Goal: Communication & Community: Answer question/provide support

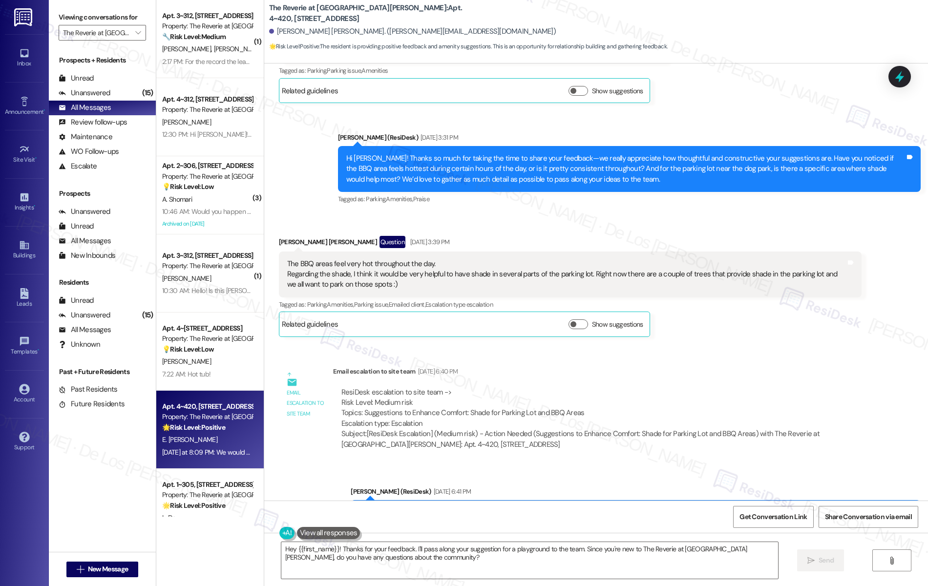
scroll to position [9493, 0]
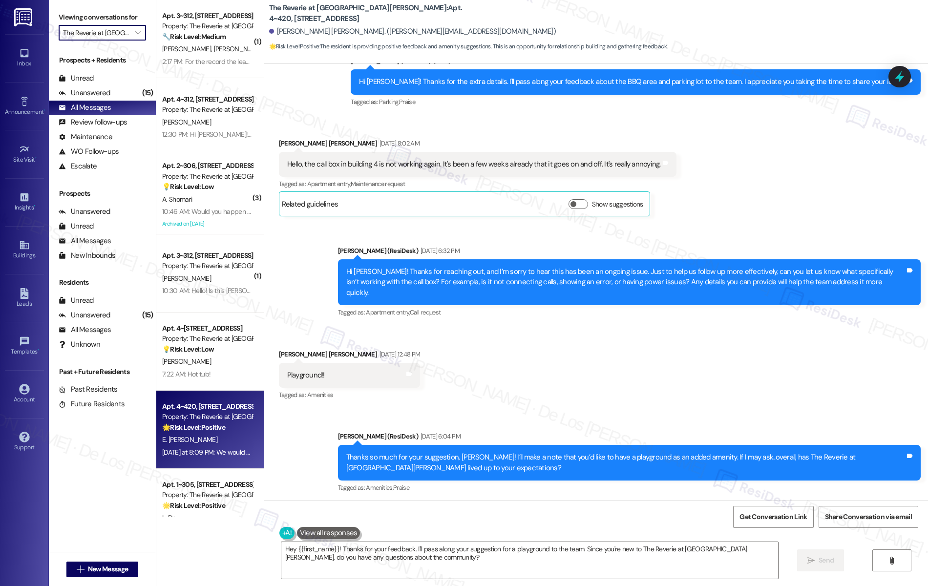
click at [117, 28] on input "The Reverie at Lake Boone" at bounding box center [96, 33] width 67 height 16
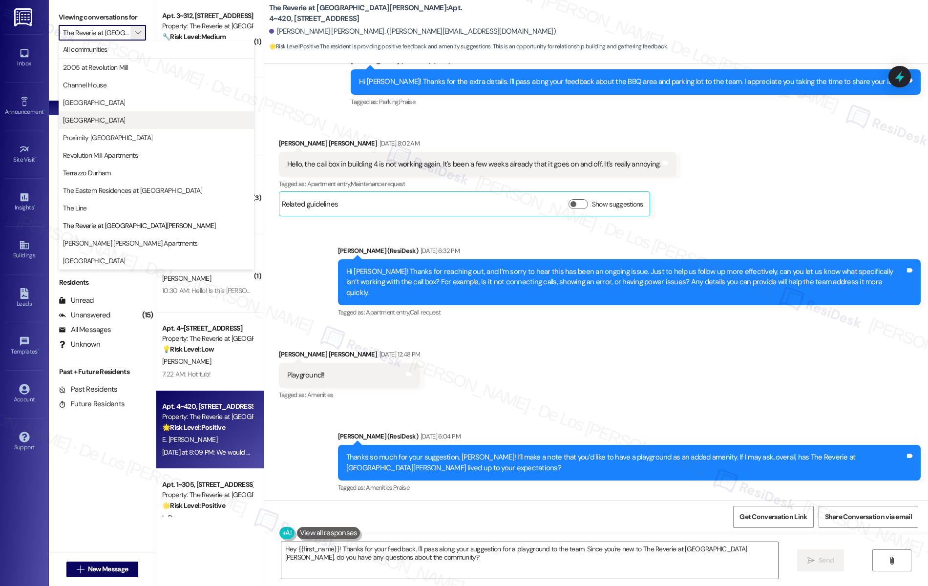
click at [139, 126] on button "[GEOGRAPHIC_DATA]" at bounding box center [156, 120] width 195 height 18
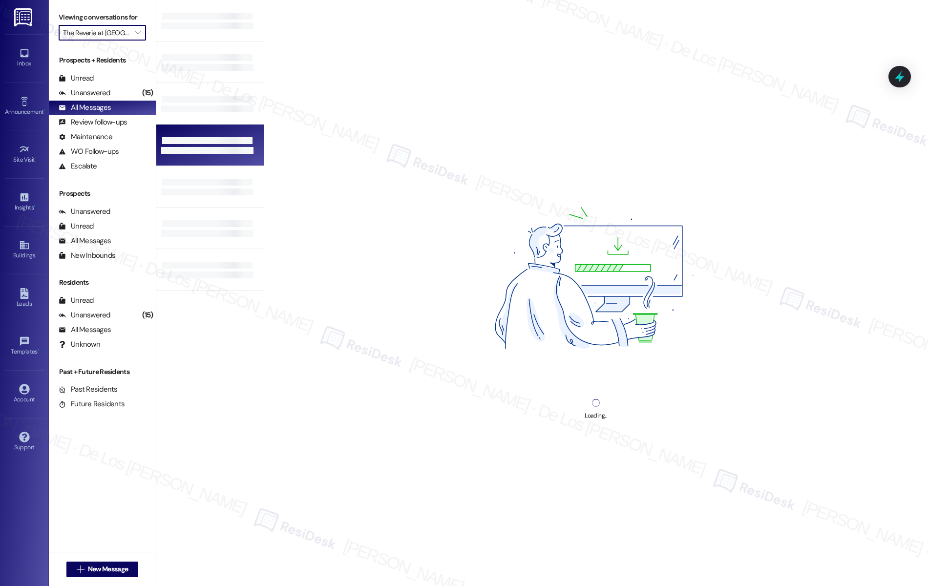
type input "[GEOGRAPHIC_DATA]"
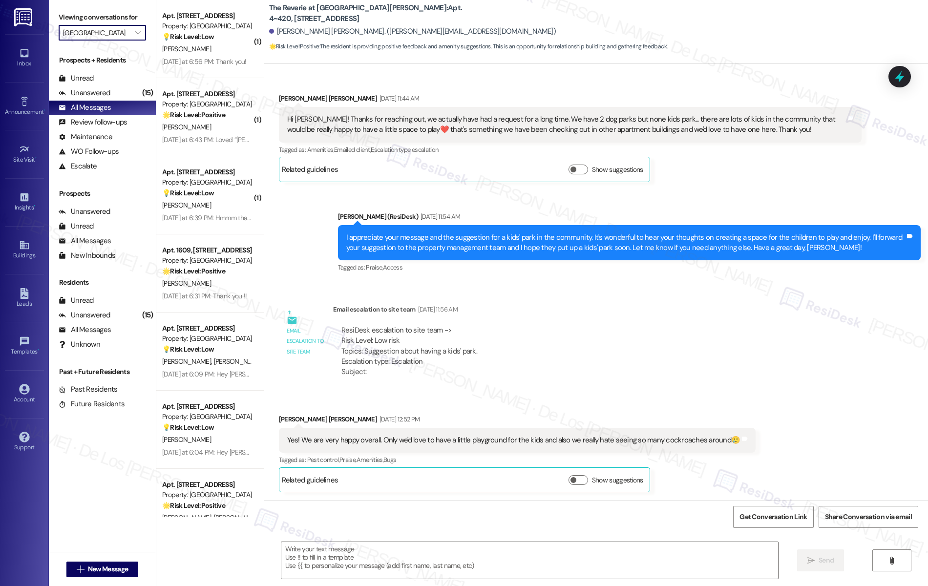
click at [190, 58] on div "Yesterday at 6:56 PM: Thank you! Yesterday at 6:56 PM: Thank you!" at bounding box center [204, 61] width 85 height 9
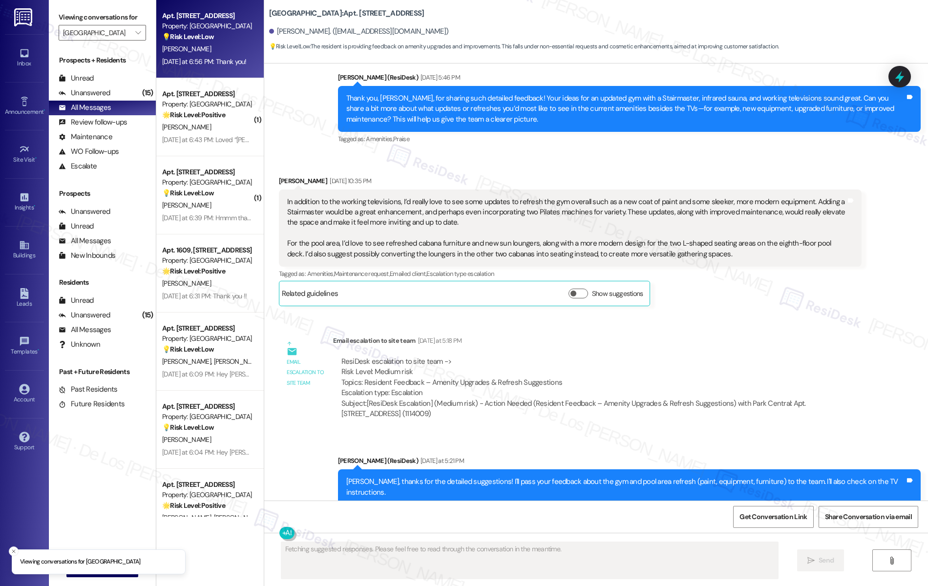
scroll to position [0, 0]
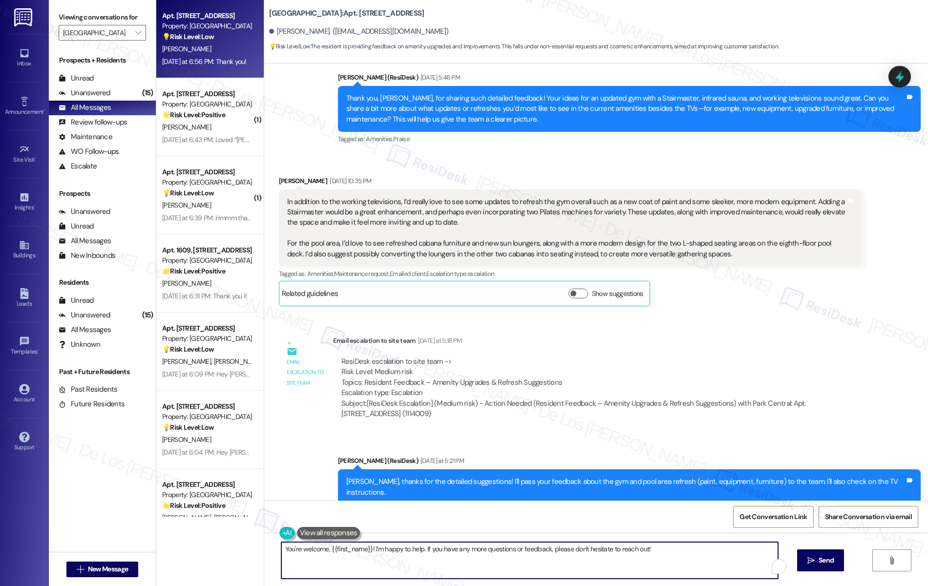
click at [487, 564] on textarea "You're welcome, {{first_name}}! I'm happy to help. If you have any more questio…" at bounding box center [529, 560] width 497 height 37
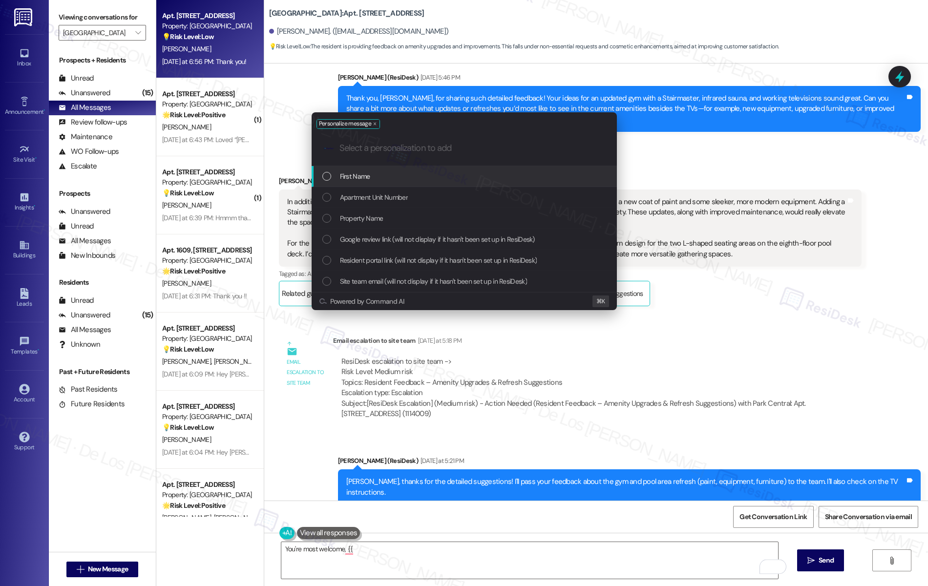
click at [388, 181] on div "First Name" at bounding box center [466, 176] width 286 height 11
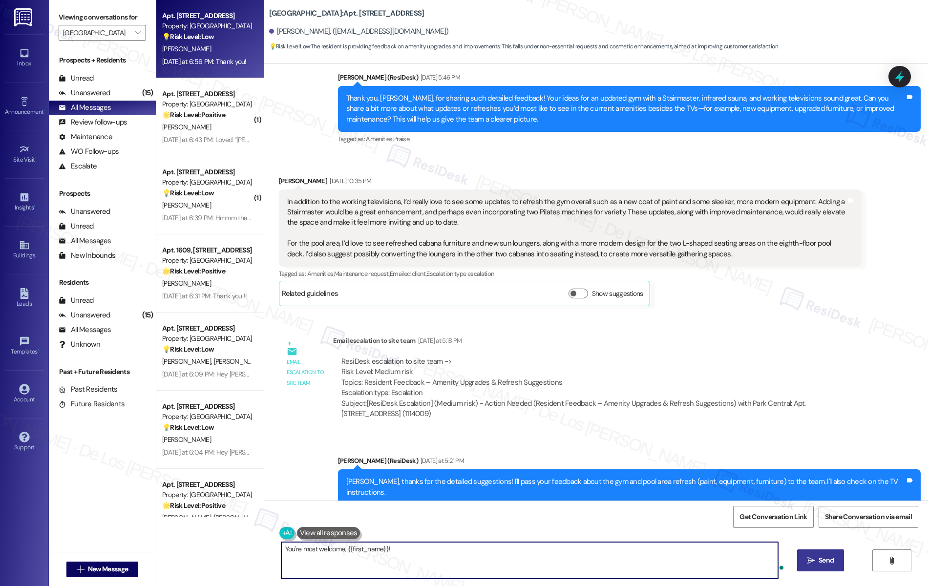
type textarea "You're most welcome, {{first_name}}!"
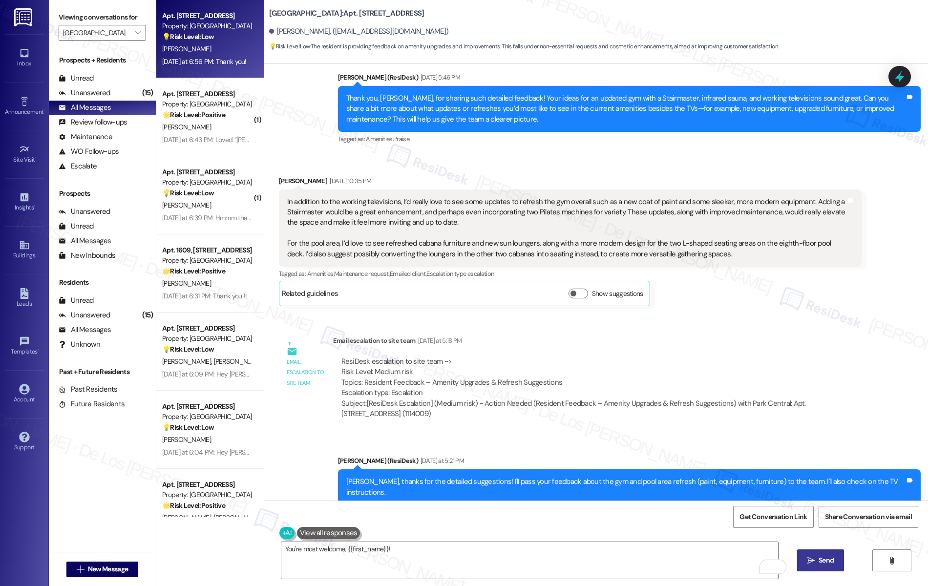
click at [825, 560] on span "Send" at bounding box center [826, 561] width 19 height 10
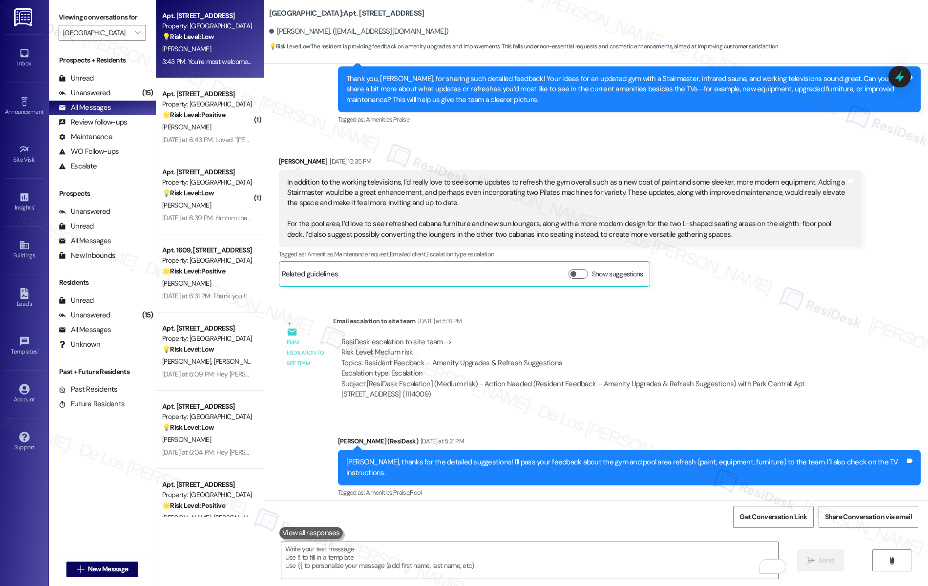
scroll to position [4515, 0]
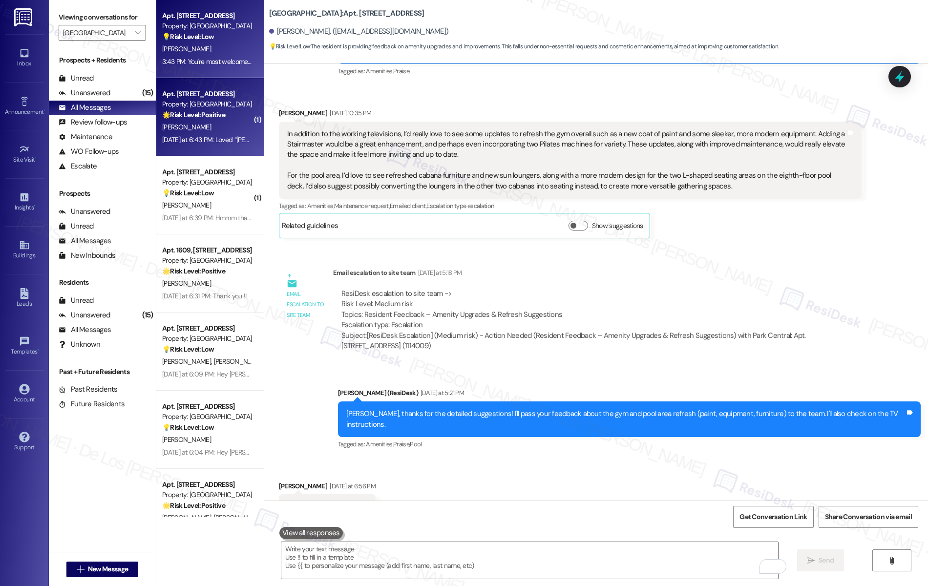
click at [206, 119] on strong "🌟 Risk Level: Positive" at bounding box center [193, 114] width 63 height 9
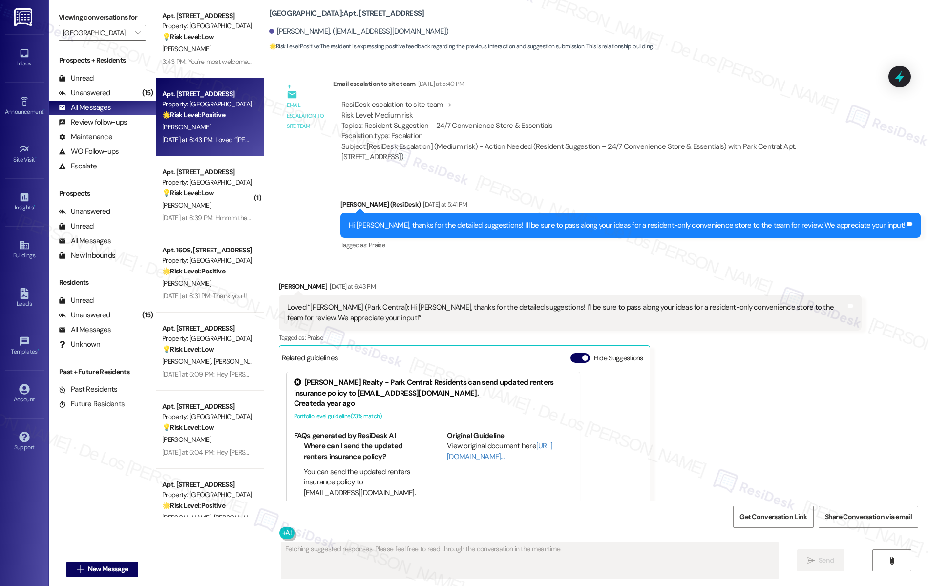
scroll to position [1009, 0]
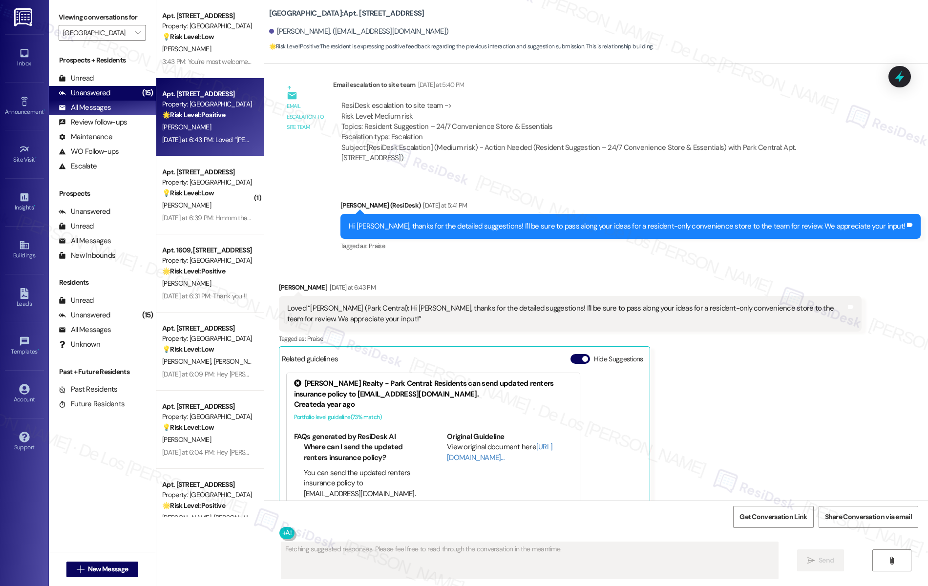
click at [116, 95] on div "Unanswered (15)" at bounding box center [102, 93] width 107 height 15
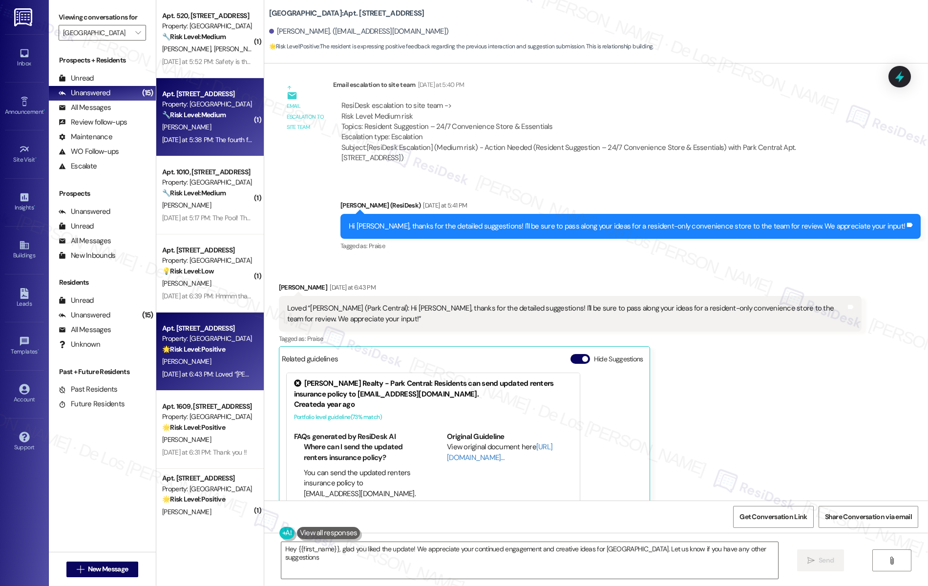
type textarea "Hey {{first_name}}, glad you liked the update! We appreciate your continued eng…"
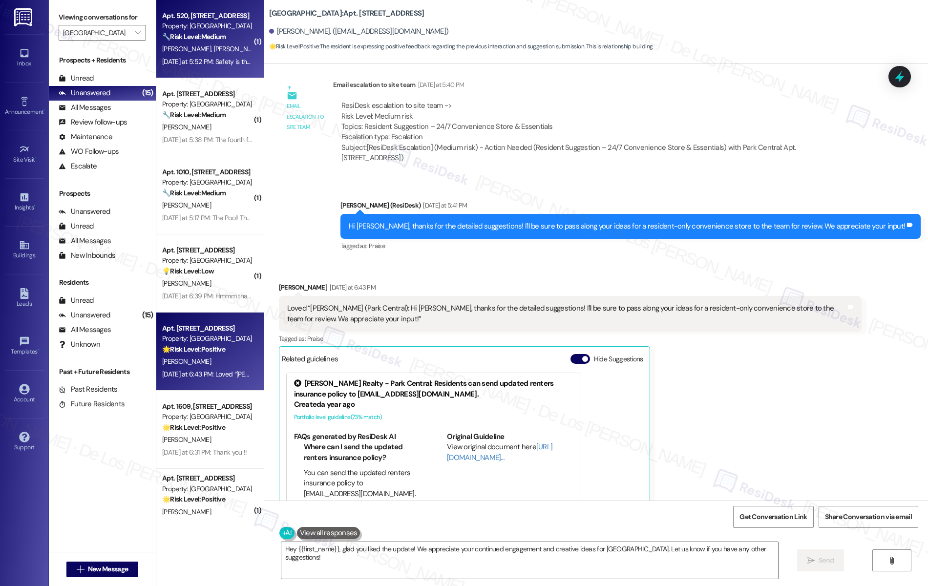
click at [214, 53] on span "C. Robertson" at bounding box center [238, 48] width 49 height 9
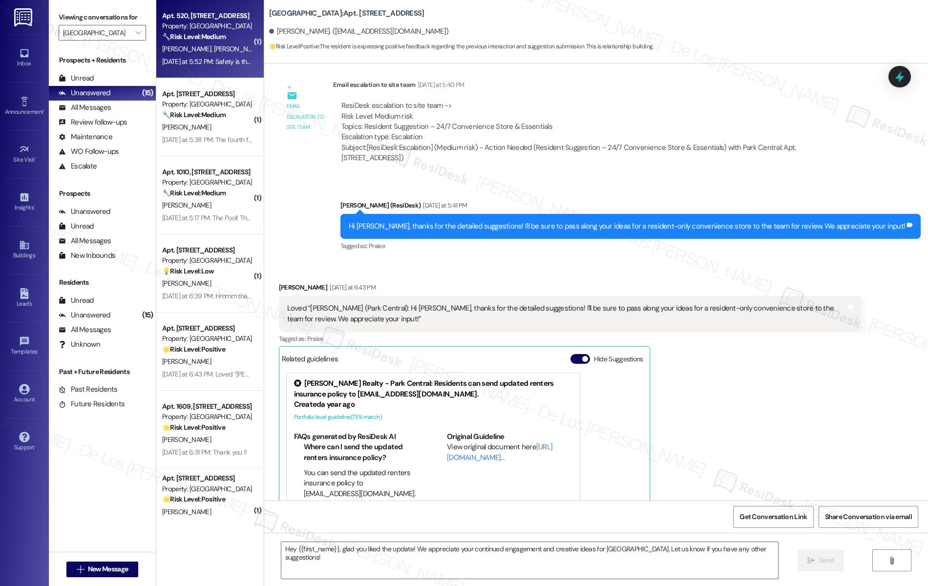
type textarea "Fetching suggested responses. Please feel free to read through the conversation…"
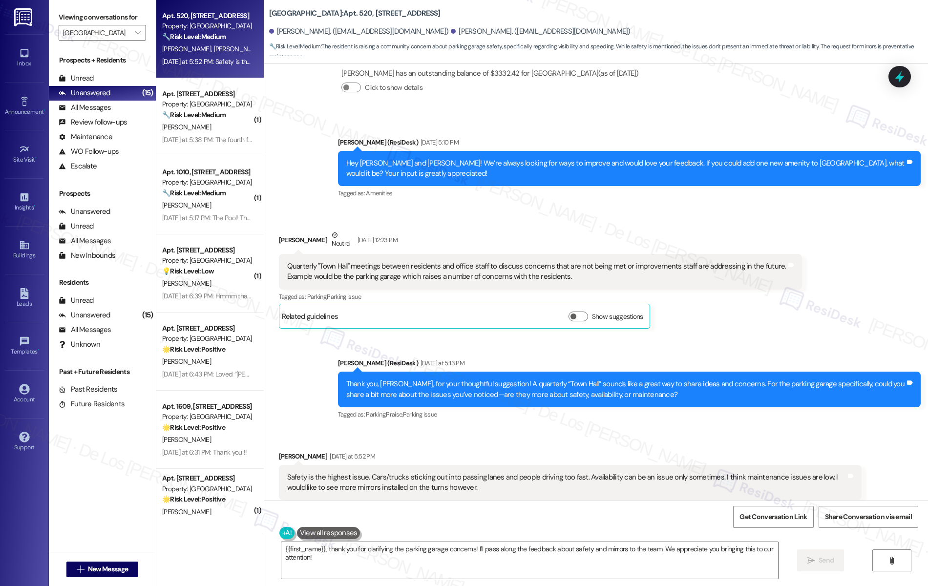
scroll to position [2155, 0]
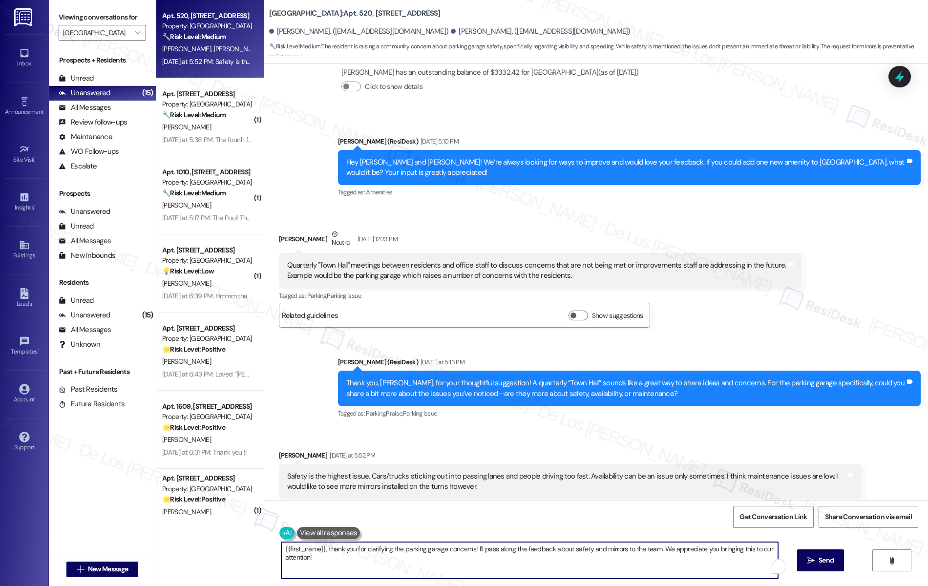
click at [565, 549] on textarea "{{first_name}}, thank you for clarifying the parking garage concerns! I'll pass…" at bounding box center [529, 560] width 497 height 37
type textarea "{{first_name}}, thank you for clarifying the parking garage concerns! I'll pass…"
click at [809, 567] on button " Send" at bounding box center [821, 561] width 47 height 22
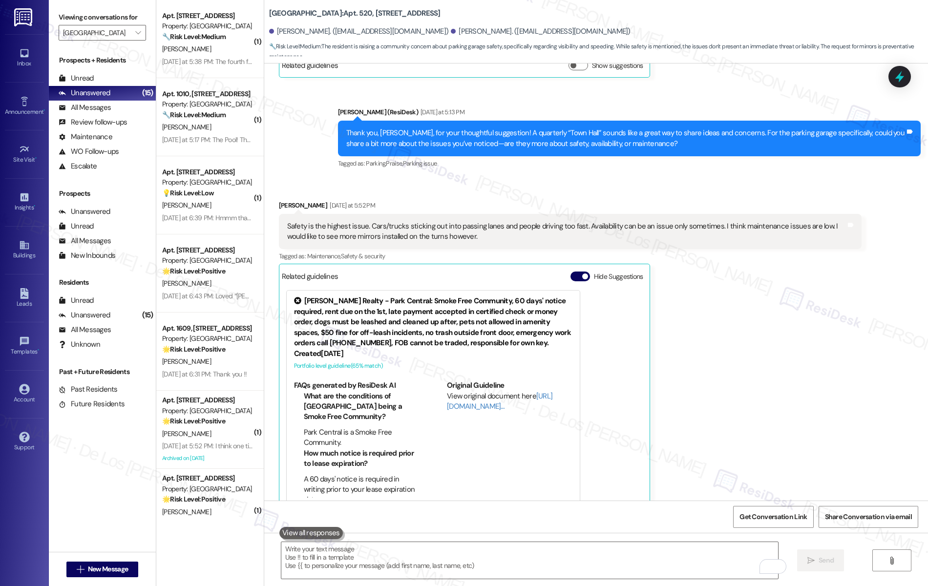
scroll to position [2484, 0]
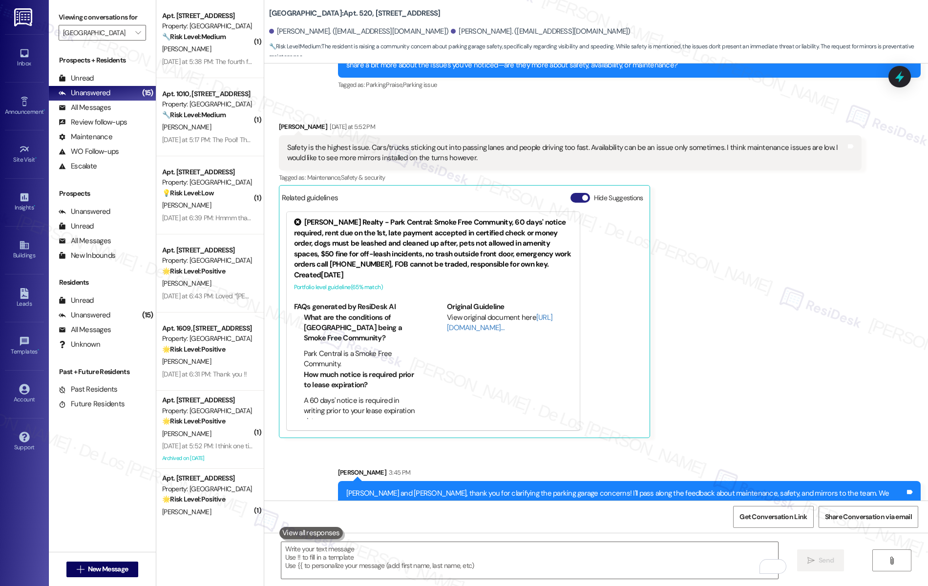
click at [574, 193] on button "Hide Suggestions" at bounding box center [581, 198] width 20 height 10
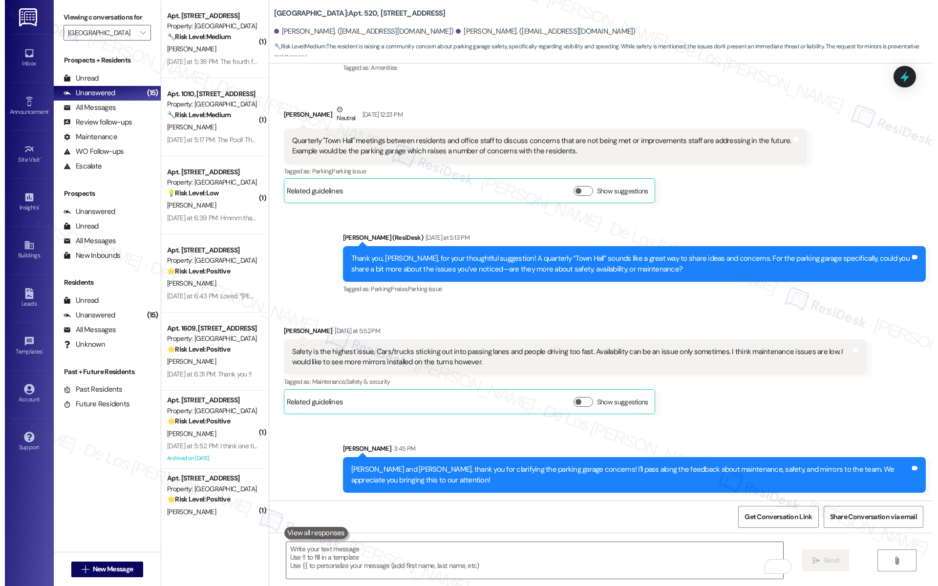
scroll to position [2256, 0]
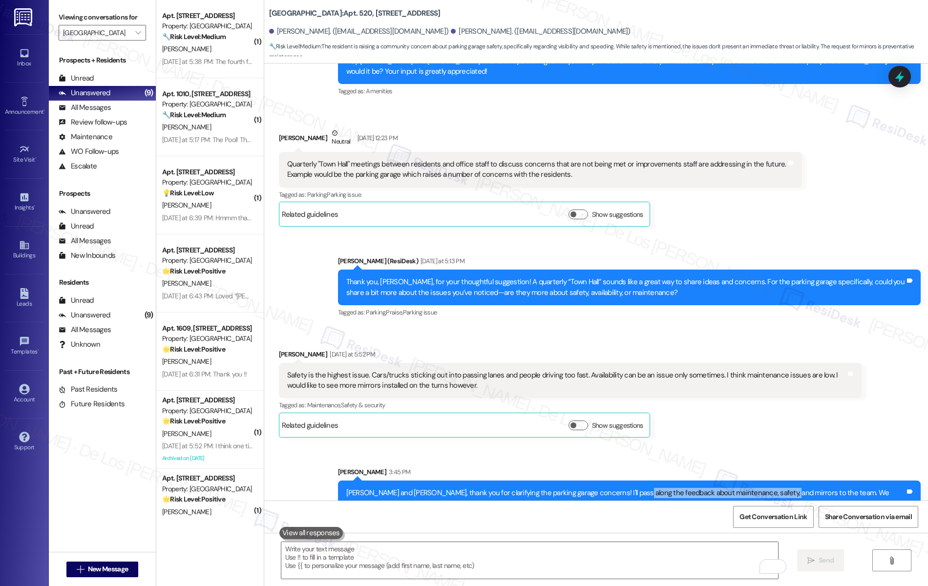
drag, startPoint x: 614, startPoint y: 470, endPoint x: 762, endPoint y: 469, distance: 148.1
click at [762, 488] on div "Patricia and Charles, thank you for clarifying the parking garage concerns! I'l…" at bounding box center [625, 498] width 559 height 21
copy div "feedback about maintenance, safety, and mirrors"
click at [588, 567] on textarea "To enrich screen reader interactions, please activate Accessibility in Grammarl…" at bounding box center [529, 560] width 497 height 37
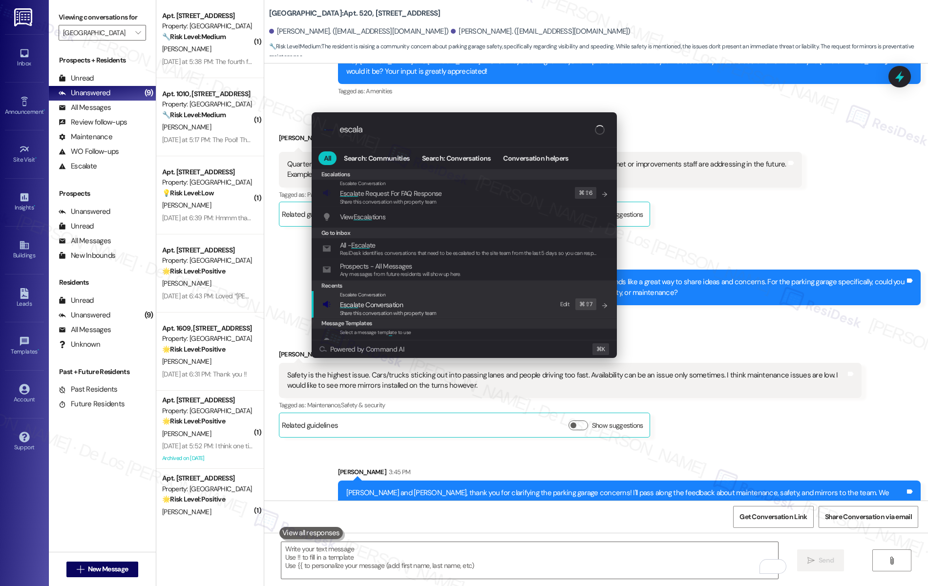
type input "escala"
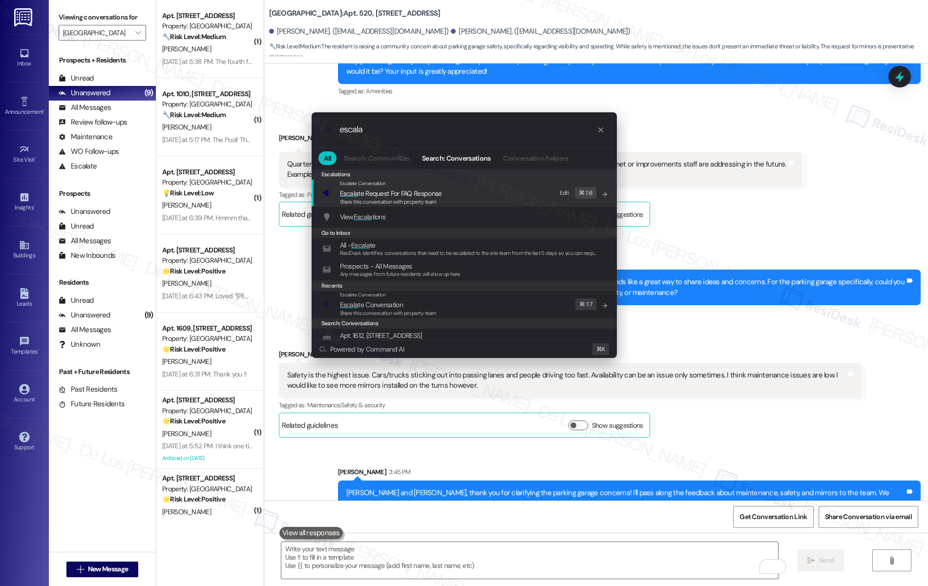
click at [450, 305] on div "Escalate Conversation Escala te Conversation Share this conversation with prope…" at bounding box center [466, 304] width 286 height 26
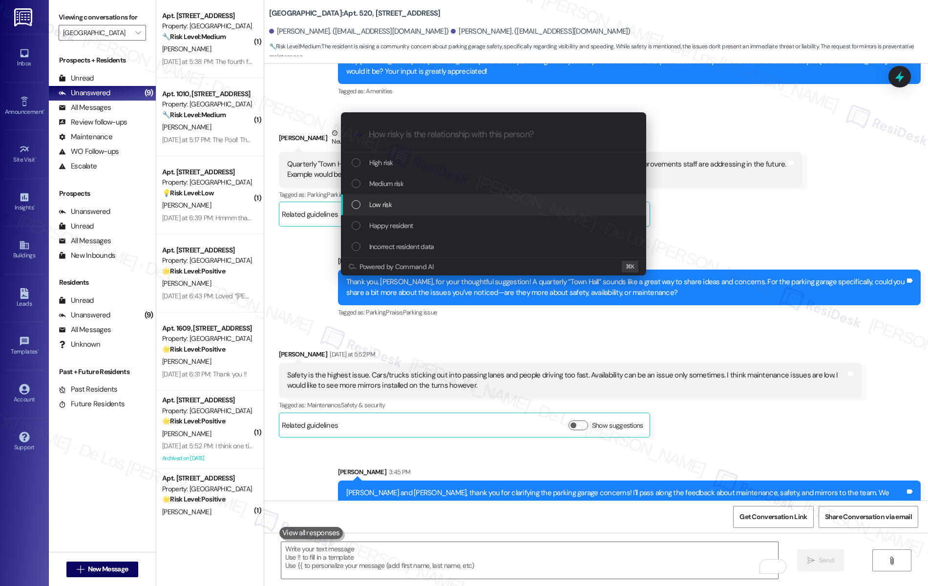
click at [407, 208] on div "Low risk" at bounding box center [495, 204] width 286 height 11
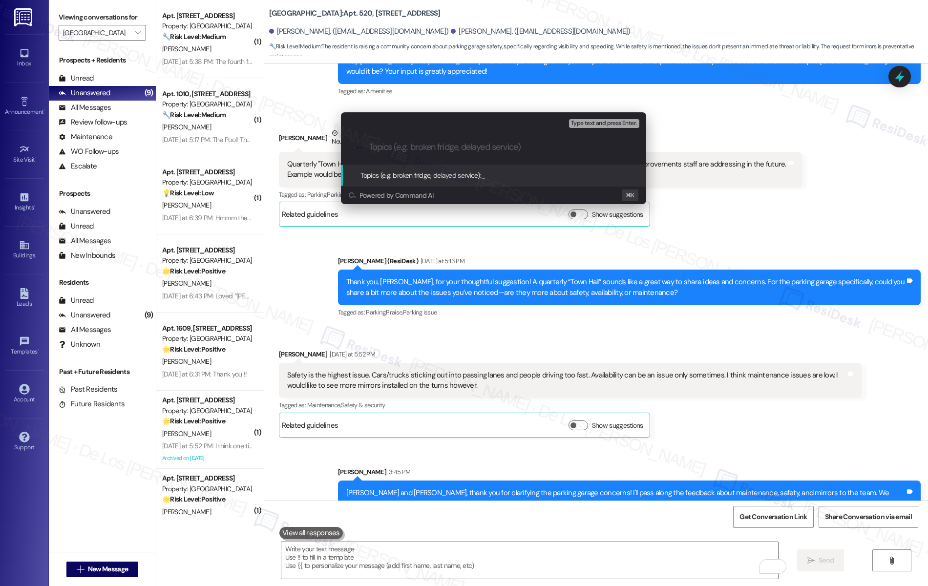
paste input "feedback about maintenance, safety, and mirrors"
click at [372, 145] on input "feedback about maintenance, safety, and mirrors" at bounding box center [498, 147] width 258 height 10
type input "Feedback about maintenance, safety, and mirrors"
click at [572, 145] on input "Feedback about maintenance, safety, and mirrors" at bounding box center [498, 147] width 258 height 10
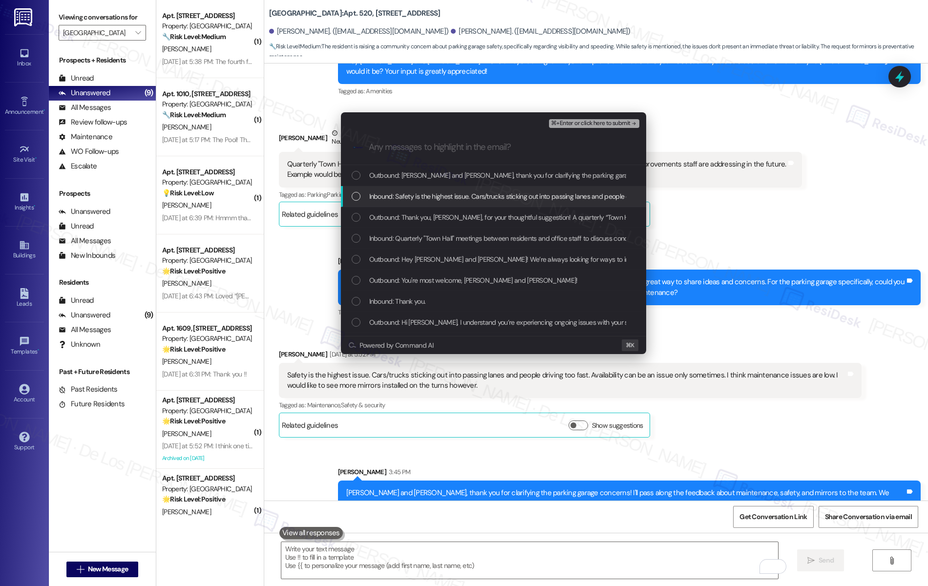
click at [533, 198] on span "Inbound: Safety is the highest issue. Cars/trucks sticking out into passing lan…" at bounding box center [718, 196] width 699 height 11
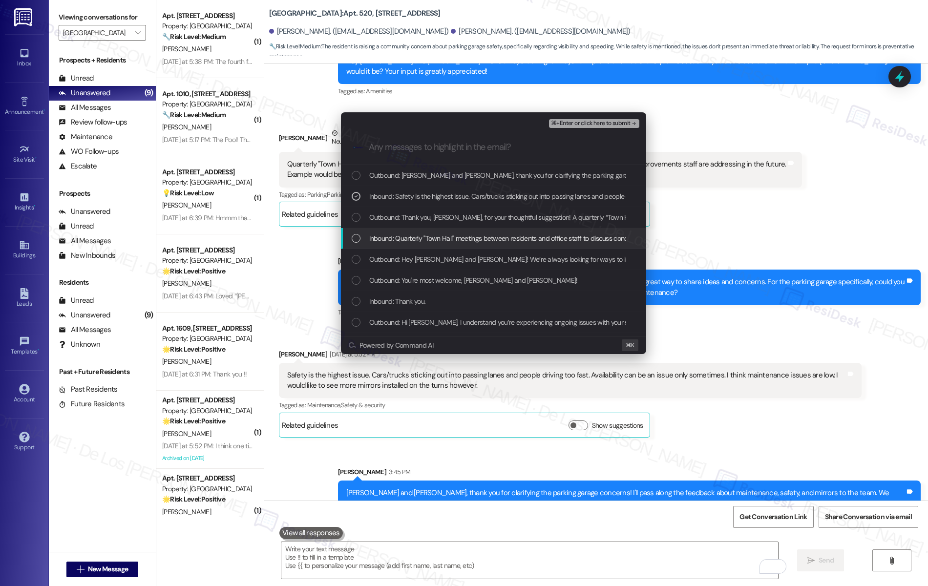
click at [506, 233] on span "Inbound: Quarterly "Town Hall" meetings between residents and office staff to d…" at bounding box center [742, 238] width 746 height 11
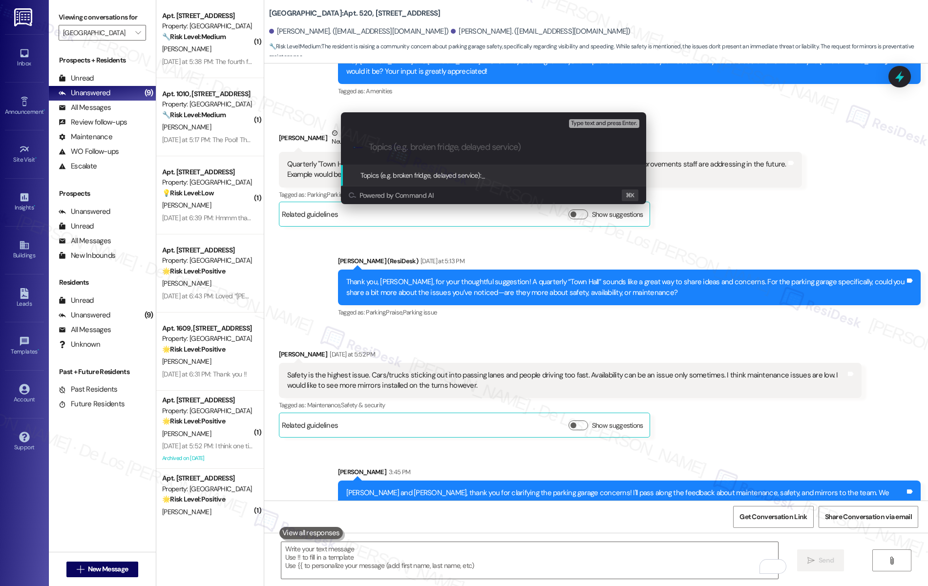
paste input "Feedback about maintenance, safety, and mirrors"
click at [370, 146] on input "Feedback about maintenance, safety, and mirrors" at bounding box center [498, 147] width 258 height 10
type input "Suggestion and Feedback about maintenance, safety, and mirrors"
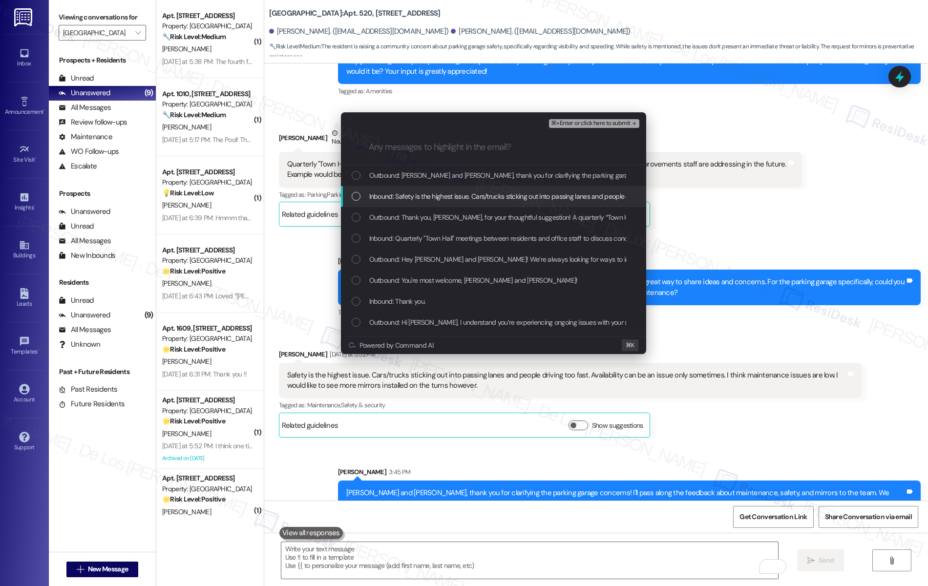
click at [432, 193] on span "Inbound: Safety is the highest issue. Cars/trucks sticking out into passing lan…" at bounding box center [718, 196] width 699 height 11
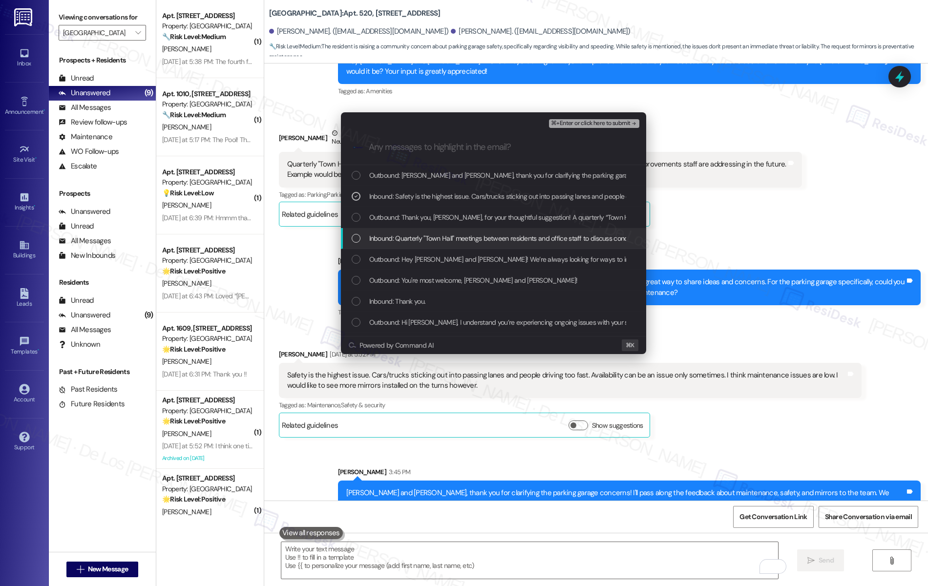
click at [413, 231] on div "Inbound: Quarterly "Town Hall" meetings between residents and office staff to d…" at bounding box center [493, 238] width 305 height 21
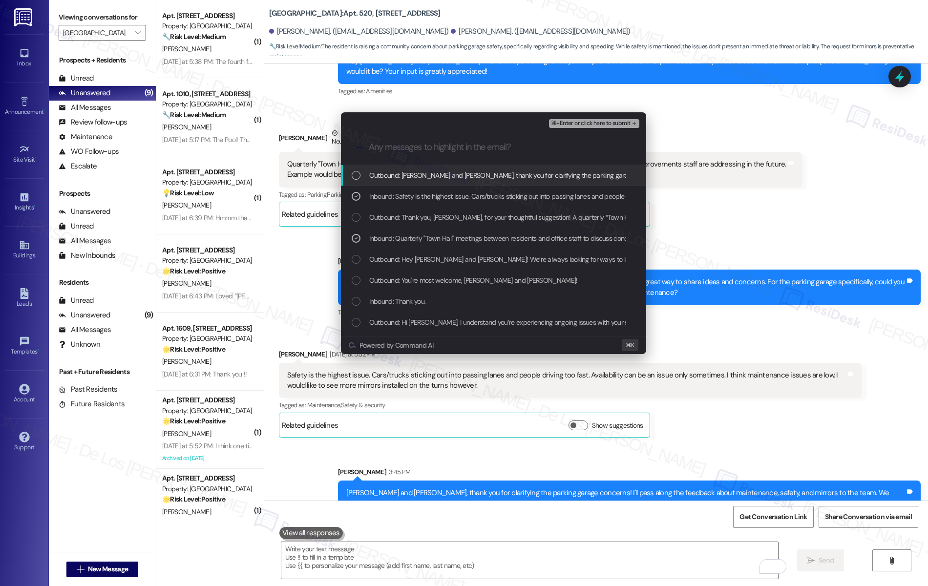
click at [568, 124] on span "⌘+Enter or click here to submit" at bounding box center [590, 123] width 79 height 7
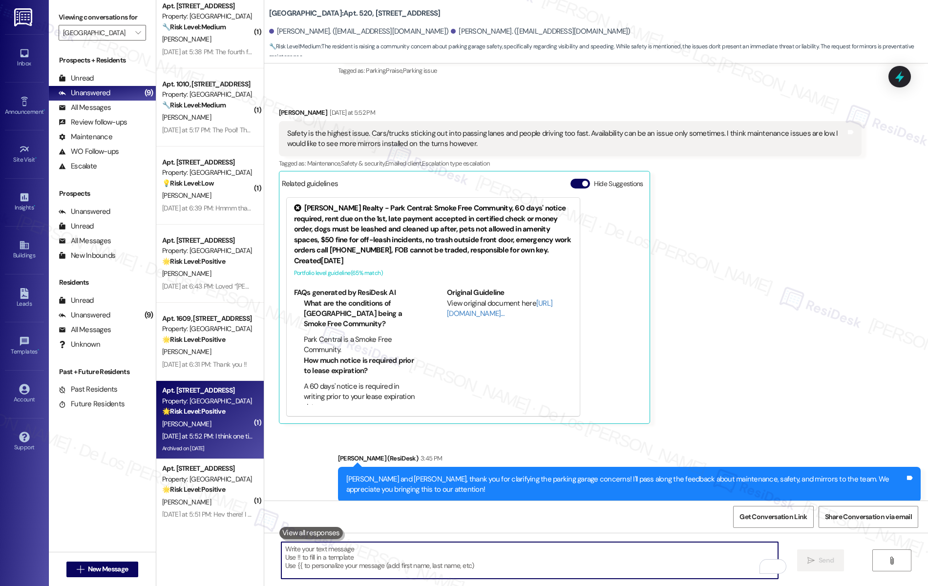
scroll to position [0, 0]
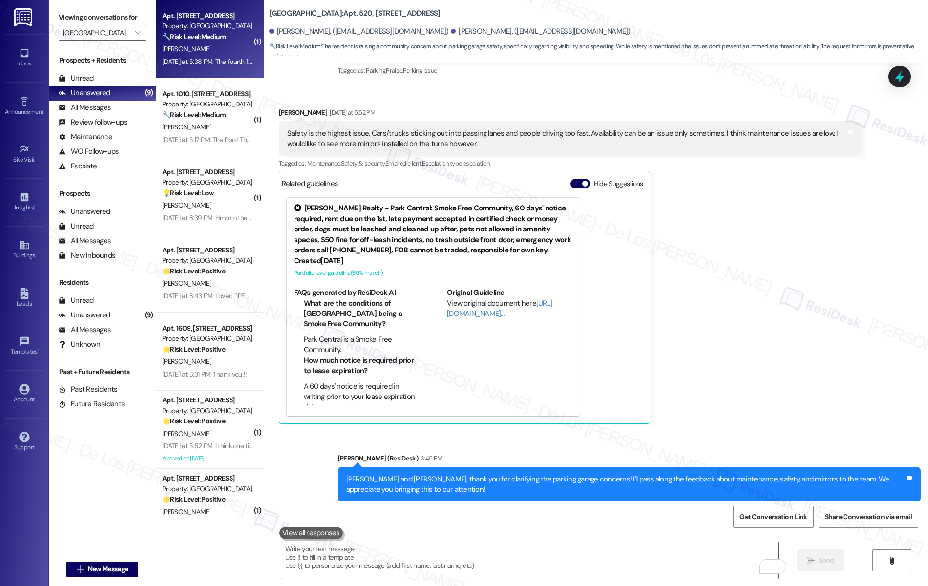
click at [214, 56] on div "Yesterday at 5:38 PM: The fourth floor carpet is especially dirty/stained Yeste…" at bounding box center [207, 62] width 92 height 12
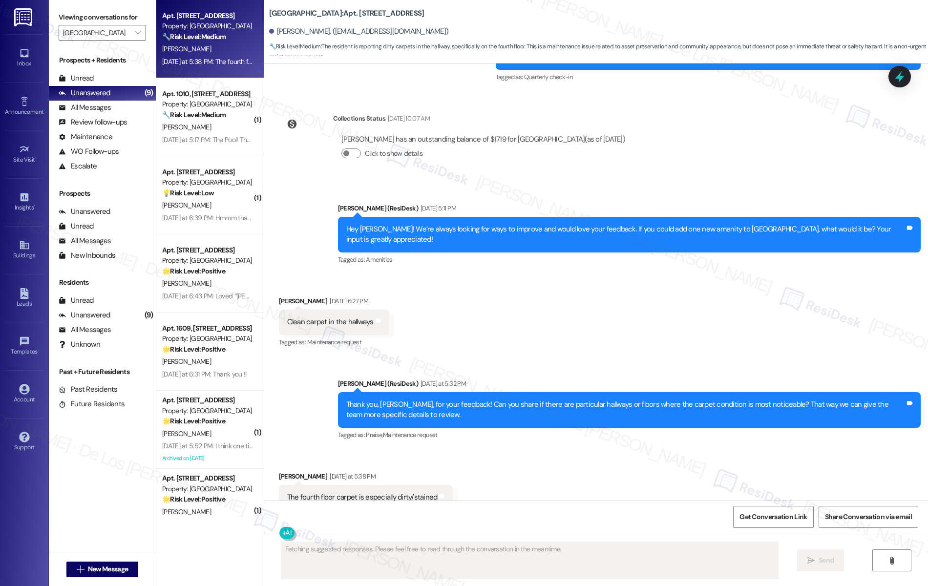
scroll to position [953, 0]
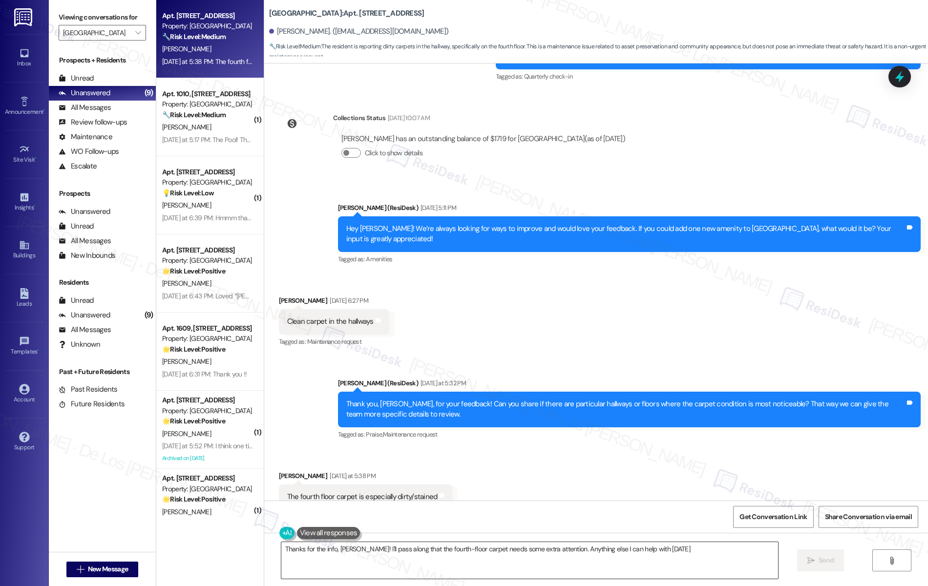
type textarea "Thanks for the info, Melanie! I'll pass along that the fourth-floor carpet need…"
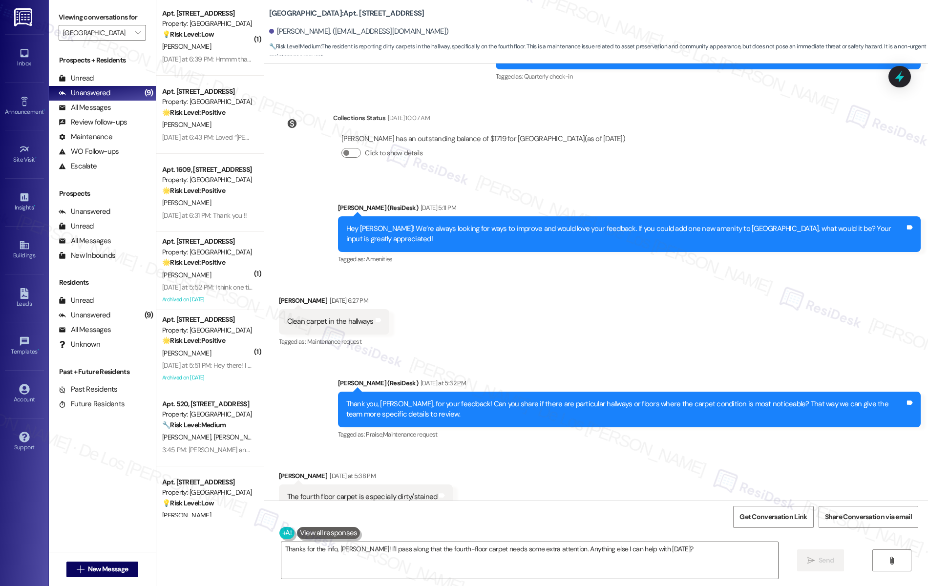
scroll to position [0, 0]
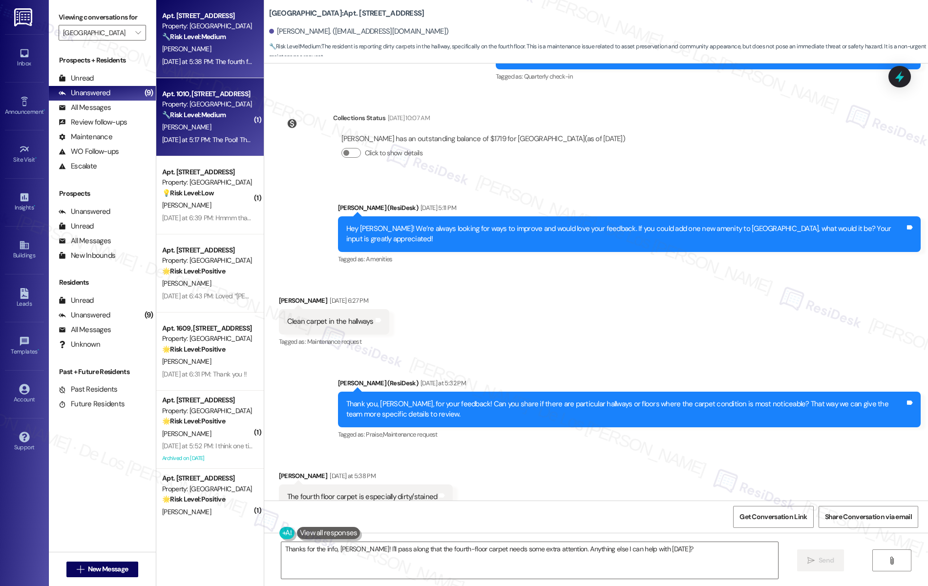
click at [208, 126] on div "[PERSON_NAME]" at bounding box center [207, 127] width 92 height 12
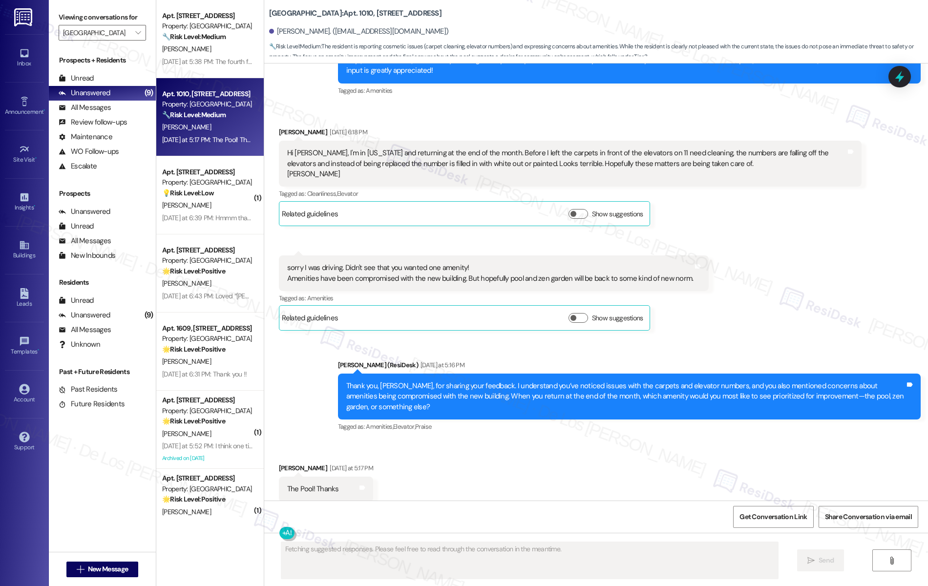
scroll to position [743, 0]
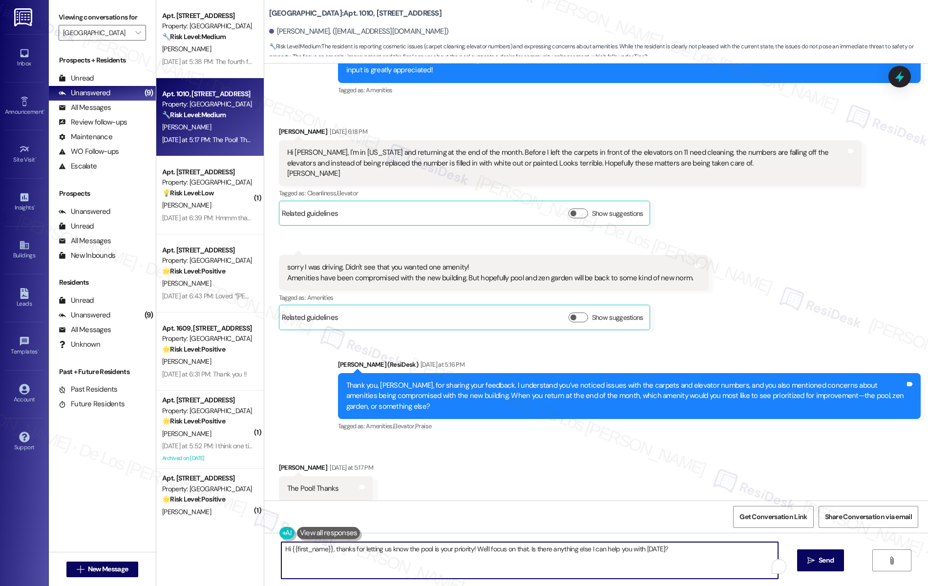
drag, startPoint x: 470, startPoint y: 547, endPoint x: 712, endPoint y: 567, distance: 242.7
click at [712, 567] on textarea "Hi {{first_name}}, thanks for letting us know the pool is your priority! We'll …" at bounding box center [529, 560] width 497 height 37
click at [686, 553] on textarea "Hi {{first_name}}, thanks for letting us know the pool is your priority! I'll a…" at bounding box center [529, 560] width 497 height 37
type textarea "Hi {{first_name}}, thanks for letting us know the pool is your priority! I'll a…"
click at [834, 563] on span "Send" at bounding box center [826, 561] width 15 height 10
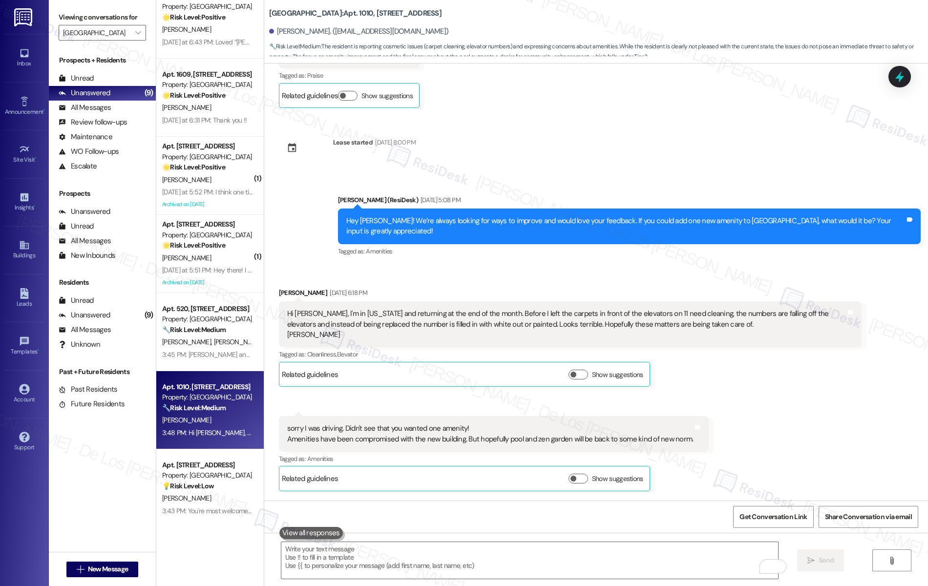
scroll to position [187, 0]
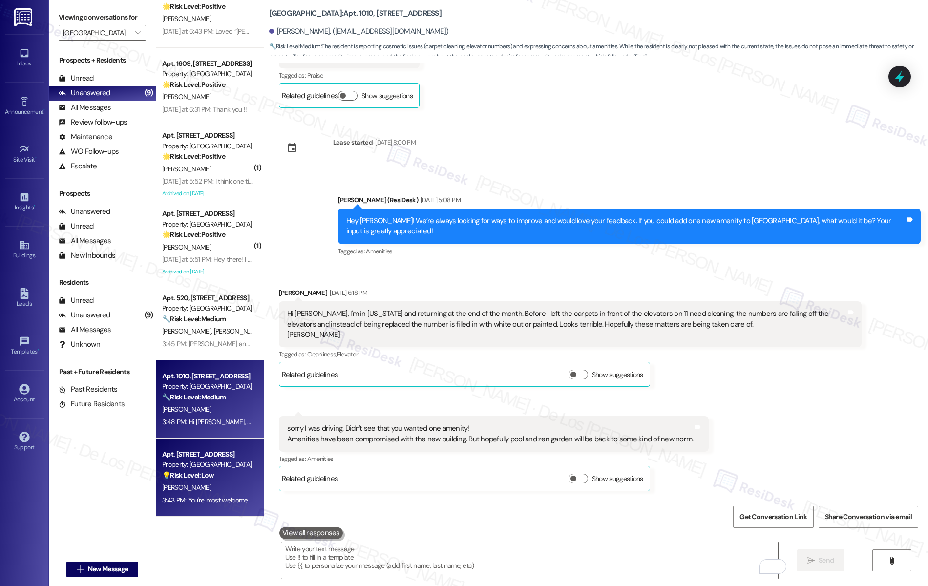
click at [209, 470] on div "Property: [GEOGRAPHIC_DATA]" at bounding box center [207, 465] width 90 height 10
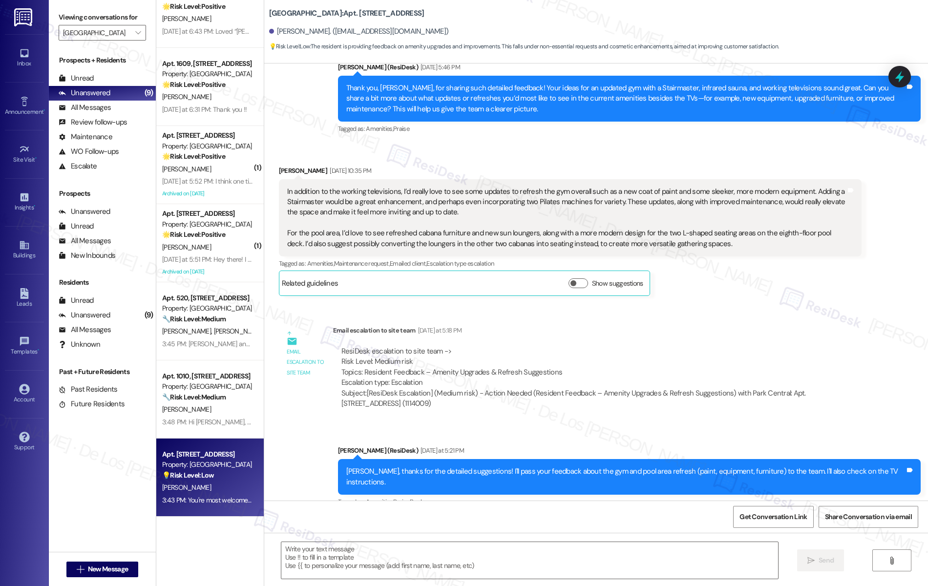
type textarea "Fetching suggested responses. Please feel free to read through the conversation…"
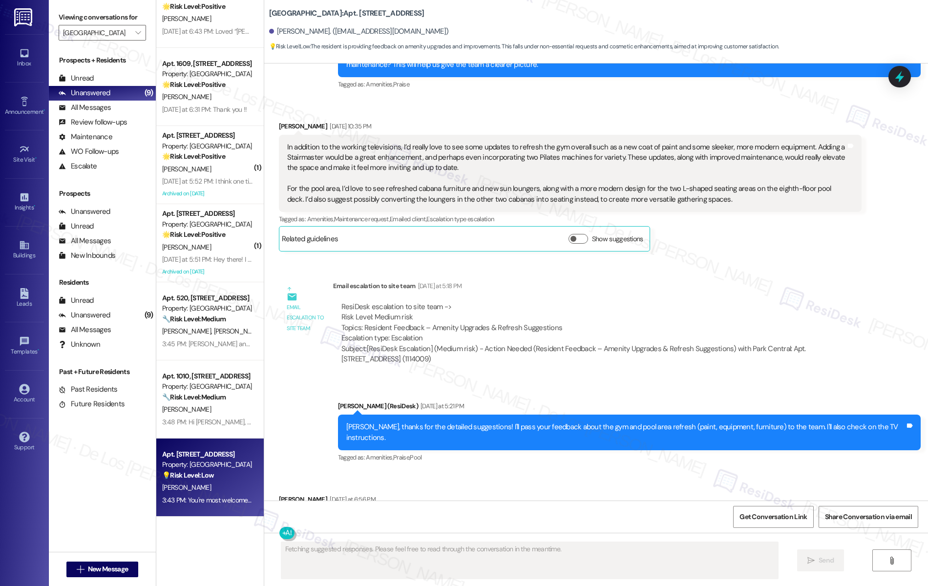
scroll to position [4530, 0]
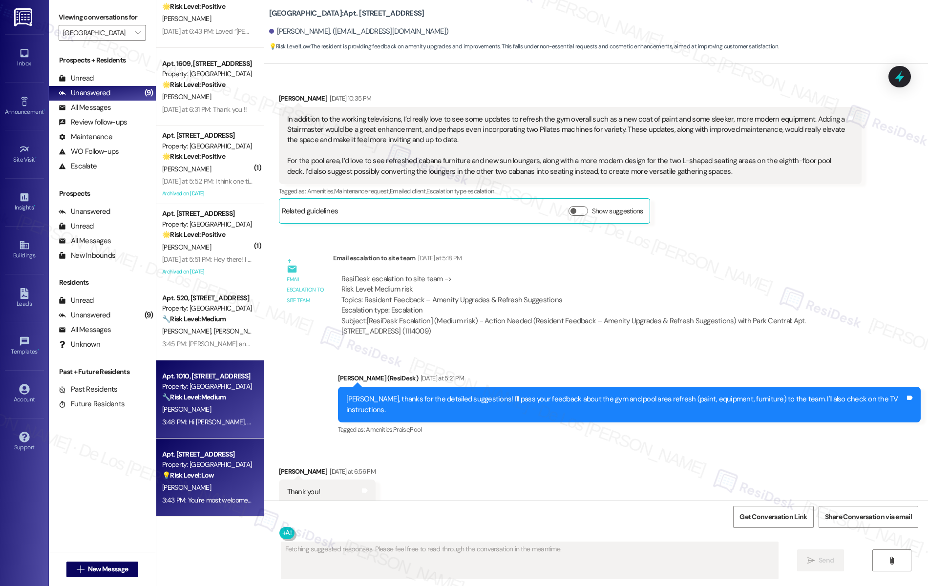
click at [213, 418] on div "3:48 PM: Hi Laura, thanks for letting us know the pool is your priority! I'll a…" at bounding box center [347, 422] width 371 height 9
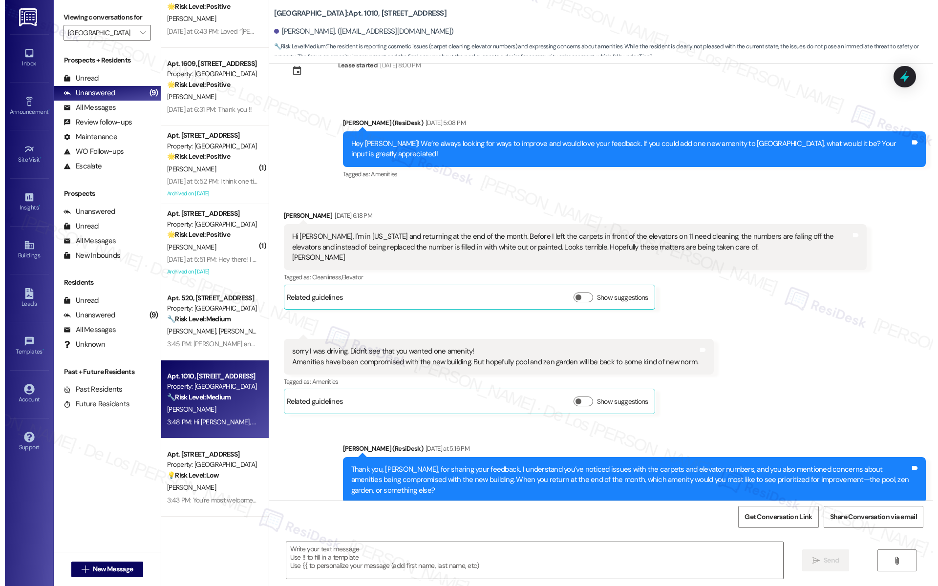
scroll to position [647, 0]
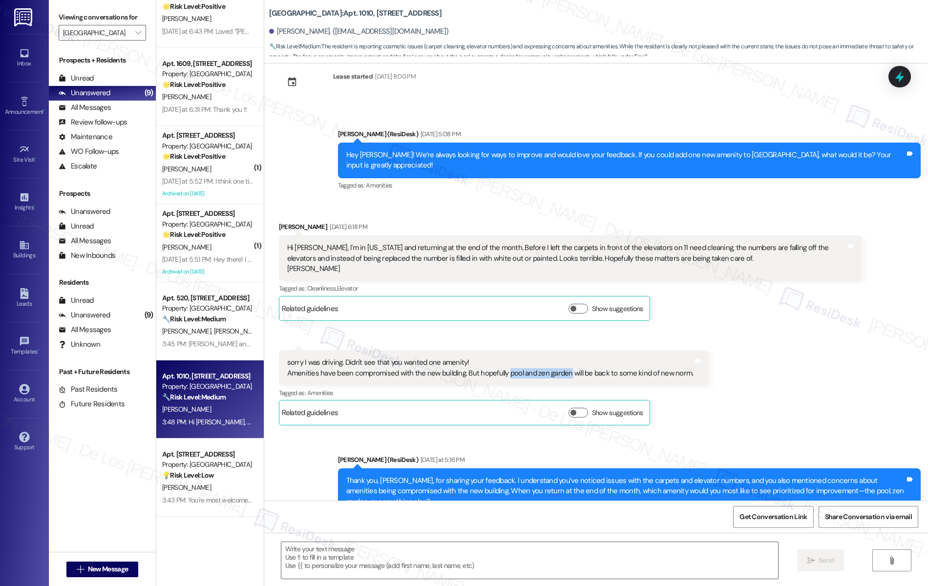
drag, startPoint x: 498, startPoint y: 351, endPoint x: 559, endPoint y: 350, distance: 60.6
click at [559, 358] on div "sorry I was driving. Didn't see that you wanted one amenity! Amenities have bee…" at bounding box center [490, 368] width 407 height 21
copy div "pool and zen garden"
click at [516, 455] on div "Sarah (ResiDesk) Yesterday at 5:16 PM" at bounding box center [629, 462] width 583 height 14
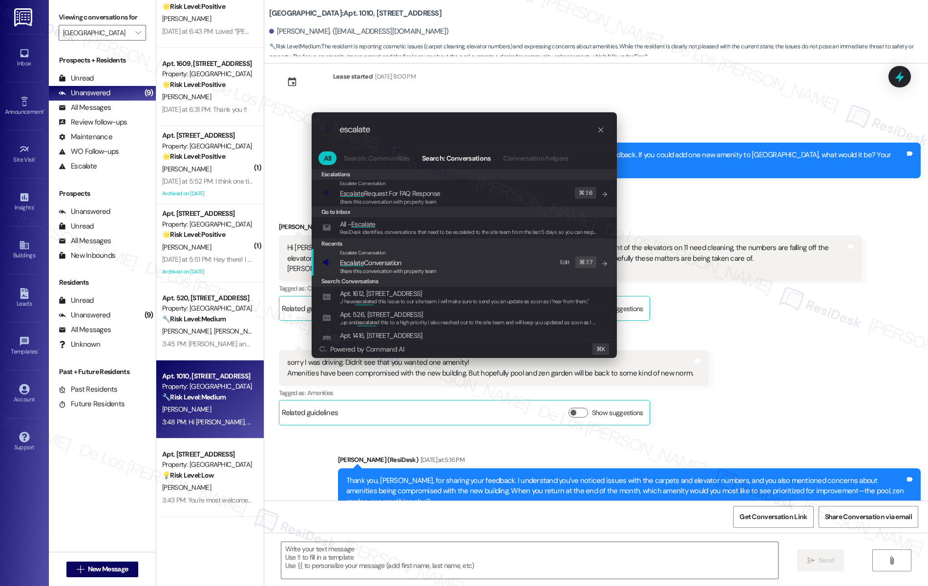
type input "escalate"
click at [389, 262] on span "Escalate Conversation" at bounding box center [371, 263] width 62 height 9
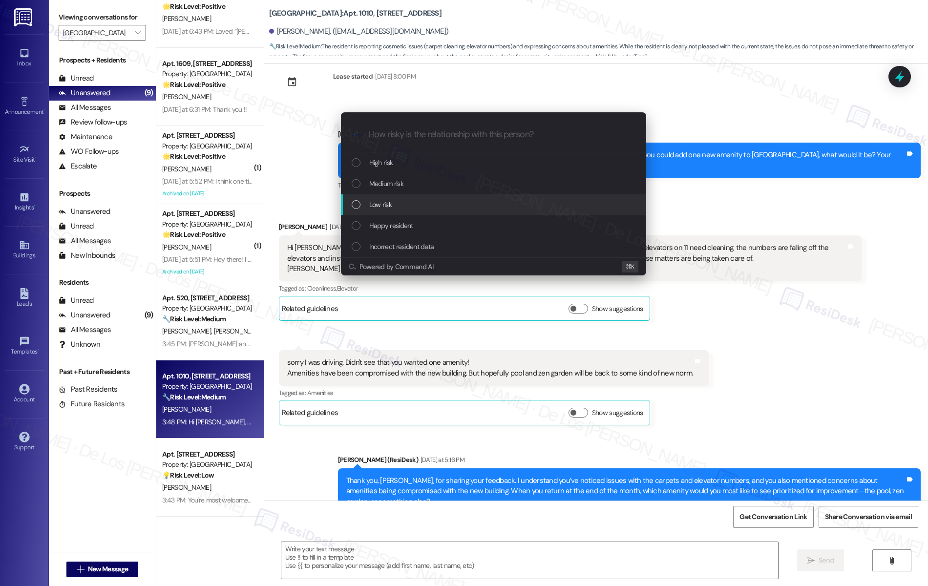
click at [409, 206] on div "Low risk" at bounding box center [495, 204] width 286 height 11
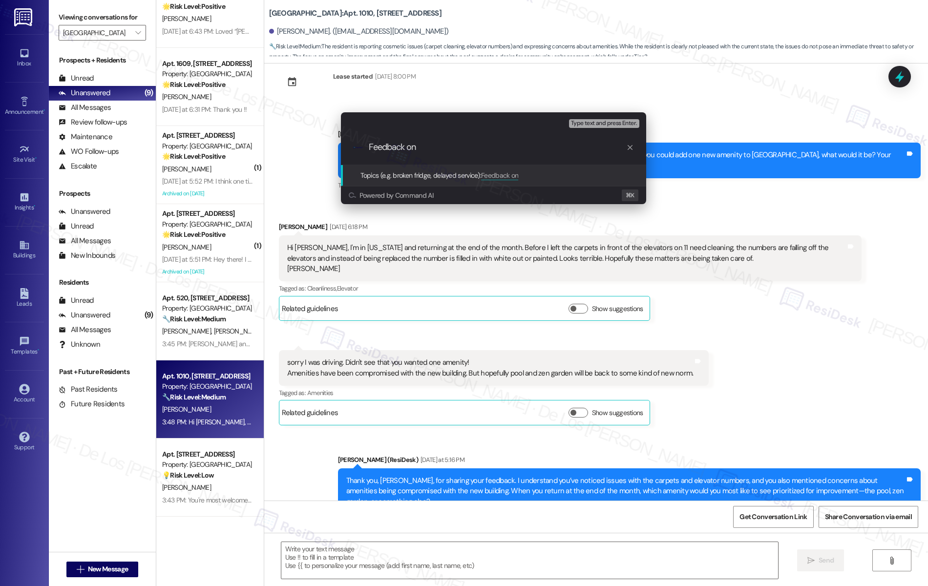
paste input "pool and zen garden"
click at [419, 147] on input "Feedback on pool and zen garden" at bounding box center [498, 147] width 258 height 10
drag, startPoint x: 455, startPoint y: 149, endPoint x: 502, endPoint y: 136, distance: 48.5
click at [455, 148] on input "Feedback on elevator, xpool and zen garden" at bounding box center [498, 147] width 258 height 10
type input "Feedback on elevator, pool and zen garden"
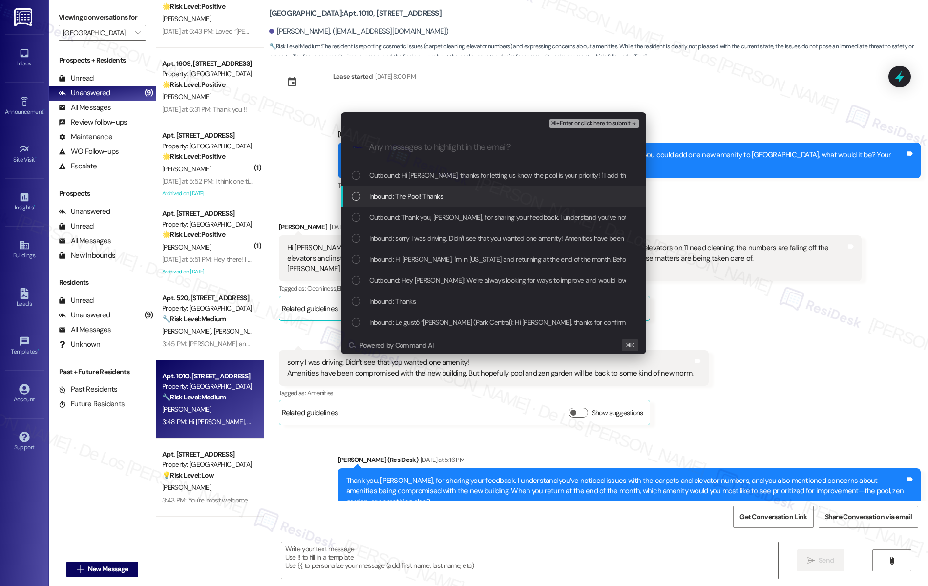
click at [406, 195] on span "Inbound: The Pool! Thanks" at bounding box center [406, 196] width 74 height 11
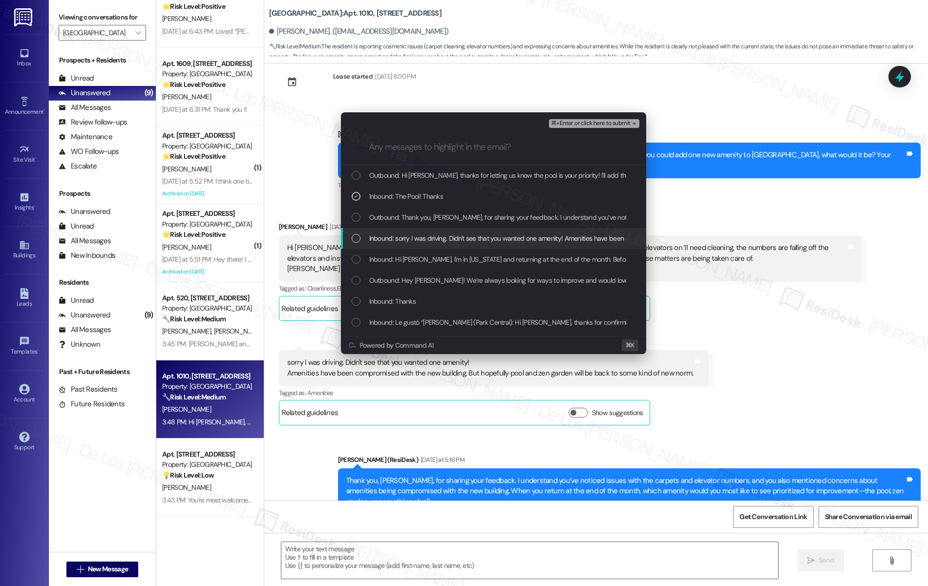
click at [403, 238] on span "Inbound: sorry I was driving. Didn't see that you wanted one amenity! Amenities…" at bounding box center [654, 238] width 570 height 11
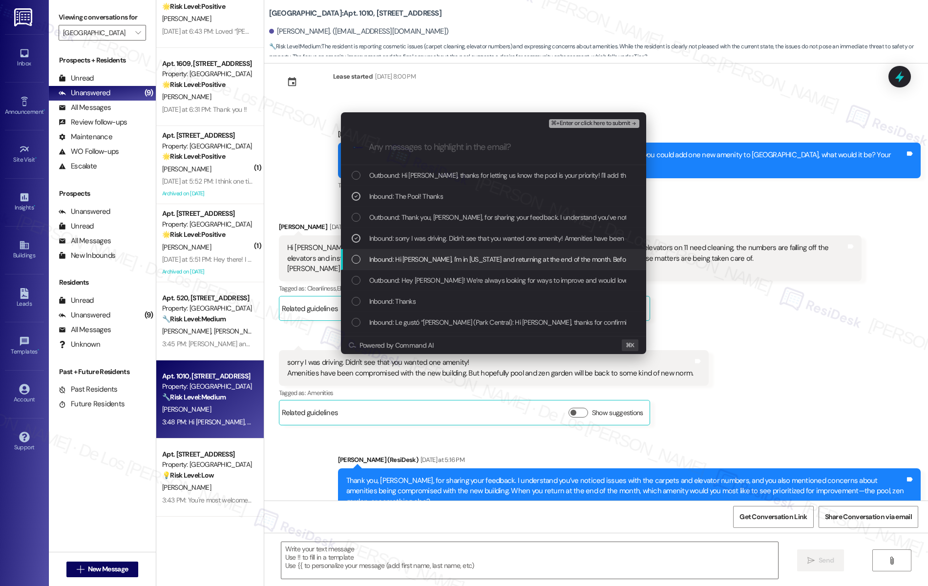
click at [400, 266] on div "Inbound: Hi Sarah, I'm in California and returning at the end of the month. Bef…" at bounding box center [493, 259] width 305 height 21
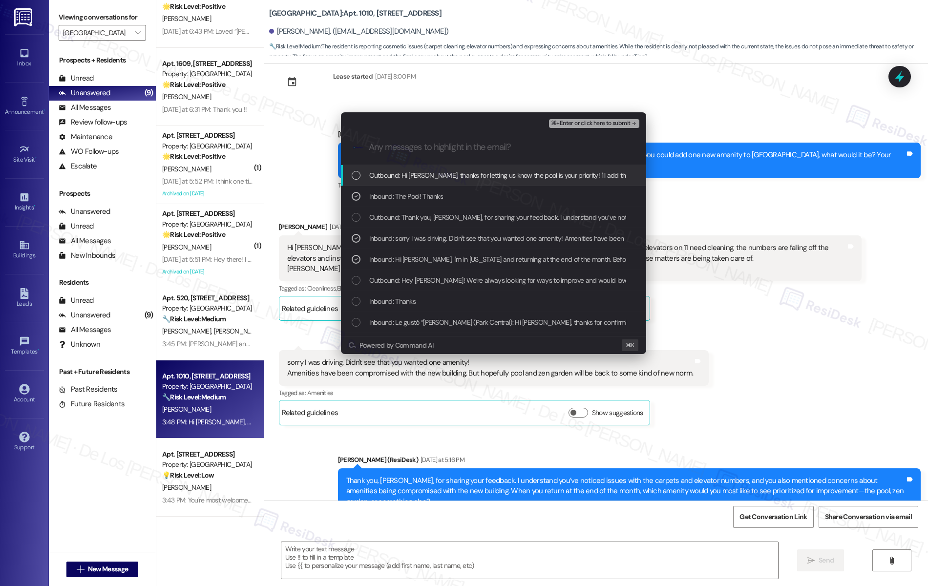
click at [585, 120] on span "⌘+Enter or click here to submit" at bounding box center [590, 123] width 79 height 7
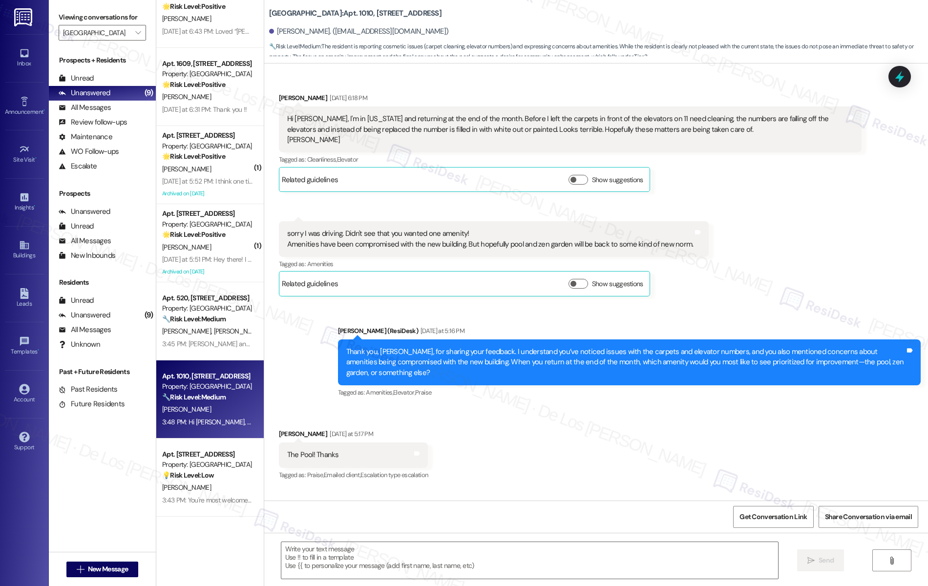
scroll to position [825, 0]
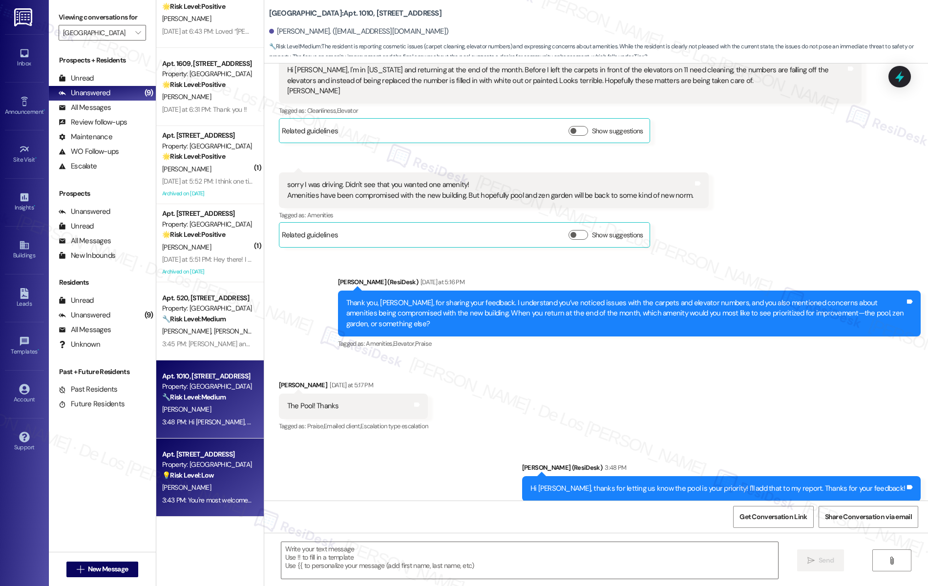
click at [226, 486] on div "L. Thompson" at bounding box center [207, 488] width 92 height 12
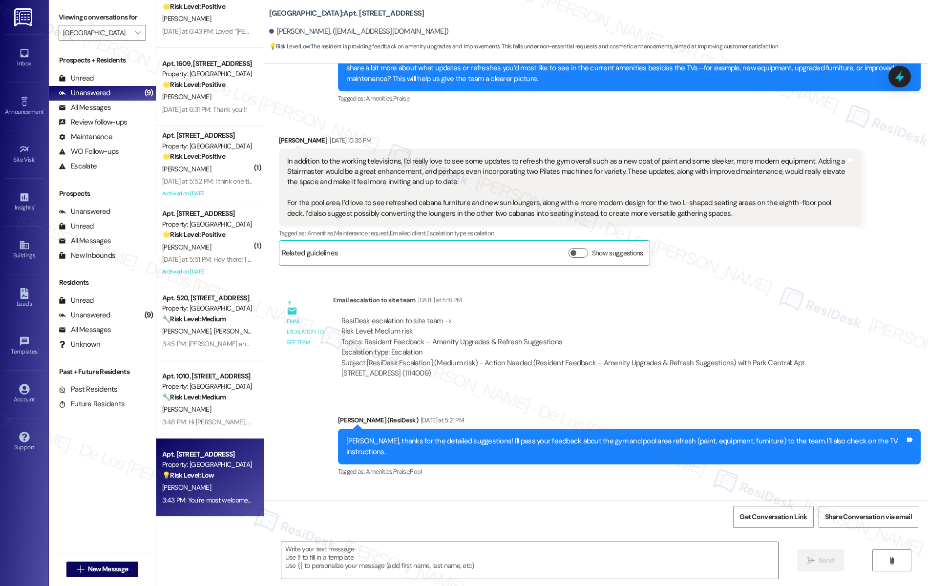
type textarea "Fetching suggested responses. Please feel free to read through the conversation…"
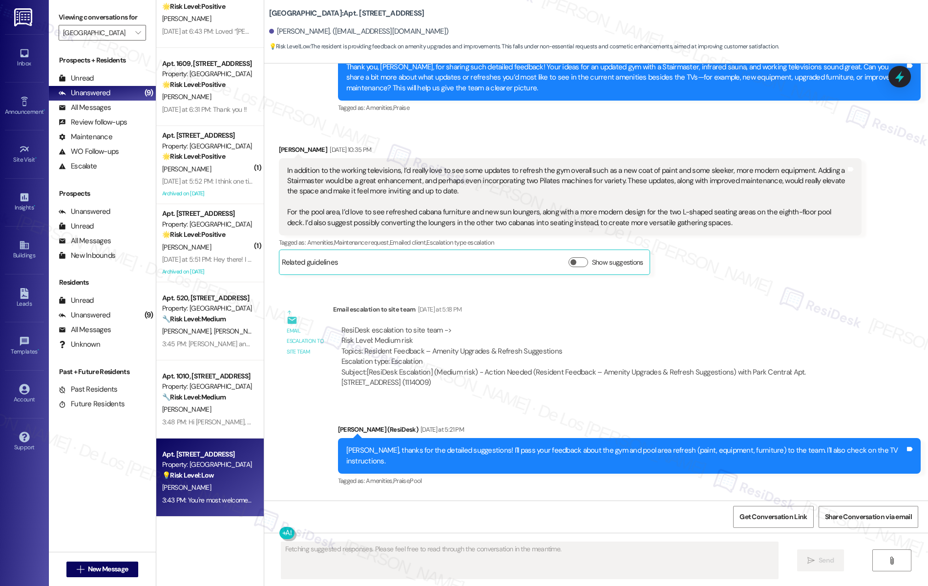
scroll to position [4530, 0]
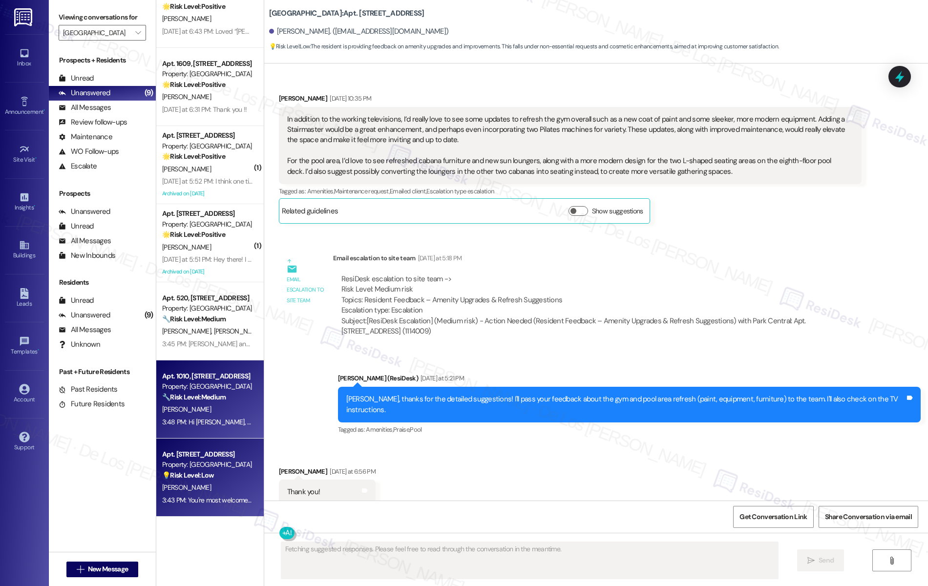
click at [195, 413] on div "L. Gronroos" at bounding box center [207, 410] width 92 height 12
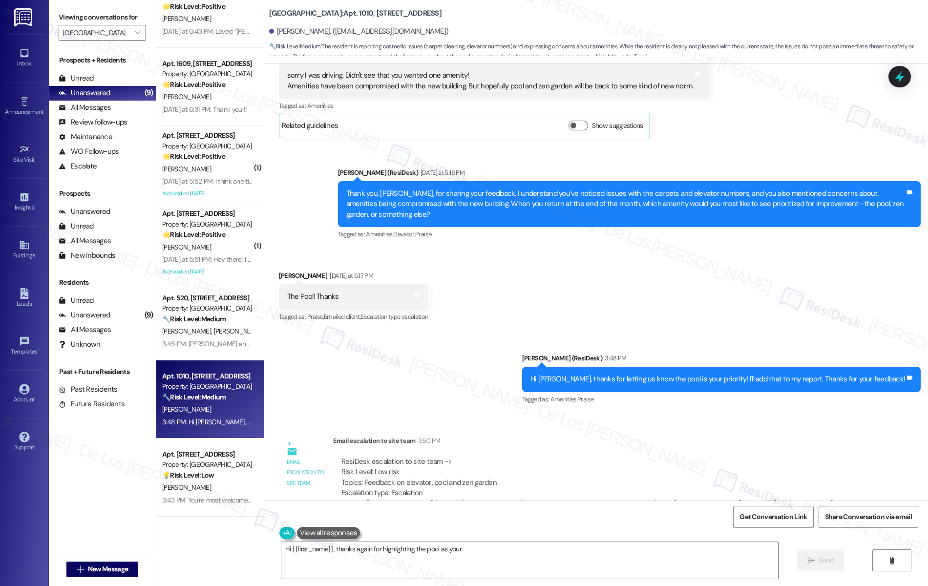
scroll to position [935, 0]
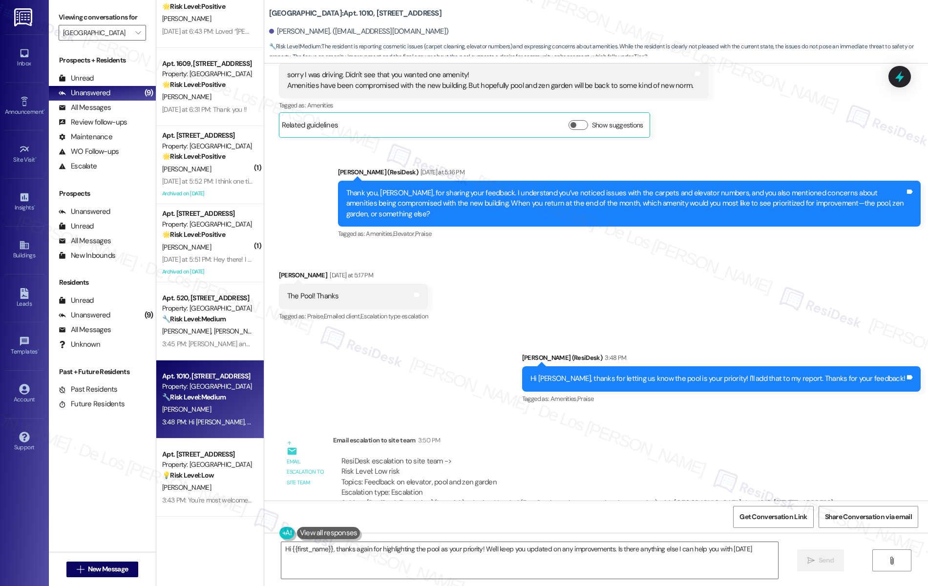
type textarea "Hi {{first_name}}, thanks again for highlighting the pool as your priority! We'…"
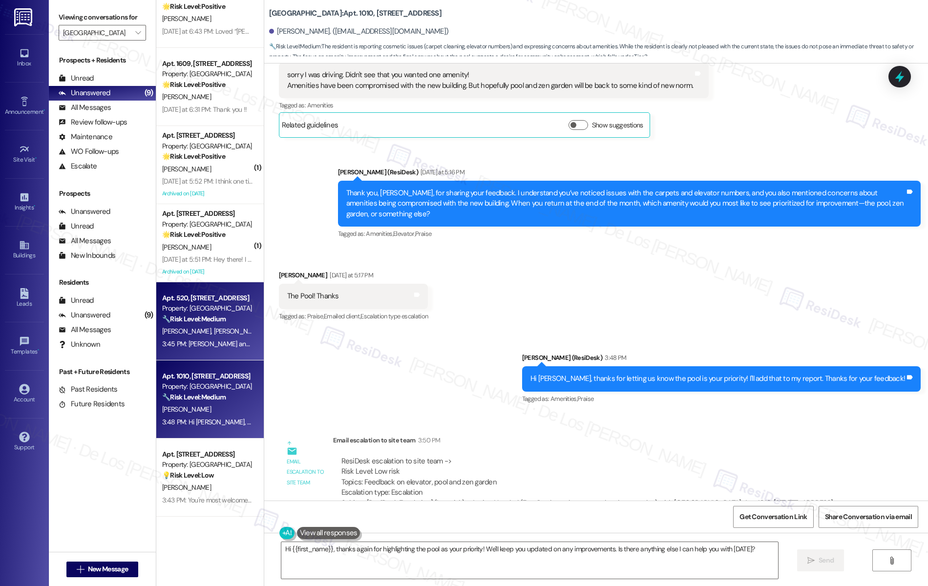
click at [216, 323] on strong "🔧 Risk Level: Medium" at bounding box center [194, 319] width 64 height 9
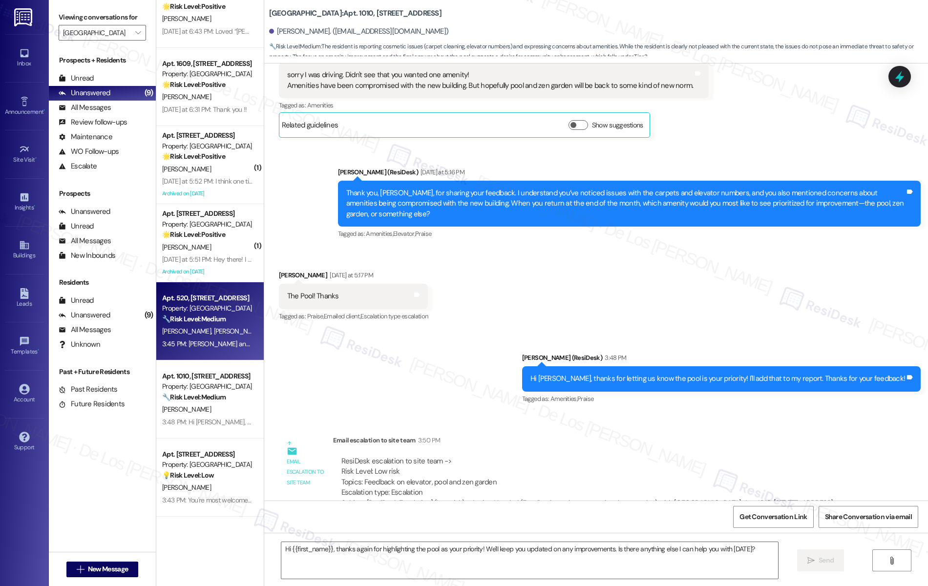
type textarea "Fetching suggested responses. Please feel free to read through the conversation…"
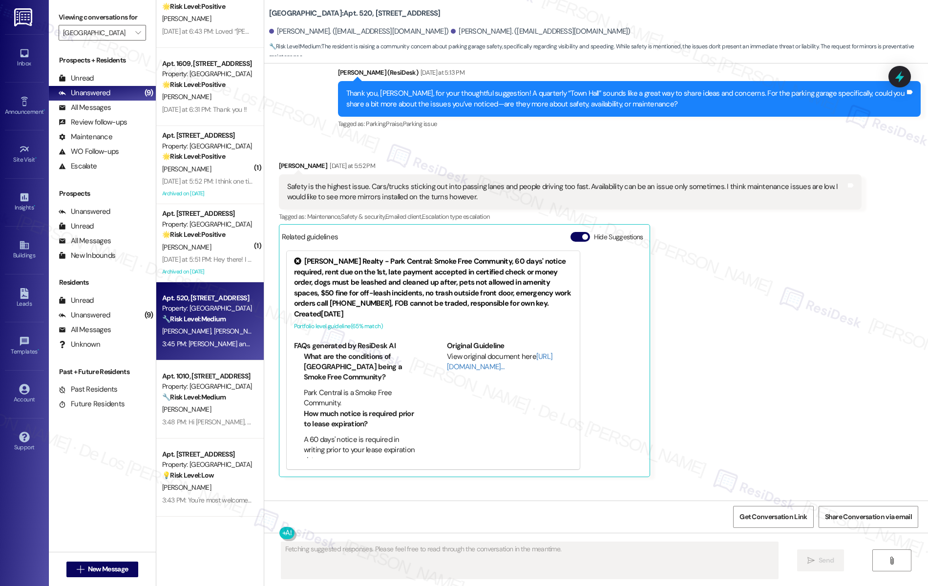
scroll to position [2430, 0]
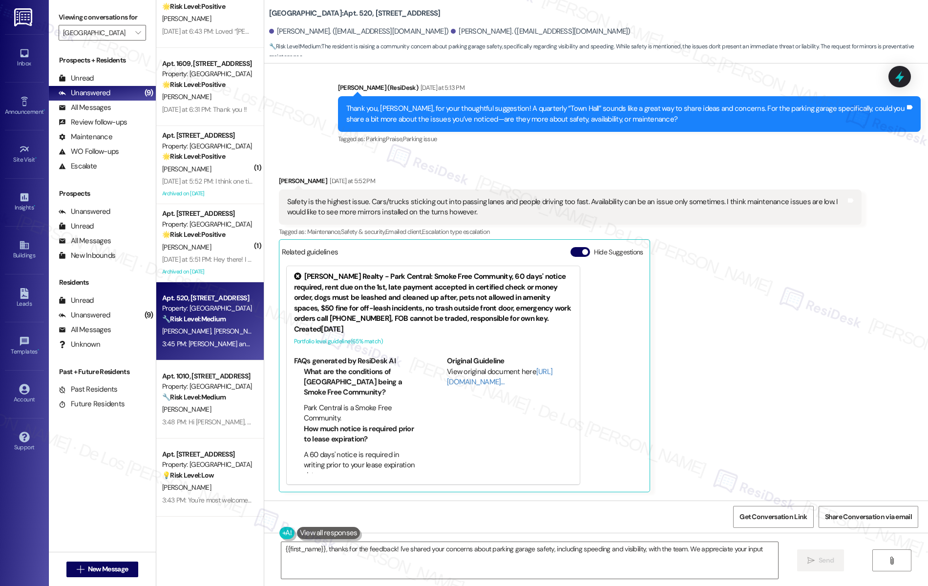
type textarea "{{first_name}}, thanks for the feedback! I've shared your concerns about parkin…"
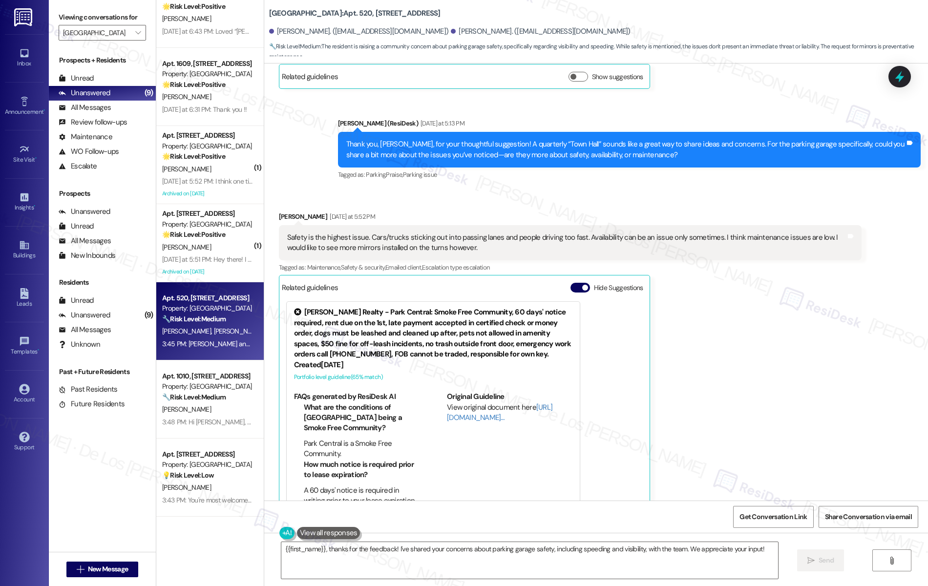
scroll to position [2371, 0]
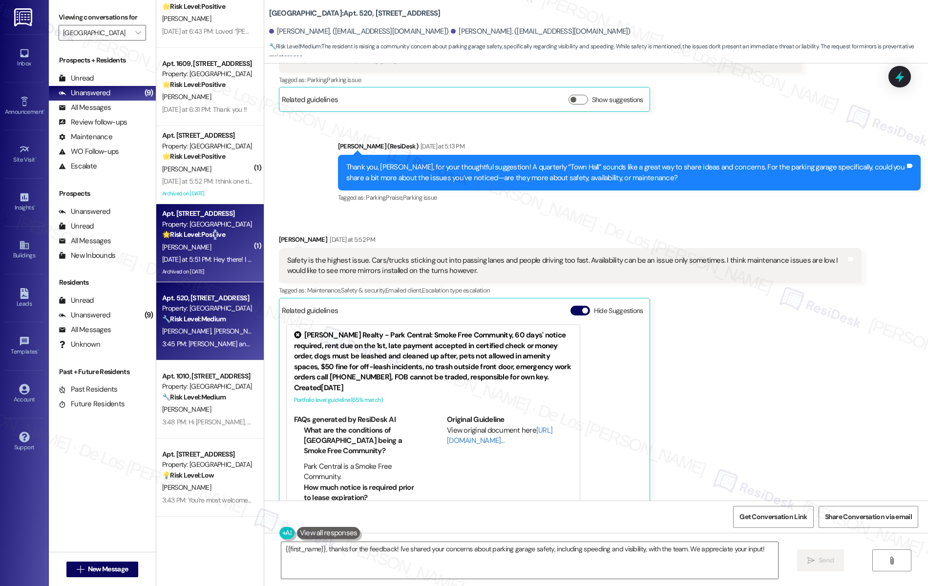
click at [208, 237] on strong "🌟 Risk Level: Positive" at bounding box center [193, 234] width 63 height 9
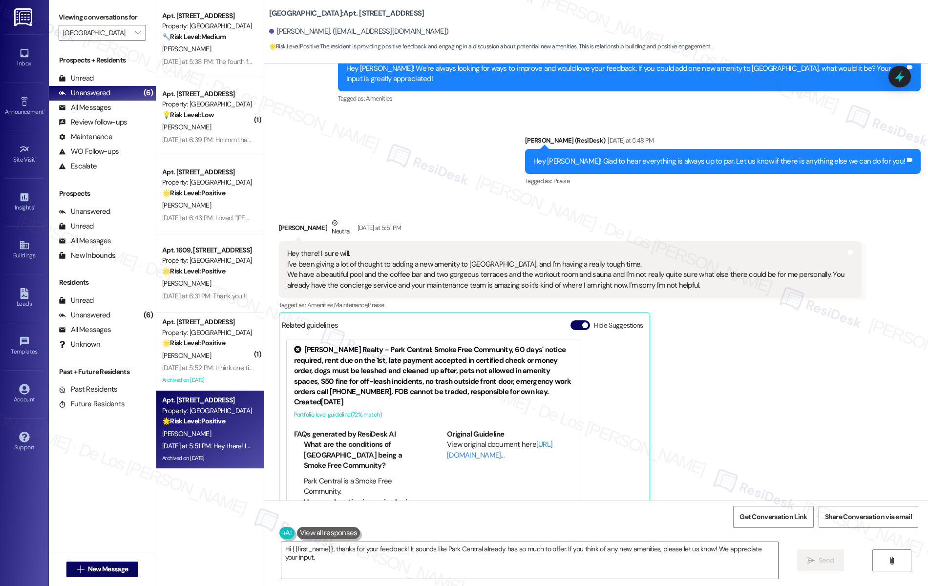
scroll to position [6395, 0]
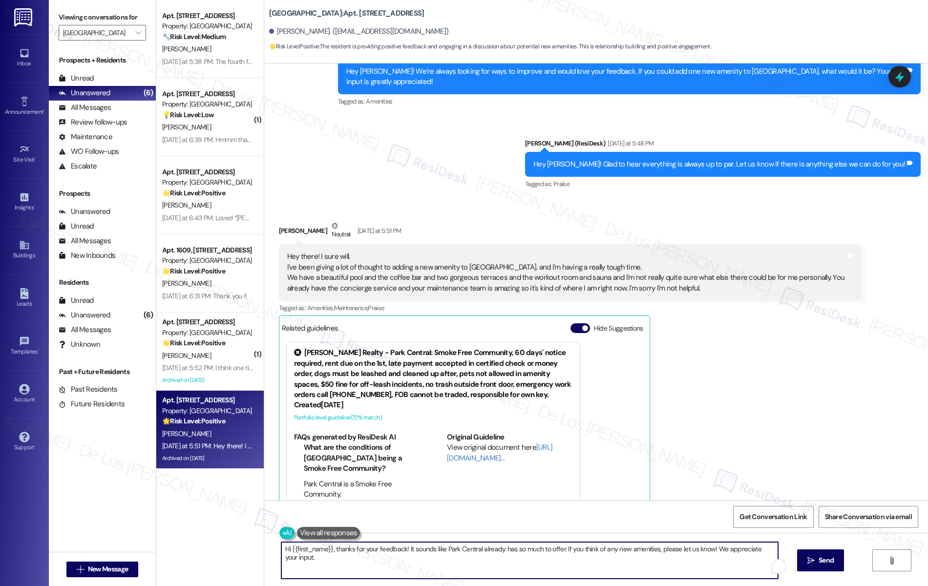
drag, startPoint x: 559, startPoint y: 549, endPoint x: 570, endPoint y: 584, distance: 37.1
click at [570, 584] on div "Hi {{first_name}}, thanks for your feedback! It sounds like Park Central alread…" at bounding box center [596, 569] width 664 height 73
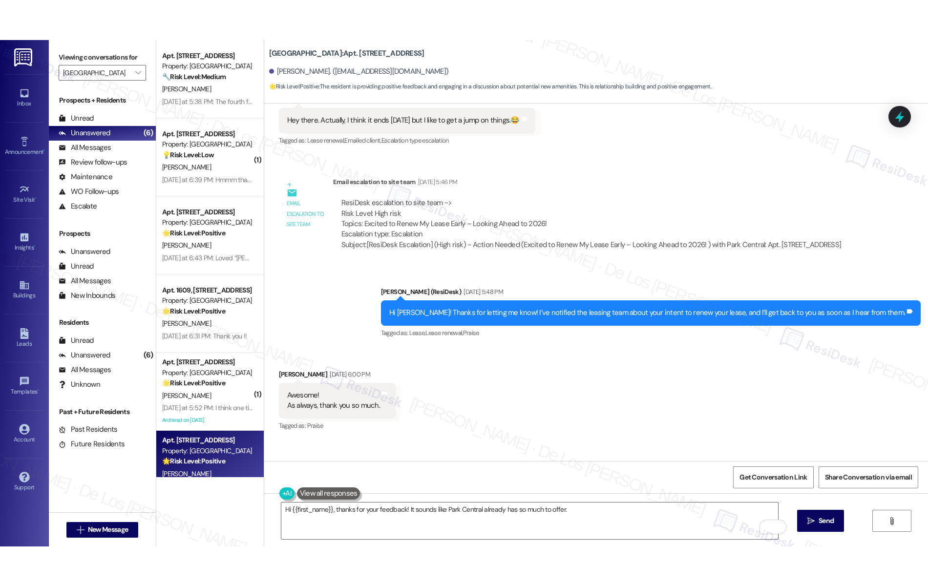
scroll to position [6446, 0]
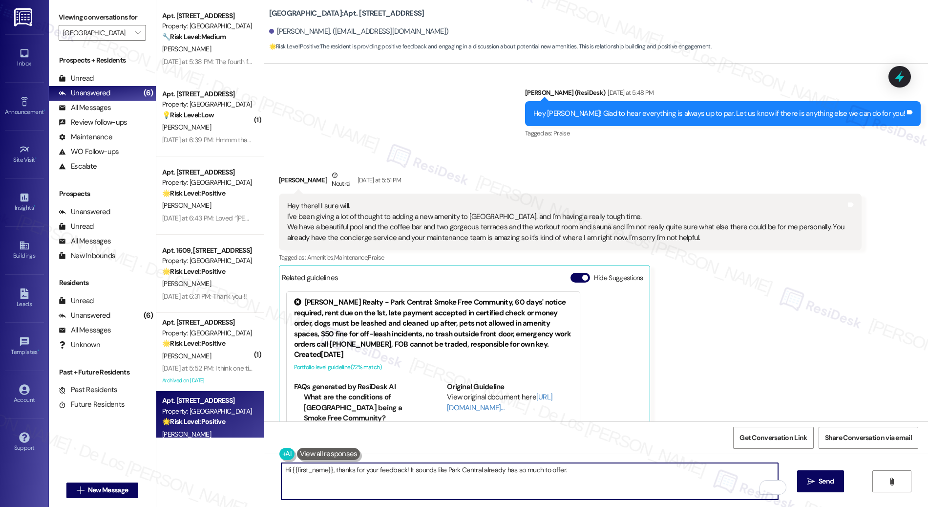
click at [604, 472] on textarea "Hi {{first_name}}, thanks for your feedback! It sounds like Park Central alread…" at bounding box center [529, 481] width 497 height 37
click at [614, 488] on textarea "Hi {{first_name}}, thanks for your feedback! It sounds like Park Central alread…" at bounding box center [529, 481] width 497 height 37
click at [614, 483] on textarea "Hi {{first_name}}, thanks for your feedback! It sounds like Park Central alread…" at bounding box center [529, 481] width 497 height 37
type textarea "Hi {{first_name}}, thanks for your feedback! It sounds like Park Central alread…"
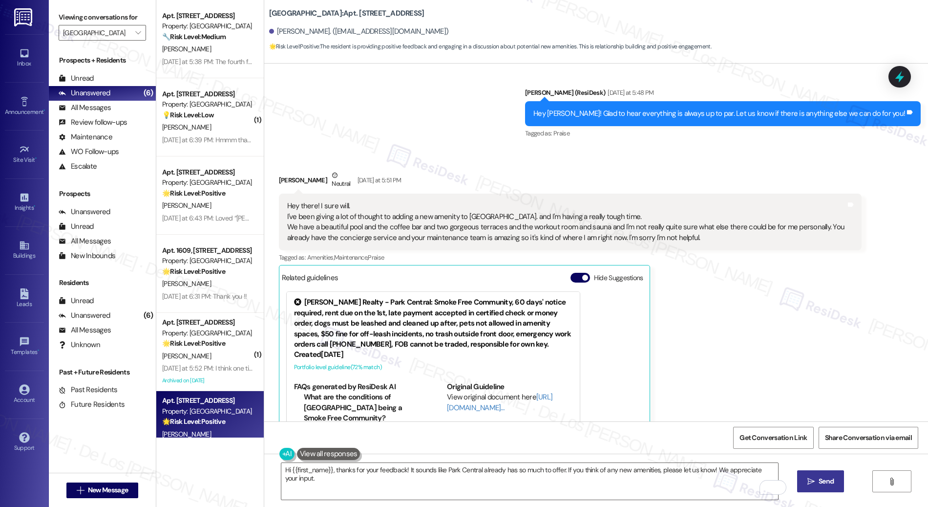
click at [834, 478] on span "Send" at bounding box center [826, 481] width 15 height 10
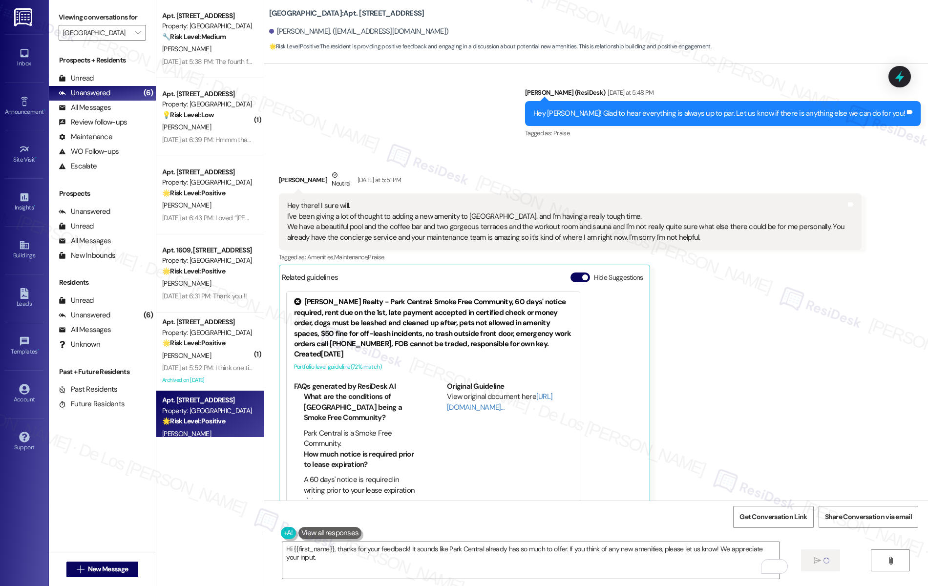
scroll to position [6398, 0]
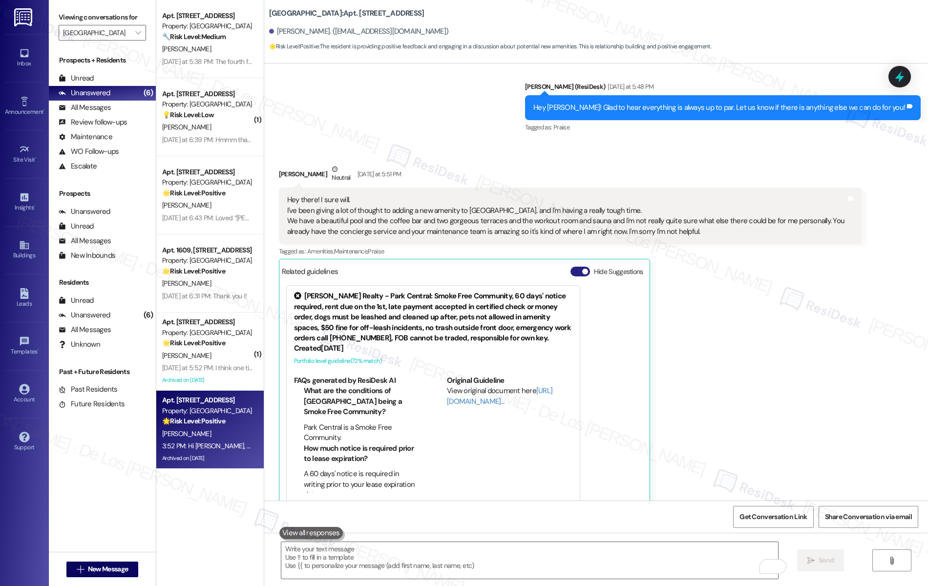
click at [577, 267] on button "Hide Suggestions" at bounding box center [581, 272] width 20 height 10
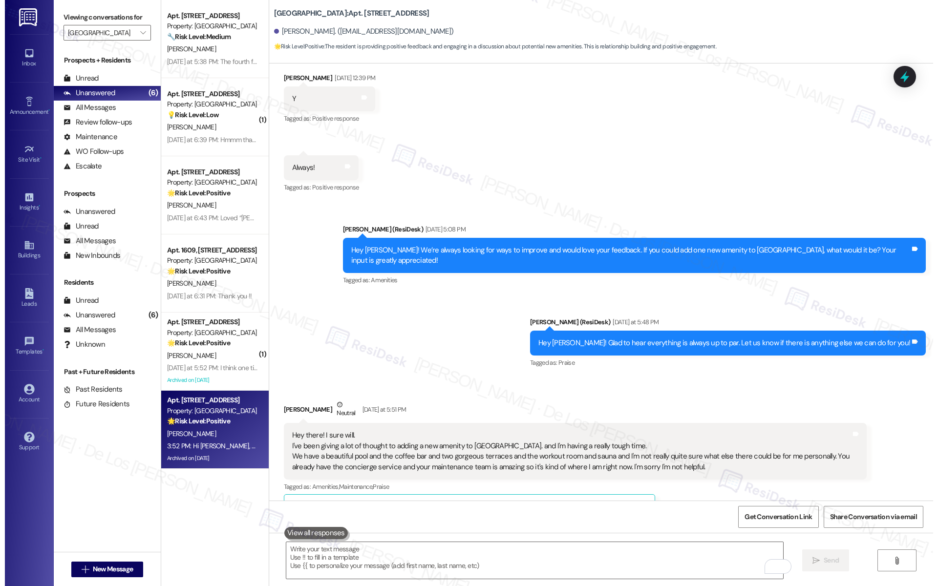
scroll to position [6215, 0]
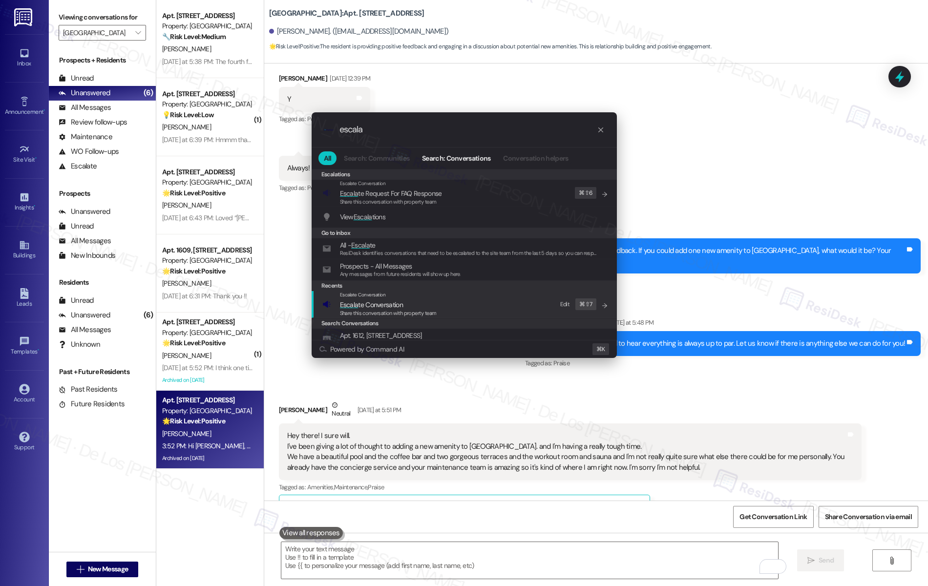
type input "escala"
click at [452, 308] on div "Escalate Conversation Escala te Conversation Share this conversation with prope…" at bounding box center [466, 304] width 286 height 26
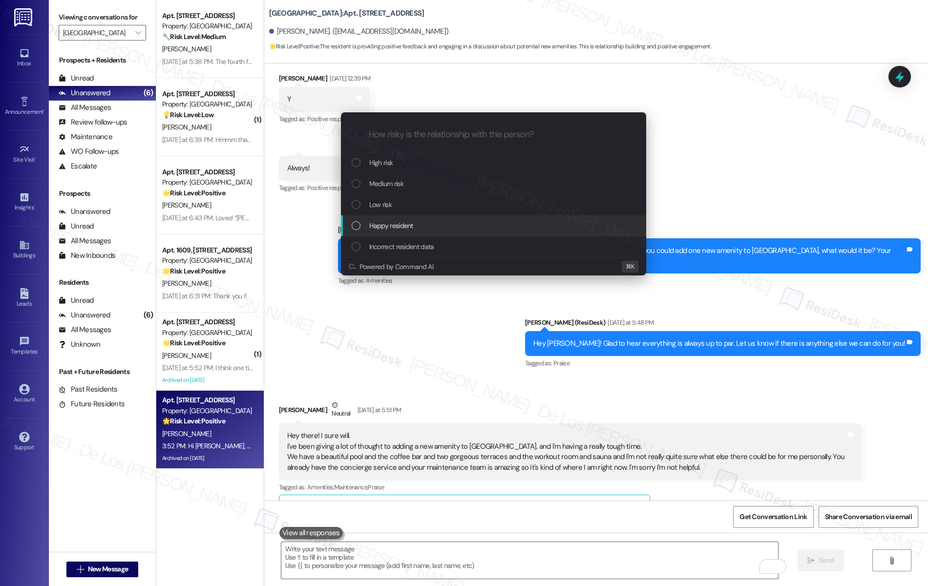
click at [450, 222] on div "Happy resident" at bounding box center [495, 225] width 286 height 11
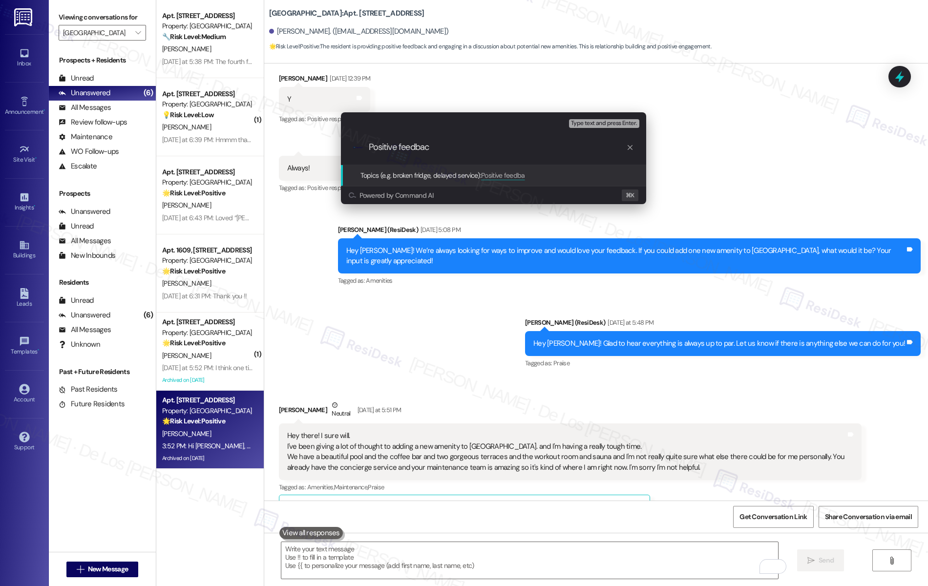
type input "Positive feedback"
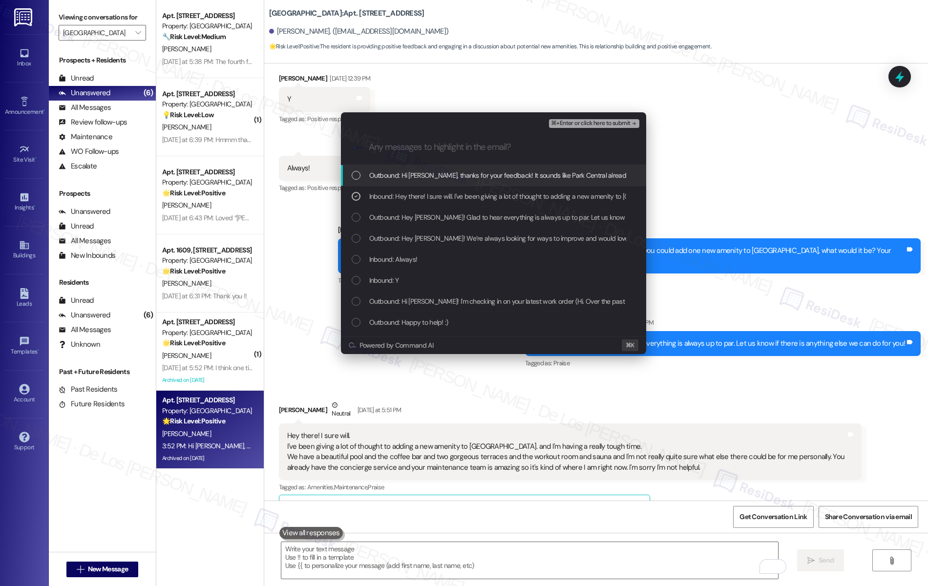
click at [576, 124] on span "⌘+Enter or click here to submit" at bounding box center [590, 123] width 79 height 7
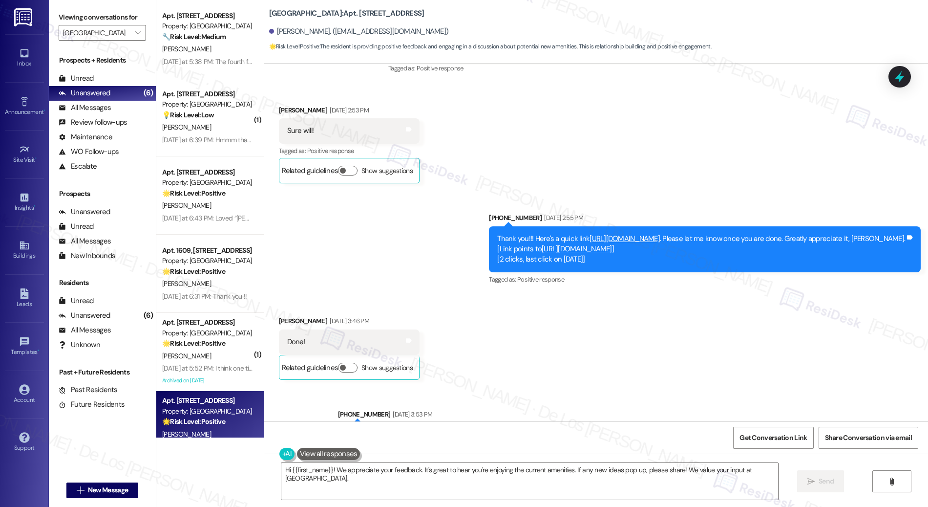
scroll to position [1524, 0]
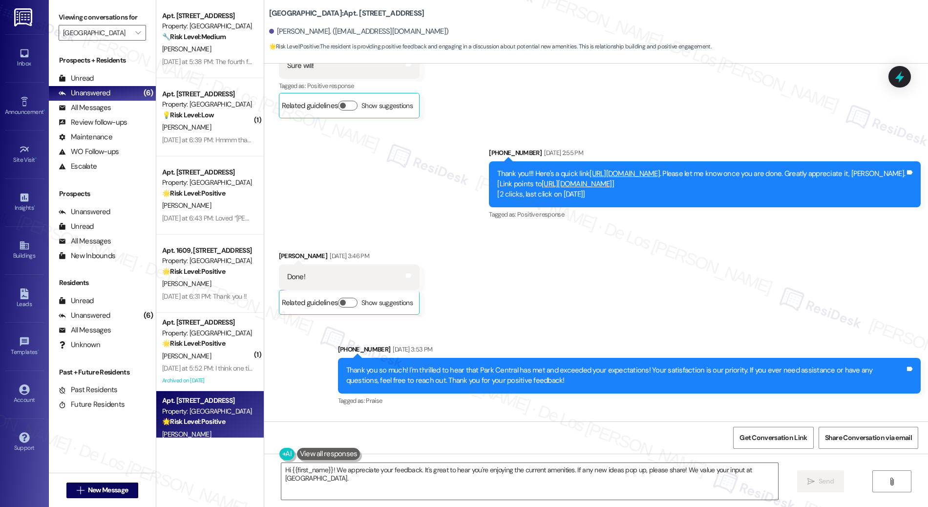
click at [612, 179] on link "https://search.google.com/local/writereview?placeid=ChIJlUfQgJRYrIkRQBR1QH-9tsY" at bounding box center [577, 184] width 70 height 10
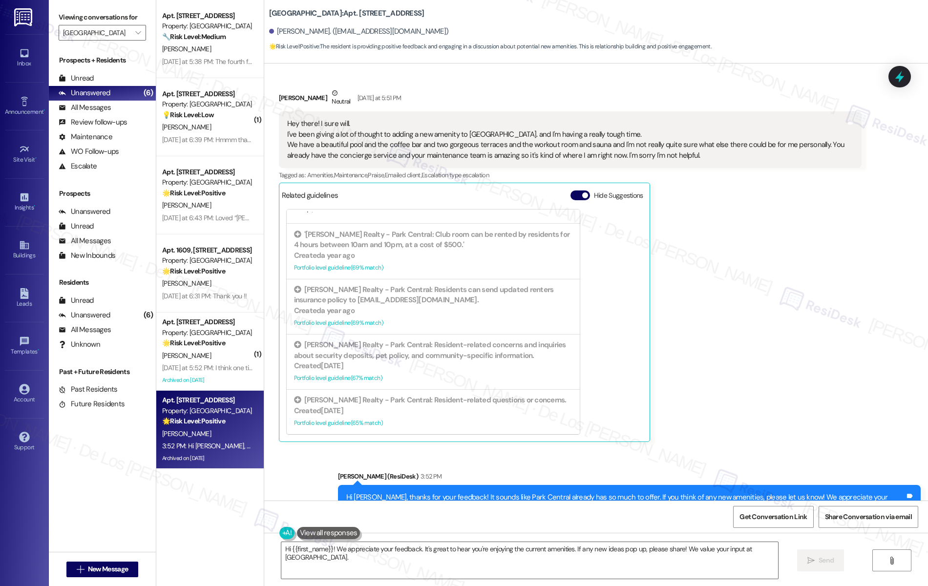
scroll to position [6480, 0]
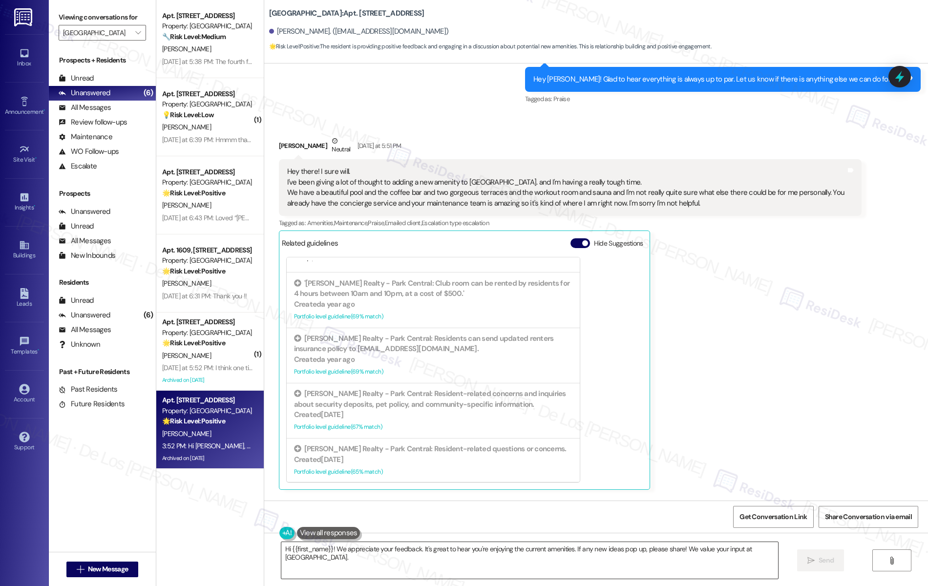
click at [556, 573] on textarea "Hi {{first_name}}! We appreciate your feedback. It's great to hear you're enjoy…" at bounding box center [529, 560] width 497 height 37
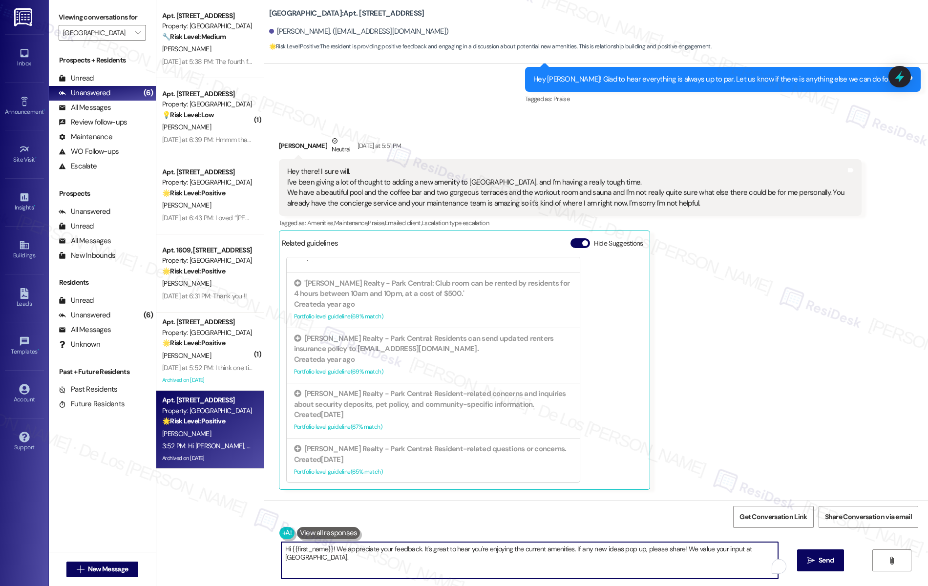
click at [556, 573] on textarea "Hi {{first_name}}! We appreciate your feedback. It's great to hear you're enjoy…" at bounding box center [529, 560] width 497 height 37
type textarea "Also, I see that you write"
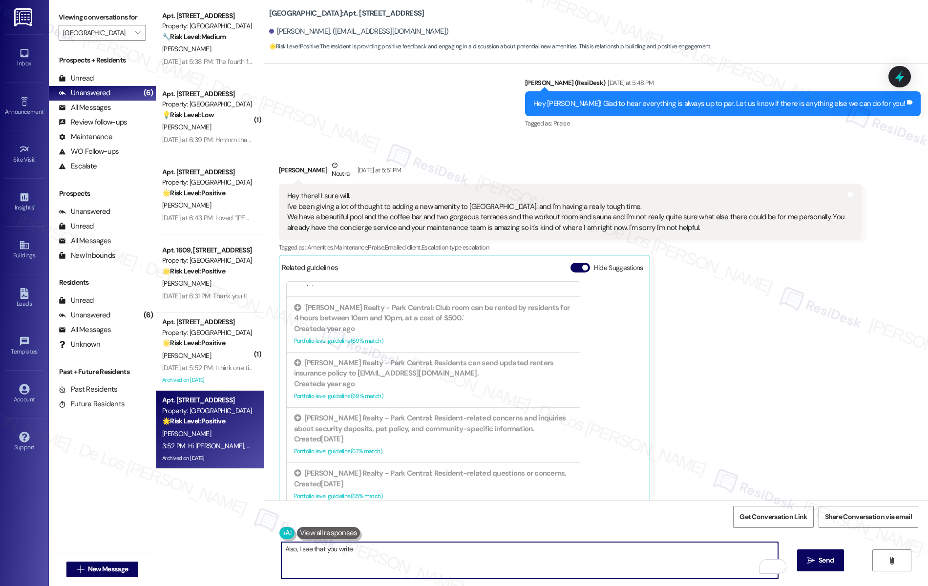
scroll to position [6454, 0]
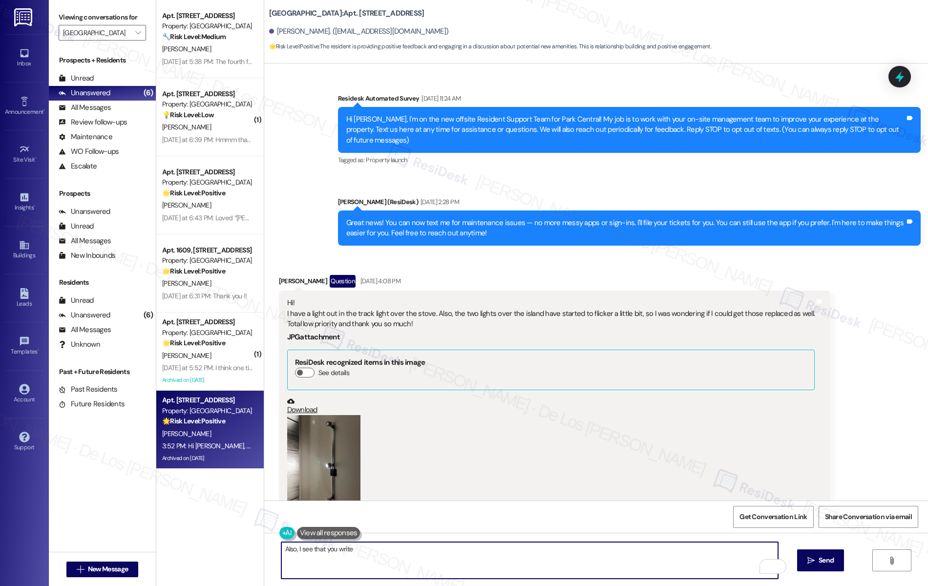
scroll to position [203, 0]
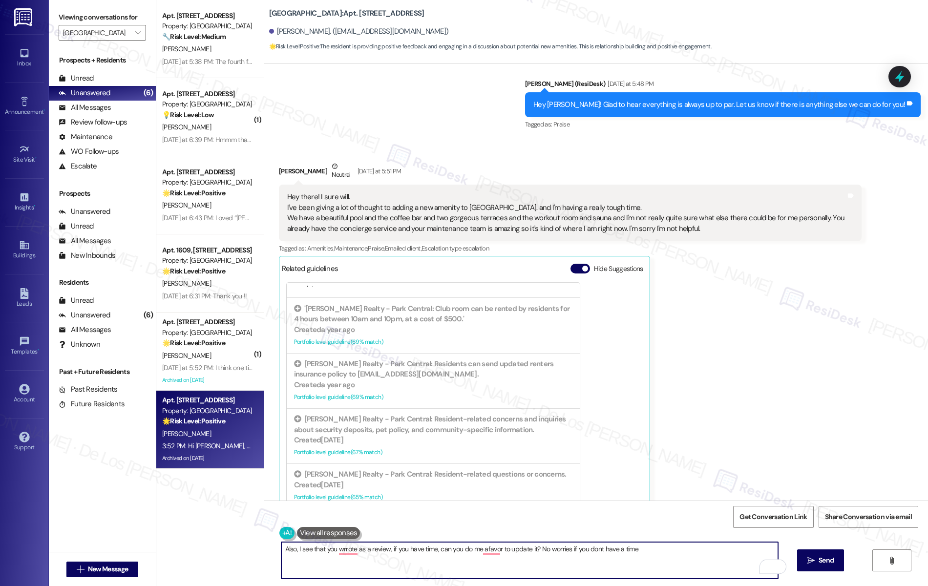
click at [381, 547] on textarea "Also, I see that you wrrote as a review, if you have time, can you do me afavor…" at bounding box center [529, 560] width 497 height 37
click at [559, 548] on textarea "Also, I see that you wrrote as a review a year ago, if you have time, can you d…" at bounding box center [529, 560] width 497 height 37
click at [416, 557] on textarea "Also, I see that you wrrote as a review a year ago, if you have time, can you d…" at bounding box center [529, 560] width 497 height 37
click at [415, 557] on textarea "Also, I see that you wrrote as a review a year ago, if you have time, can you d…" at bounding box center [529, 560] width 497 height 37
click at [415, 556] on textarea "Also, I see that you wrrote as a review a year ago, if you have time, can you d…" at bounding box center [529, 560] width 497 height 37
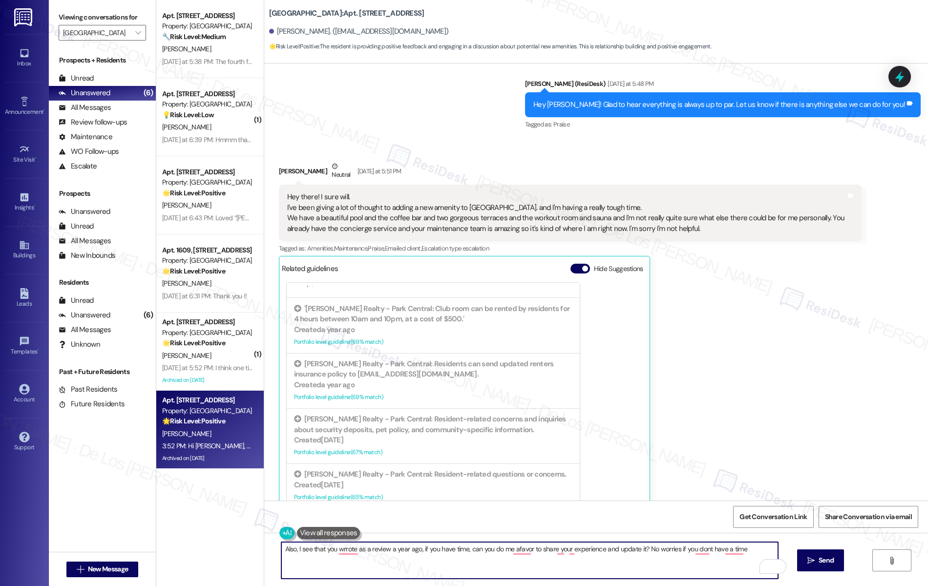
click at [415, 556] on textarea "Also, I see that you wrrote as a review a year ago, if you have time, can you d…" at bounding box center [529, 560] width 497 height 37
paste textarea "I noticed you left us a review about a year ago. If you have a moment, would yo…"
click at [299, 559] on textarea "I noticed you left us a review about a year ago. If you have a moment, would yo…" at bounding box center [529, 560] width 497 height 37
click at [450, 565] on textarea "I noticed you left us a review about a year ago. If you have a moment, would yo…" at bounding box center [529, 560] width 497 height 37
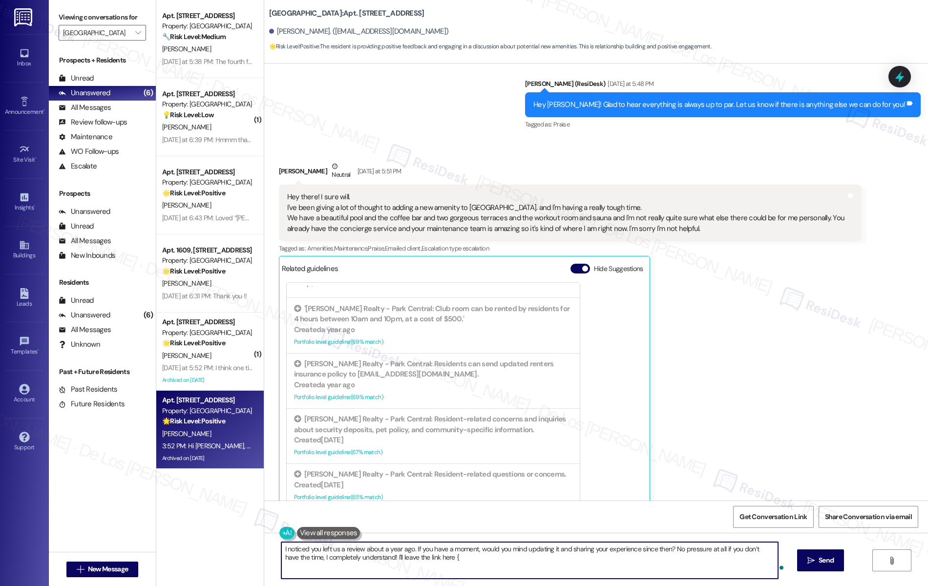
type textarea "I noticed you left us a review about a year ago. If you have a moment, would yo…"
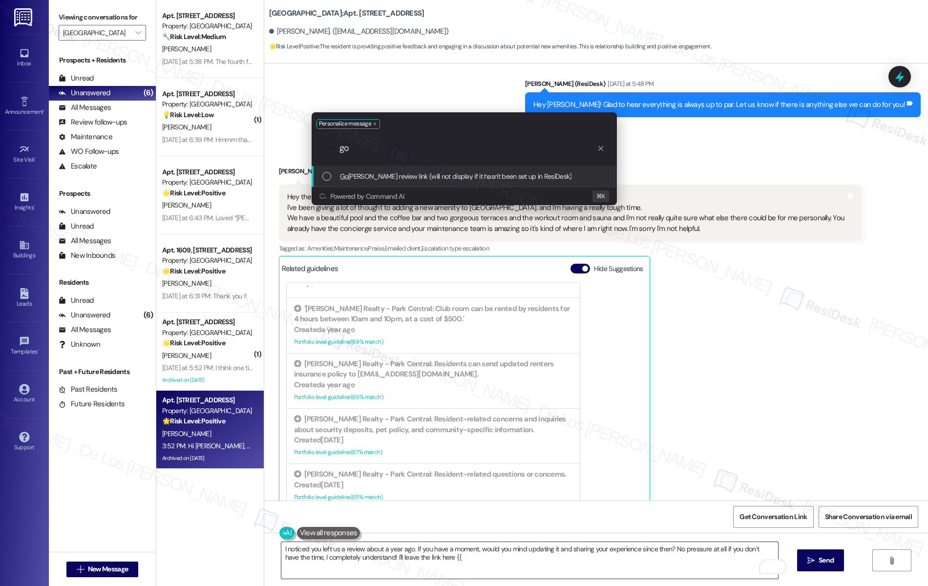
type input "g"
click at [508, 172] on span "Google review link (will not display if it hasn't been set up in ResiDesk)" at bounding box center [437, 176] width 195 height 11
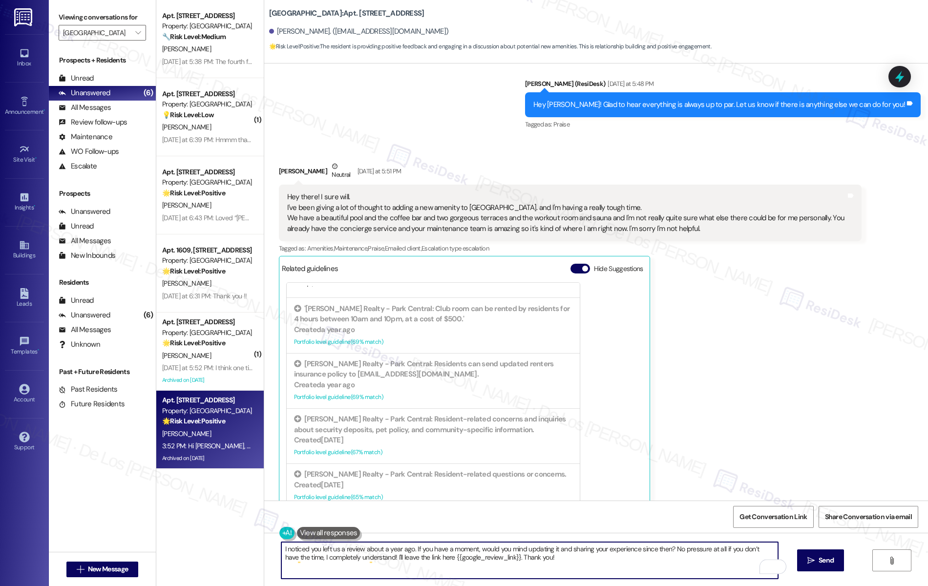
click at [529, 559] on textarea "I noticed you left us a review about a year ago. If you have a moment, would yo…" at bounding box center [529, 560] width 497 height 37
click at [530, 559] on textarea "I noticed you left us a review about a year ago. If you have a moment, would yo…" at bounding box center [529, 560] width 497 height 37
click at [531, 559] on textarea "I noticed you left us a review about a year ago. If you have a moment, would yo…" at bounding box center [529, 560] width 497 height 37
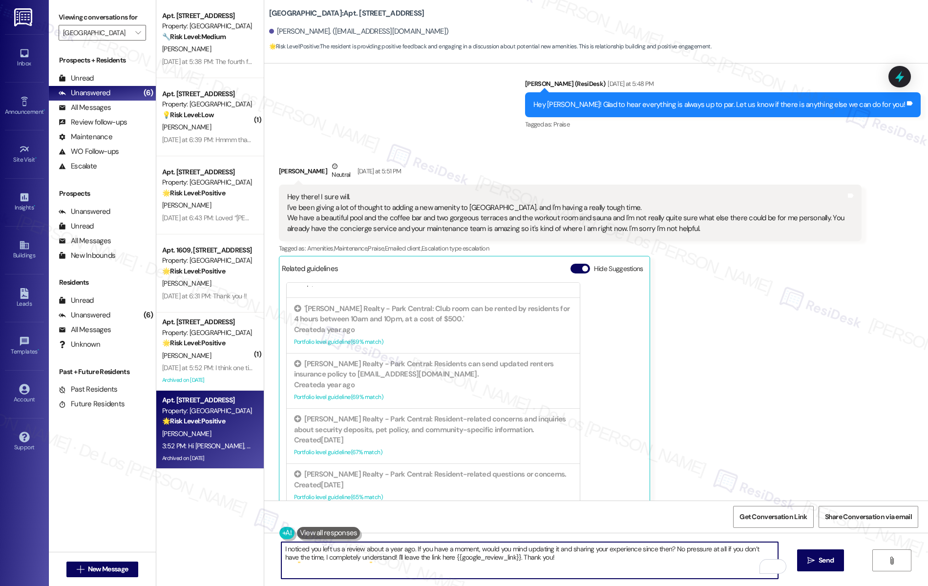
click at [531, 559] on textarea "I noticed you left us a review about a year ago. If you have a moment, would yo…" at bounding box center [529, 560] width 497 height 37
paste textarea "Hi {{first_name}}, I noticed you left us a review about a year ago. If you have…"
drag, startPoint x: 328, startPoint y: 548, endPoint x: 246, endPoint y: 521, distance: 86.4
click at [245, 521] on div "Apt. 404, [STREET_ADDRESS] Property: Park Central 🔧 Risk Level: Medium The resi…" at bounding box center [542, 293] width 772 height 586
click at [689, 564] on textarea "Also, I remember you left us a review about a year ago. If you have a moment, w…" at bounding box center [529, 560] width 497 height 37
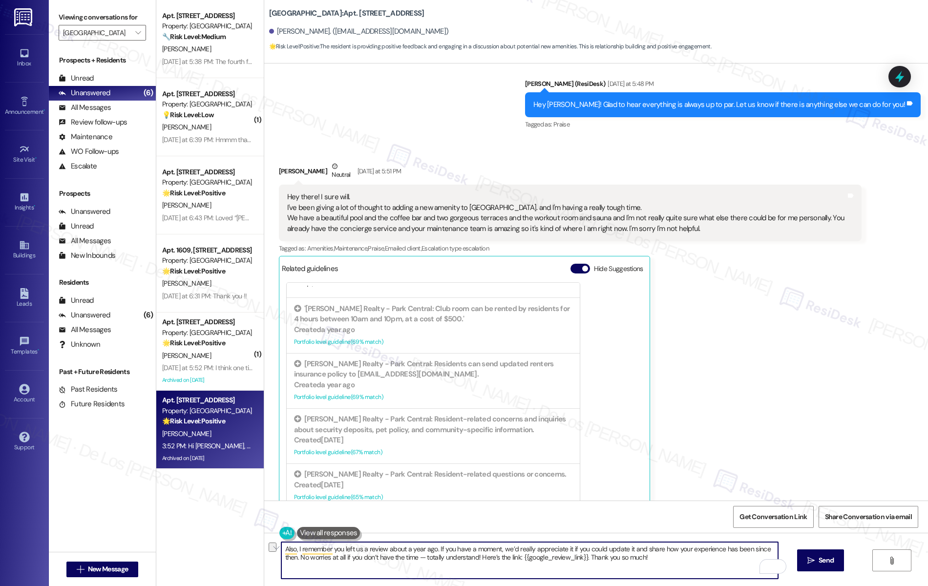
drag, startPoint x: 567, startPoint y: 556, endPoint x: 666, endPoint y: 565, distance: 99.1
click at [666, 566] on textarea "Also, I remember you left us a review about a year ago. If you have a moment, w…" at bounding box center [529, 560] width 497 height 37
paste textarea "Thank you so much!"
click at [566, 558] on textarea "Also, I remember you left us a review about a year ago. If you have a moment, w…" at bounding box center [529, 560] width 497 height 37
click at [404, 557] on textarea "Also, I remember you left us a review about a year ago. If you have a moment, w…" at bounding box center [529, 560] width 497 height 37
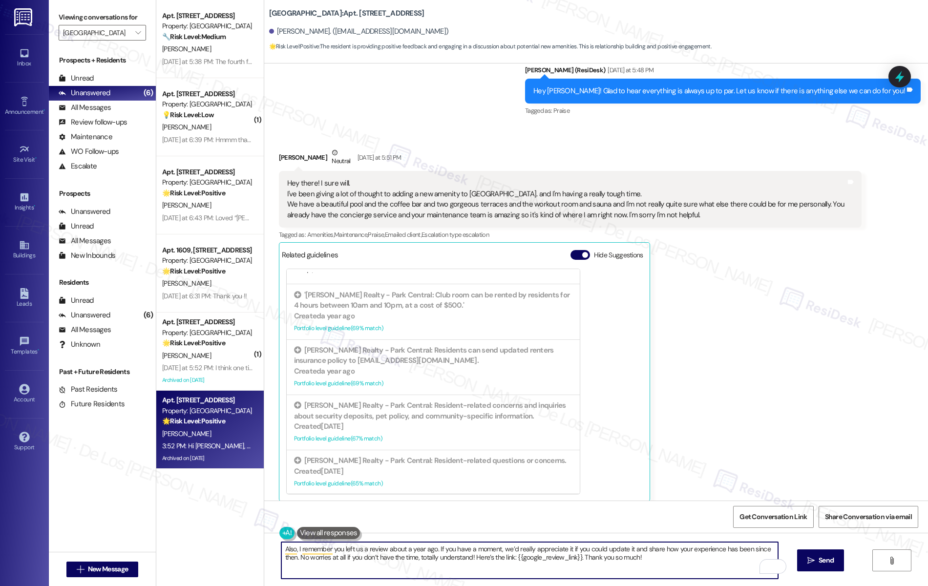
scroll to position [6480, 0]
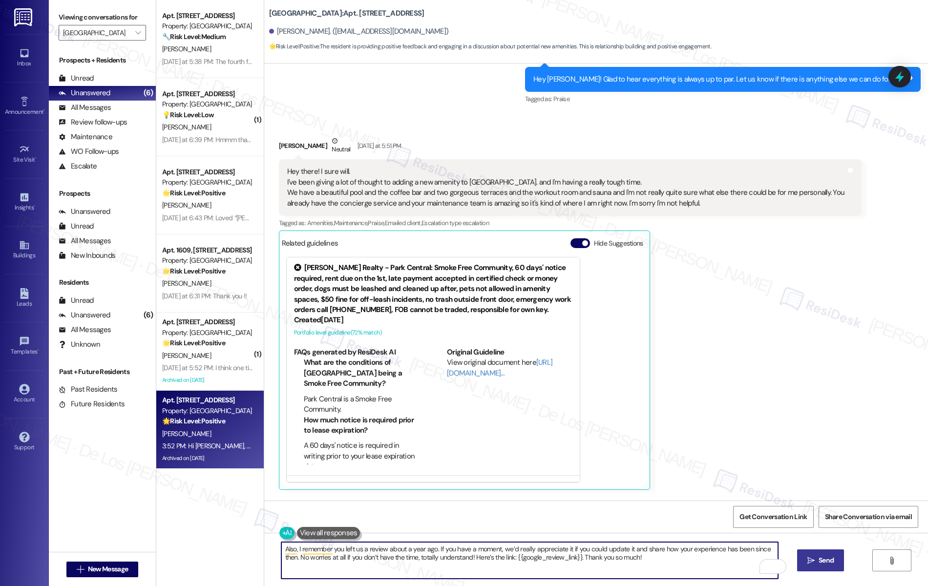
type textarea "Also, I remember you left us a review about a year ago. If you have a moment, w…"
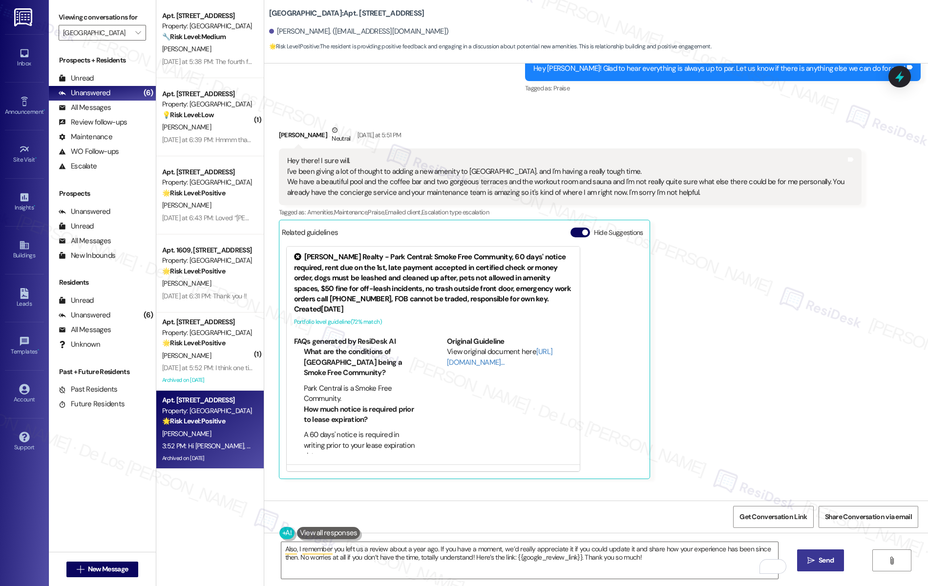
click at [831, 567] on button " Send" at bounding box center [821, 561] width 47 height 22
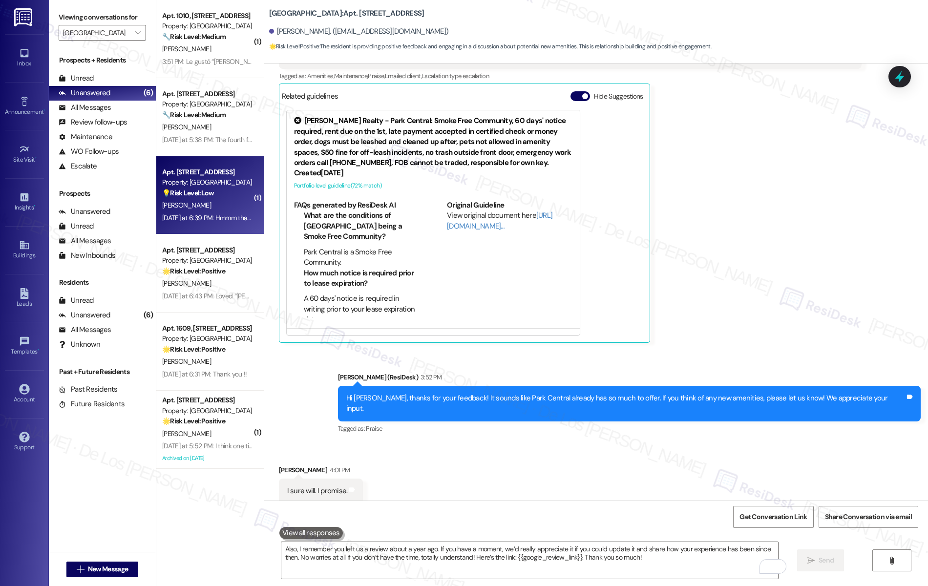
scroll to position [0, 0]
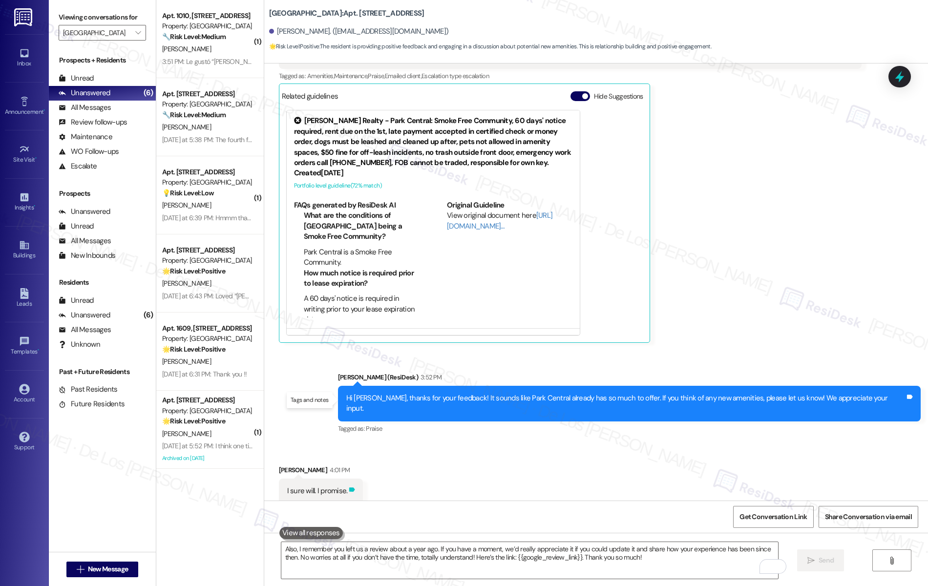
click at [349, 488] on icon at bounding box center [352, 490] width 6 height 4
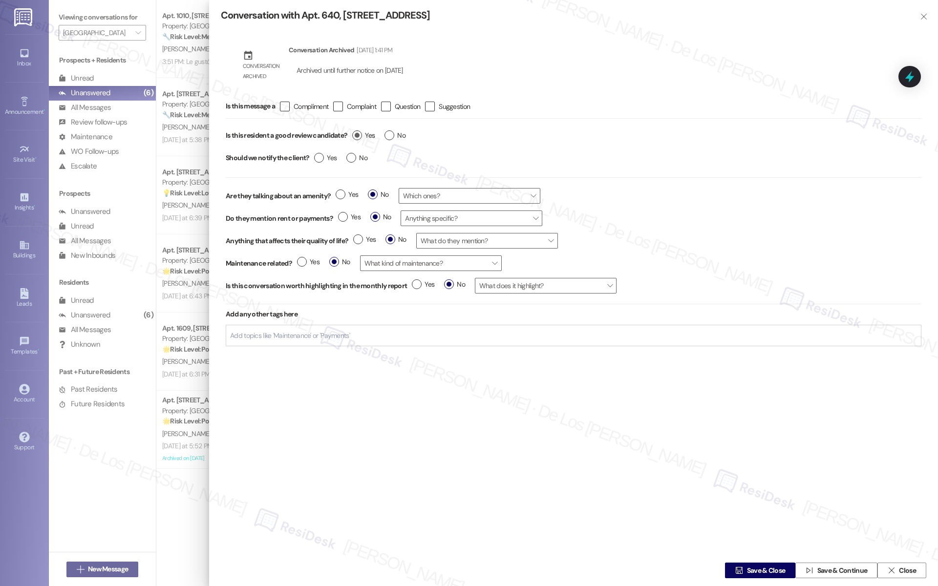
click at [356, 139] on label "Yes" at bounding box center [363, 135] width 22 height 10
click at [356, 139] on input "Yes" at bounding box center [363, 136] width 22 height 13
radio input "true"
click at [734, 576] on span " Save & Close" at bounding box center [761, 570] width 54 height 15
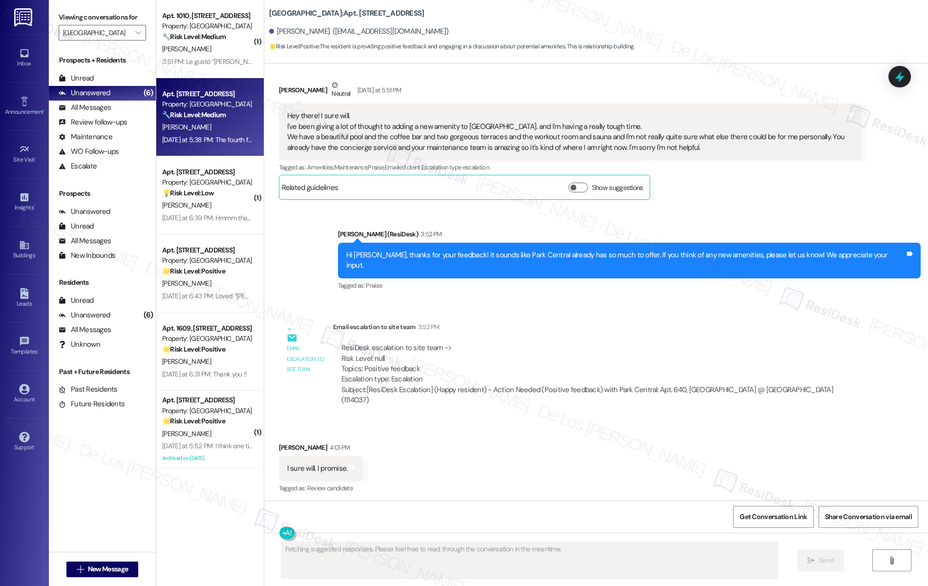
scroll to position [6438, 0]
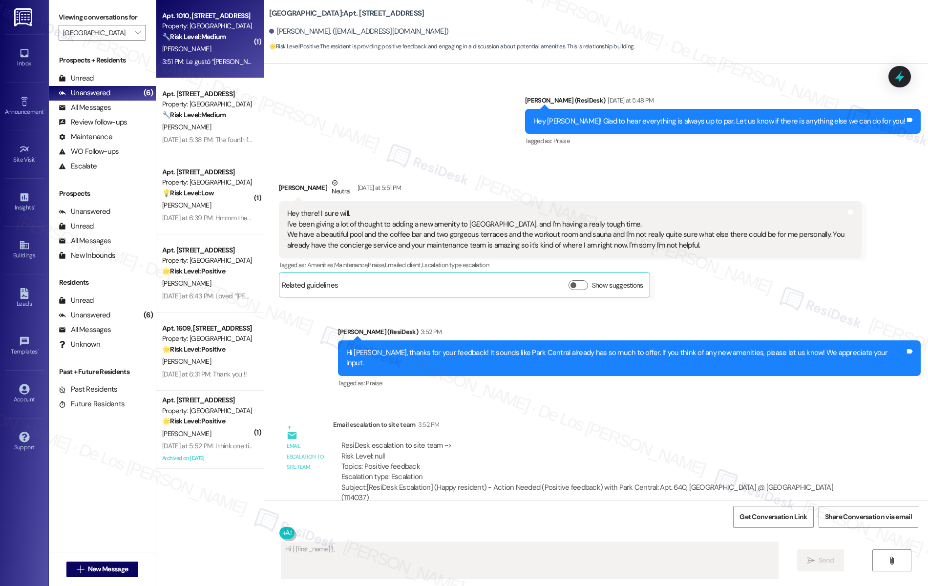
type textarea "Hi {{first_name}}, thanks"
click at [187, 64] on div "3:51 PM: Le gustó “[PERSON_NAME] (Park Central): Hi [PERSON_NAME], thanks for l…" at bounding box center [407, 61] width 491 height 9
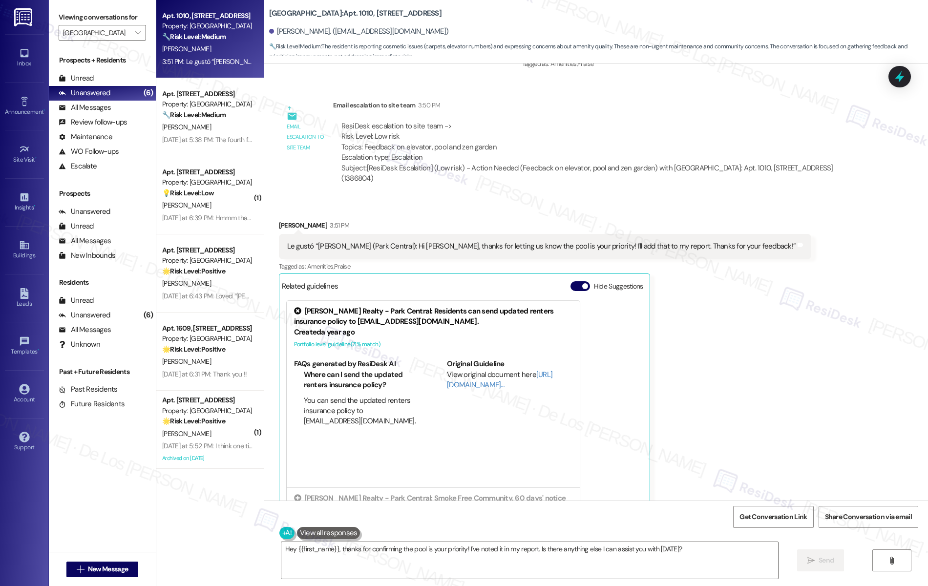
scroll to position [1277, 0]
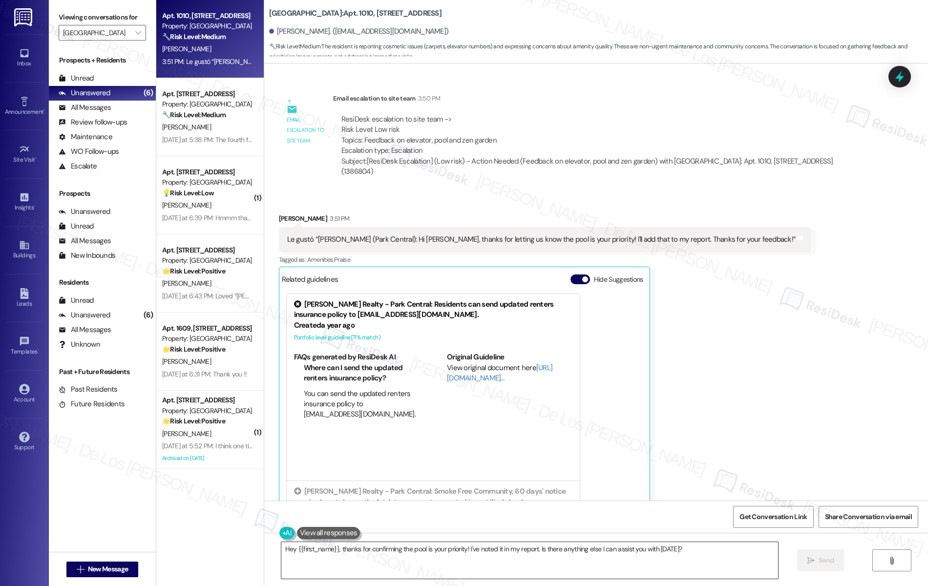
click at [368, 552] on textarea "Hey {{first_name}}, thanks for confirming the pool is your priority! I've noted…" at bounding box center [529, 560] width 497 height 37
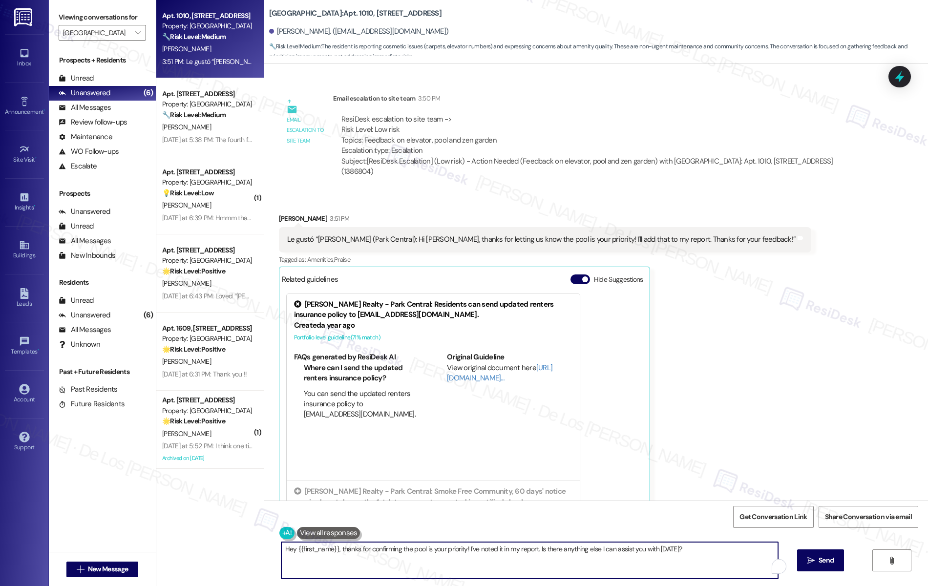
click at [368, 551] on textarea "Hey {{first_name}}, thanks for confirming the pool is your priority! I've noted…" at bounding box center [529, 560] width 497 height 37
type textarea "😊"
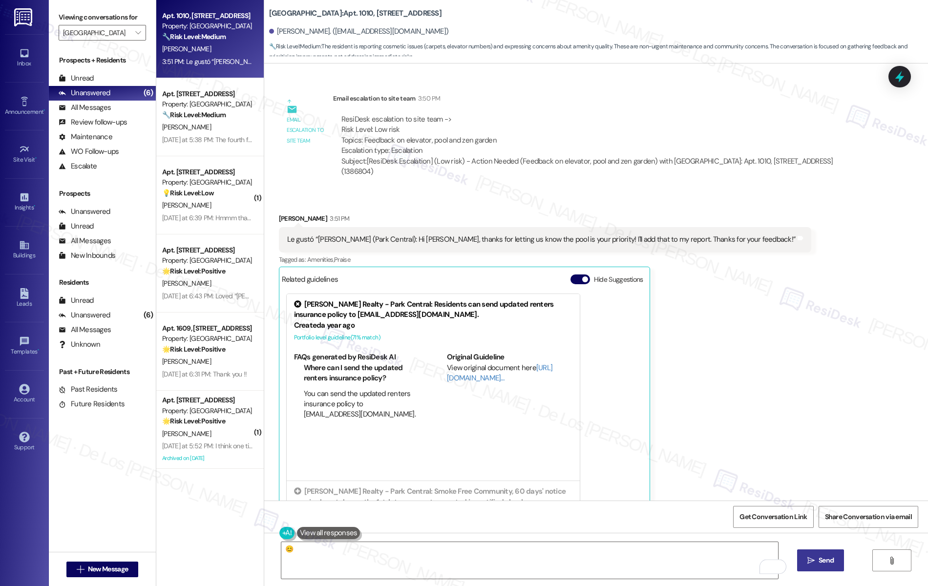
click at [833, 561] on span "Send" at bounding box center [826, 561] width 15 height 10
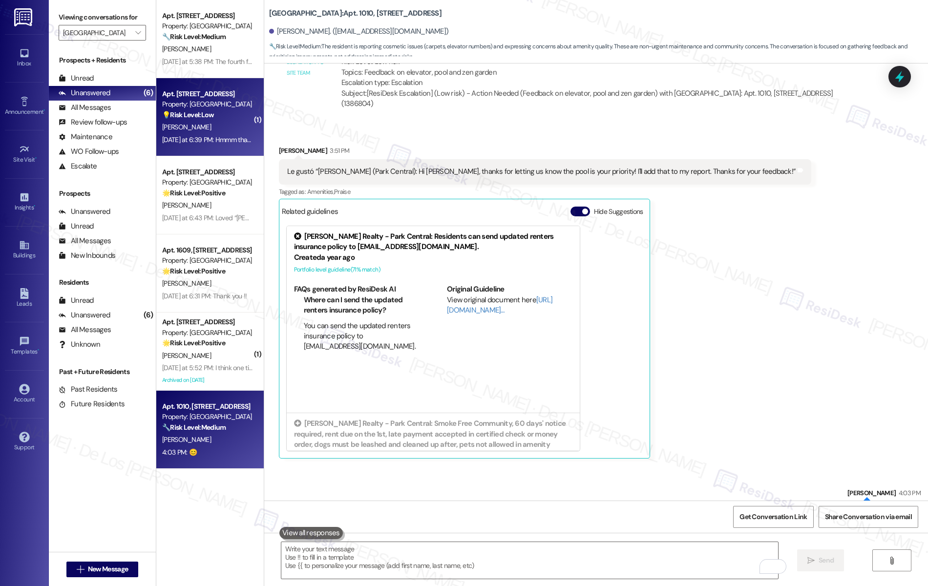
scroll to position [0, 0]
click at [181, 80] on div "Apt. 626, 200 Park @ North Hills St. Property: Park Central 💡 Risk Level: Low T…" at bounding box center [210, 117] width 108 height 78
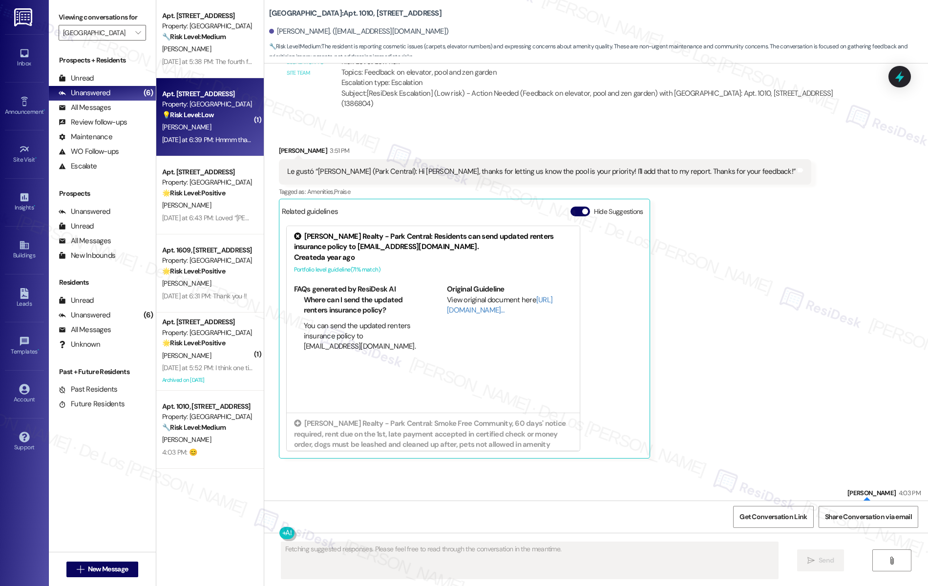
scroll to position [15, 0]
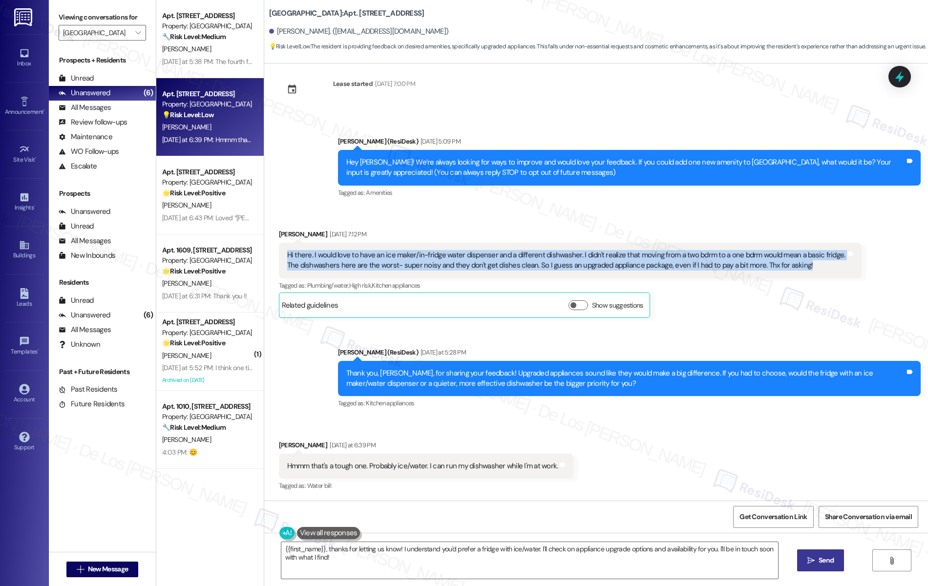
drag, startPoint x: 280, startPoint y: 255, endPoint x: 629, endPoint y: 276, distance: 350.5
click at [629, 276] on div "Hi there. I would love to have an ice maker/in-fridge water dispenser and a dif…" at bounding box center [570, 261] width 583 height 36
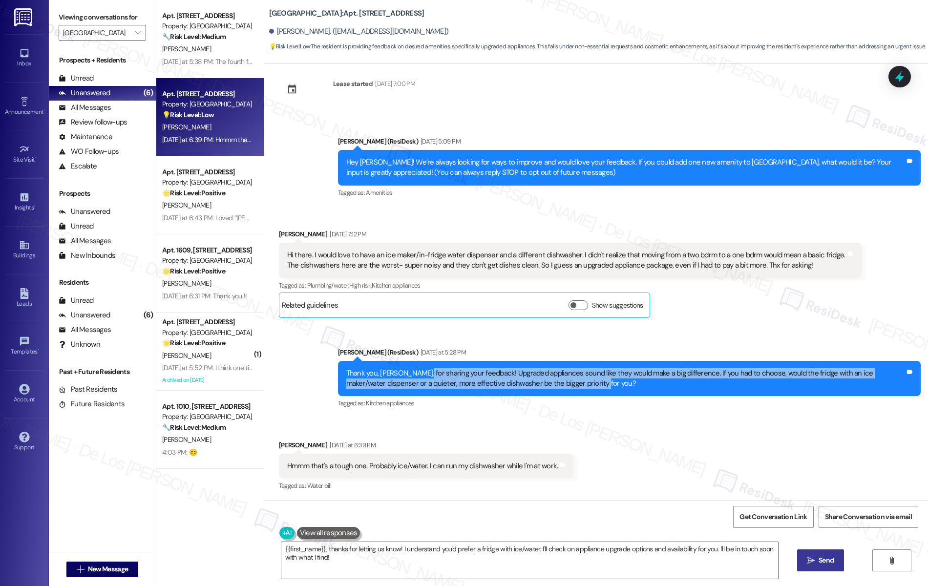
drag, startPoint x: 414, startPoint y: 378, endPoint x: 574, endPoint y: 388, distance: 160.2
click at [574, 388] on div "Thank you, Karen, for sharing your feedback! Upgraded appliances sound like the…" at bounding box center [625, 378] width 559 height 21
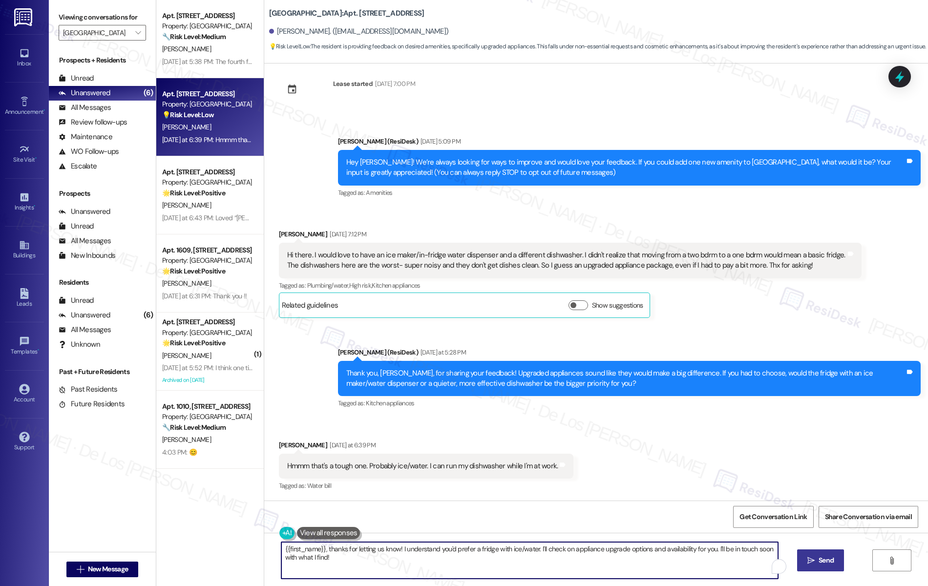
drag, startPoint x: 539, startPoint y: 550, endPoint x: 556, endPoint y: 565, distance: 22.8
click at [556, 565] on textarea "{{first_name}}, thanks for letting us know! I understand you'd prefer a fridge …" at bounding box center [529, 560] width 497 height 37
type textarea "{{first_name}}, thanks for letting us know! I understand you'd prefer a fridge …"
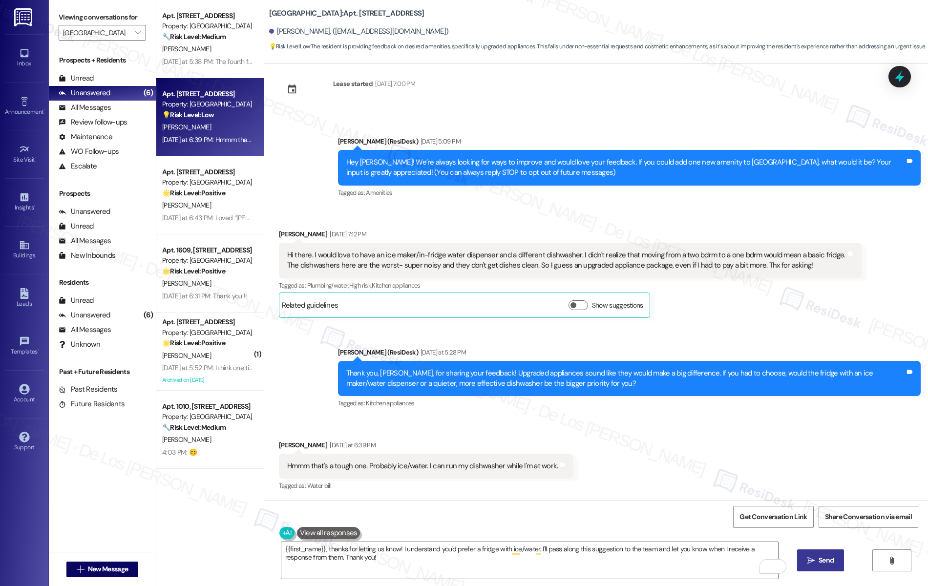
click at [815, 562] on icon "" at bounding box center [811, 561] width 7 height 8
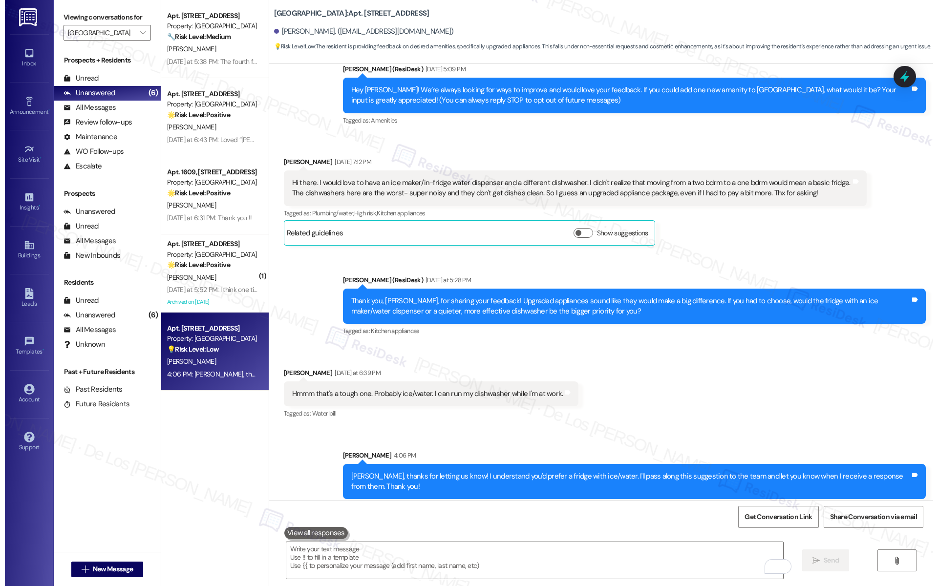
scroll to position [85, 0]
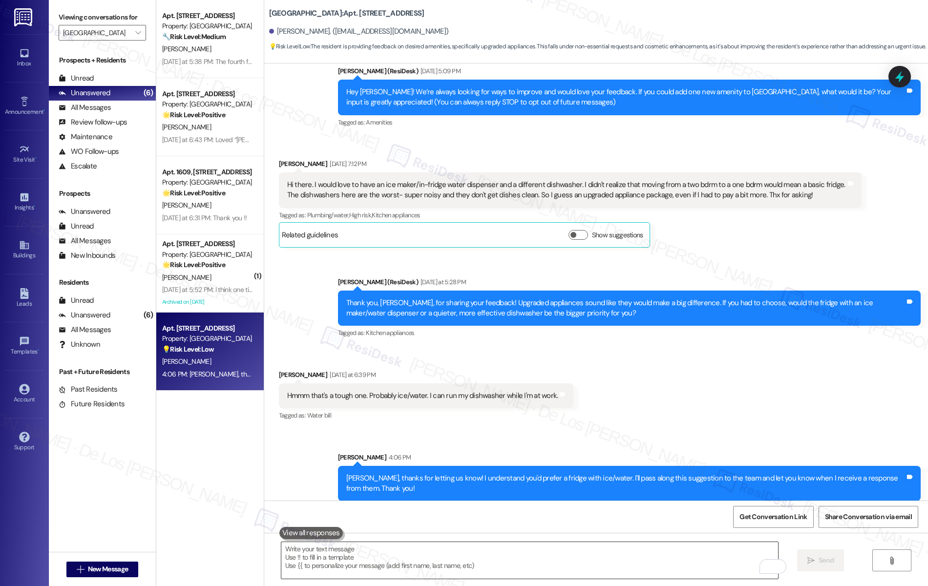
click at [571, 575] on textarea "To enrich screen reader interactions, please activate Accessibility in Grammarl…" at bounding box center [529, 560] width 497 height 37
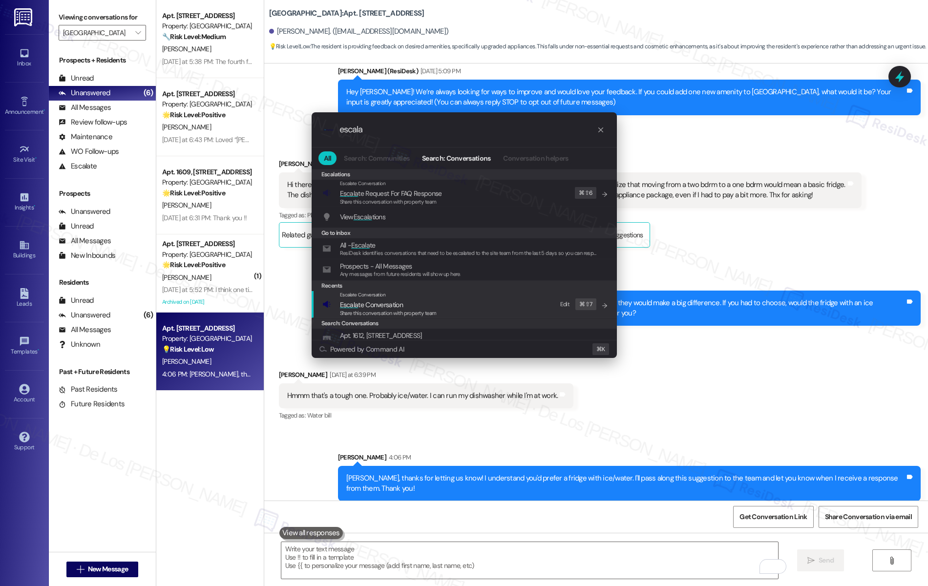
type input "escala"
drag, startPoint x: 370, startPoint y: 312, endPoint x: 391, endPoint y: 223, distance: 91.4
click at [370, 312] on span "Share this conversation with property team" at bounding box center [388, 313] width 97 height 7
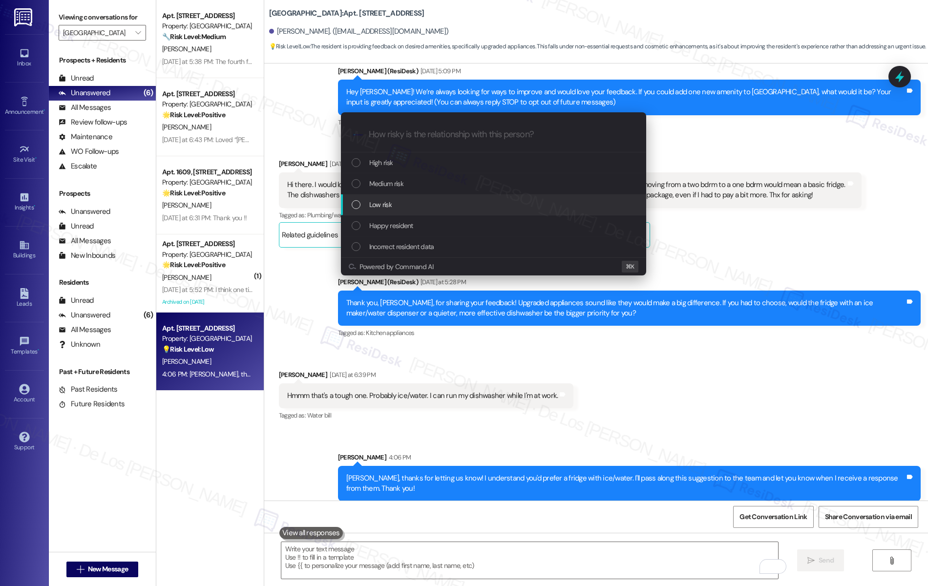
click at [396, 206] on div "Low risk" at bounding box center [495, 204] width 286 height 11
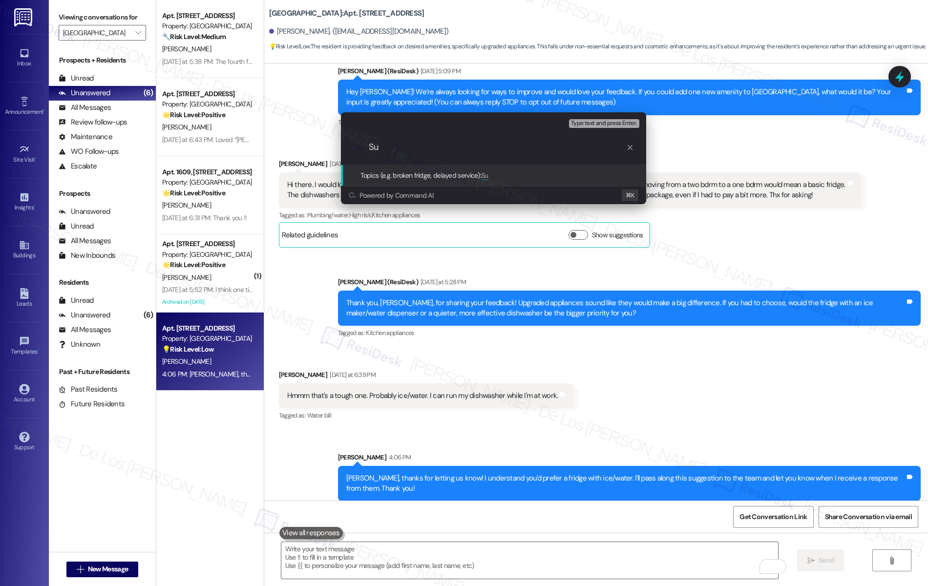
type input "S"
type input "F"
type input "Suggestion - upgraded appliance package"
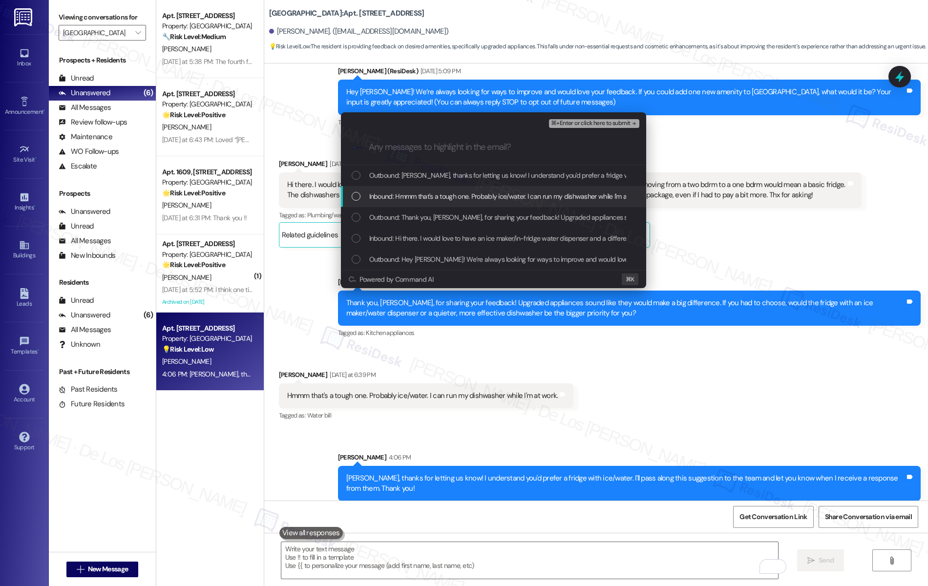
click at [430, 197] on span "Inbound: Hmmm that's a tough one. Probably ice/water. I can run my dishwasher w…" at bounding box center [507, 196] width 277 height 11
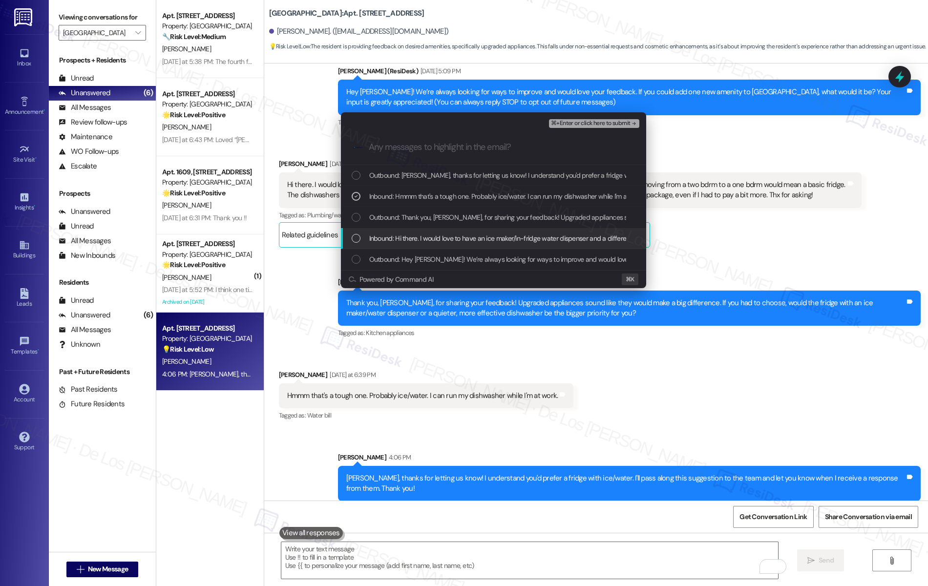
click at [434, 241] on span "Inbound: Hi there. I would love to have an ice maker/in-fridge water dispenser …" at bounding box center [884, 238] width 1031 height 11
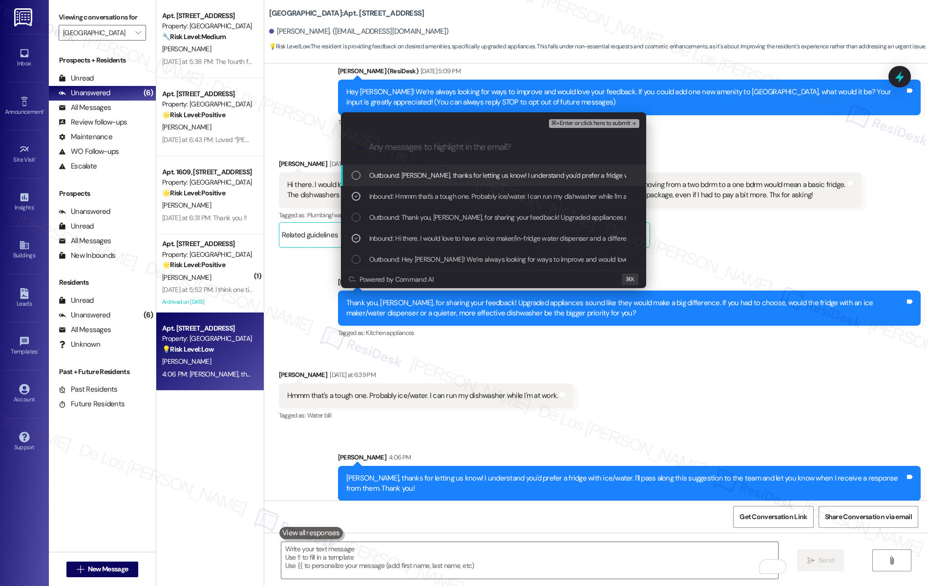
click at [576, 122] on span "⌘+Enter or click here to submit" at bounding box center [590, 123] width 79 height 7
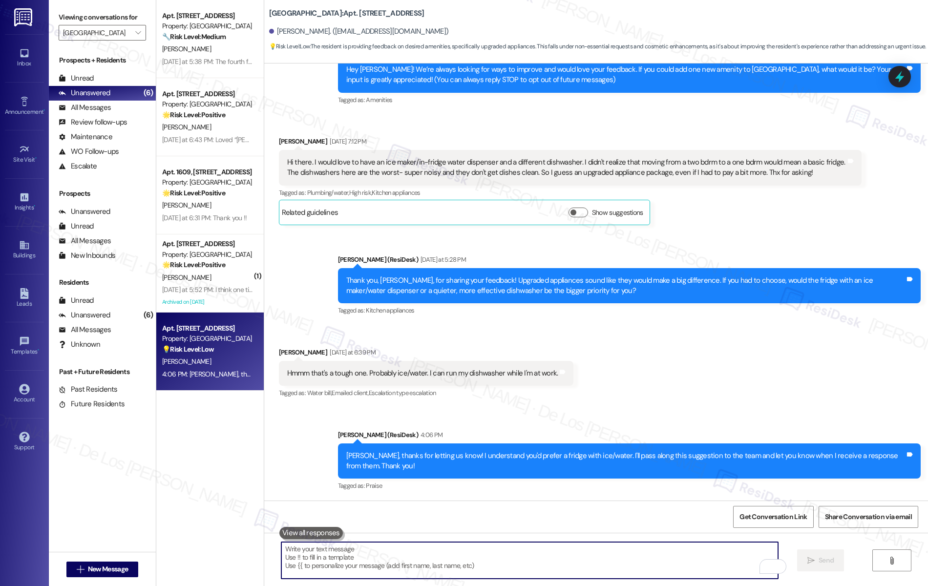
scroll to position [0, 0]
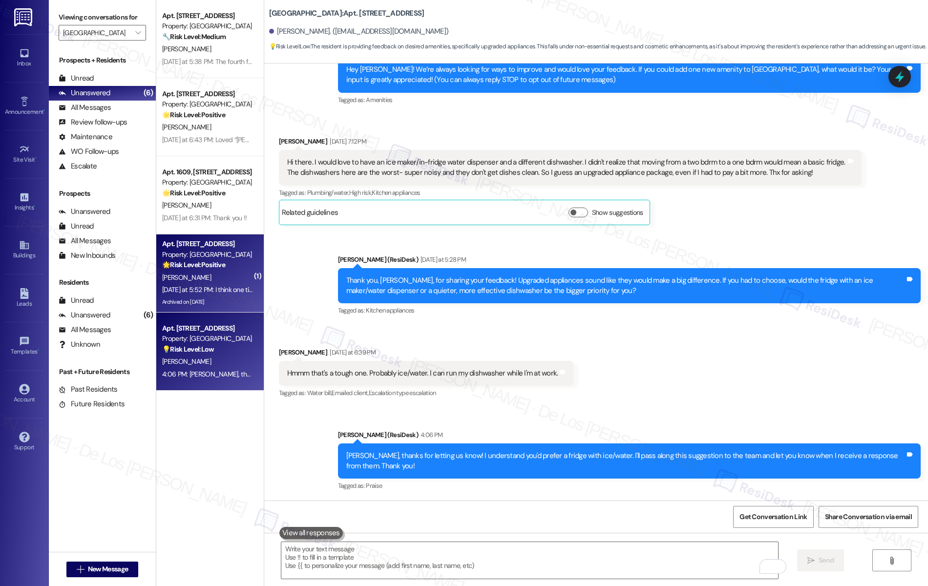
click at [219, 266] on div "🌟 Risk Level: Positive The resident is providing positive engagement and sugges…" at bounding box center [207, 265] width 90 height 10
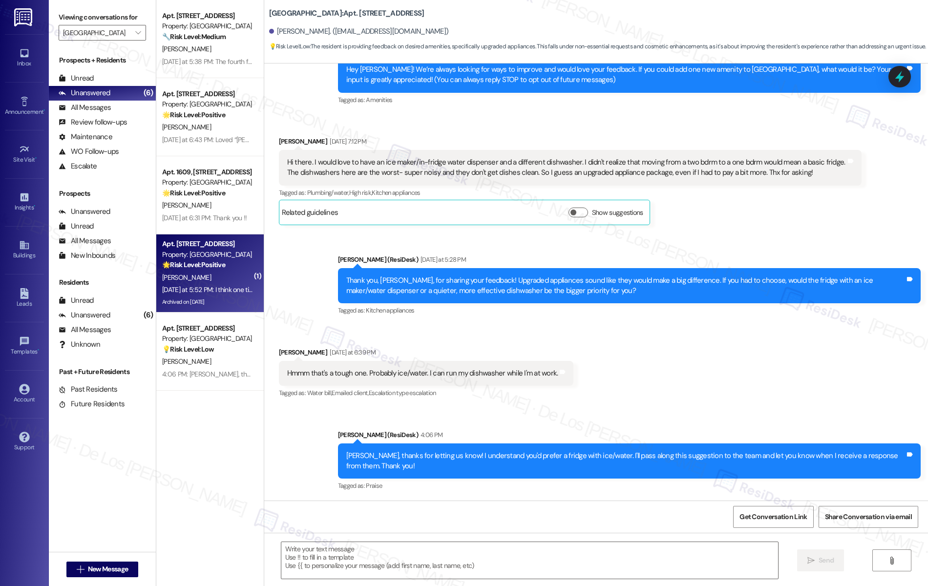
type textarea "Fetching suggested responses. Please feel free to read through the conversation…"
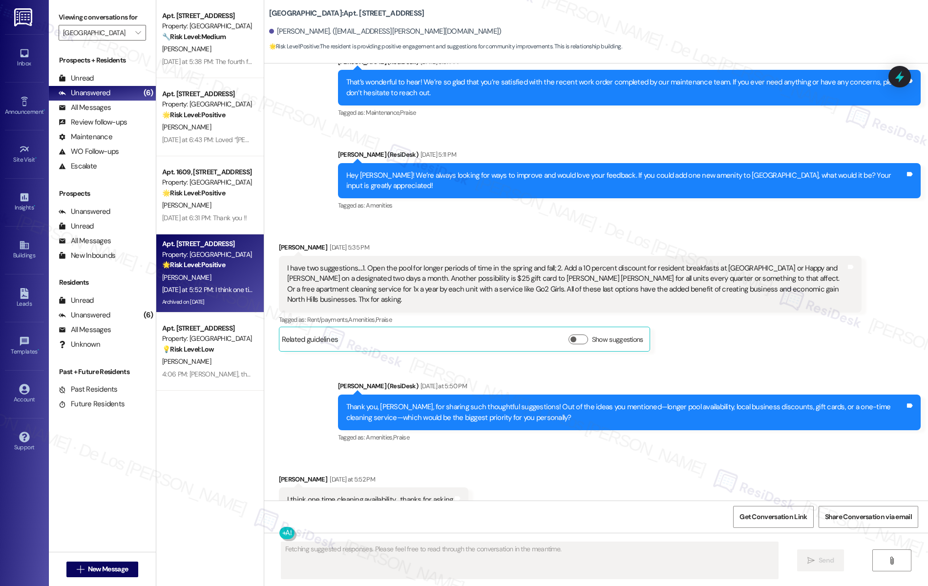
scroll to position [2933, 0]
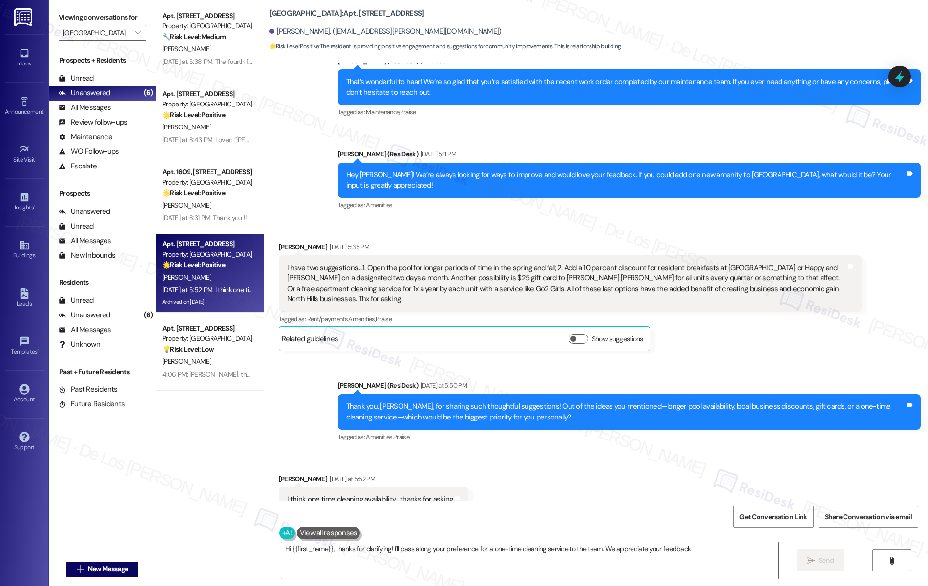
type textarea "Hi {{first_name}}, thanks for clarifying! I'll pass along your preference for a…"
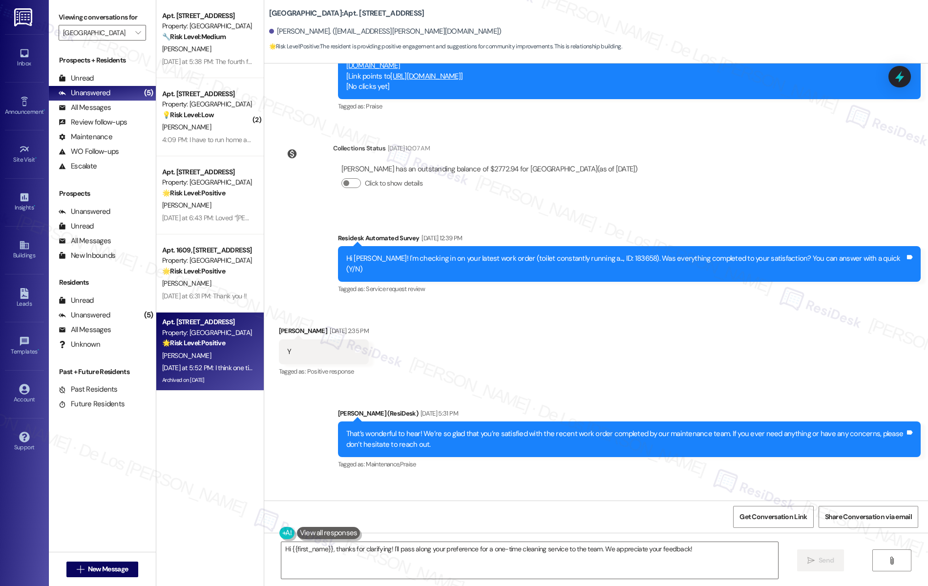
scroll to position [0, 0]
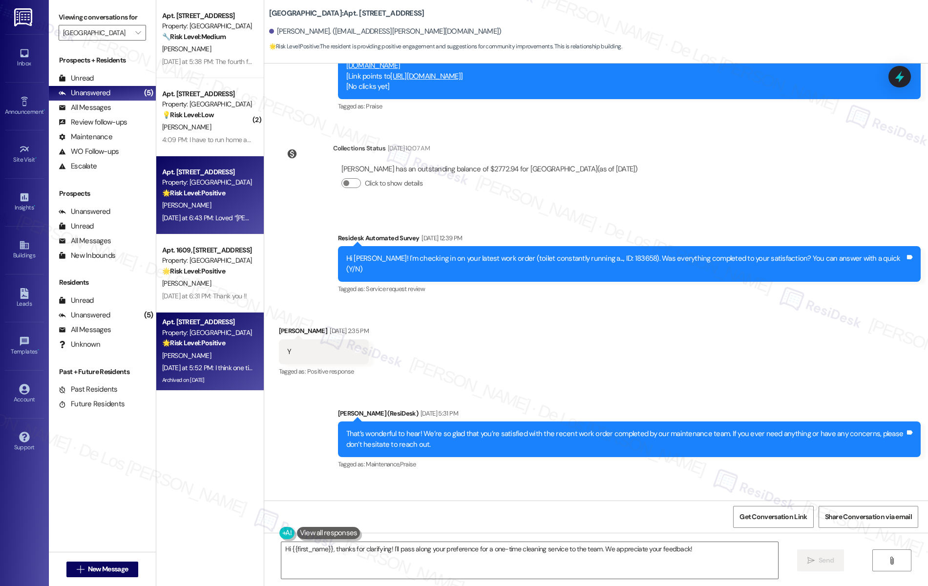
click at [190, 206] on div "B. Voignier" at bounding box center [207, 205] width 92 height 12
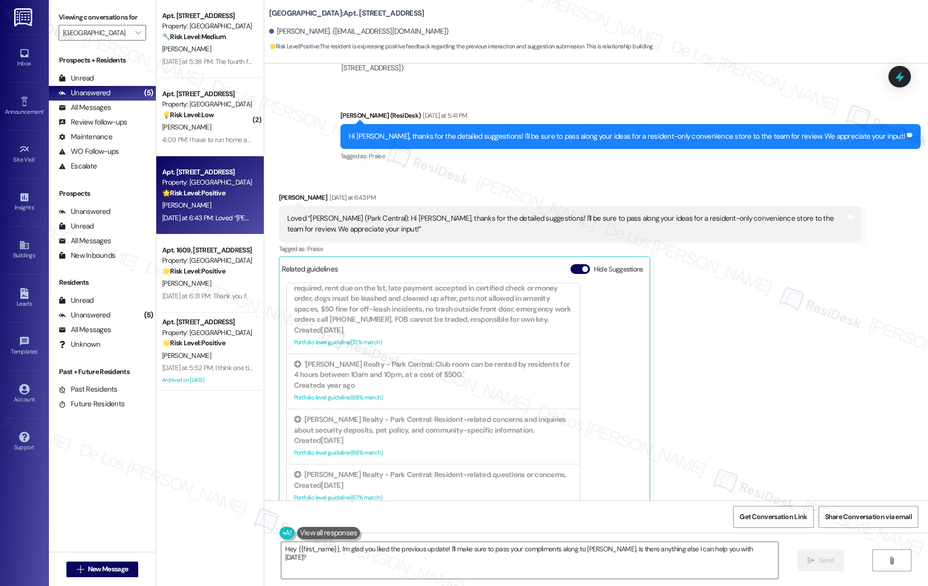
scroll to position [0, 0]
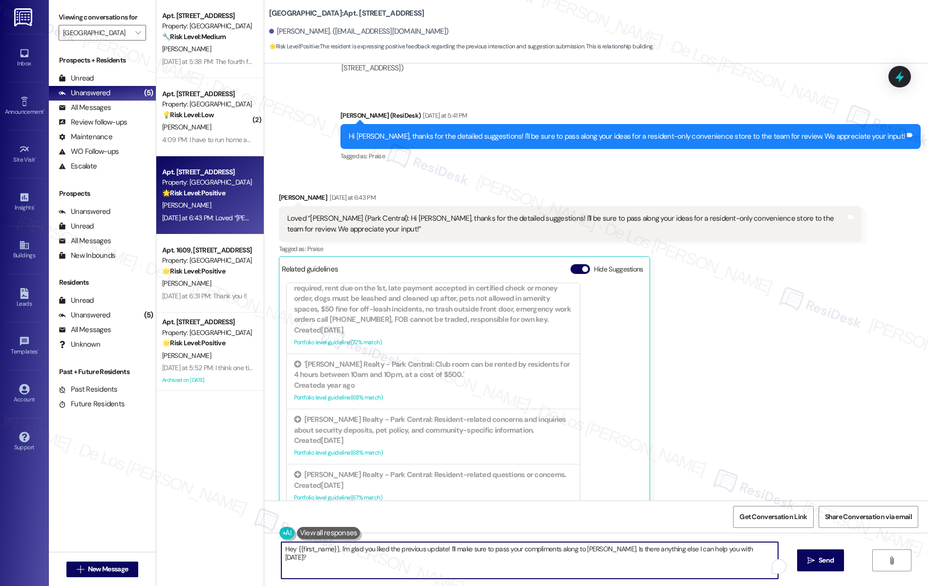
click at [395, 549] on textarea "Hey {{first_name}}, I'm glad you liked the previous update! I'll make sure to p…" at bounding box center [529, 560] width 497 height 37
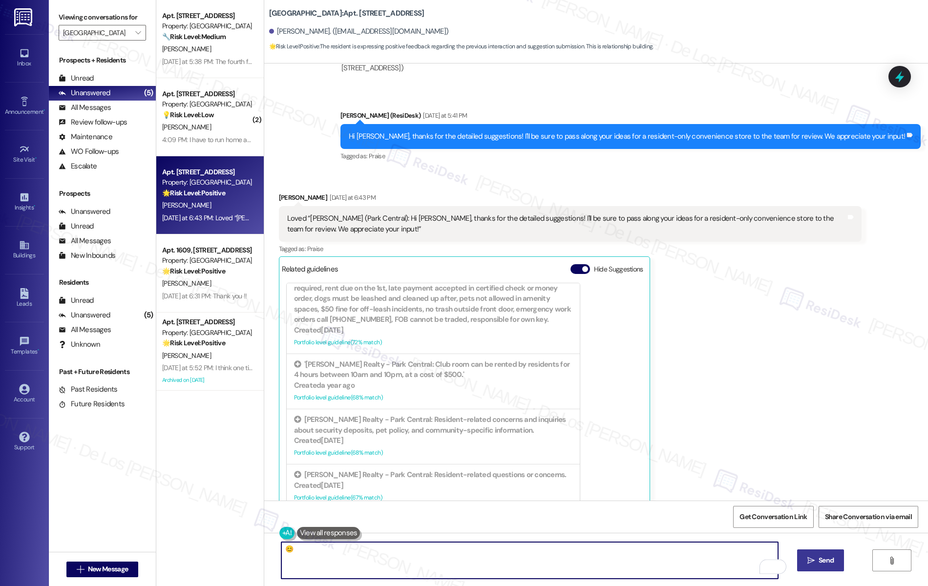
type textarea "😊"
click at [831, 560] on span "Send" at bounding box center [826, 561] width 15 height 10
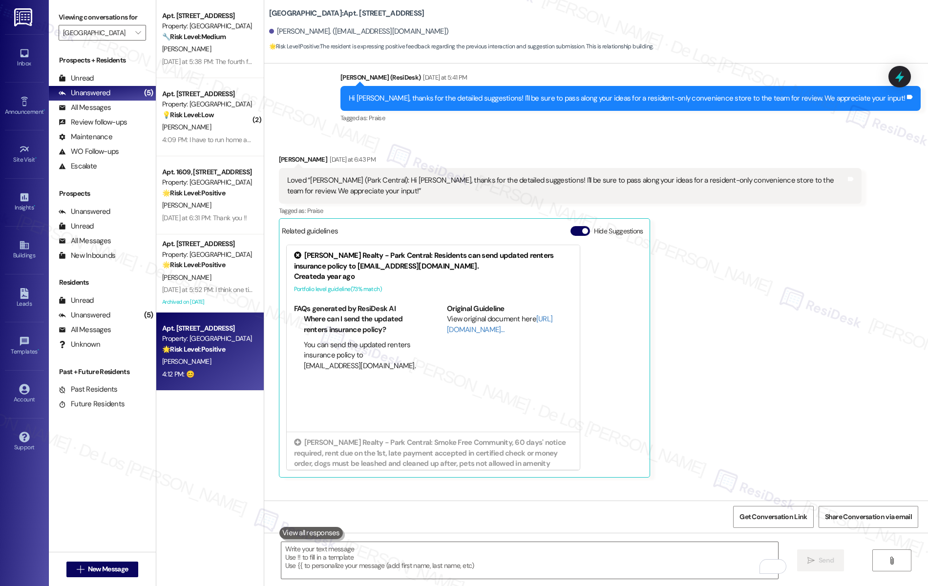
scroll to position [1167, 0]
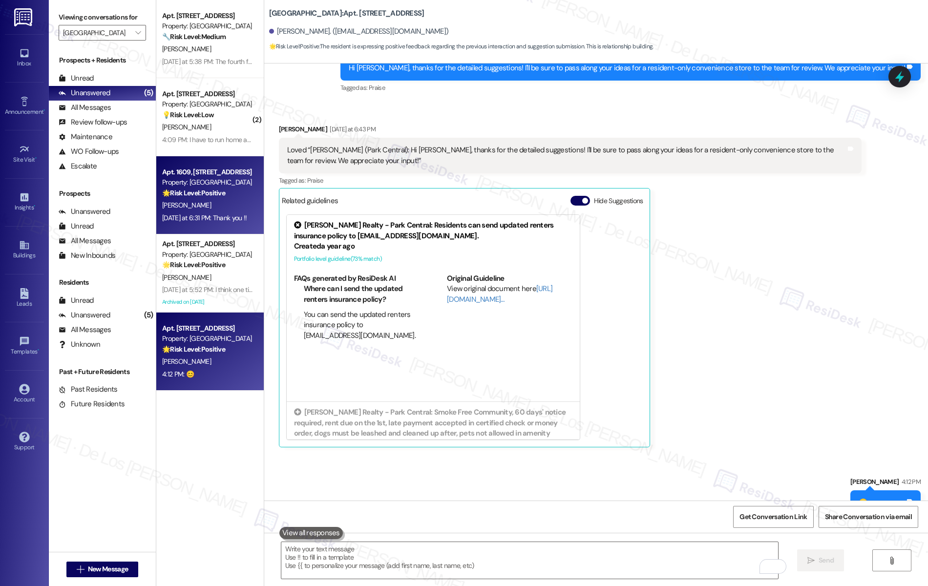
click at [206, 220] on div "Yesterday at 6:31 PM: Thank you !! Yesterday at 6:31 PM: Thank you !!" at bounding box center [204, 218] width 85 height 9
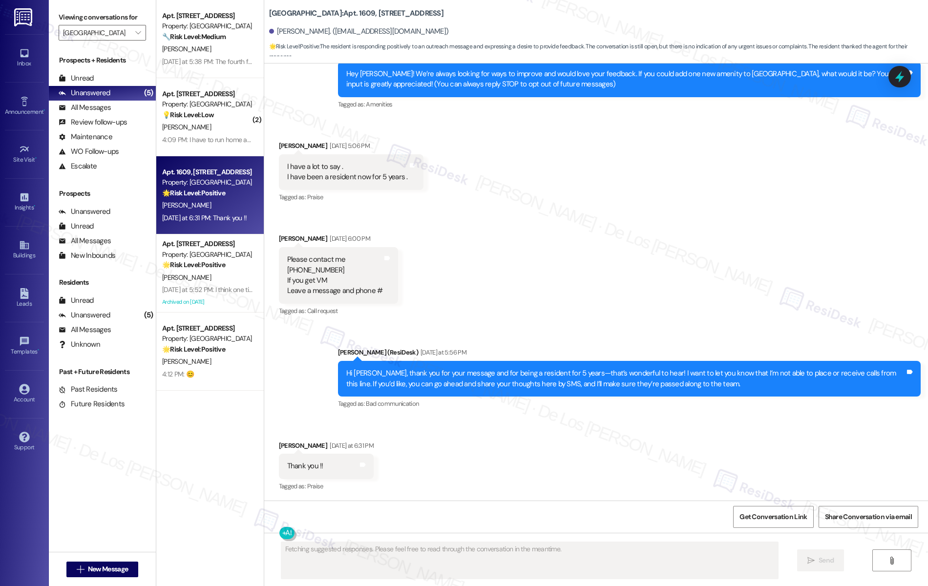
scroll to position [104, 0]
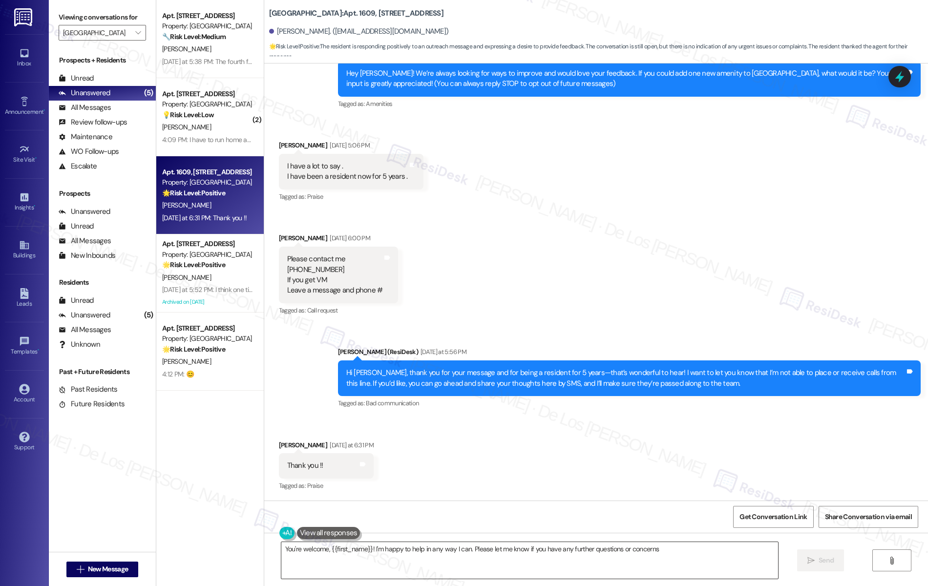
type textarea "You're welcome, {{first_name}}! I'm happy to help in any way I can. Please let …"
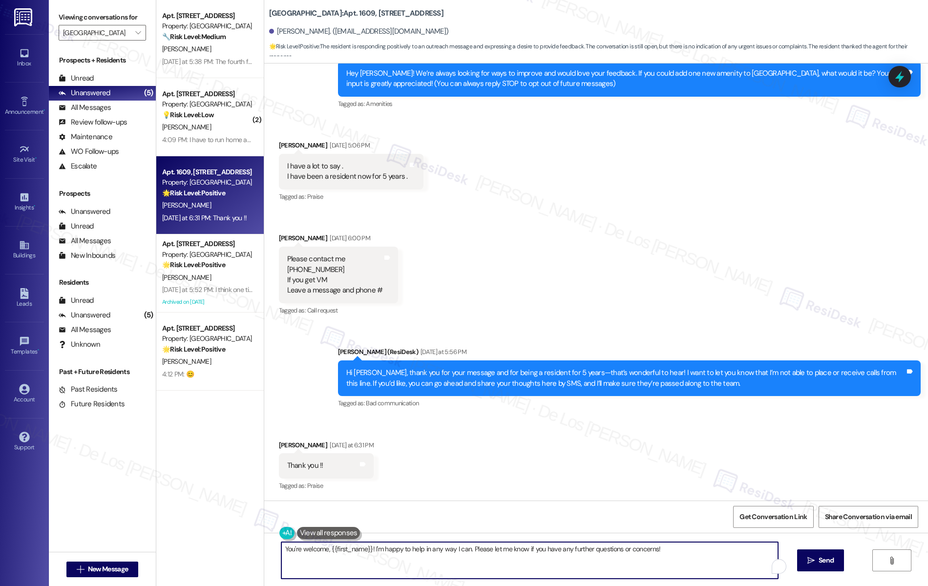
click at [409, 553] on textarea "You're welcome, {{first_name}}! I'm happy to help in any way I can. Please let …" at bounding box center [529, 560] width 497 height 37
type textarea "You're most welcome, {{first_name}}!"
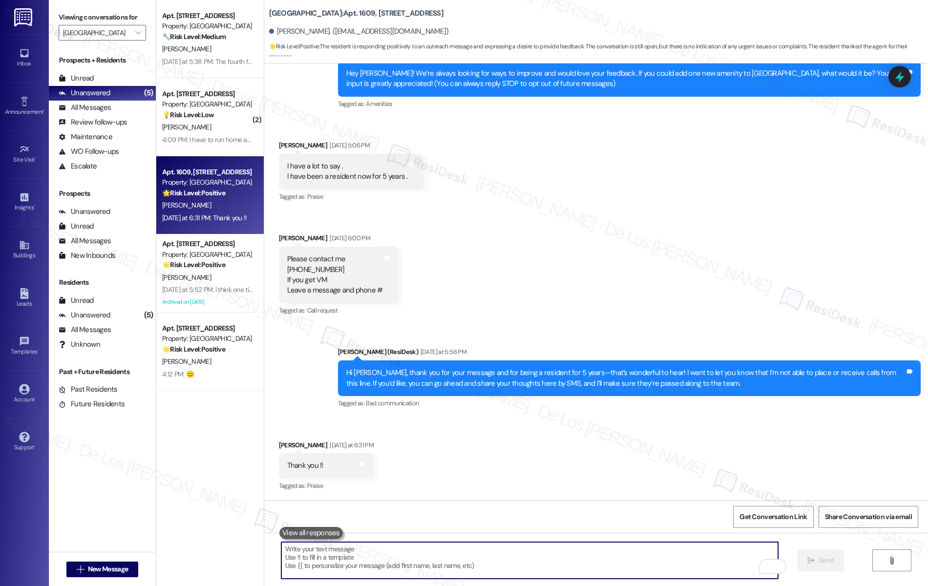
scroll to position [103, 0]
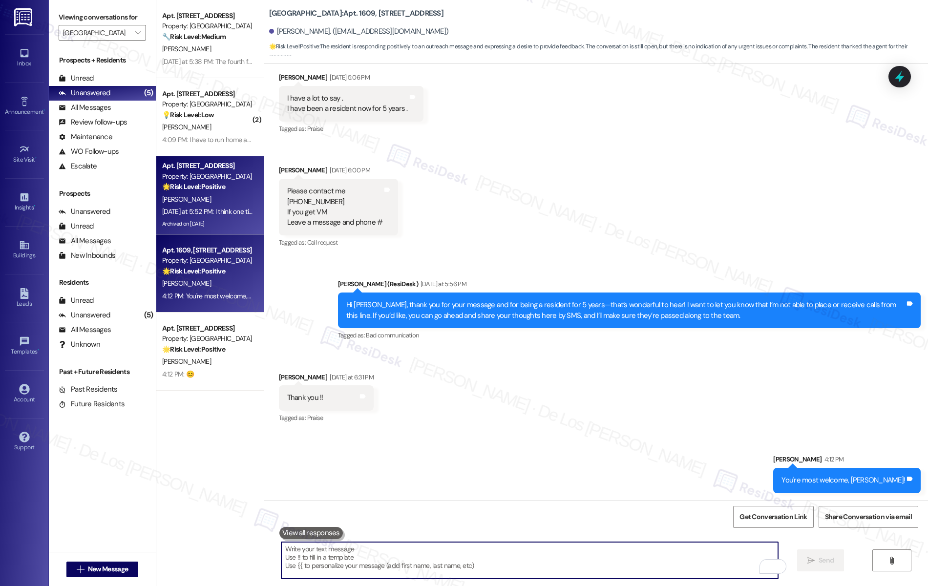
click at [209, 217] on div "Yesterday at 5:52 PM: I think one time cleaning availability... thanks for aski…" at bounding box center [207, 212] width 92 height 12
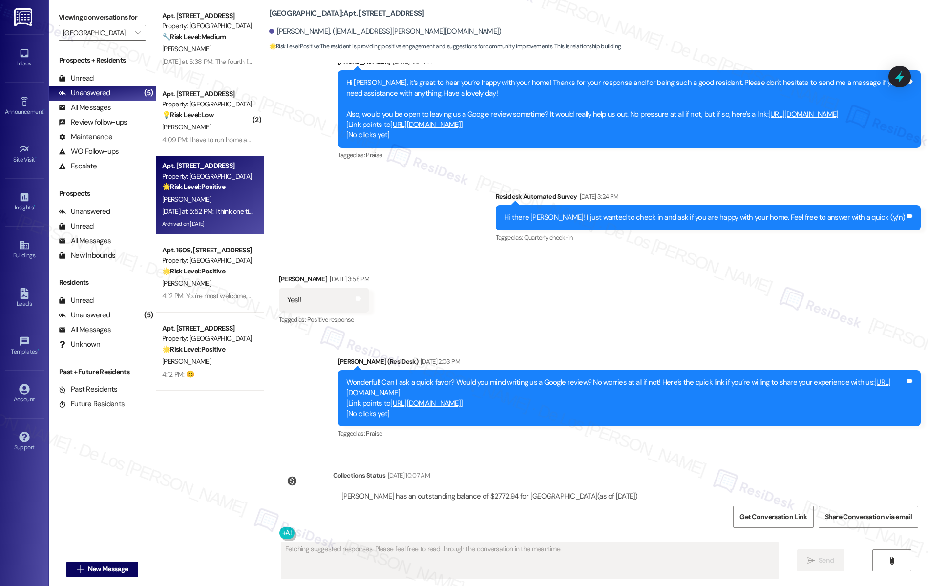
scroll to position [2932, 0]
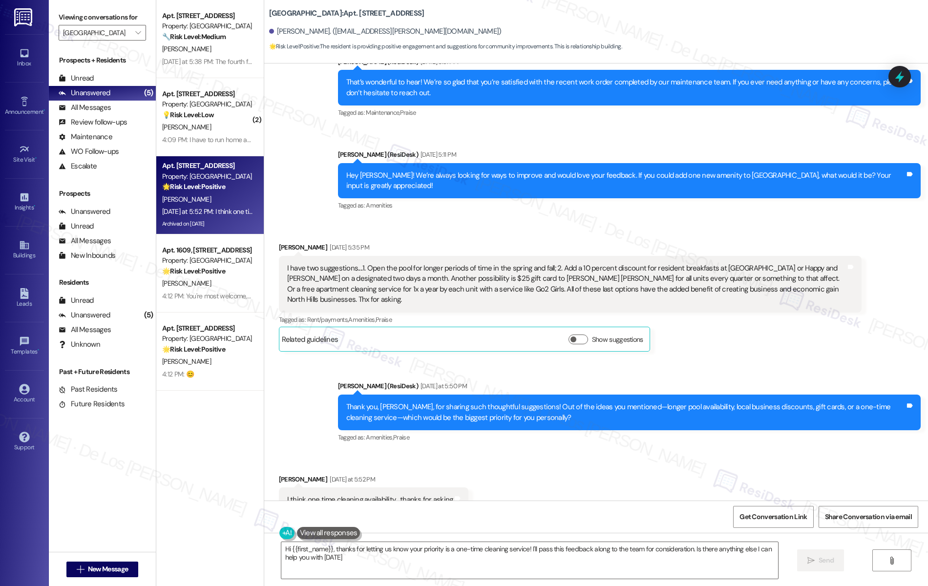
type textarea "Hi {{first_name}}, thanks for letting us know your priority is a one-time clean…"
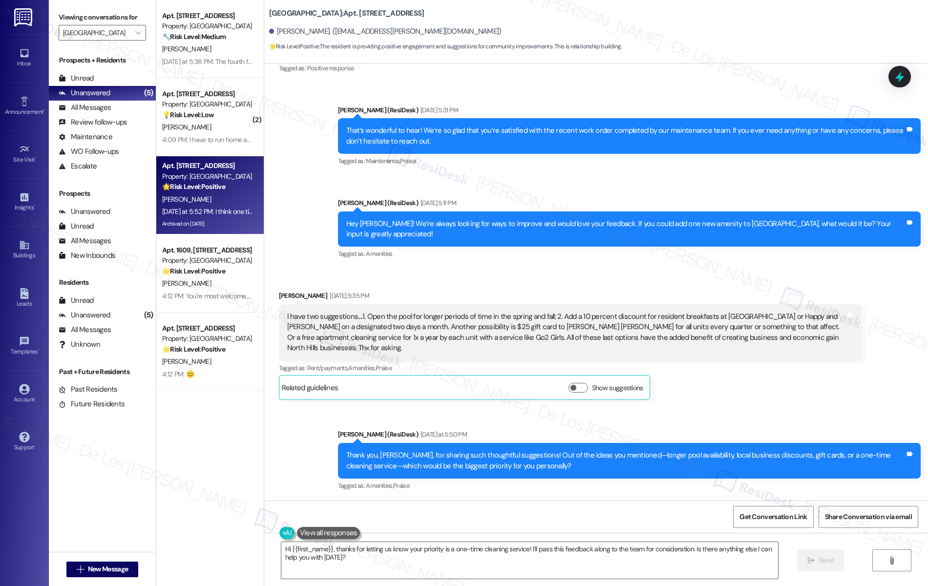
scroll to position [2933, 0]
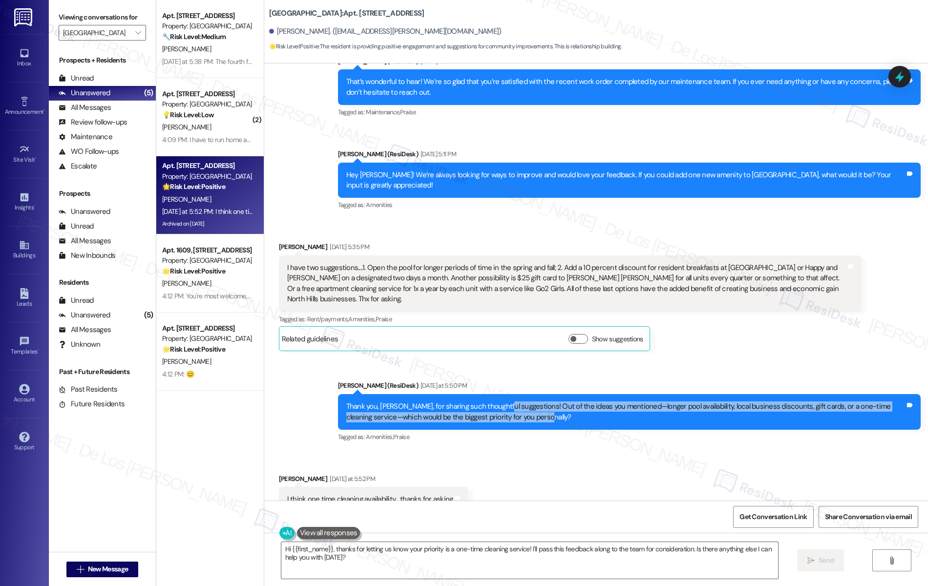
drag, startPoint x: 492, startPoint y: 369, endPoint x: 578, endPoint y: 394, distance: 89.2
click at [578, 394] on div "Thank you, Richard, for sharing such thoughtful suggestions! Out of the ideas y…" at bounding box center [629, 412] width 583 height 36
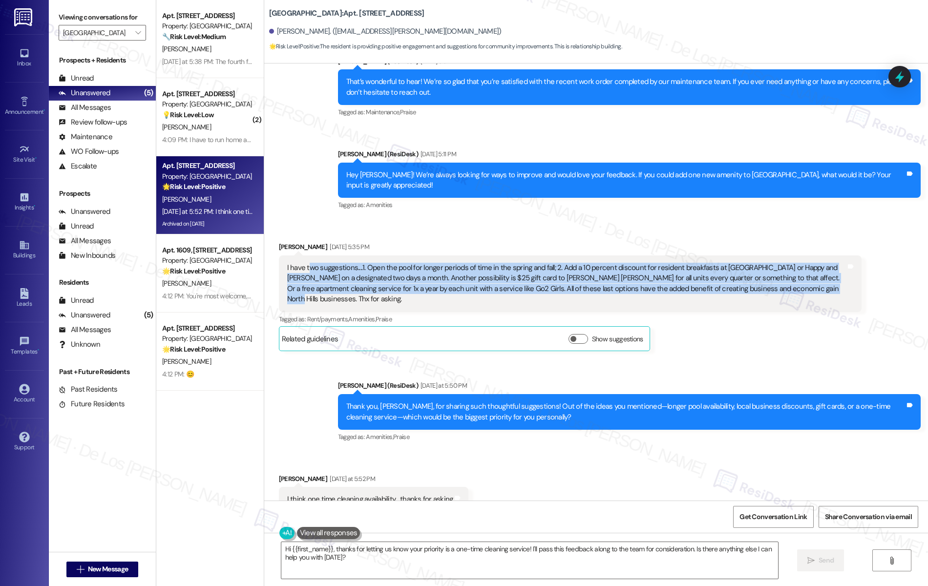
drag, startPoint x: 300, startPoint y: 249, endPoint x: 373, endPoint y: 277, distance: 78.4
click at [373, 277] on div "I have two suggestions....1. Open the pool for longer periods of time in the sp…" at bounding box center [570, 284] width 583 height 57
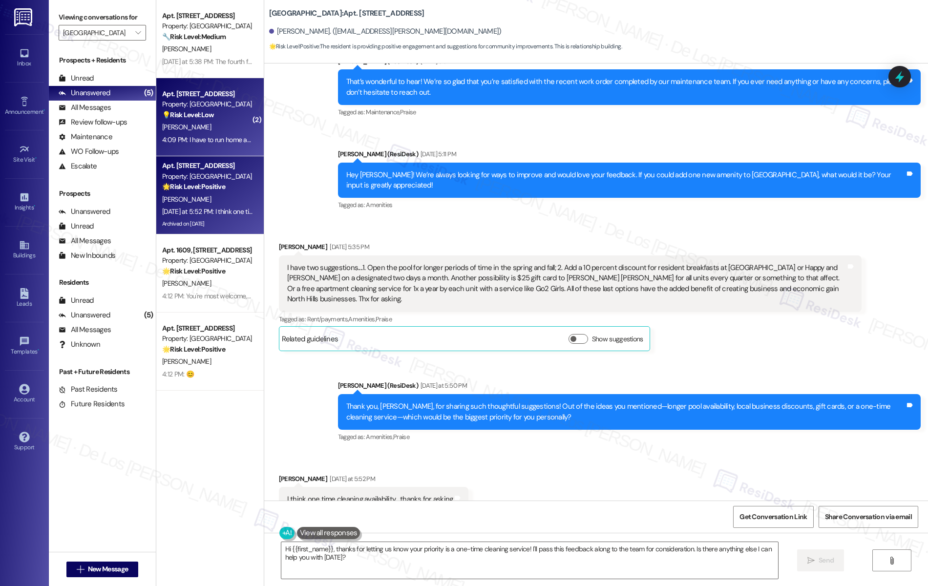
click at [188, 128] on div "[PERSON_NAME]" at bounding box center [207, 127] width 92 height 12
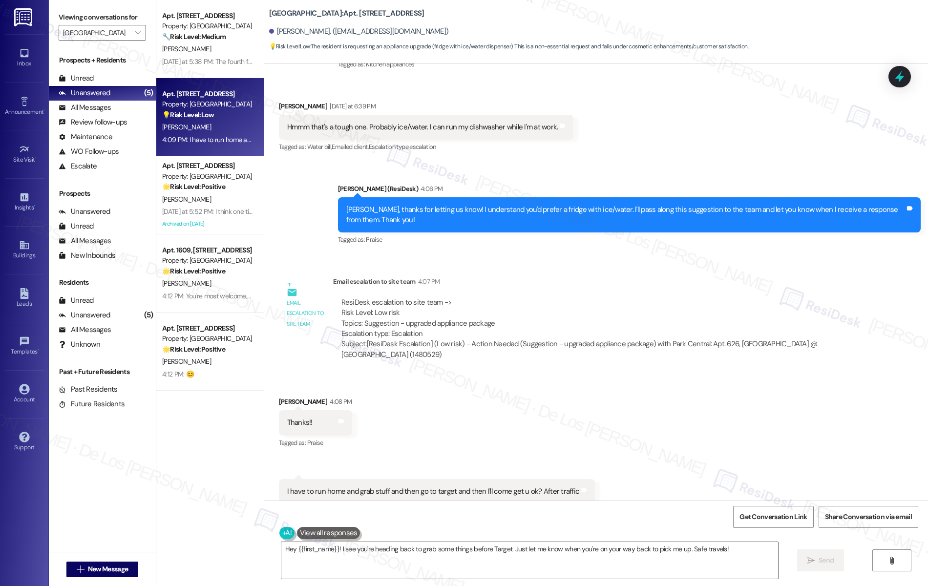
scroll to position [354, 0]
click at [495, 549] on textarea "Hey {{first_name}}! I see you're heading back to grab some things before Target…" at bounding box center [529, 560] width 497 height 37
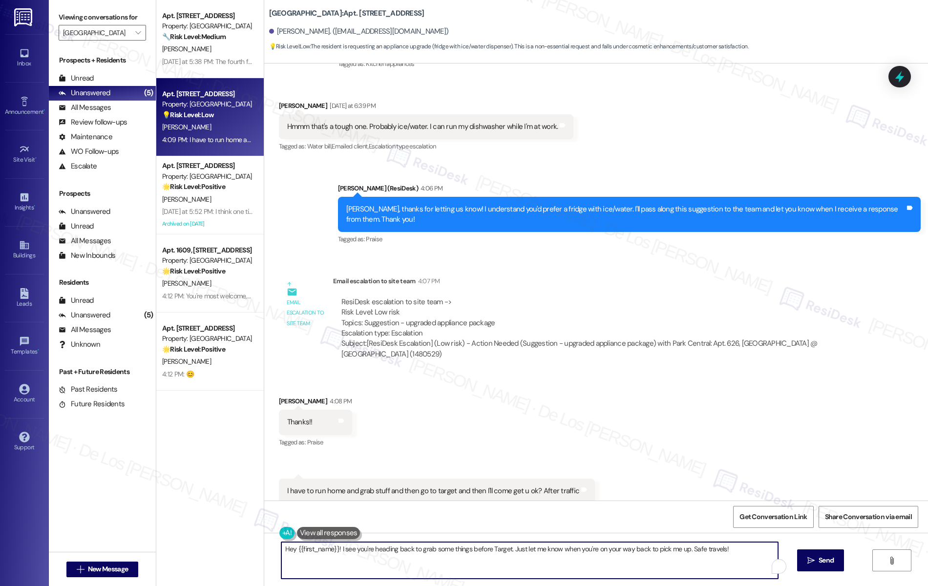
click at [495, 549] on textarea "Hey {{first_name}}! I see you're heading back to grab some things before Target…" at bounding box center [529, 560] width 497 height 37
paste textarea "’re very welcome, Karen! It looks like your last message might not have been me…"
click at [581, 567] on textarea "You’re very welcome, Karen! It looks like your last message might not have been…" at bounding box center [529, 560] width 497 height 37
type textarea "You’re very welcome, Karen! It looks like your last message might not have been…"
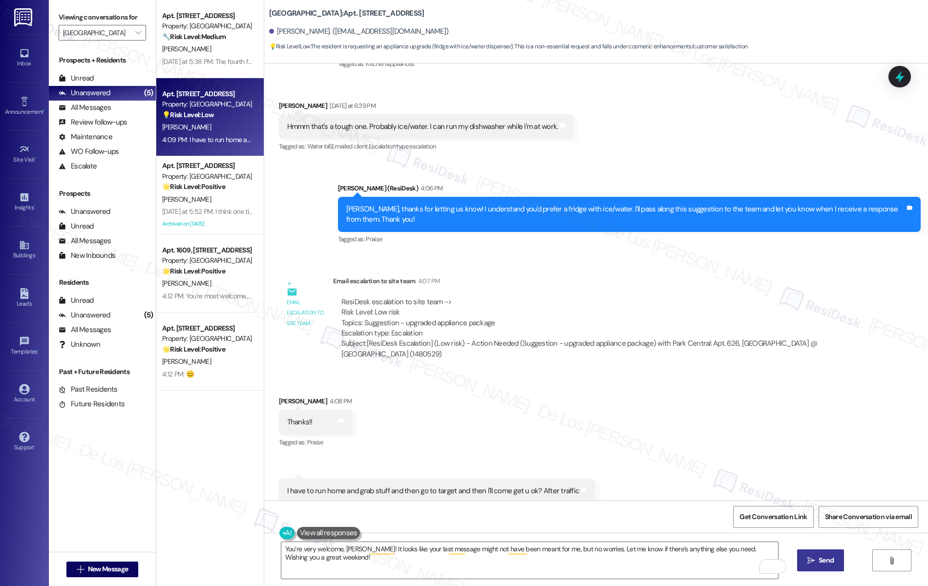
click at [815, 563] on icon "" at bounding box center [811, 561] width 7 height 8
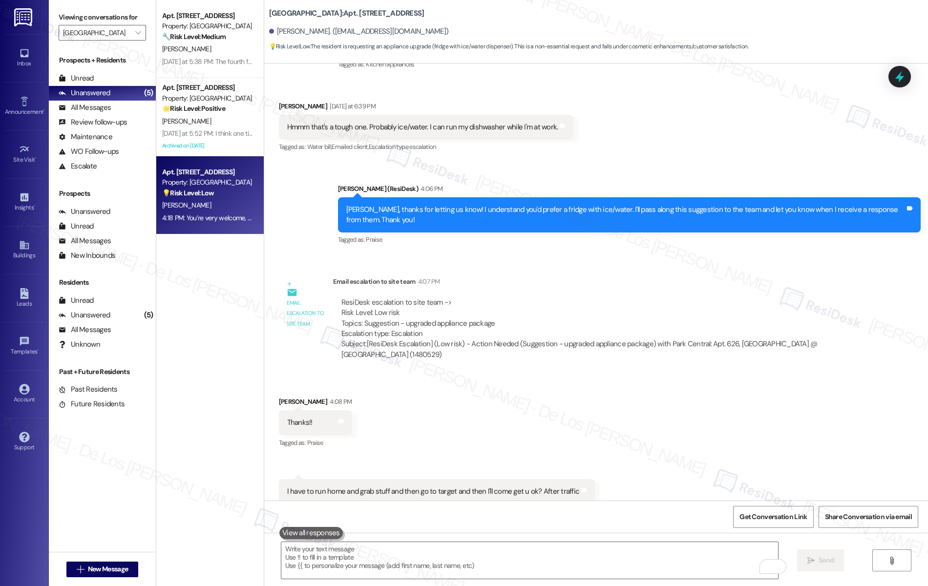
scroll to position [422, 0]
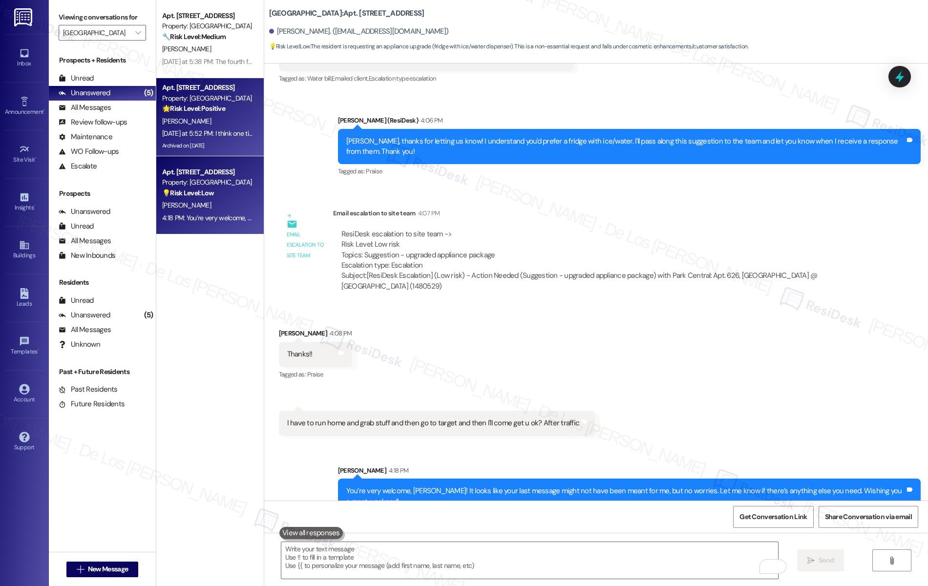
click at [189, 122] on div "[PERSON_NAME]" at bounding box center [207, 121] width 92 height 12
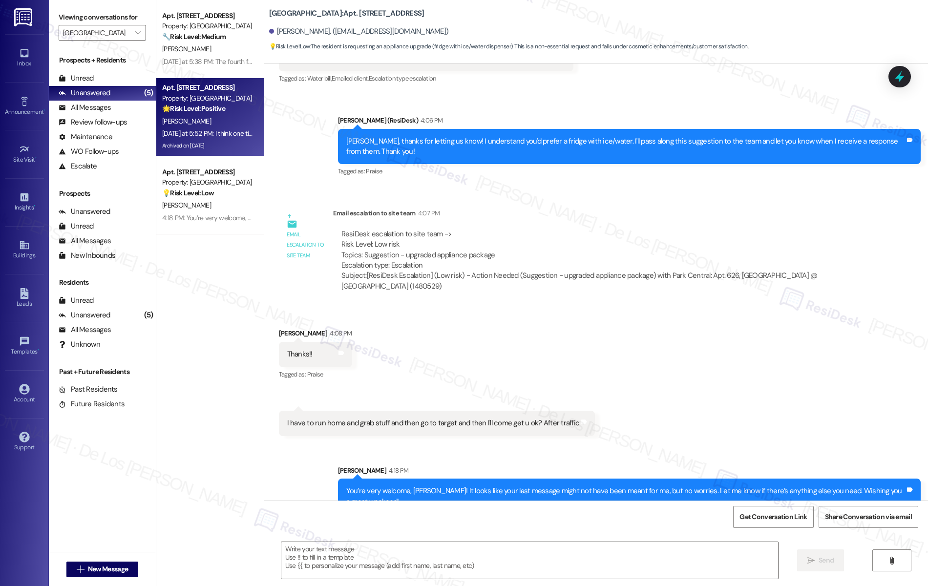
type textarea "Fetching suggested responses. Please feel free to read through the conversation…"
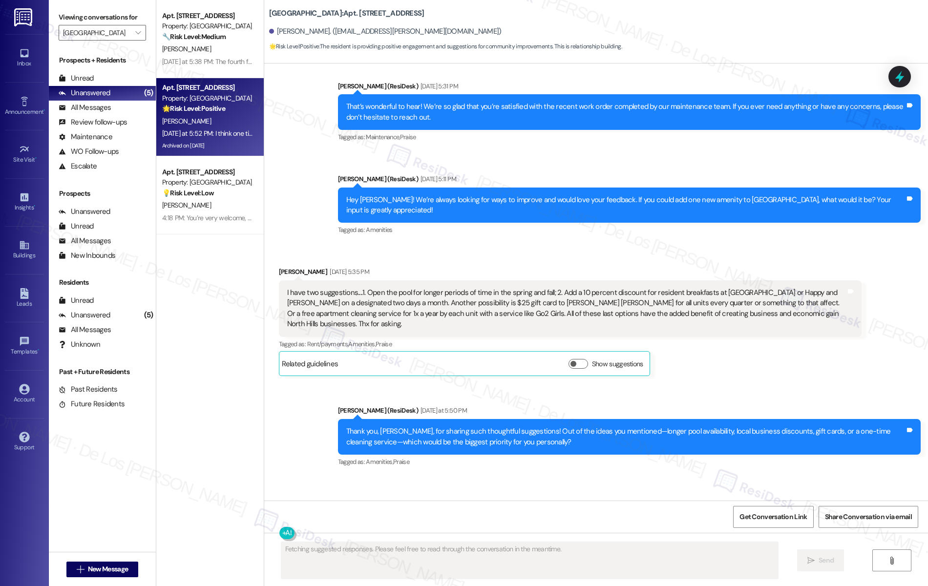
scroll to position [2932, 0]
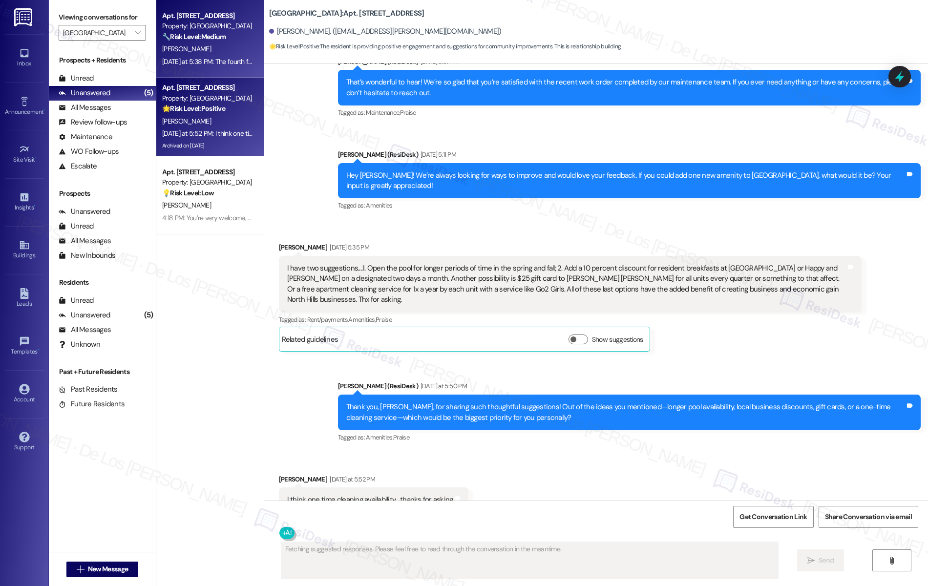
click at [201, 74] on div "Apt. 404, 200 Park @ North Hills St. Property: Park Central 🔧 Risk Level: Mediu…" at bounding box center [210, 39] width 108 height 78
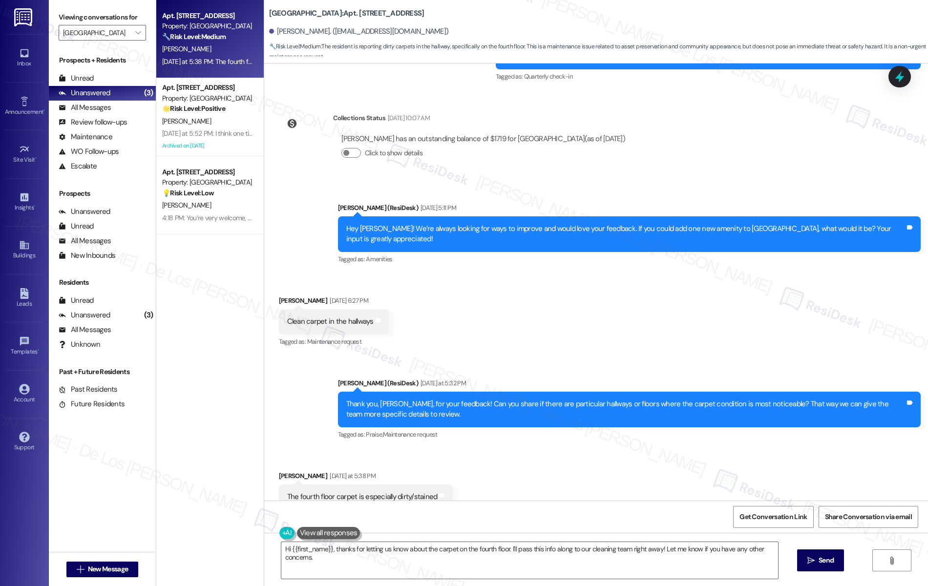
scroll to position [0, 0]
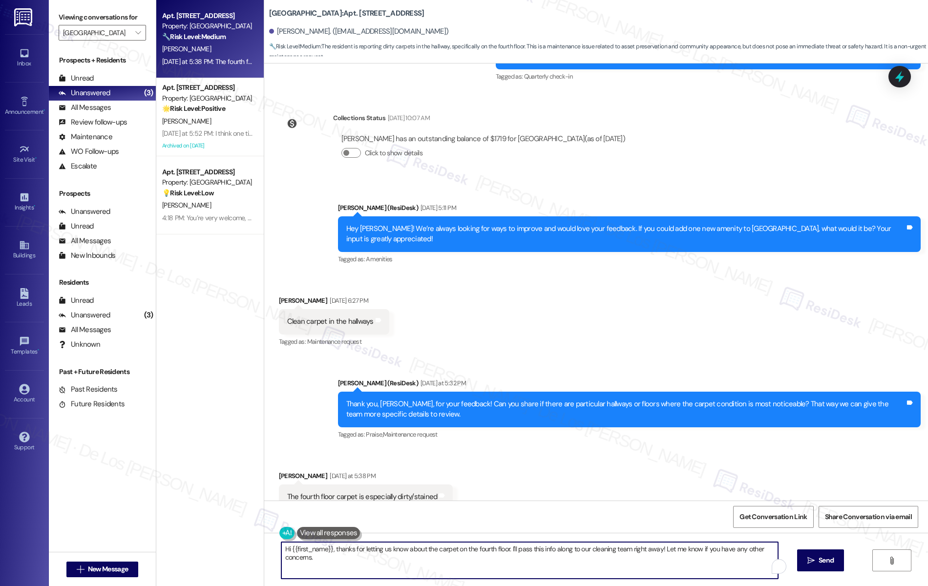
click at [386, 554] on textarea "Hi {{first_name}}, thanks for letting us know about the carpet on the fourth fl…" at bounding box center [529, 560] width 497 height 37
click at [387, 554] on textarea "Hi {{first_name}}, thanks for letting us know about the carpet on the fourth fl…" at bounding box center [529, 560] width 497 height 37
click at [371, 562] on textarea "Hi {{first_name}}, thanks for letting us know about the carpet on the fourth fl…" at bounding box center [529, 560] width 497 height 37
drag, startPoint x: 610, startPoint y: 548, endPoint x: 660, endPoint y: 555, distance: 50.7
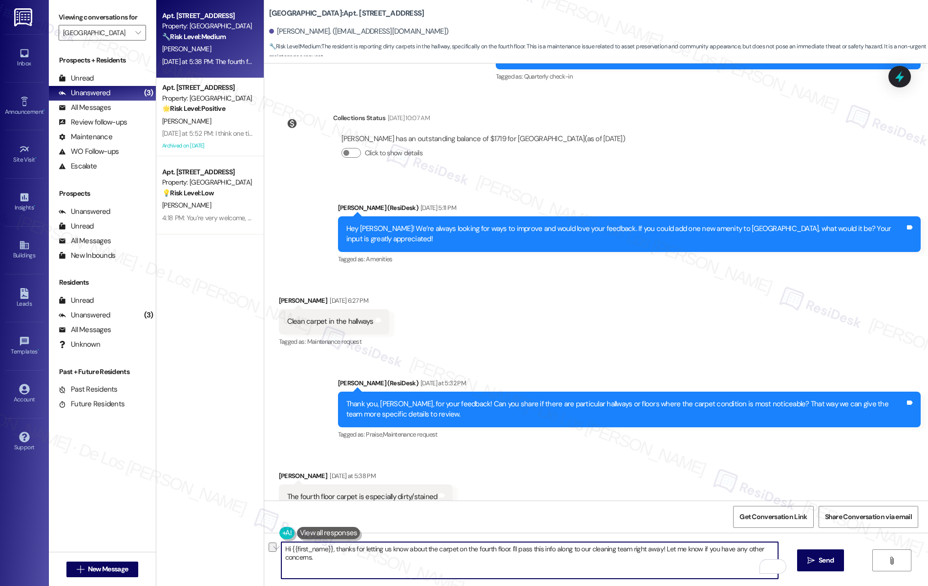
click at [654, 553] on textarea "Hi {{first_name}}, thanks for letting us know about the carpet on the fourth fl…" at bounding box center [529, 560] width 497 height 37
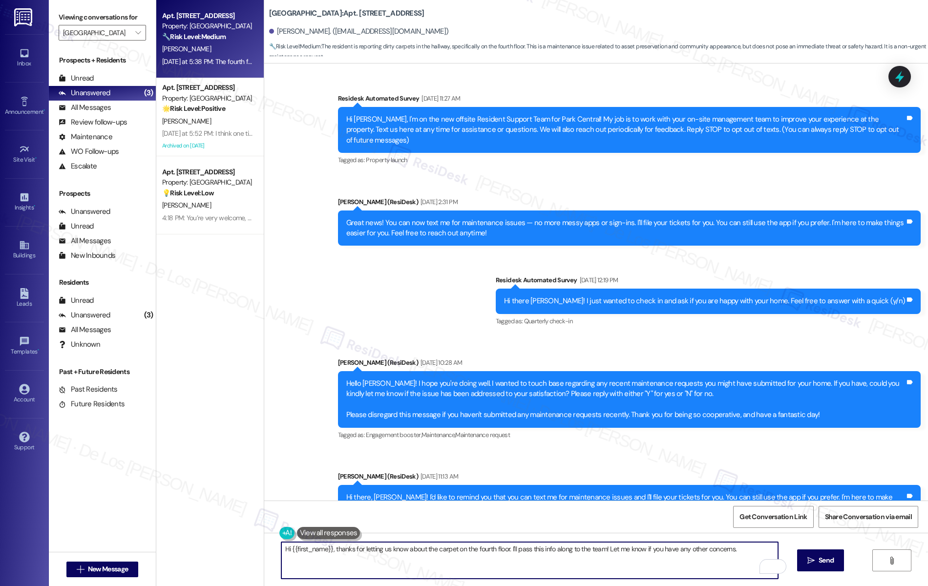
scroll to position [953, 0]
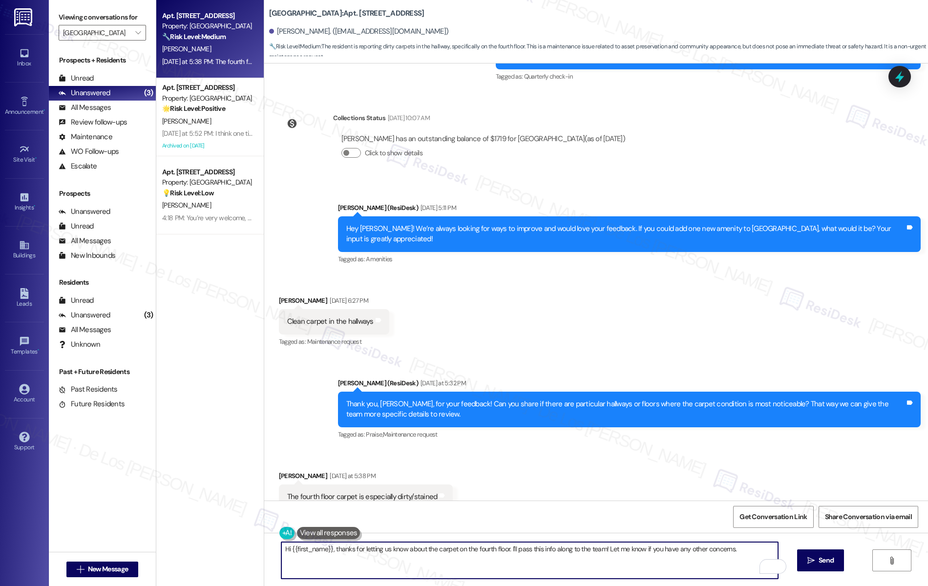
click at [759, 551] on textarea "Hi {{first_name}}, thanks for letting us know about the carpet on the fourth fl…" at bounding box center [529, 560] width 497 height 37
type textarea "Hi {{first_name}}, thanks for letting us know about the carpet on the fourth fl…"
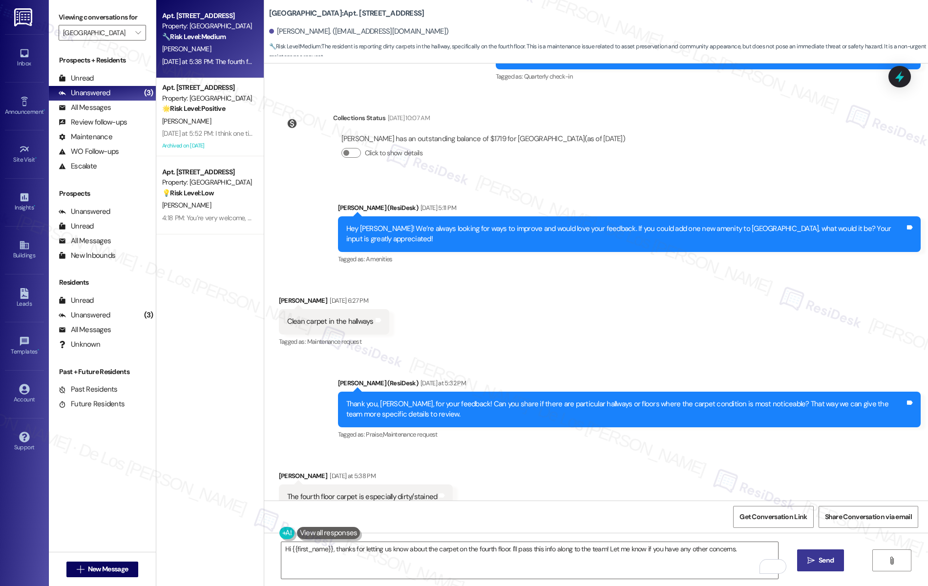
click at [834, 557] on span "Send" at bounding box center [826, 561] width 15 height 10
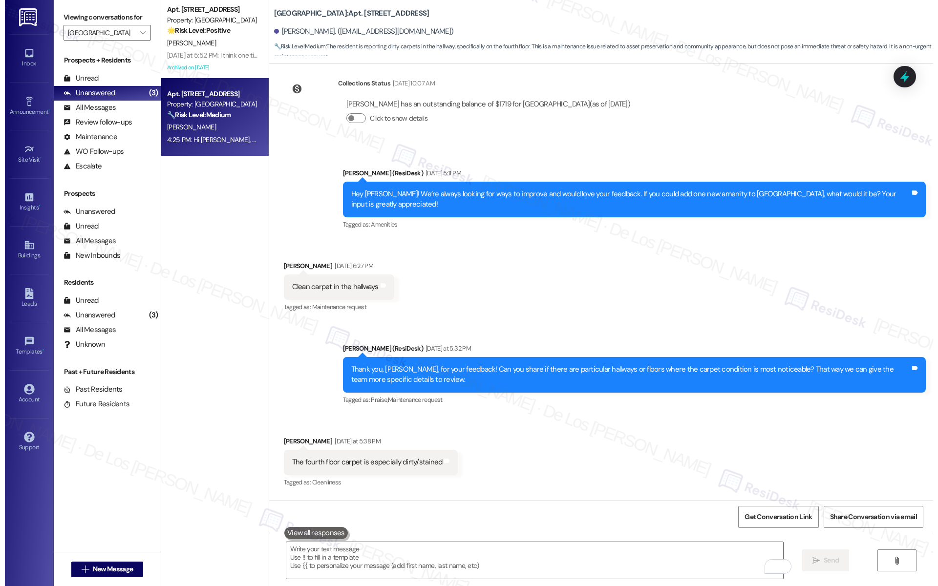
scroll to position [1021, 0]
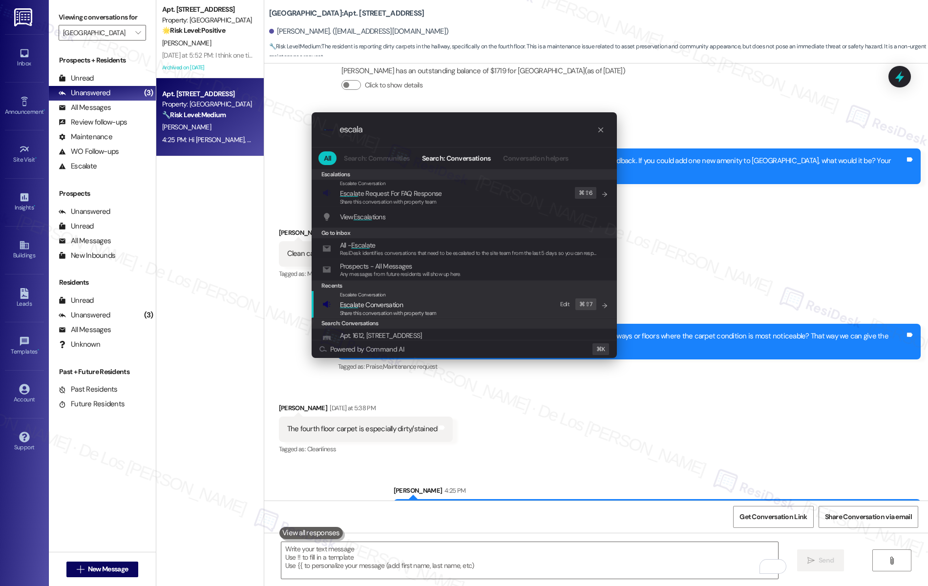
type input "escala"
click at [482, 293] on div "Escalate Conversation Escala te Conversation Share this conversation with prope…" at bounding box center [466, 304] width 286 height 26
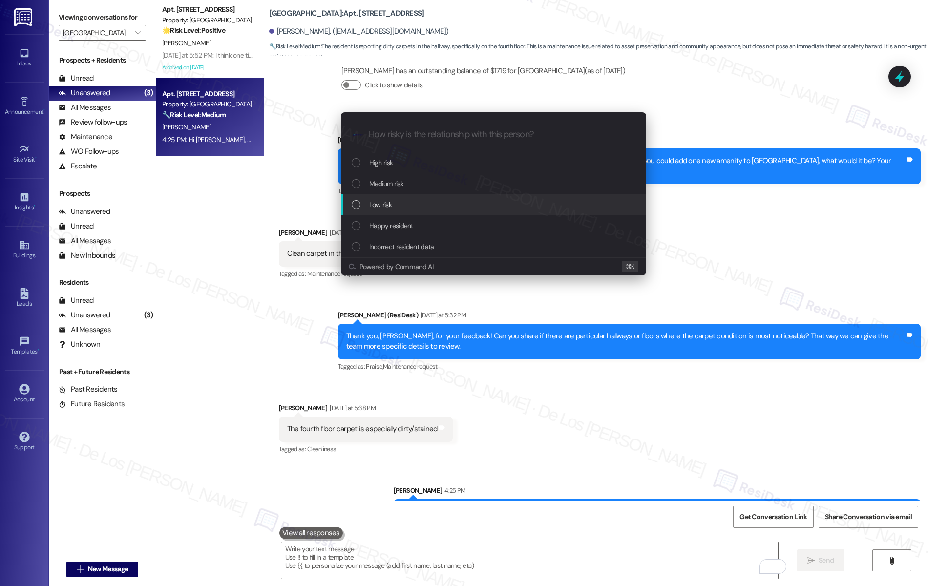
drag, startPoint x: 433, startPoint y: 207, endPoint x: 446, endPoint y: 209, distance: 12.9
click at [433, 207] on div "Low risk" at bounding box center [495, 204] width 286 height 11
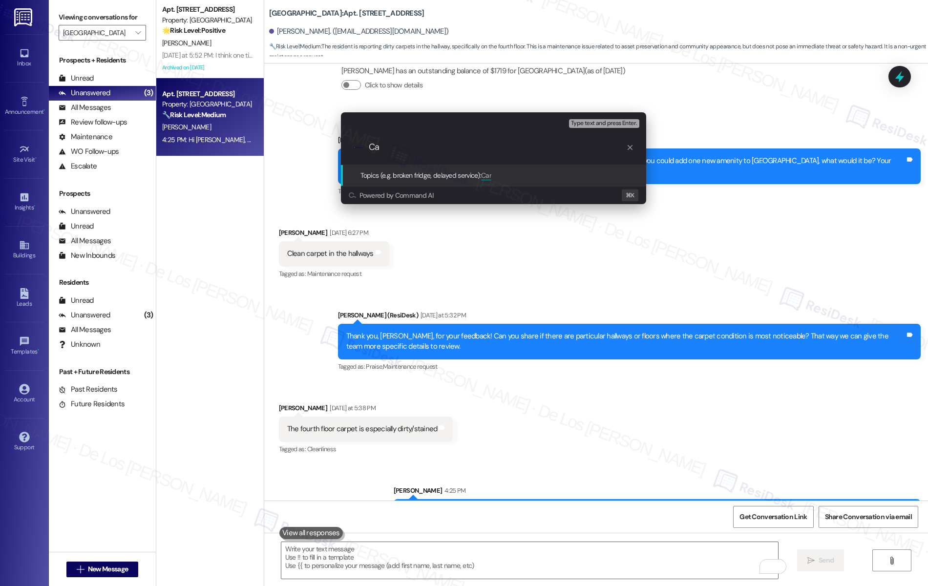
type input "C"
click at [369, 146] on input "Carpet in the hallways" at bounding box center [498, 147] width 258 height 10
type input "Feedback on Carpet in the hallways"
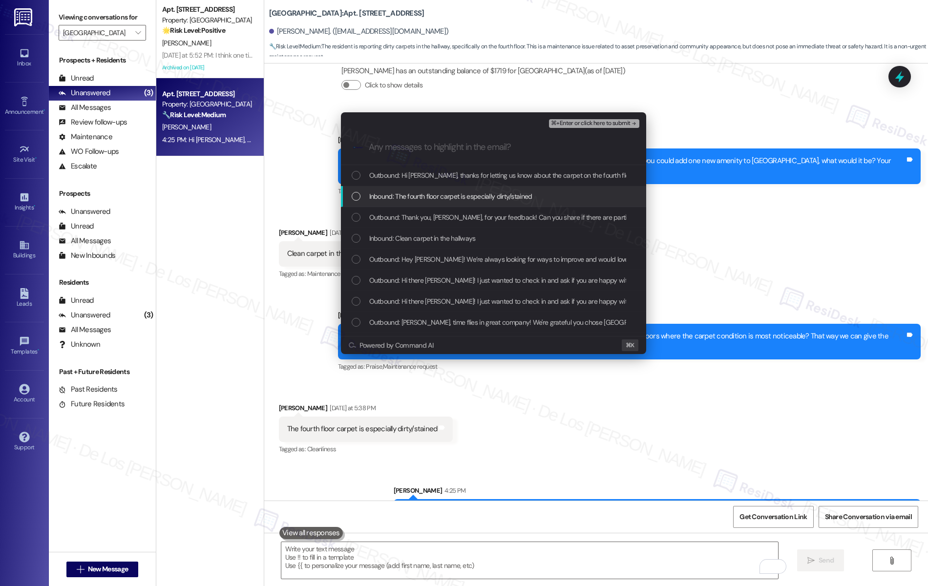
click at [432, 195] on span "Inbound: The fourth floor carpet is especially dirty/stained" at bounding box center [450, 196] width 163 height 11
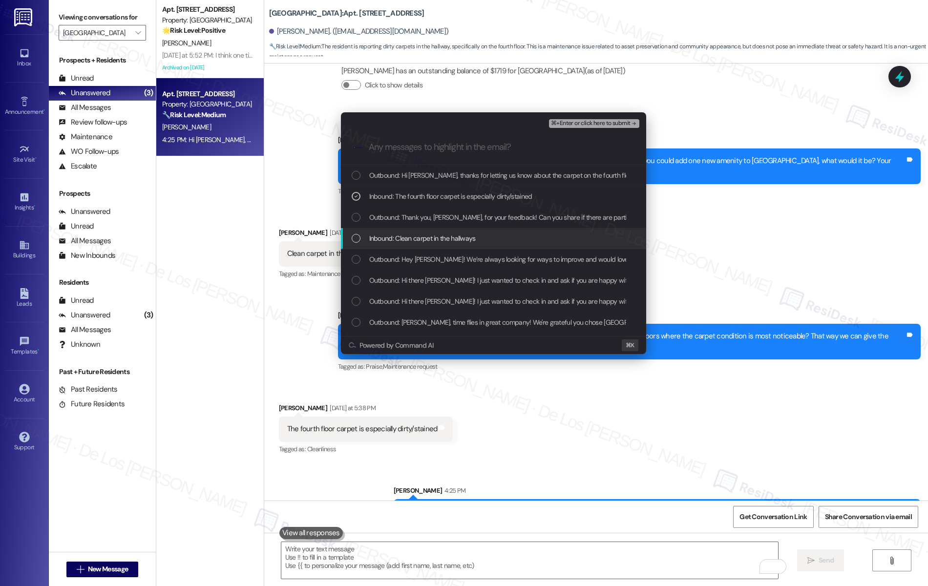
click at [431, 235] on span "Inbound: Clean carpet in the hallways" at bounding box center [422, 238] width 107 height 11
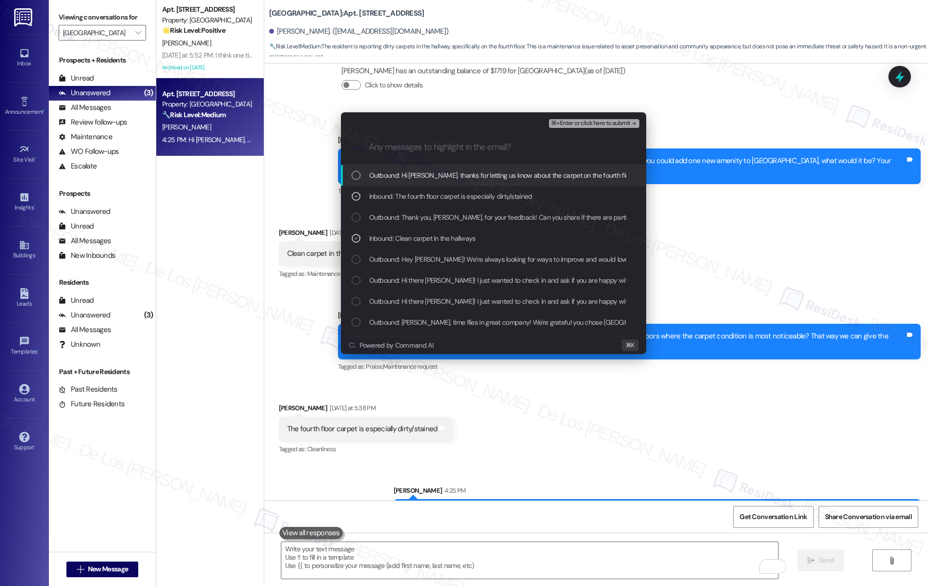
click at [580, 123] on span "⌘+Enter or click here to submit" at bounding box center [590, 123] width 79 height 7
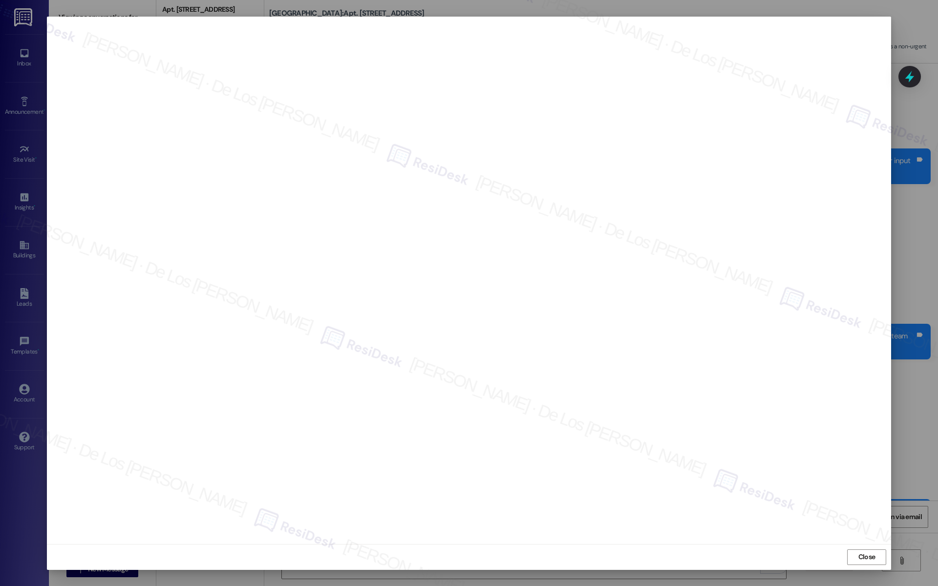
click at [863, 548] on div "Close" at bounding box center [469, 557] width 844 height 26
click at [854, 560] on button "Close" at bounding box center [866, 558] width 39 height 16
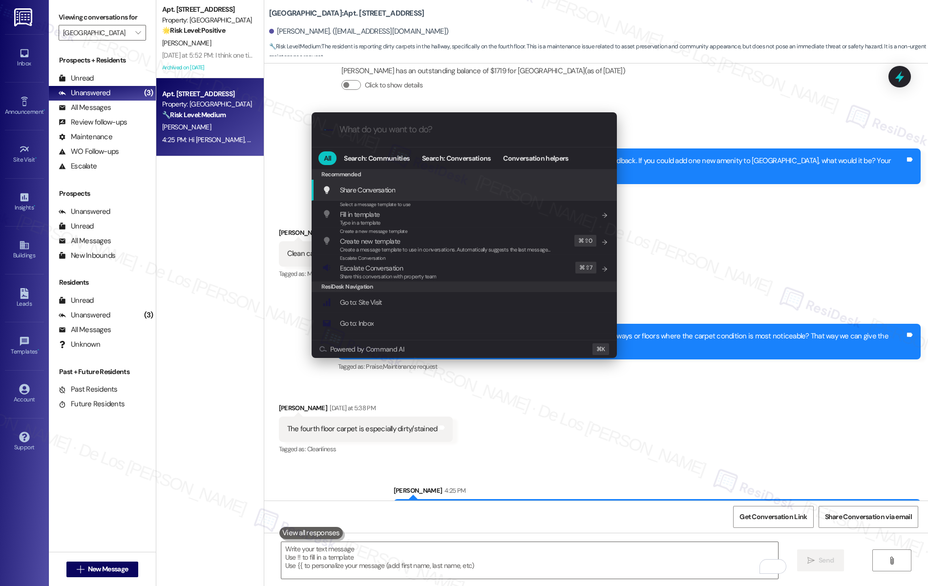
type input "s"
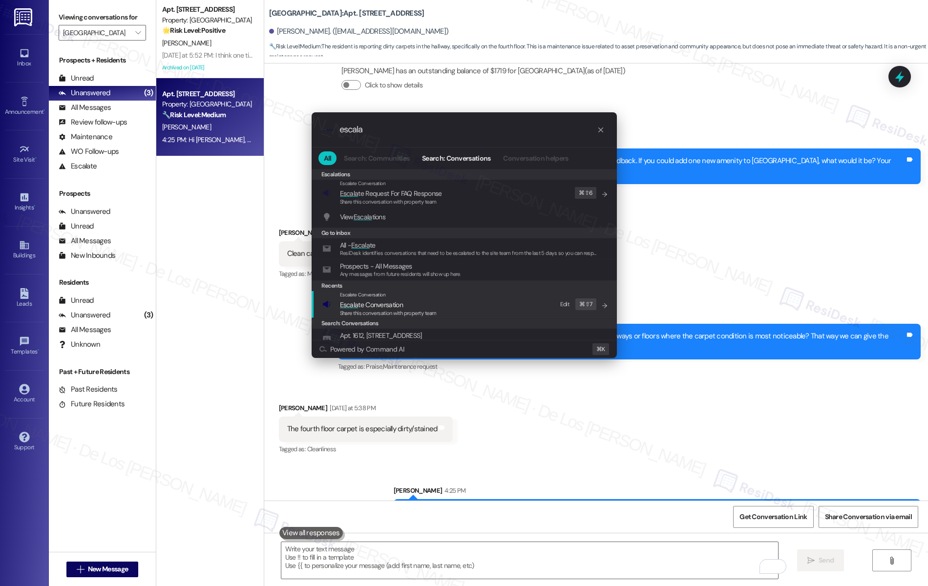
type input "escala"
click at [465, 307] on div "Escalate Conversation Escala te Conversation Share this conversation with prope…" at bounding box center [466, 304] width 286 height 26
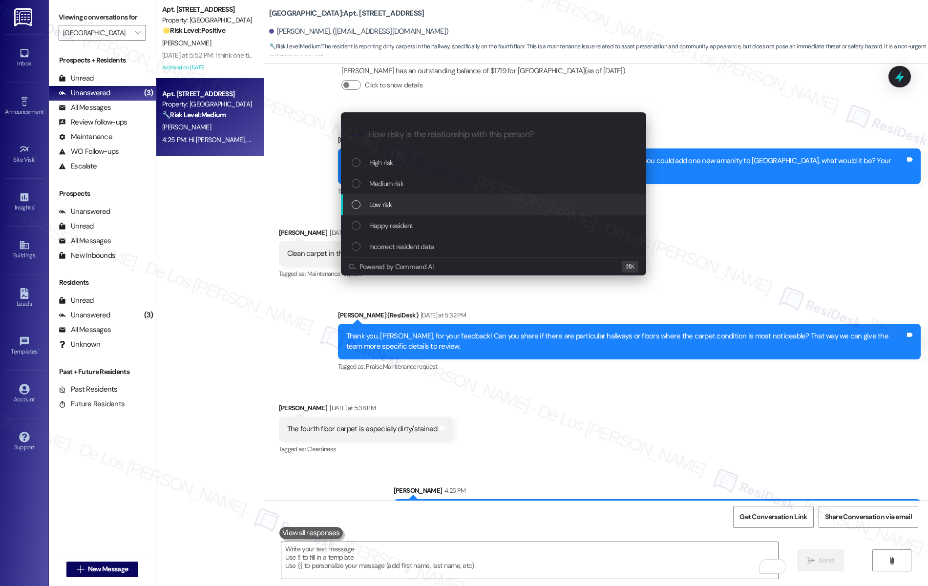
click at [408, 211] on div "Low risk" at bounding box center [493, 204] width 305 height 21
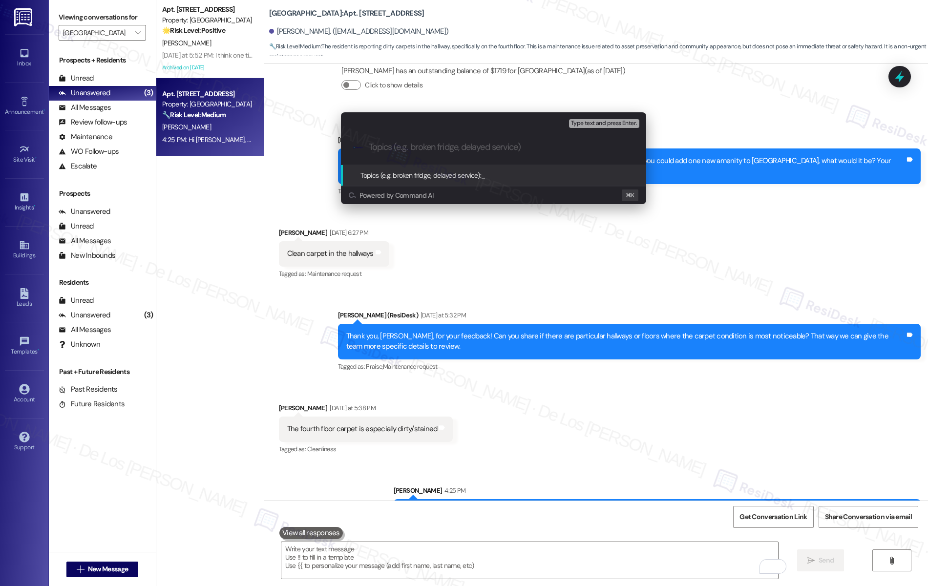
paste input "Feedback on Carpet in the hallways"
type input "Feedback on Carpet in the hallways"
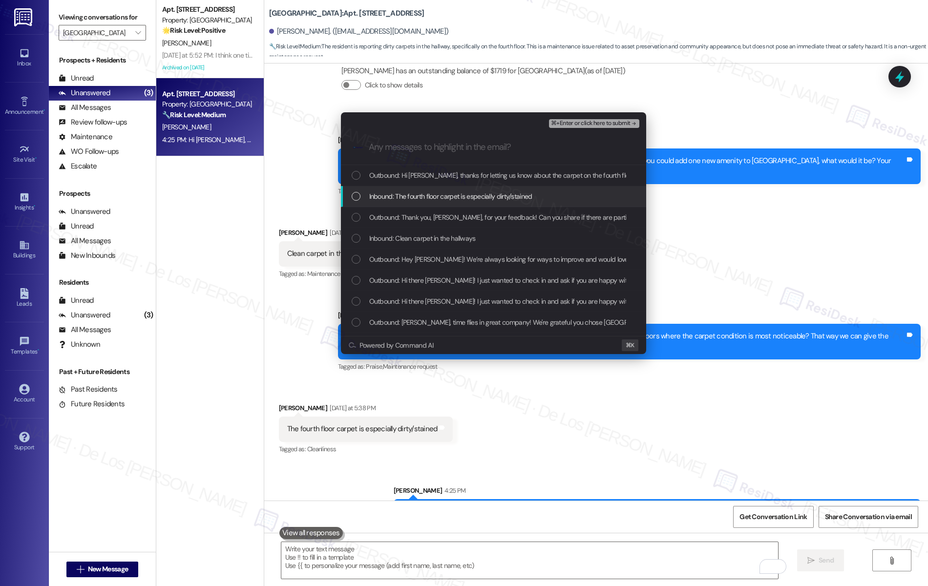
click at [403, 197] on span "Inbound: The fourth floor carpet is especially dirty/stained" at bounding box center [450, 196] width 163 height 11
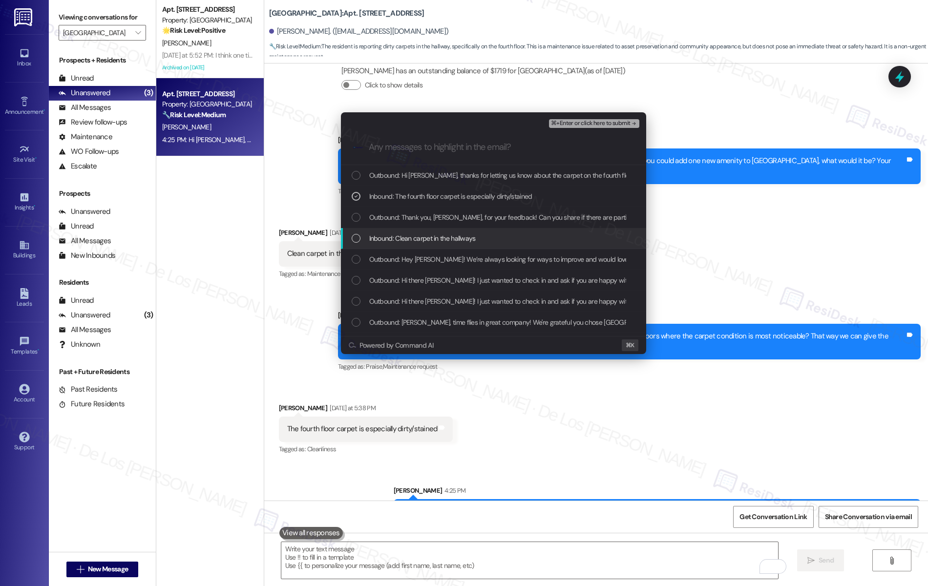
click at [410, 239] on span "Inbound: Clean carpet in the hallways" at bounding box center [422, 238] width 107 height 11
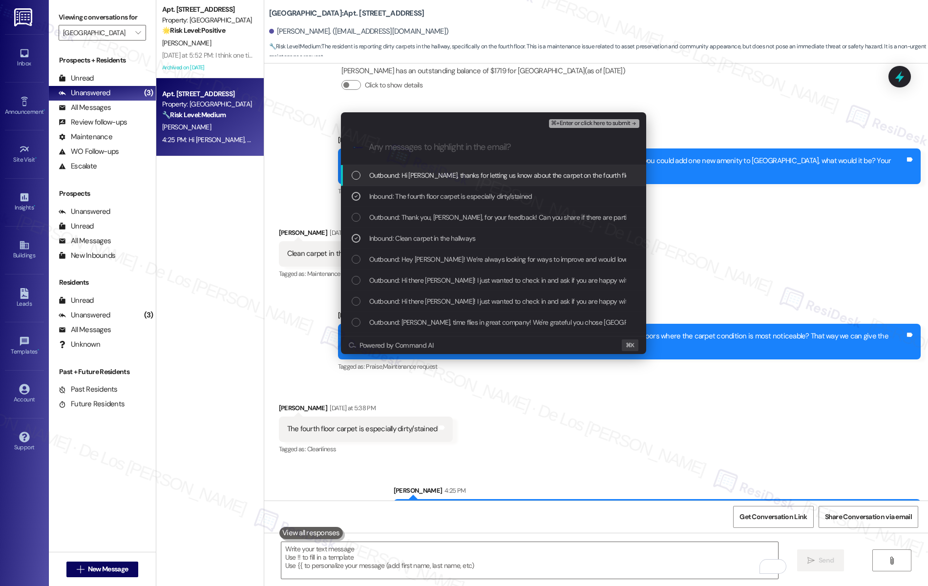
drag, startPoint x: 584, startPoint y: 118, endPoint x: 583, endPoint y: 124, distance: 5.6
click at [583, 122] on div "⌘+Enter or click here to submit" at bounding box center [595, 123] width 92 height 13
click at [583, 124] on span "⌘+Enter or click here to submit" at bounding box center [590, 123] width 79 height 7
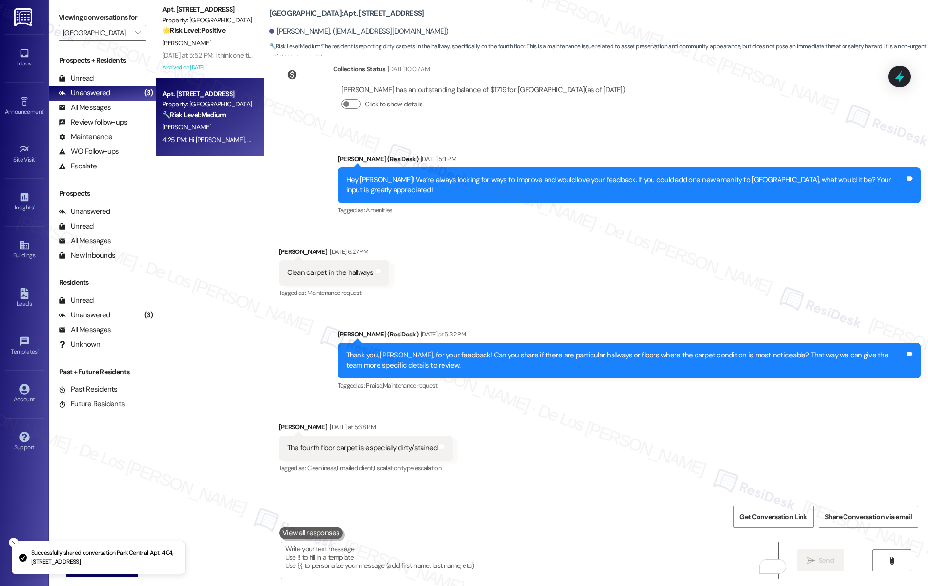
scroll to position [1035, 0]
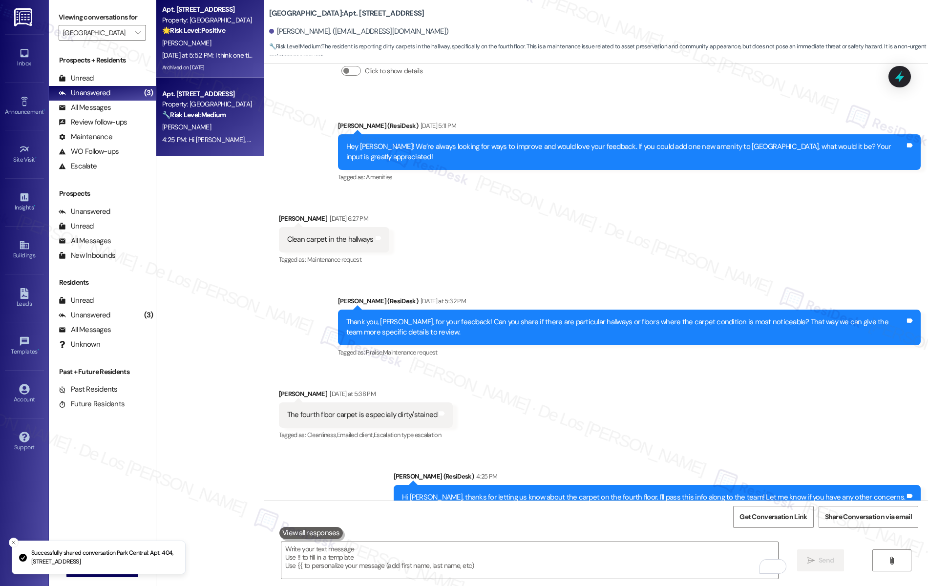
click at [209, 59] on div "Yesterday at 5:52 PM: I think one time cleaning availability... thanks for aski…" at bounding box center [264, 55] width 204 height 9
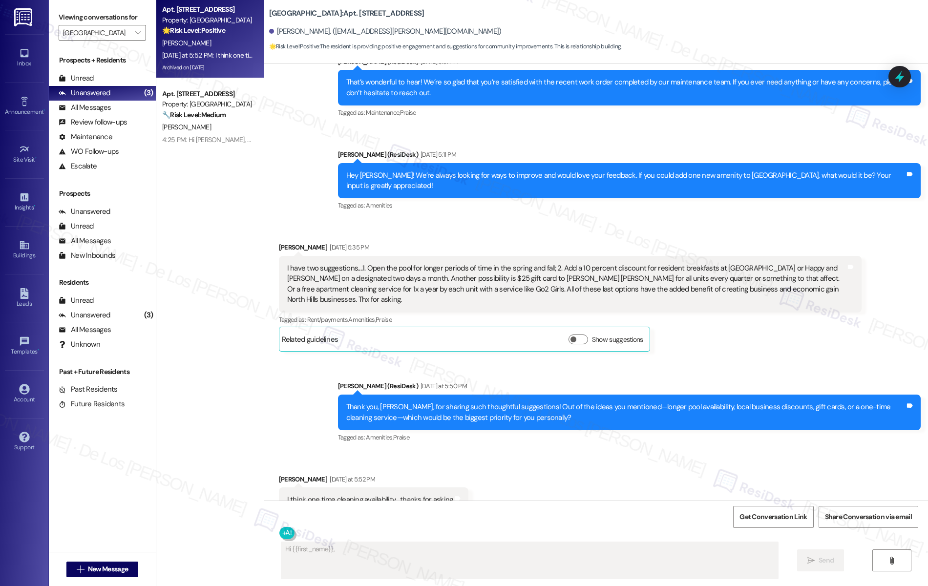
scroll to position [2933, 0]
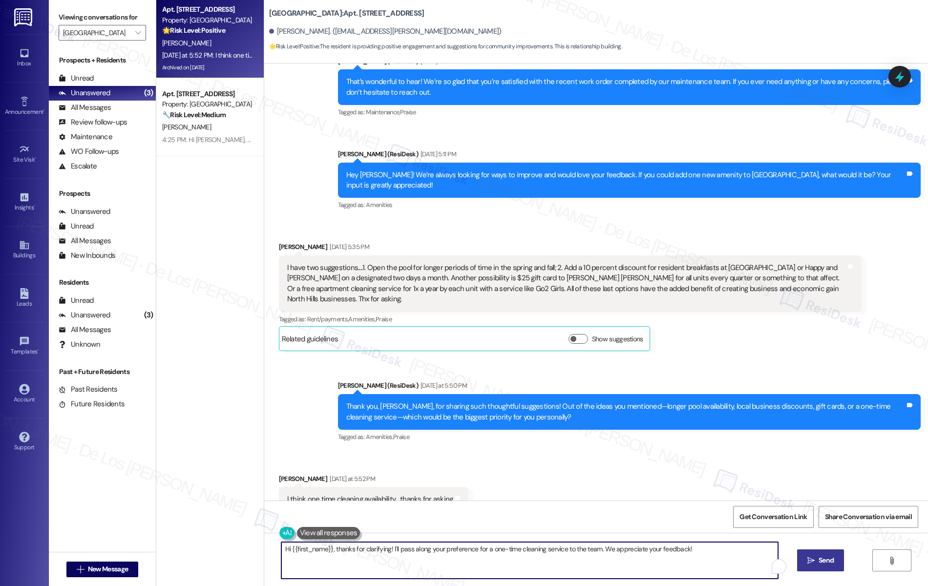
drag, startPoint x: 328, startPoint y: 547, endPoint x: 648, endPoint y: 586, distance: 322.9
click at [648, 586] on div "Hi {{first_name}}, thanks for clarifying! I'll pass along your preference for a…" at bounding box center [596, 569] width 664 height 73
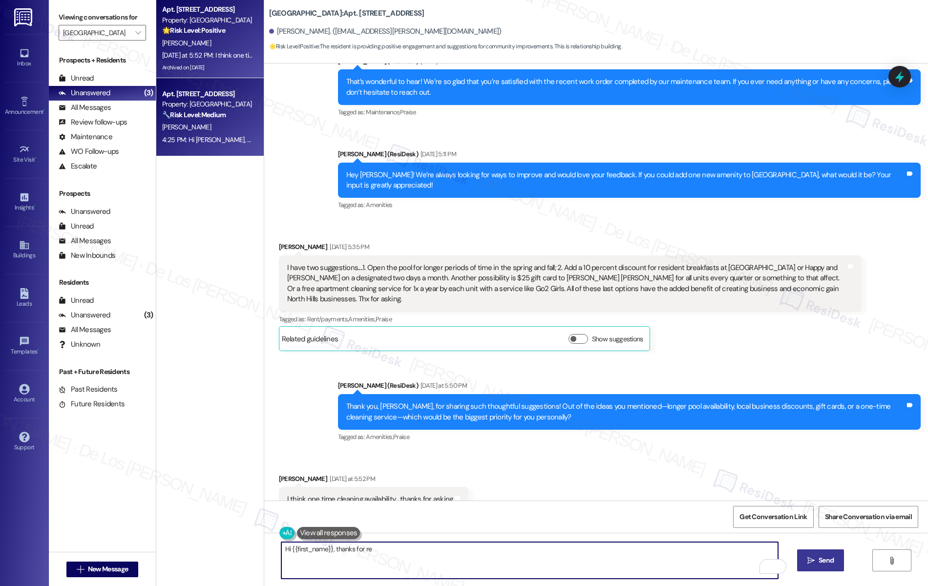
type textarea "Hi {{first_name}}, thanks for re"
click at [224, 132] on div "[PERSON_NAME]" at bounding box center [207, 127] width 92 height 12
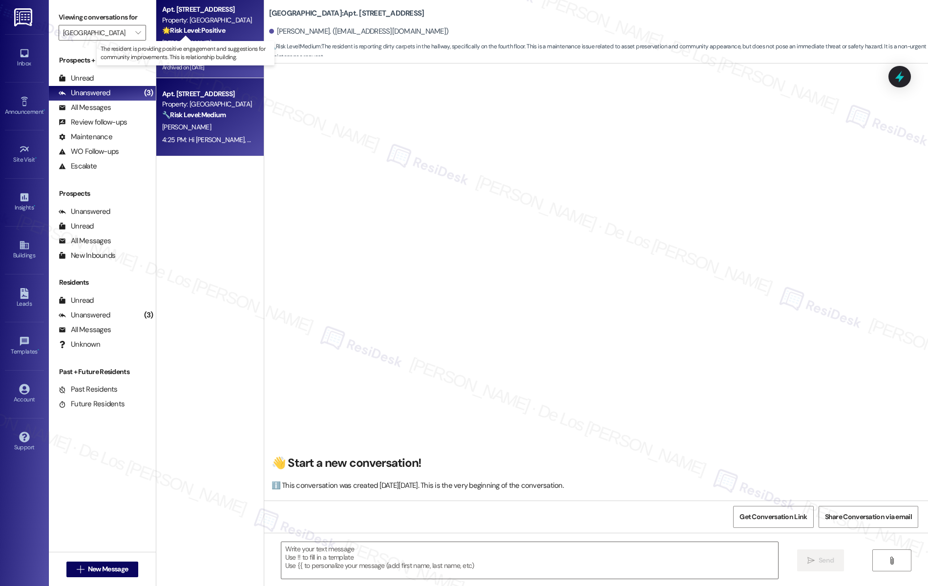
click at [203, 30] on strong "🌟 Risk Level: Positive" at bounding box center [193, 30] width 63 height 9
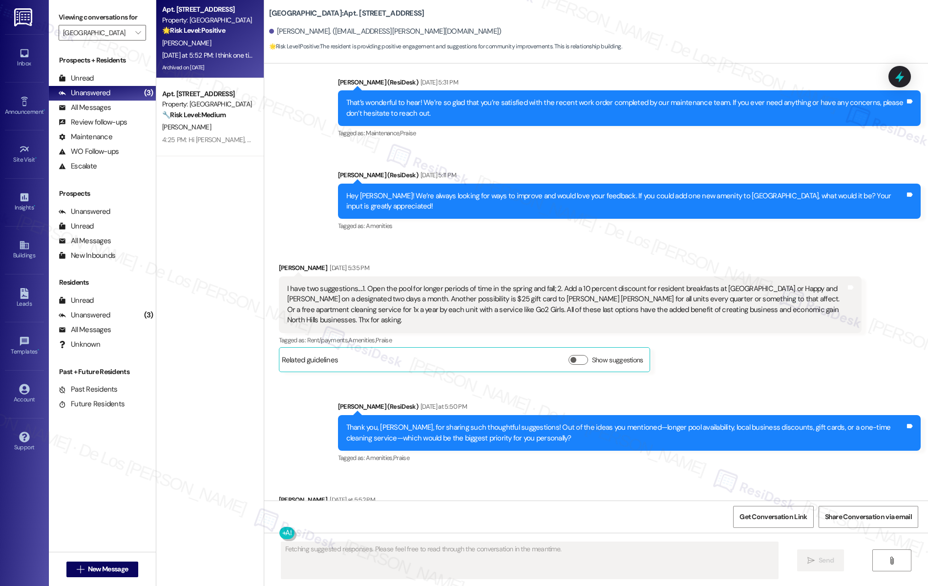
scroll to position [2932, 0]
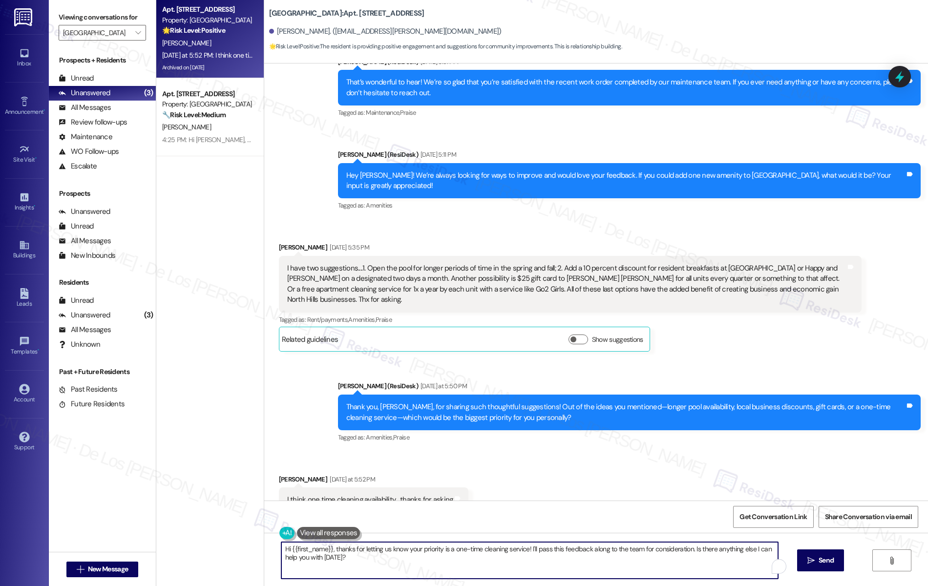
drag, startPoint x: 637, startPoint y: 550, endPoint x: 647, endPoint y: 559, distance: 13.8
click at [647, 559] on textarea "Hi {{first_name}}, thanks for letting us know your priority is a one-time clean…" at bounding box center [529, 560] width 497 height 37
drag, startPoint x: 683, startPoint y: 550, endPoint x: 748, endPoint y: 564, distance: 66.6
click at [748, 564] on textarea "Hi {{first_name}}, thanks for letting us know your priority is a one-time clean…" at bounding box center [529, 560] width 497 height 37
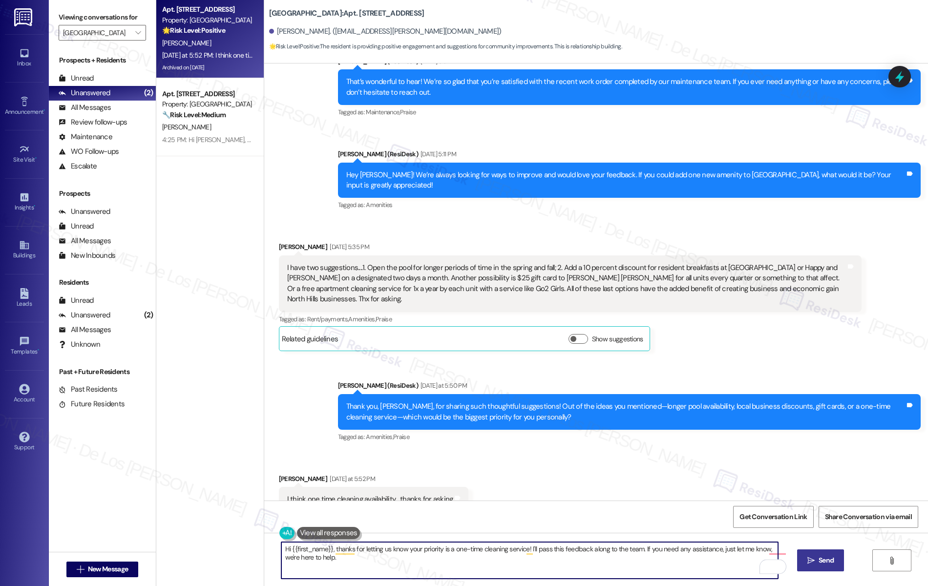
type textarea "Hi {{first_name}}, thanks for letting us know your priority is a one-time clean…"
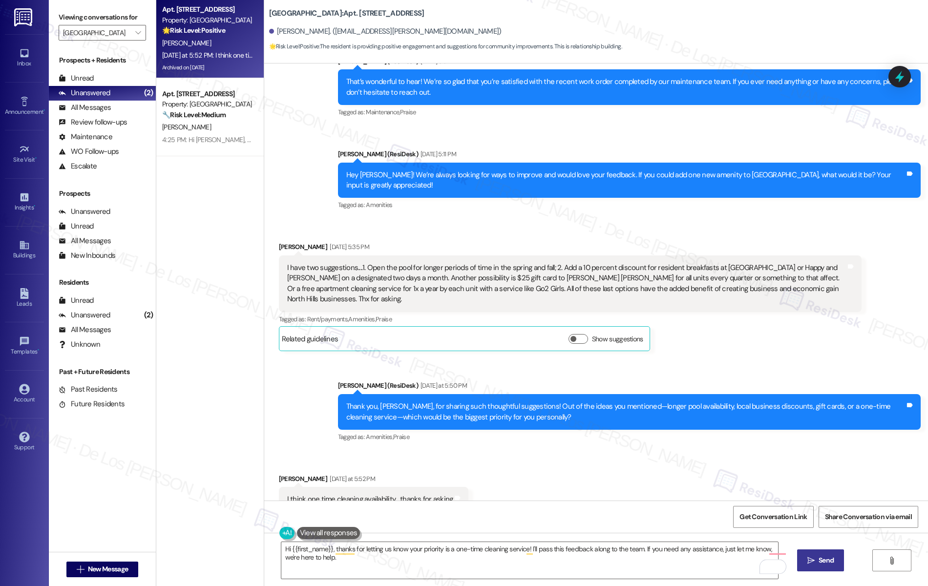
click at [841, 566] on button " Send" at bounding box center [821, 561] width 47 height 22
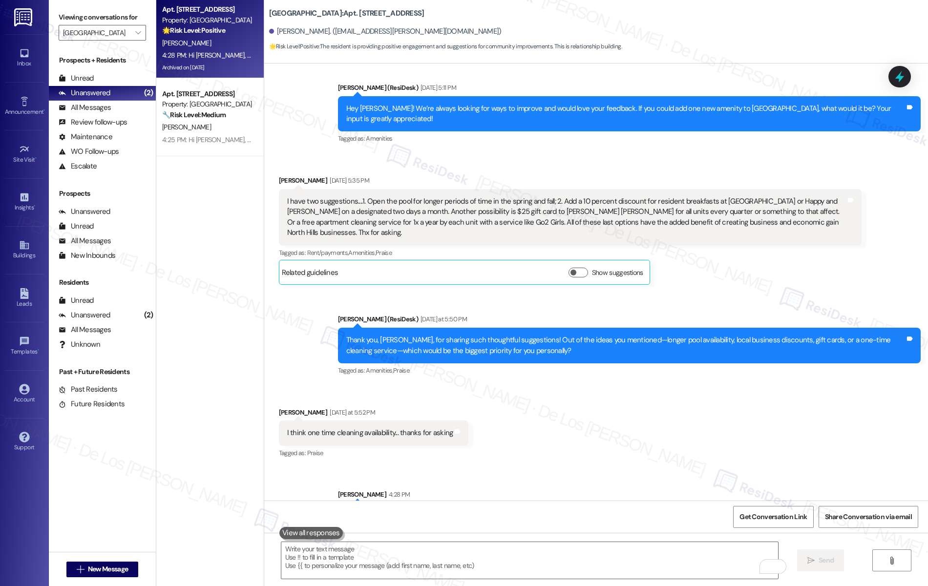
scroll to position [3000, 0]
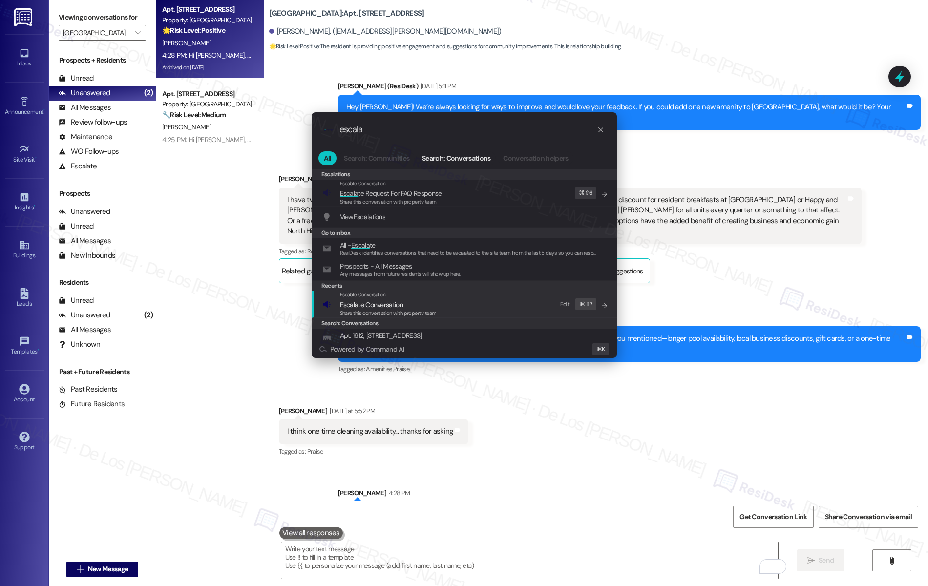
type input "escala"
click at [436, 307] on span "Escala te Conversation" at bounding box center [388, 305] width 97 height 11
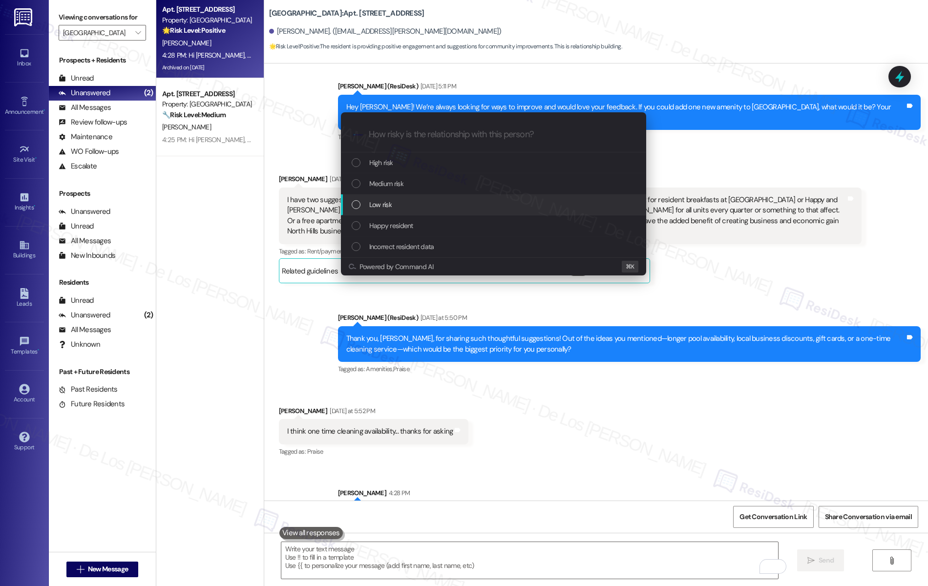
click at [413, 201] on div "Low risk" at bounding box center [495, 204] width 286 height 11
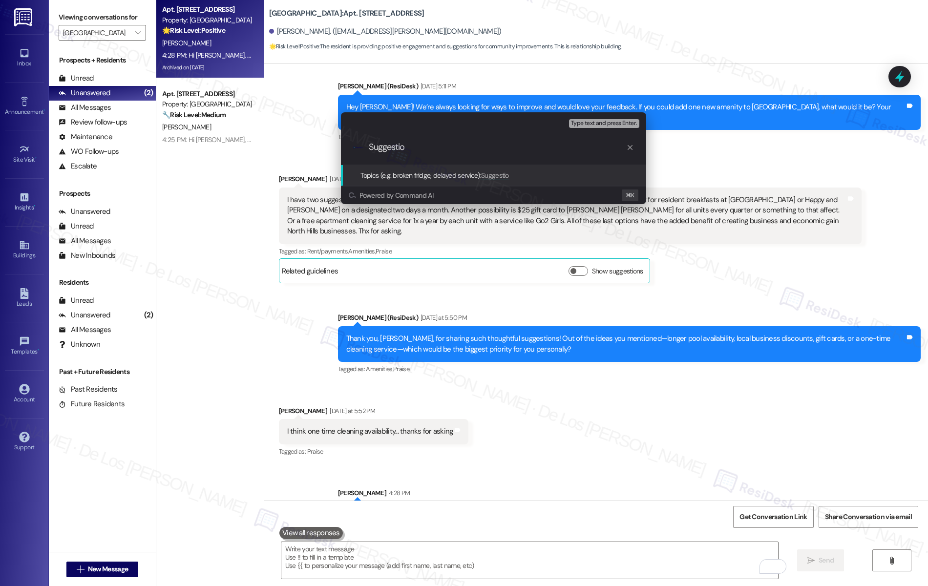
type input "Suggestion"
paste input "Suggestion"
type input "Suggestions - Longer pool hours & discounts/gift cards"
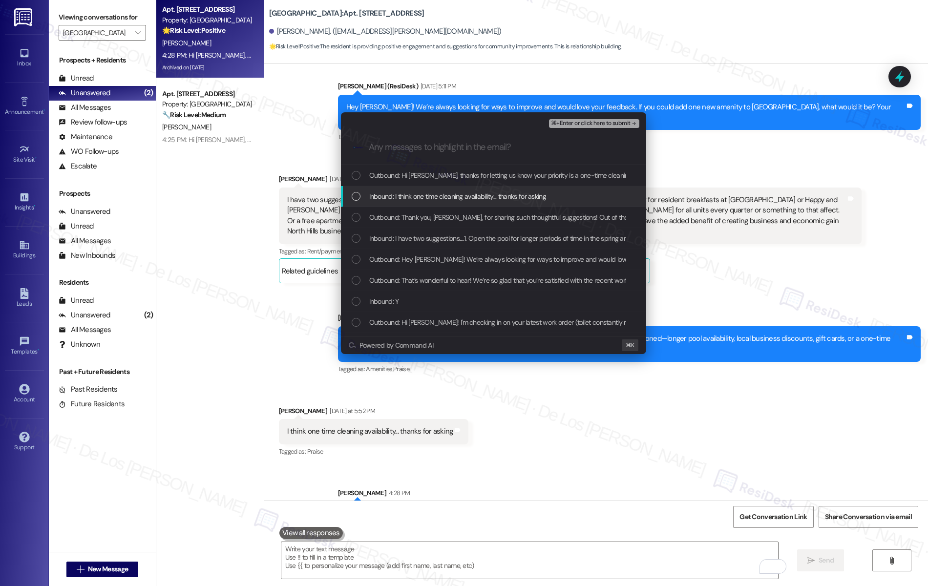
click at [484, 199] on span "Inbound: I think one time cleaning availability... thanks for asking" at bounding box center [457, 196] width 177 height 11
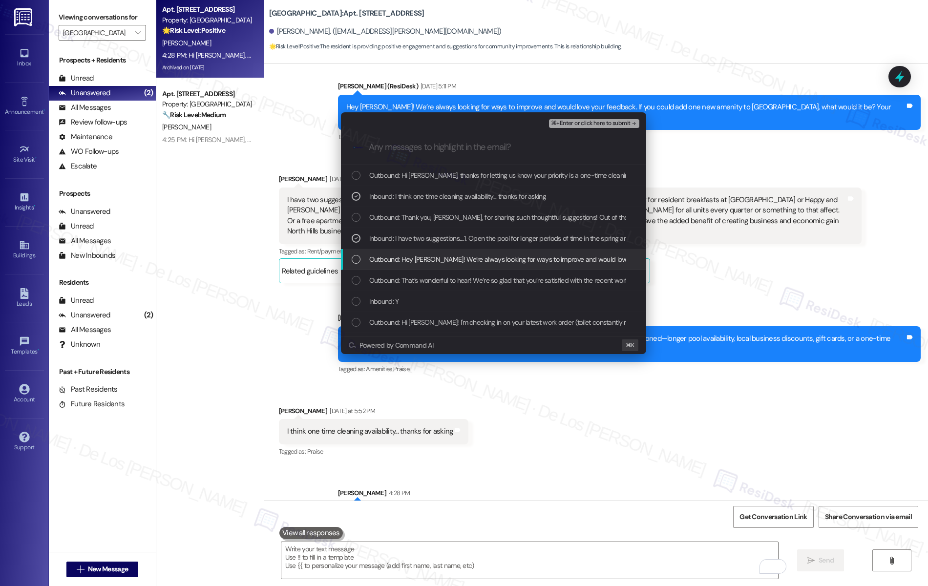
click at [599, 128] on button "⌘+Enter or click here to submit" at bounding box center [594, 123] width 90 height 9
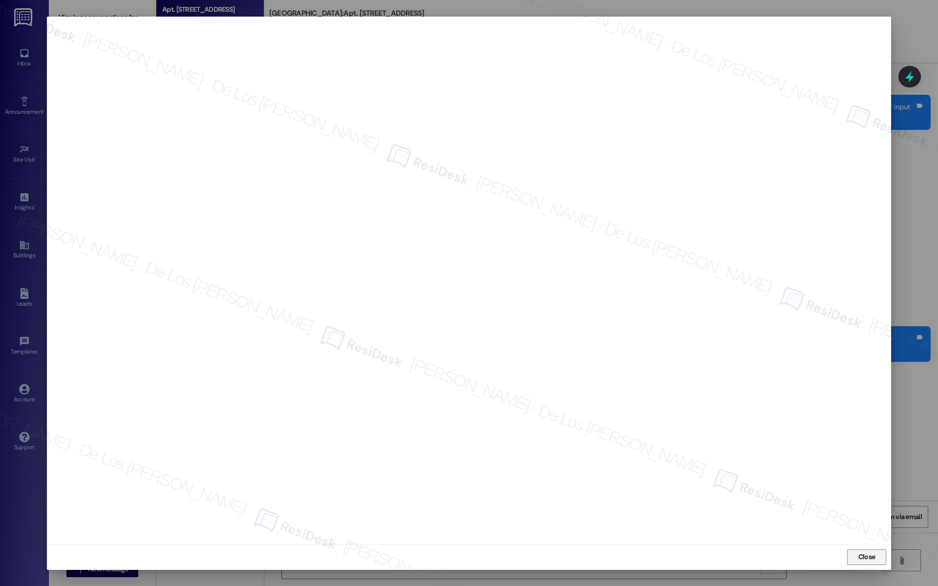
click at [854, 554] on button "Close" at bounding box center [866, 558] width 39 height 16
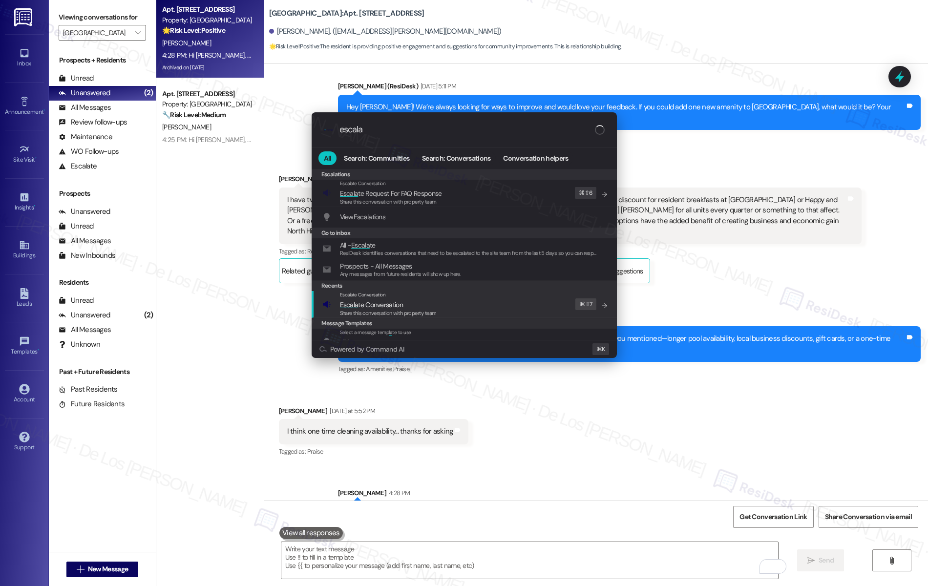
type input "escala"
drag, startPoint x: 530, startPoint y: 305, endPoint x: 514, endPoint y: 301, distance: 16.4
click at [528, 305] on div "Escalate Conversation Escala te Conversation Share this conversation with prope…" at bounding box center [466, 304] width 286 height 26
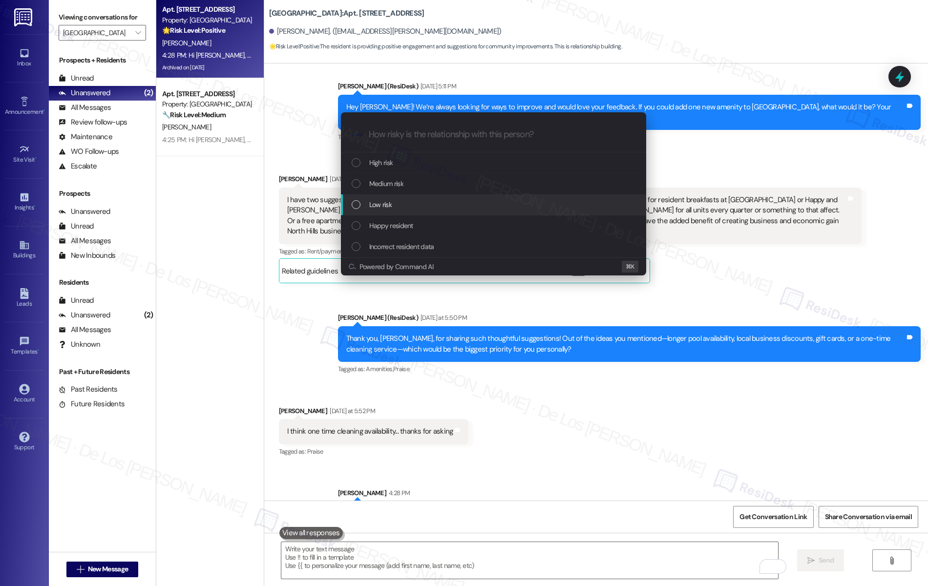
click at [418, 209] on div "Low risk" at bounding box center [495, 204] width 286 height 11
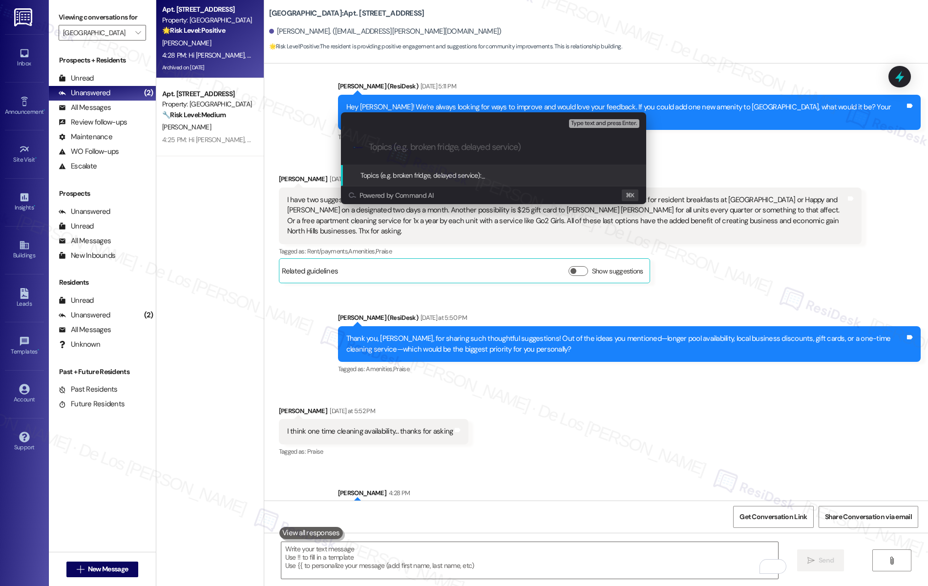
paste input "Suggestions - Longer pool hours & discounts/gift cards"
type input "Suggestions - Longer pool hours & discounts/gift cards"
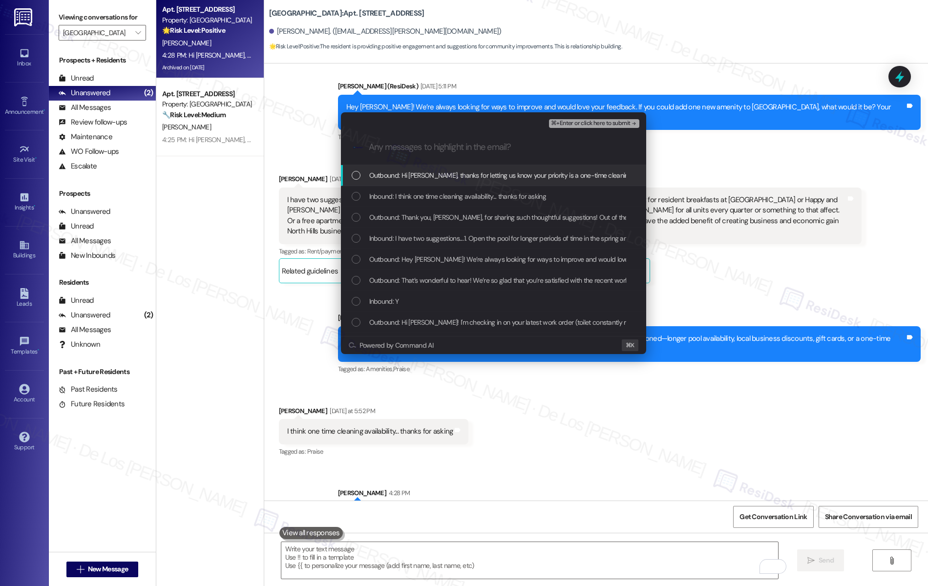
click at [425, 199] on span "Inbound: I think one time cleaning availability... thanks for asking" at bounding box center [457, 196] width 177 height 11
click at [605, 123] on span "⌘+Enter or click here to submit" at bounding box center [590, 123] width 79 height 7
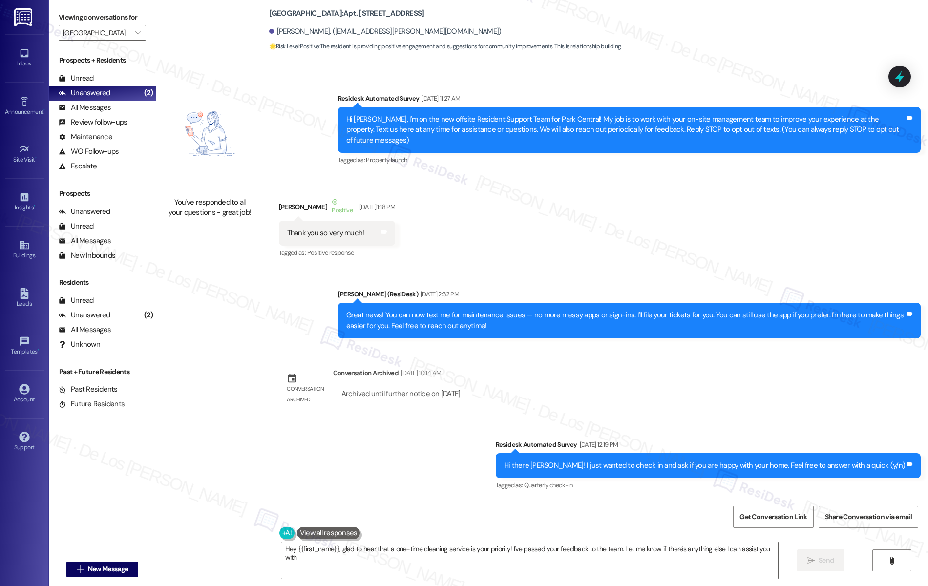
type textarea "Hey {{first_name}}, glad to hear that a one-time cleaning service is your prior…"
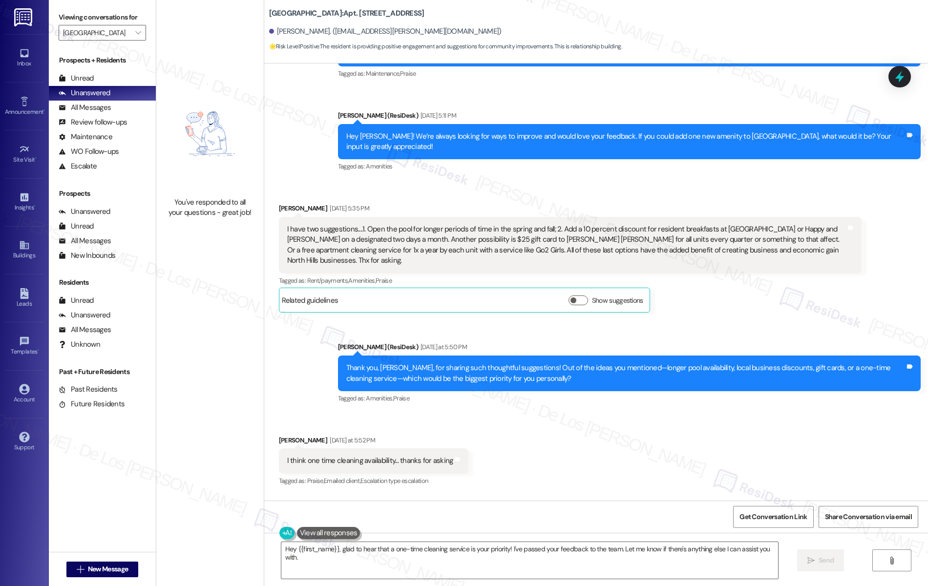
scroll to position [3015, 0]
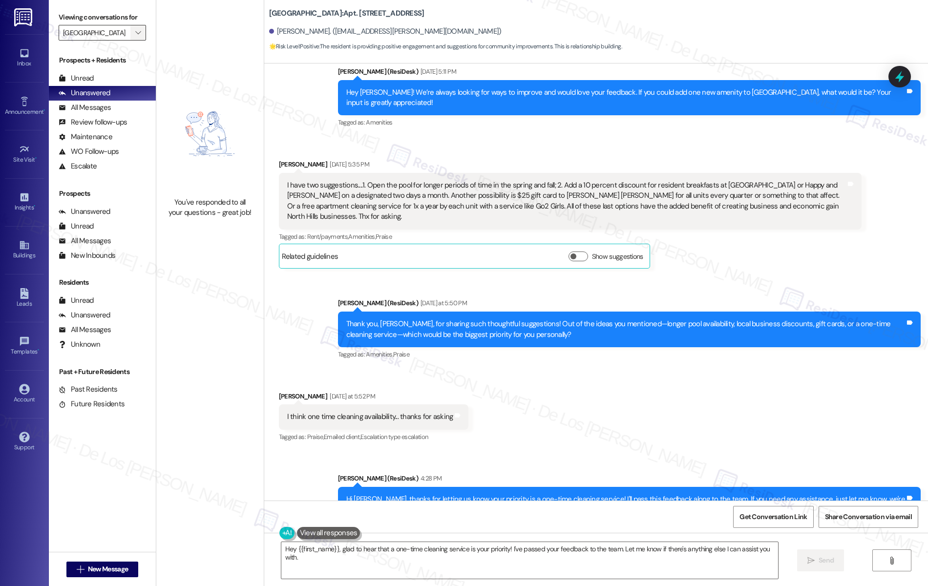
click at [133, 32] on span "" at bounding box center [137, 33] width 9 height 16
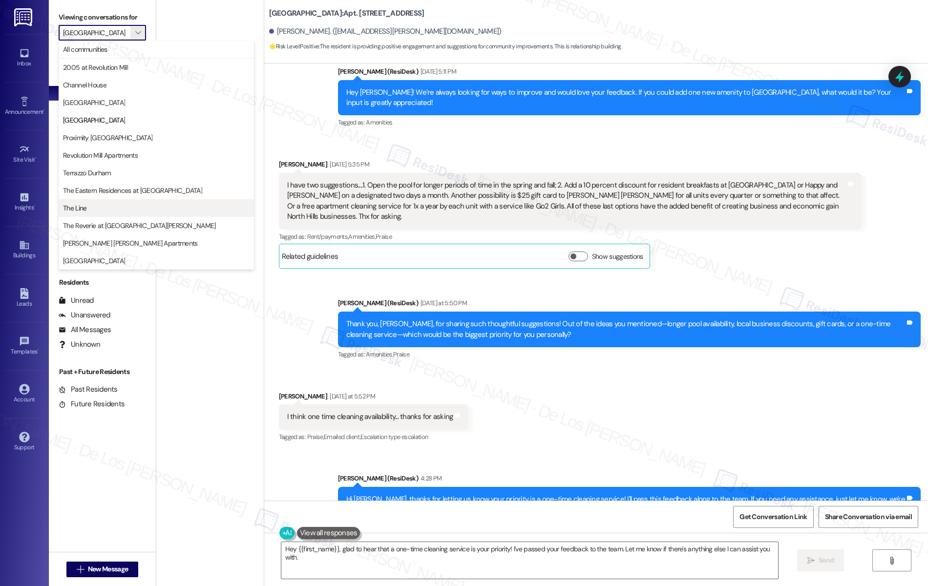
click at [108, 209] on span "The Line" at bounding box center [156, 208] width 187 height 10
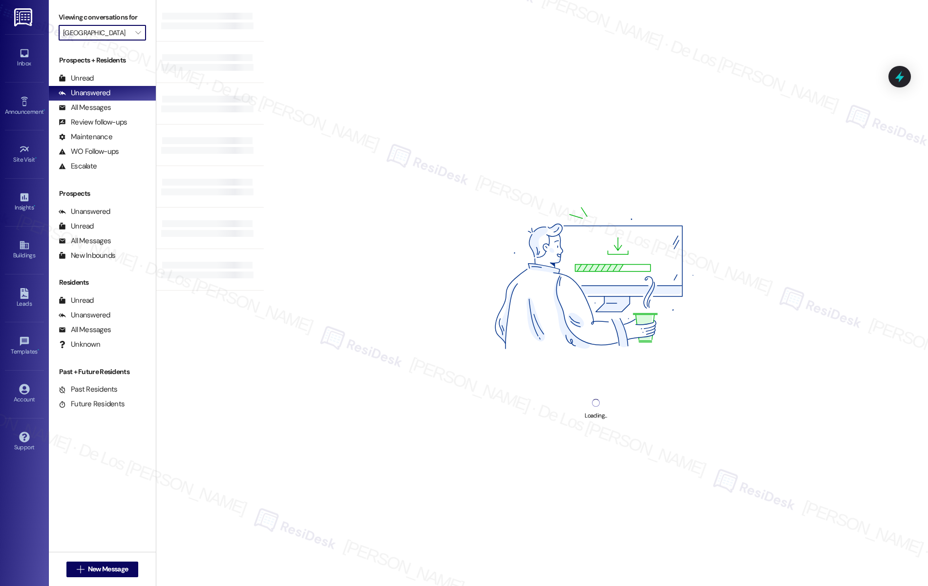
type input "The Line"
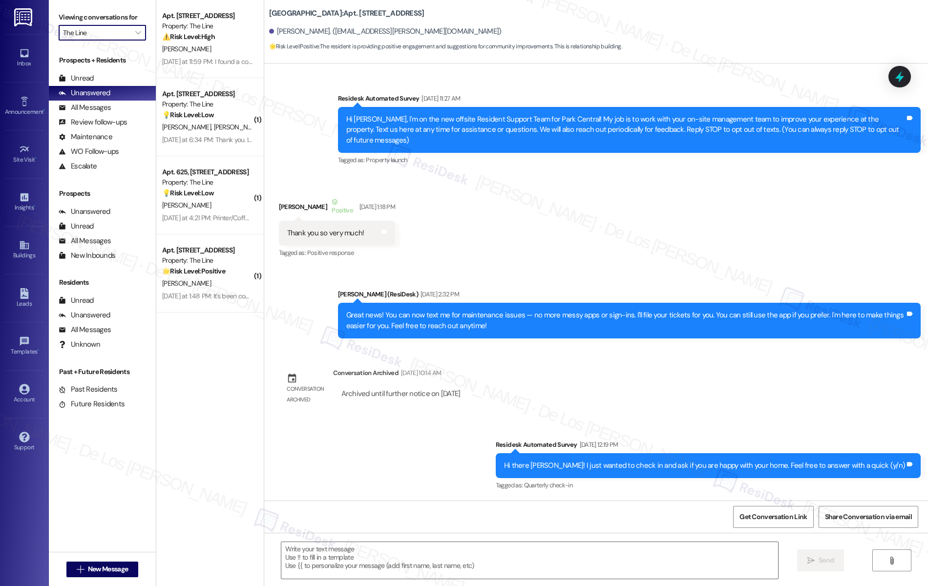
type textarea "Fetching suggested responses. Please feel free to read through the conversation…"
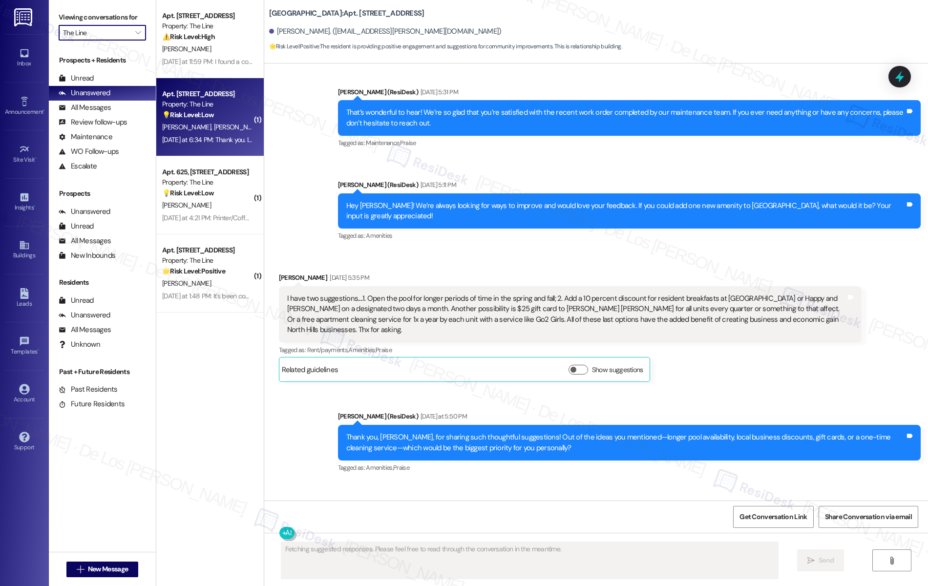
scroll to position [2932, 0]
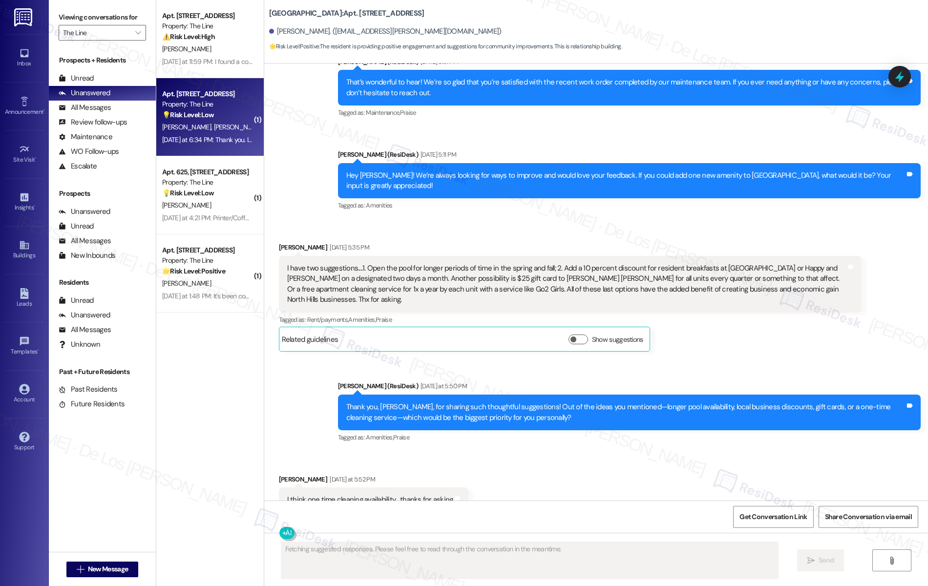
click at [225, 125] on div "S. Shirlen D. Carr" at bounding box center [207, 127] width 92 height 12
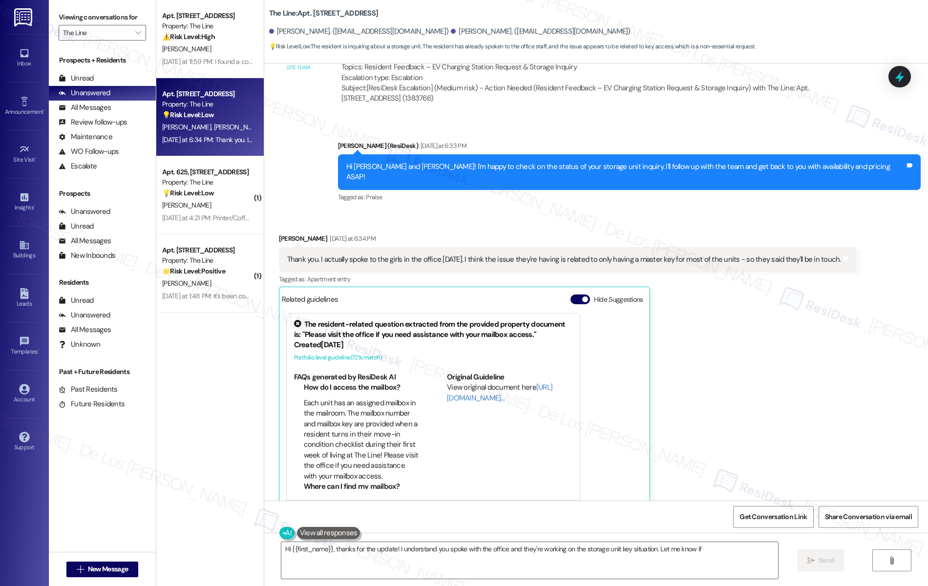
scroll to position [1377, 0]
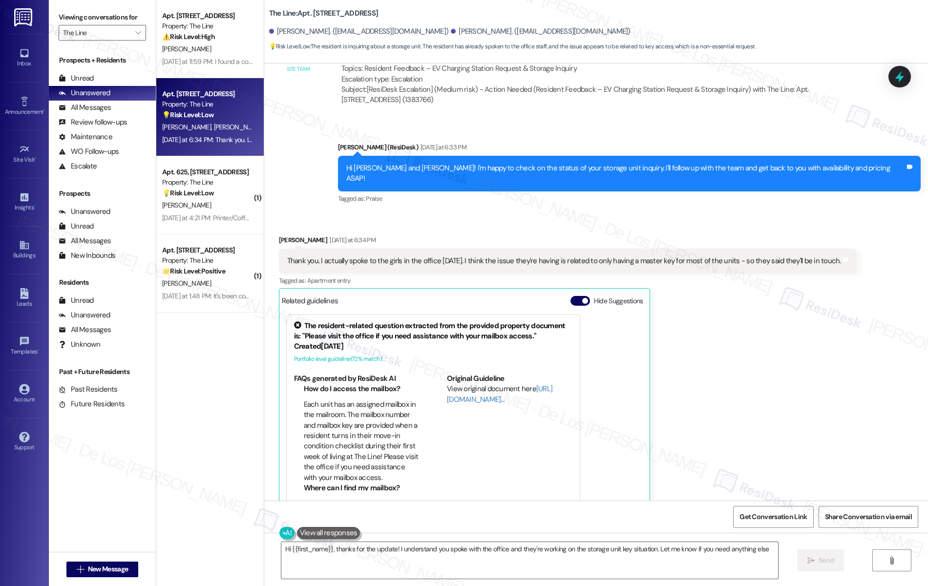
type textarea "Hi {{first_name}}, thanks for the update! I understand you spoke with the offic…"
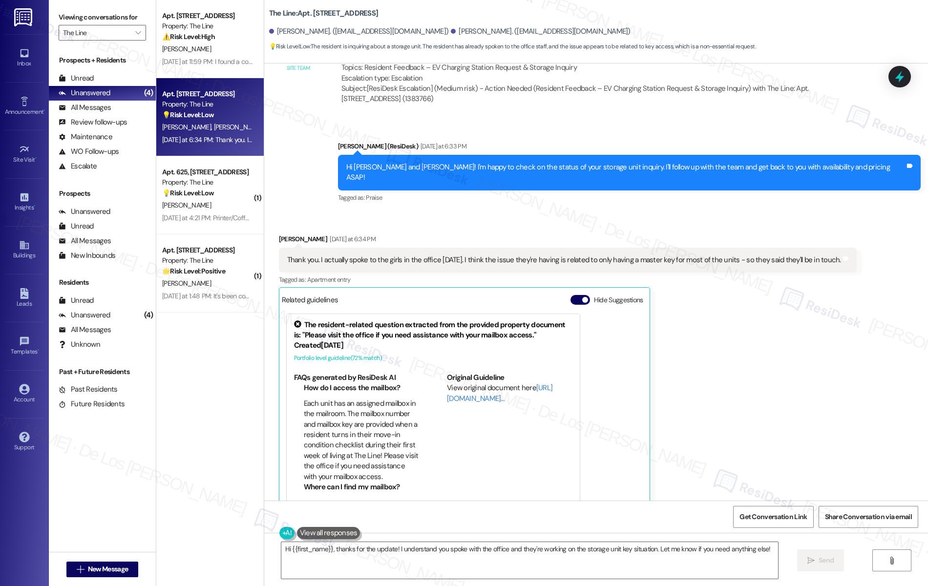
scroll to position [1378, 0]
click at [726, 567] on textarea "Hi {{first_name}}, thanks for the update! I understand you spoke with the offic…" at bounding box center [529, 560] width 497 height 37
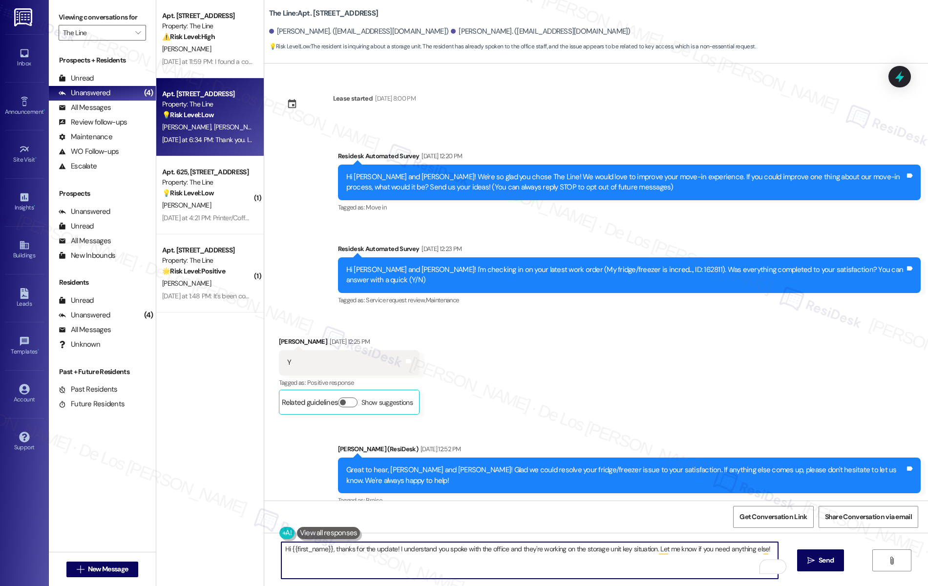
scroll to position [1378, 0]
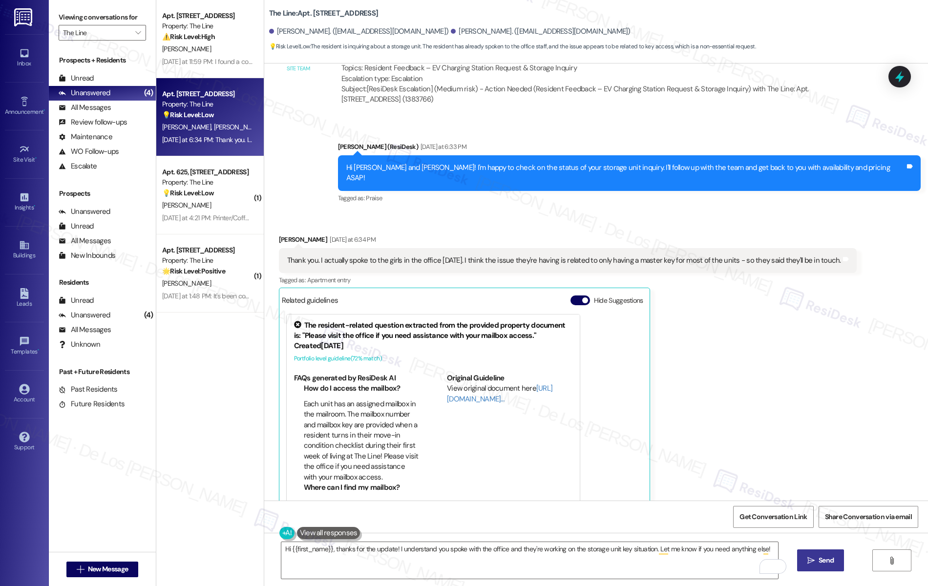
click at [821, 554] on button " Send" at bounding box center [821, 561] width 47 height 22
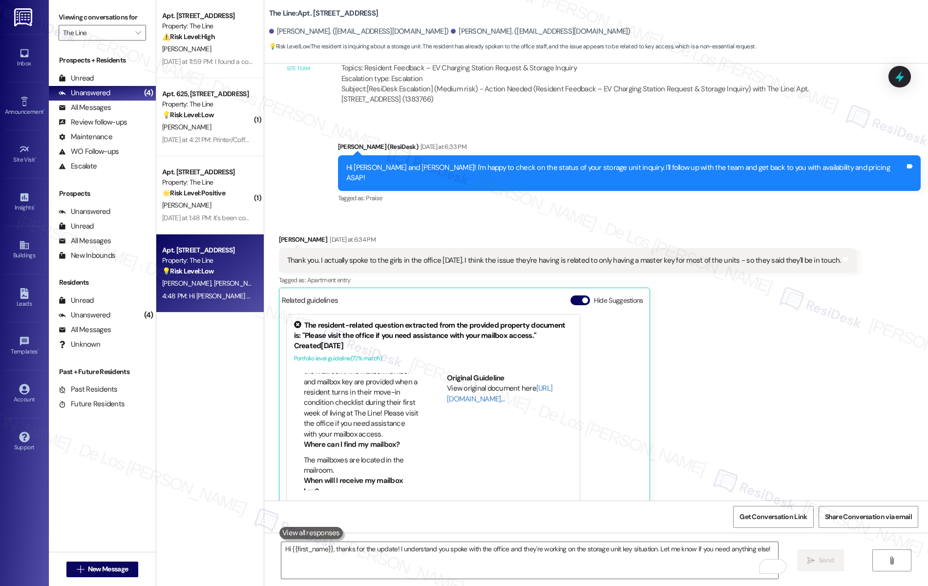
scroll to position [179, 0]
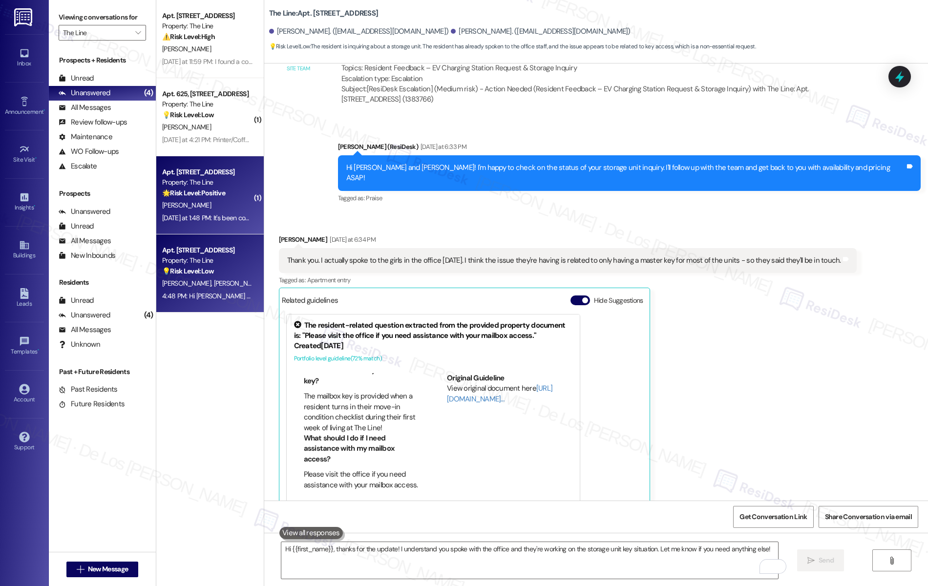
click at [216, 212] on div "Yesterday at 1:48 PM: It's been cool 👍🏼 Yesterday at 1:48 PM: It's been cool 👍🏼" at bounding box center [207, 218] width 92 height 12
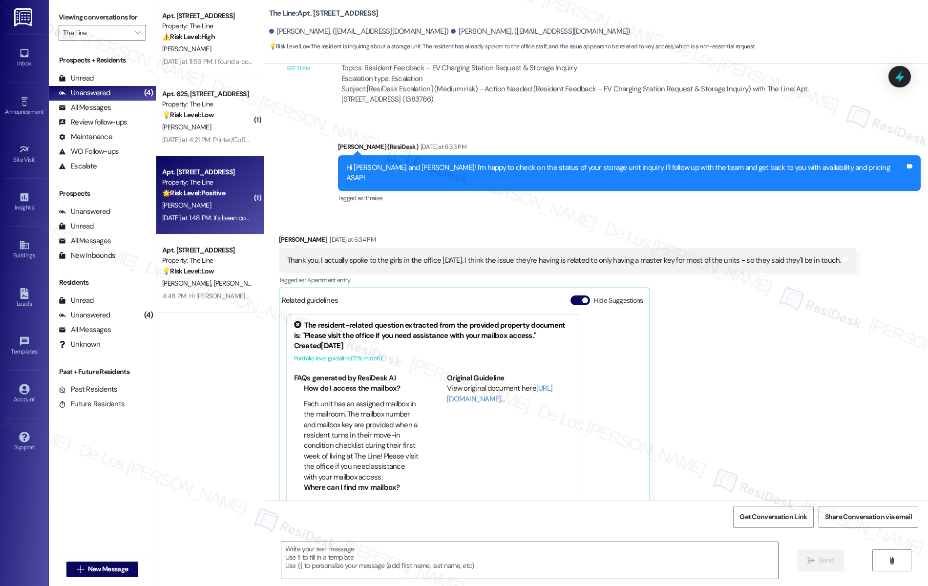
type textarea "Fetching suggested responses. Please feel free to read through the conversation…"
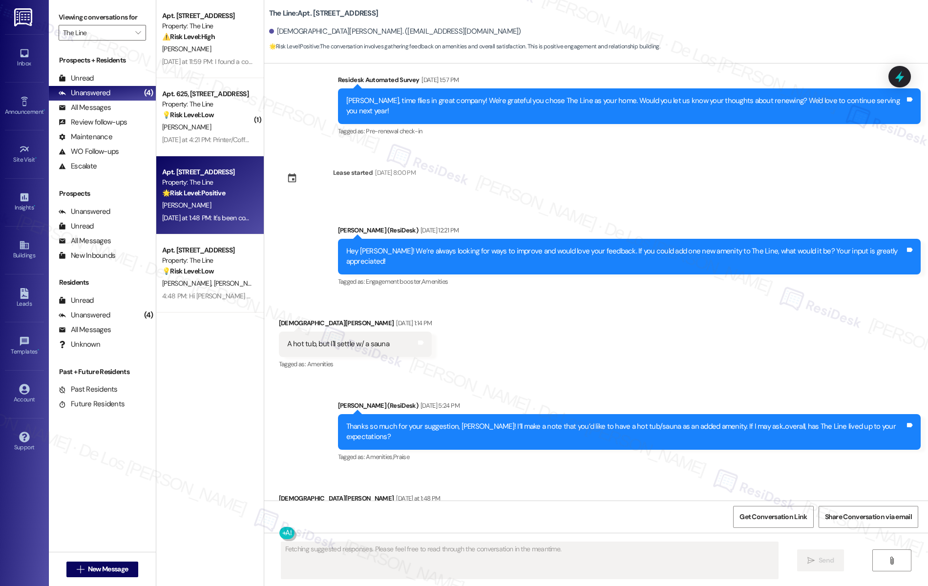
scroll to position [1689, 0]
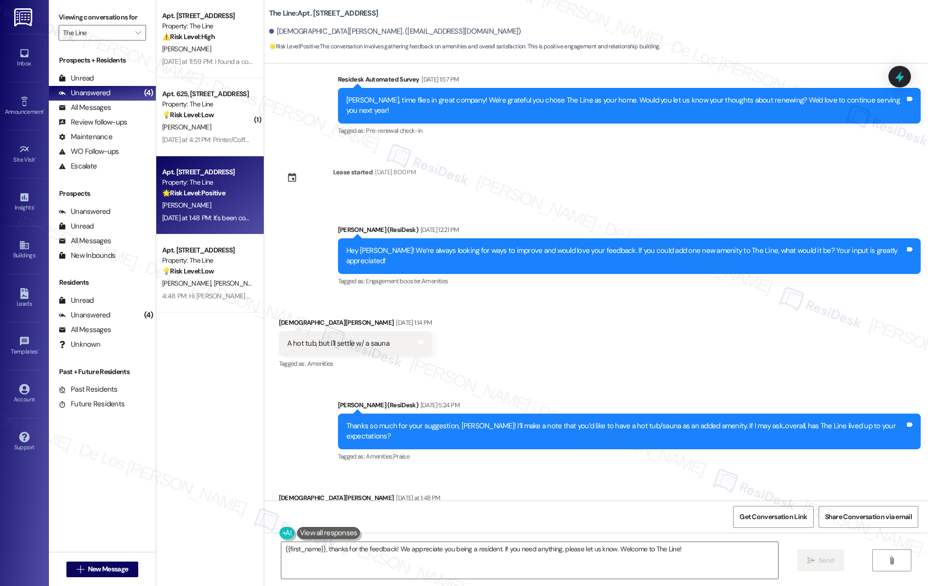
click at [338, 539] on button at bounding box center [329, 533] width 64 height 12
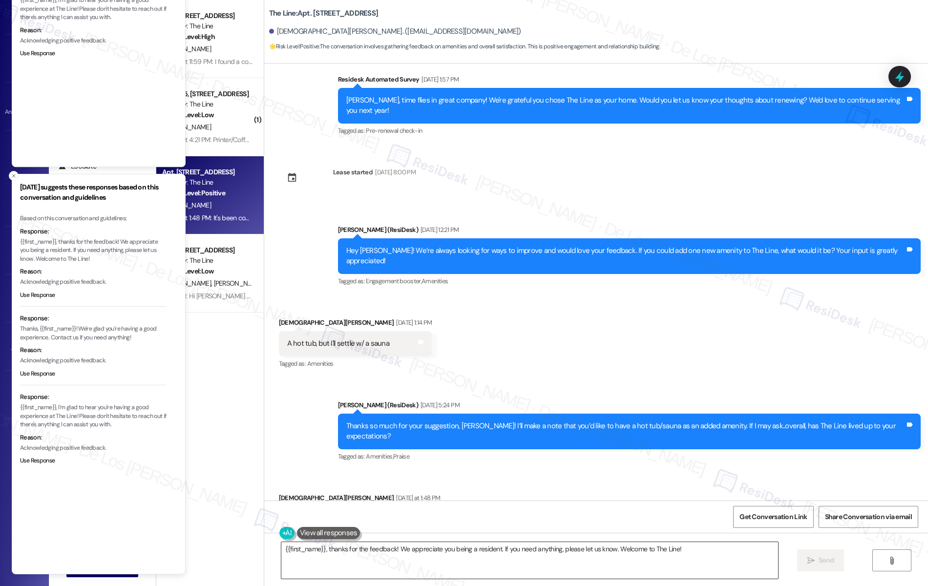
click at [342, 550] on textarea "{{first_name}}, thanks for the feedback! We appreciate you being a resident. If…" at bounding box center [529, 560] width 497 height 37
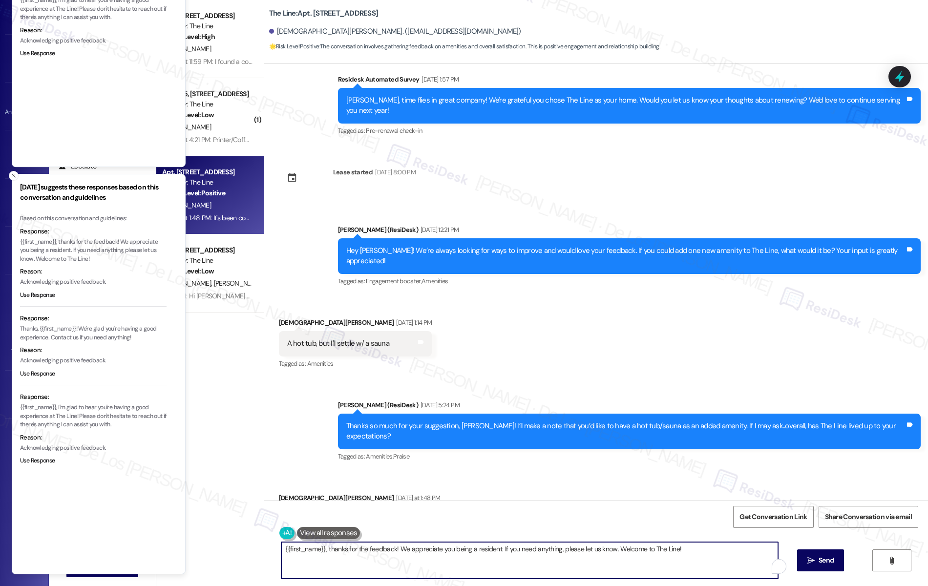
click at [342, 550] on textarea "{{first_name}}, thanks for the feedback! We appreciate you being a resident. If…" at bounding box center [529, 560] width 497 height 37
paste textarea "Wonderful! Can I ask a quick favor? Would you mind writing us a Google review? …"
type textarea "Wonderful! Can I ask a quick favor? Would you mind writing us a Google review? …"
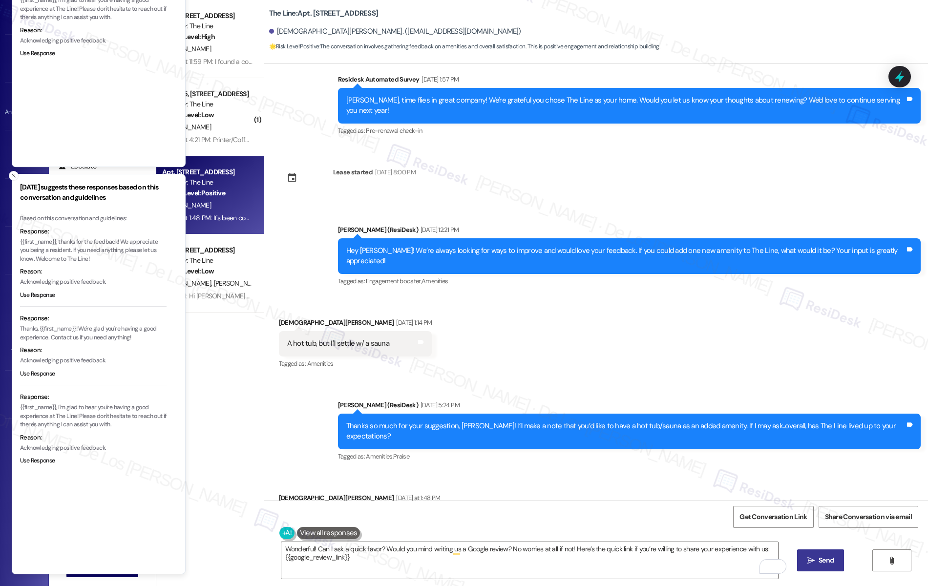
click at [827, 560] on span "Send" at bounding box center [826, 561] width 15 height 10
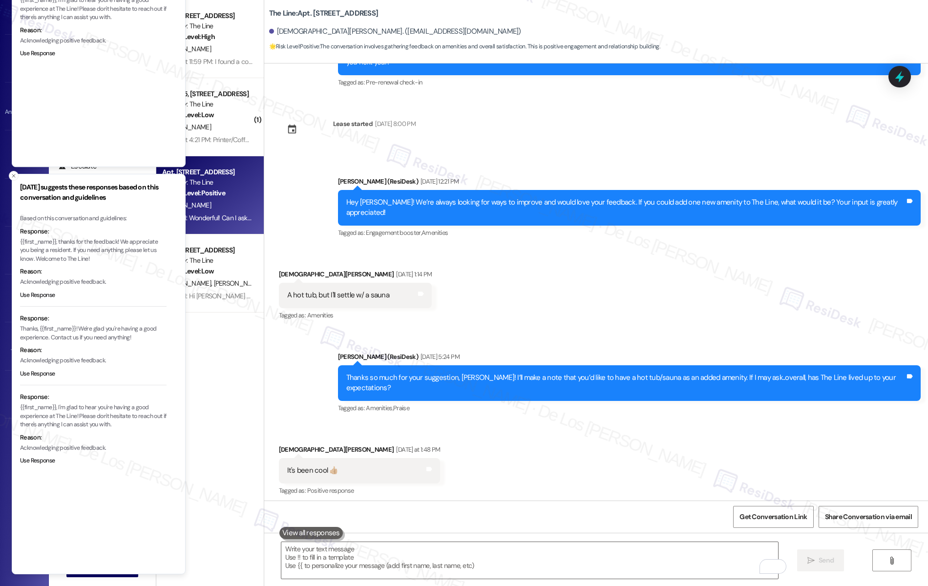
scroll to position [1768, 0]
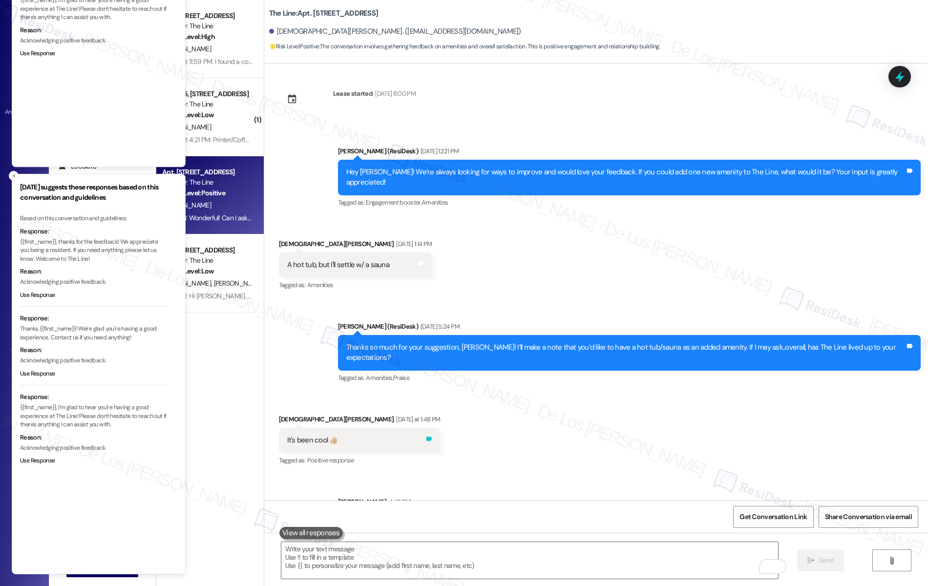
click at [426, 435] on div "Tags and notes" at bounding box center [429, 440] width 7 height 10
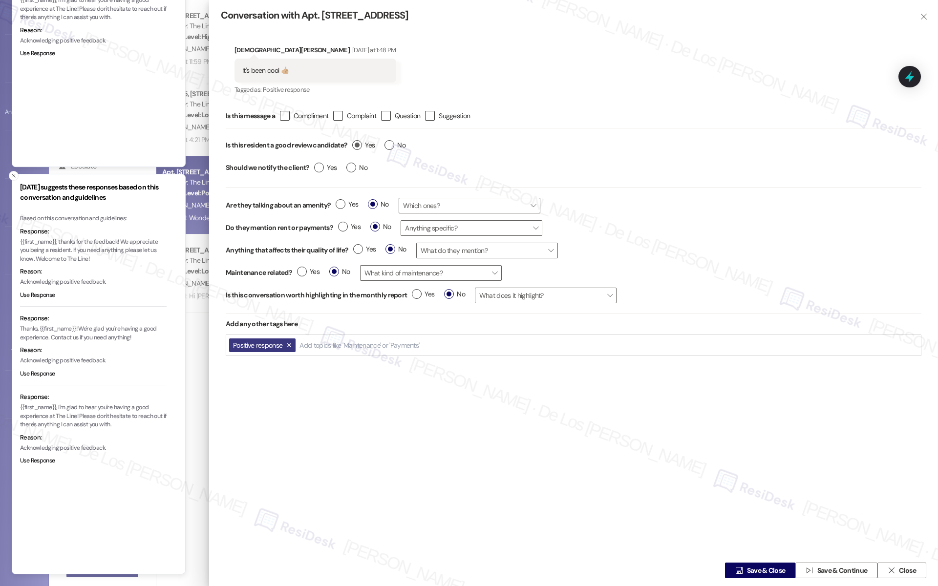
click at [356, 145] on label "Yes" at bounding box center [363, 145] width 22 height 10
click at [356, 145] on input "Yes" at bounding box center [363, 146] width 22 height 13
radio input "true"
click at [741, 572] on icon "" at bounding box center [738, 571] width 7 height 8
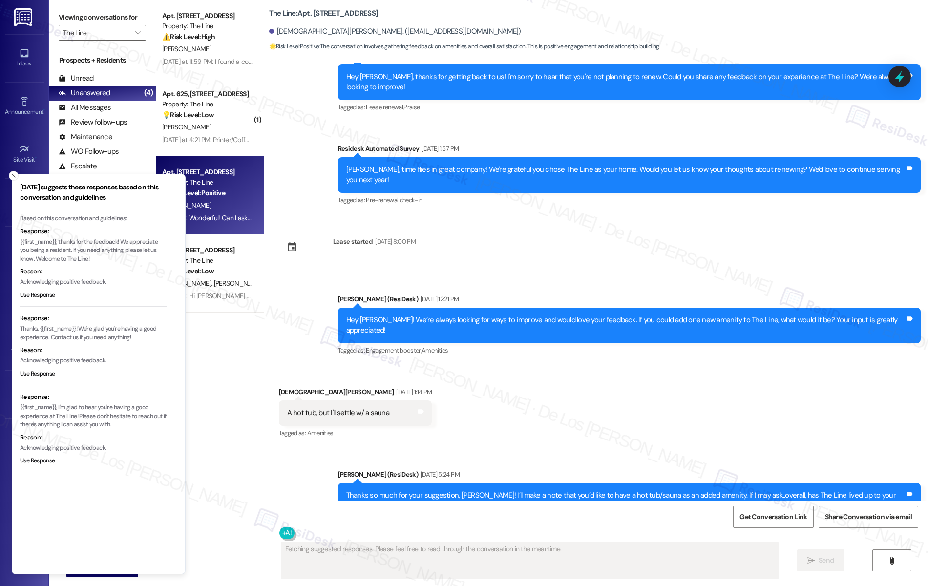
scroll to position [1689, 0]
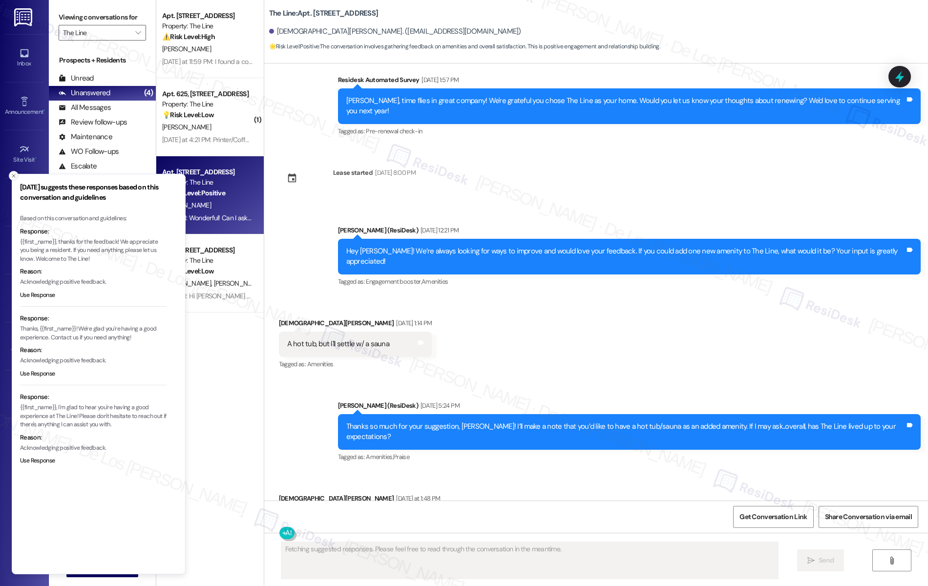
click at [15, 175] on icon "Close toast" at bounding box center [14, 176] width 6 height 6
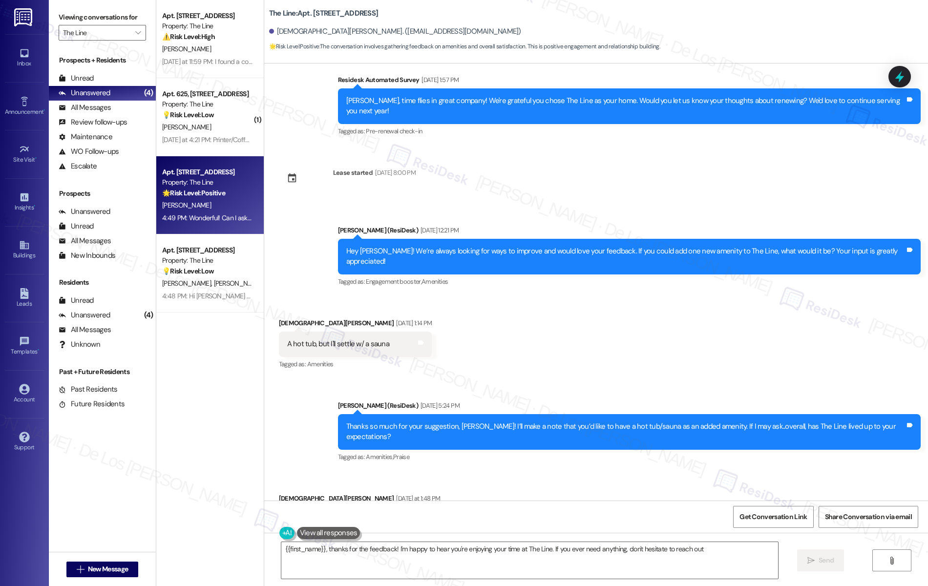
type textarea "{{first_name}}, thanks for the feedback! I'm happy to hear you're enjoying your…"
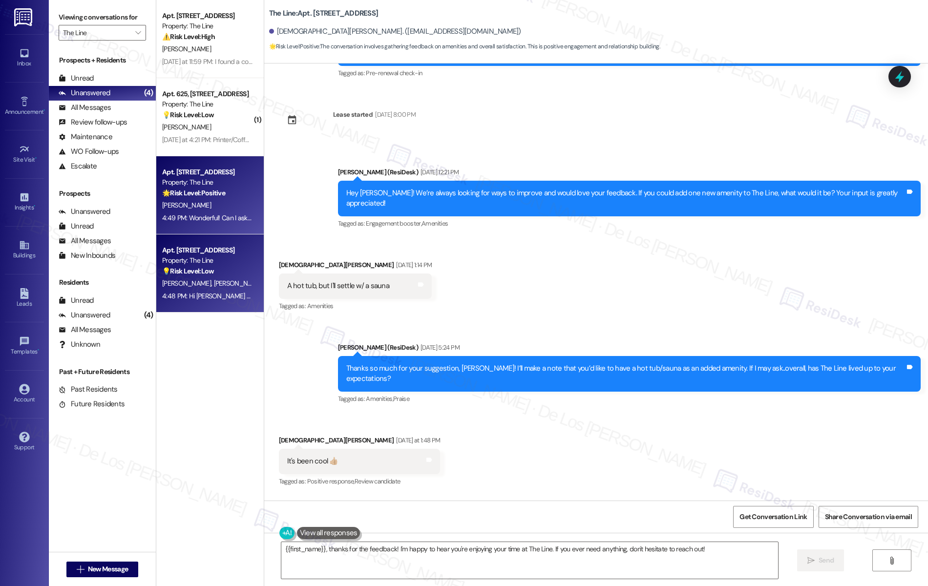
scroll to position [0, 0]
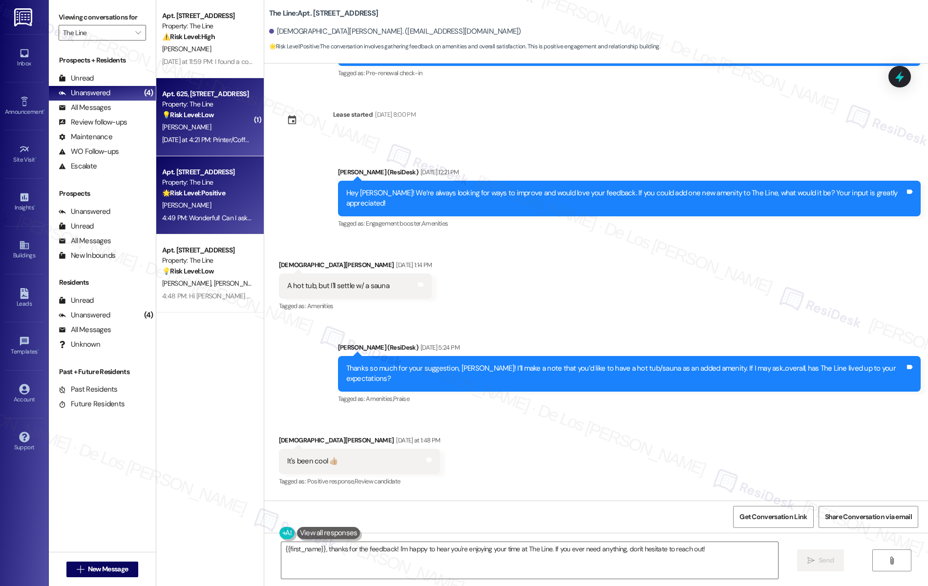
click at [208, 137] on div "Yesterday at 4:21 PM: Printer/Coffee cups Yesterday at 4:21 PM: Printer/Coffee …" at bounding box center [215, 139] width 106 height 9
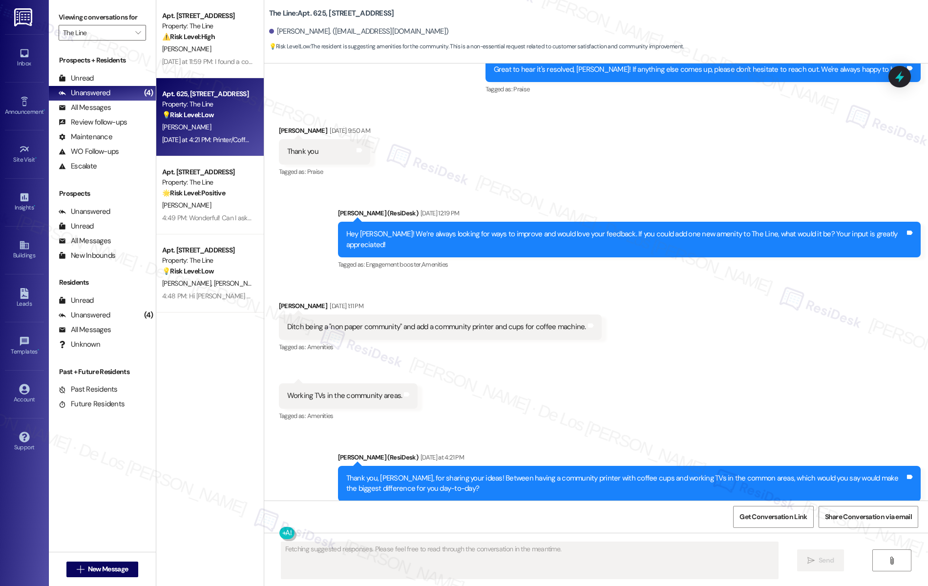
scroll to position [10901, 0]
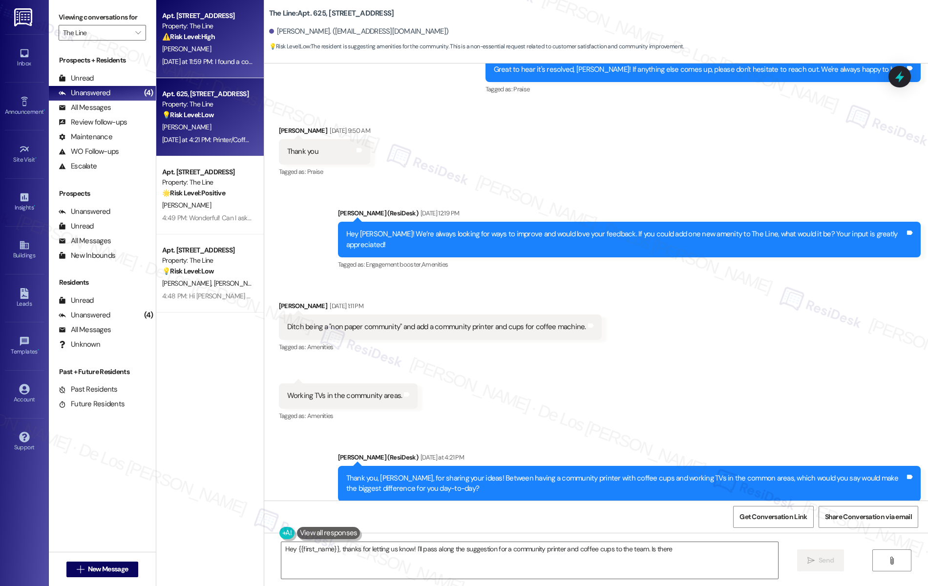
type textarea "Hey {{first_name}}, thanks for letting us know! I'll pass along the suggestion …"
click at [217, 43] on div "J. Lee" at bounding box center [207, 49] width 92 height 12
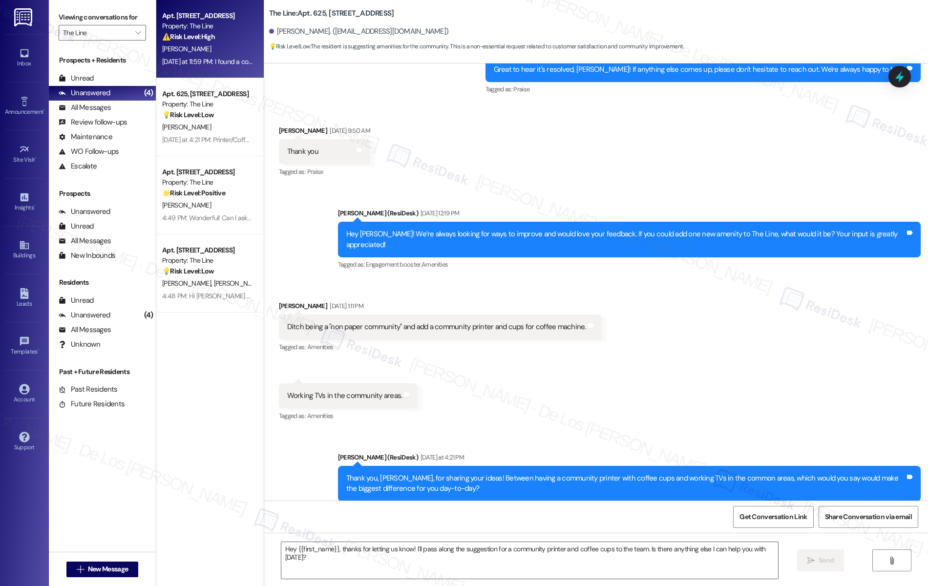
type textarea "Fetching suggested responses. Please feel free to read through the conversation…"
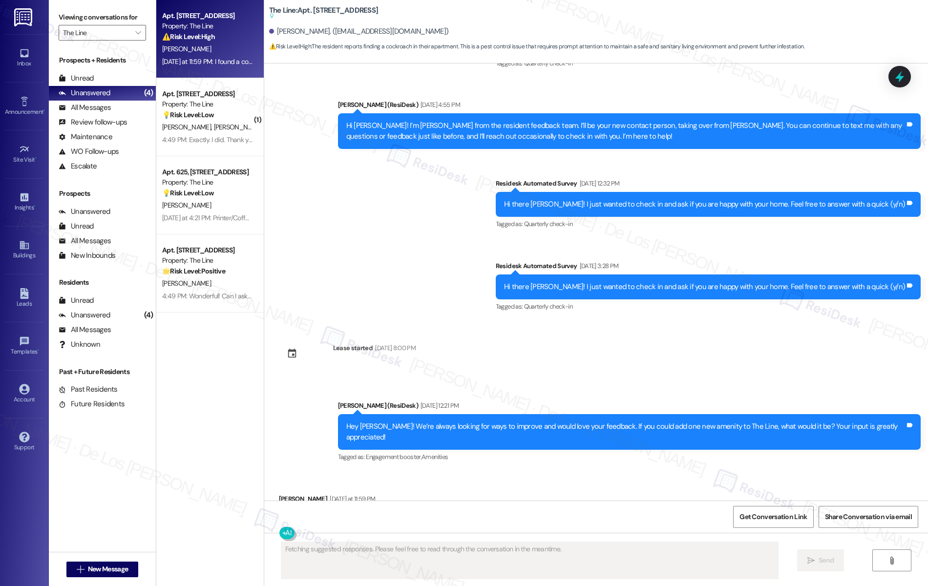
scroll to position [0, 0]
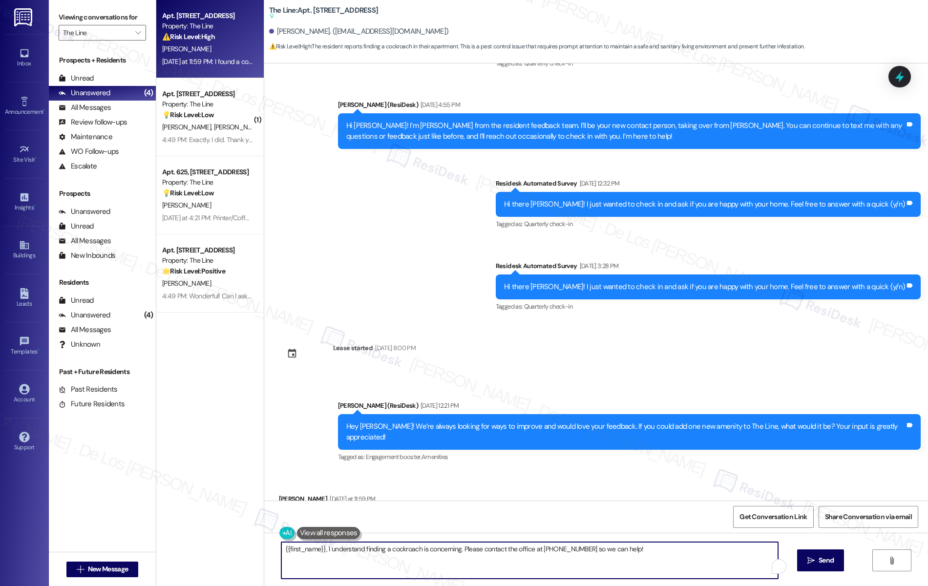
click at [402, 551] on textarea "{{first_name}}, I understand finding a cockroach is concerning. Please contact …" at bounding box center [529, 560] width 497 height 37
click at [359, 550] on textarea "{{first_name}}, I understand finding a cockroach is concerning. Please contact …" at bounding box center [529, 560] width 497 height 37
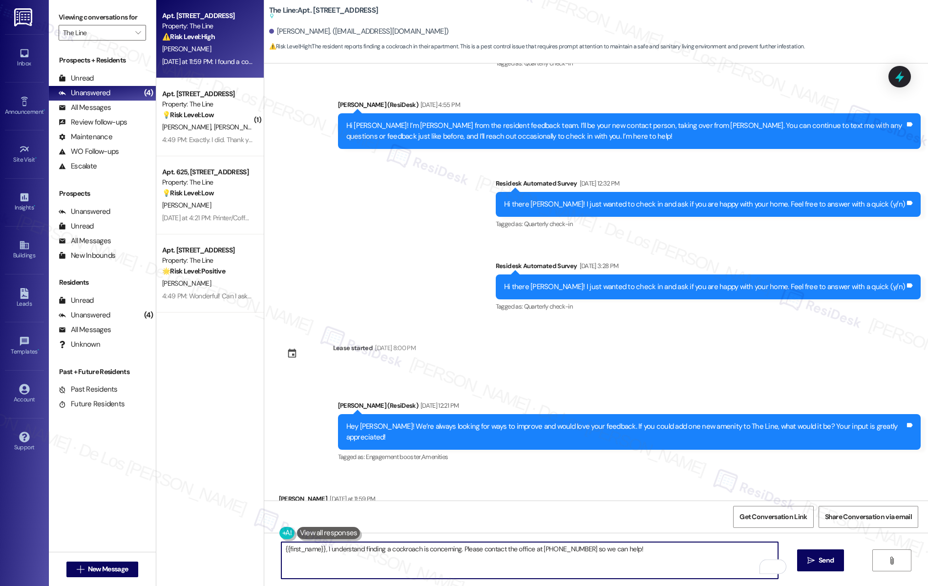
click at [359, 550] on textarea "{{first_name}}, I understand finding a cockroach is concerning. Please contact …" at bounding box center [529, 560] width 497 height 37
paste textarea "i {{first_name}}, I’m sorry to hear you found a cockroach in your apartment. I’…"
drag, startPoint x: 613, startPoint y: 549, endPoint x: 498, endPoint y: 548, distance: 114.8
click at [497, 547] on textarea "Hi {{first_name}}, I’m sorry to hear you found a cockroach in your apartment. I…" at bounding box center [529, 560] width 497 height 37
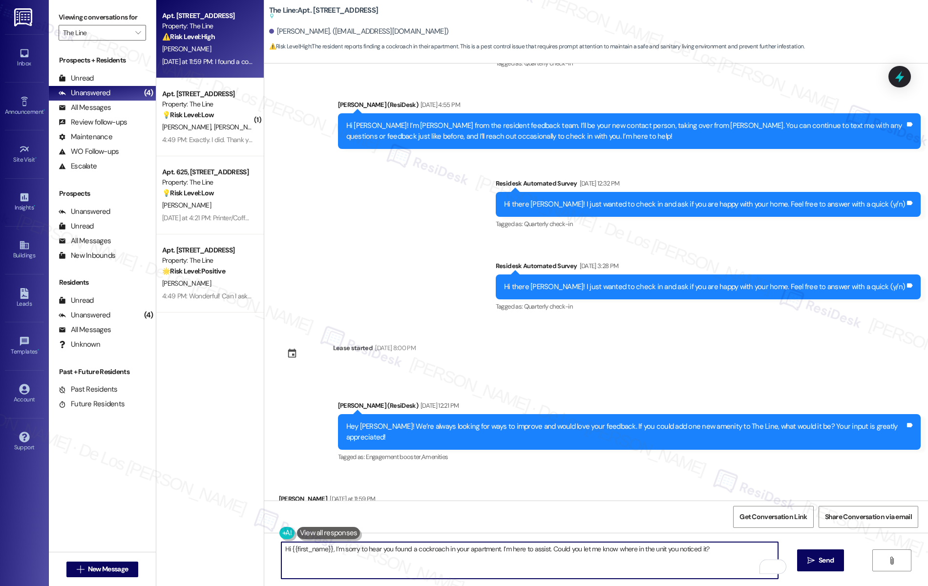
click at [725, 552] on textarea "Hi {{first_name}}, I’m sorry to hear you found a cockroach in your apartment. I…" at bounding box center [529, 560] width 497 height 37
type textarea "Hi {{first_name}}, I’m sorry to hear you found a cockroach in your apartment. I…"
click at [834, 561] on span "Send" at bounding box center [826, 561] width 15 height 10
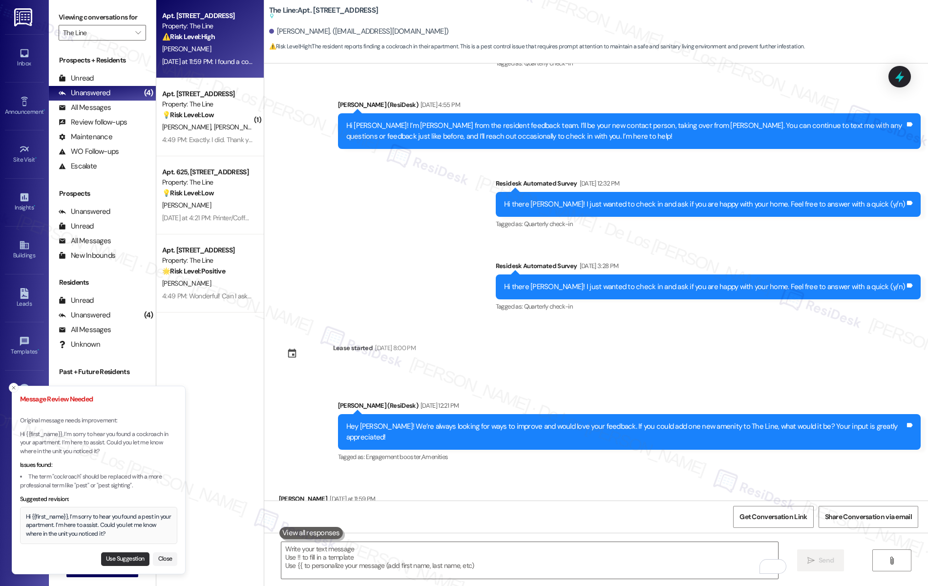
click at [122, 556] on button "Use Suggestion" at bounding box center [125, 560] width 48 height 14
type textarea "Hi {{first_name}}, I’m sorry to hear you found a pest in your apartment. I’m he…"
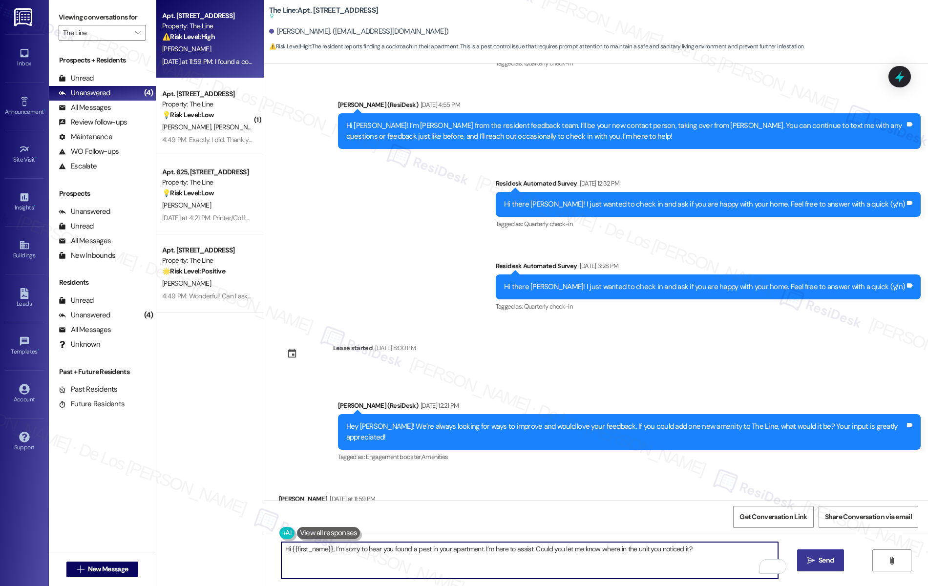
click at [719, 559] on textarea "Hi {{first_name}}, I’m sorry to hear you found a pest in your apartment. I’m he…" at bounding box center [529, 560] width 497 height 37
click at [829, 555] on button " Send" at bounding box center [821, 561] width 47 height 22
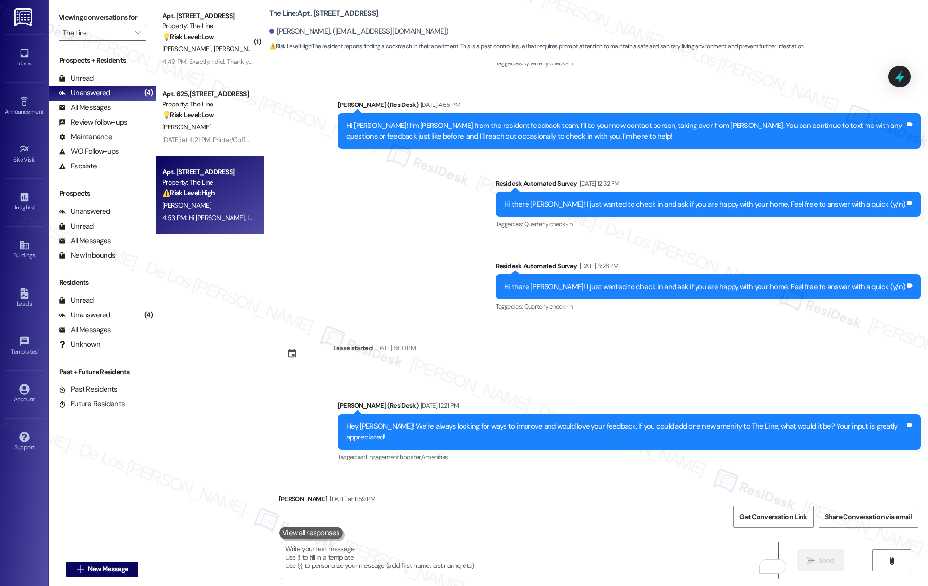
scroll to position [3078, 0]
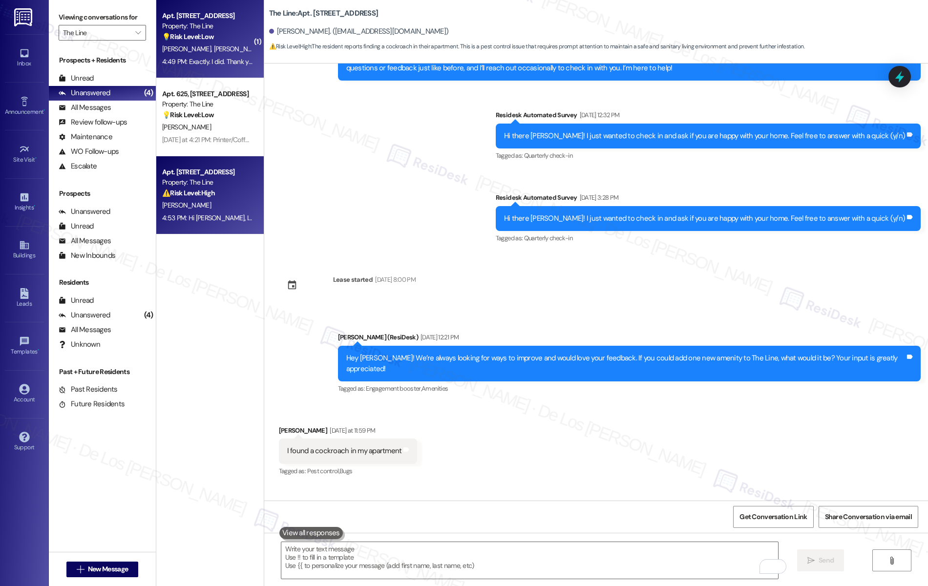
click at [219, 65] on div "4:49 PM: Exactly. I did. Thank you so much. 4:49 PM: Exactly. I did. Thank you …" at bounding box center [222, 61] width 121 height 9
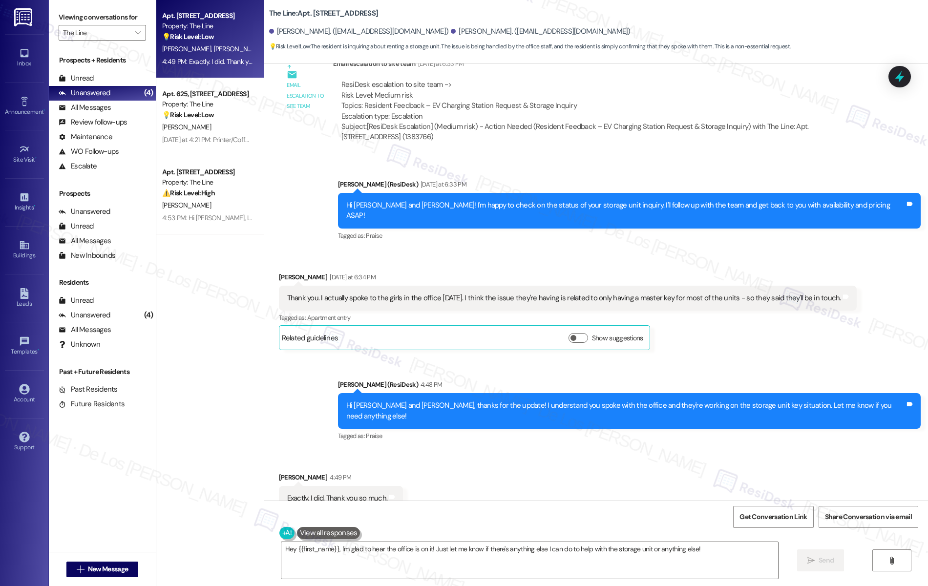
scroll to position [0, 0]
click at [398, 557] on textarea "Hey {{first_name}}, I'm glad to hear the office is on it! Just let me know if t…" at bounding box center [529, 560] width 497 height 37
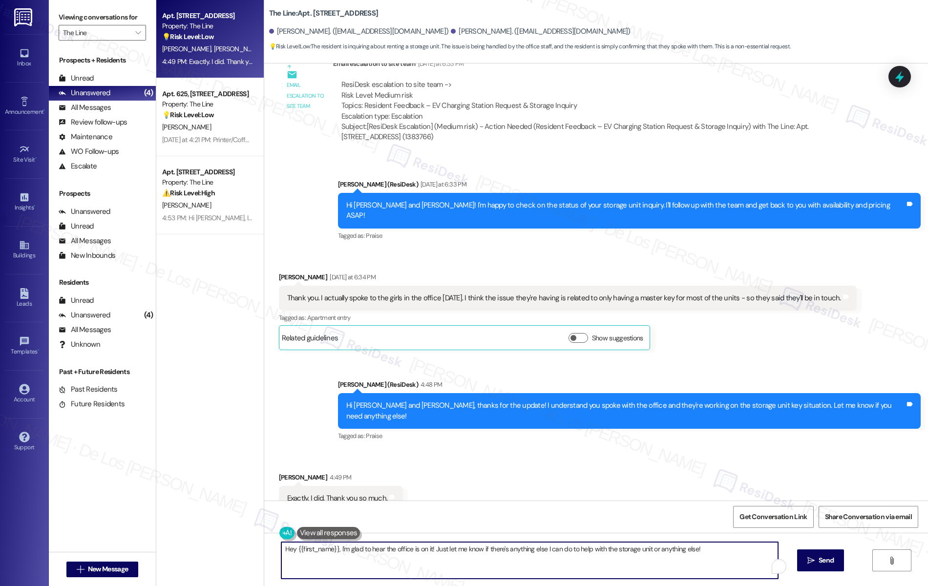
click at [398, 557] on textarea "Hey {{first_name}}, I'm glad to hear the office is on it! Just let me know if t…" at bounding box center [529, 560] width 497 height 37
drag, startPoint x: 343, startPoint y: 551, endPoint x: 446, endPoint y: 571, distance: 105.5
click at [446, 571] on textarea "You're most welcome, {{first_name}}!" at bounding box center [529, 560] width 497 height 37
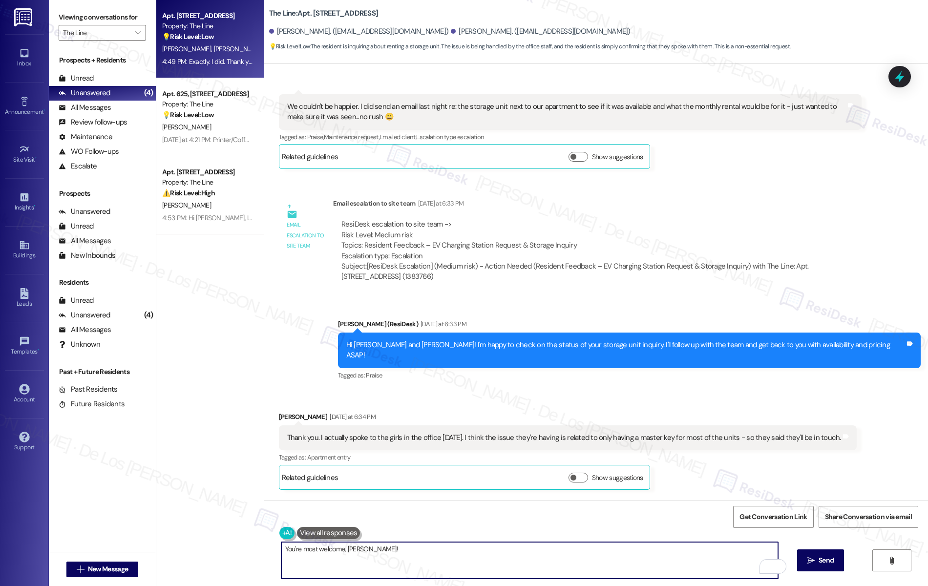
scroll to position [1340, 0]
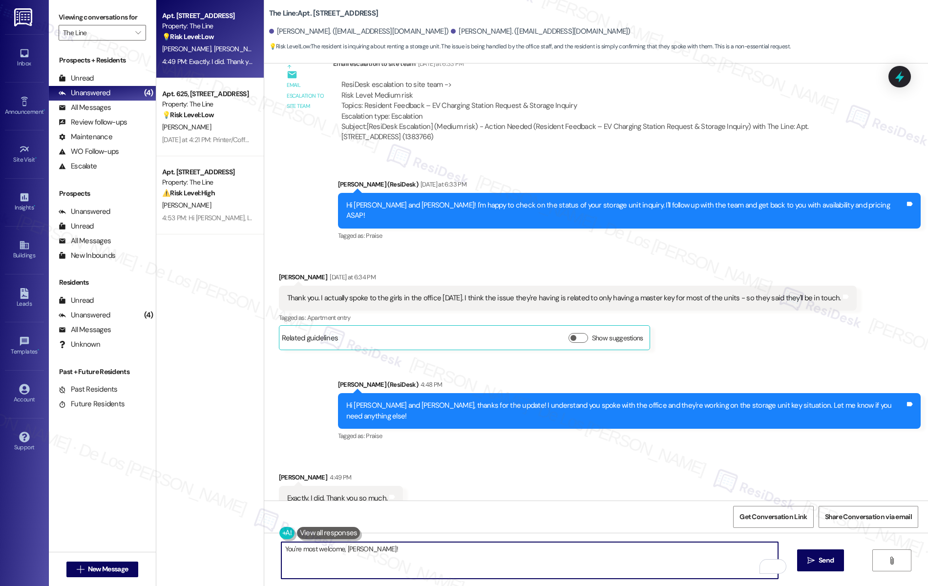
paste textarea "Can I ask a quick favor? Would you mind writing us a Google review? No worries …"
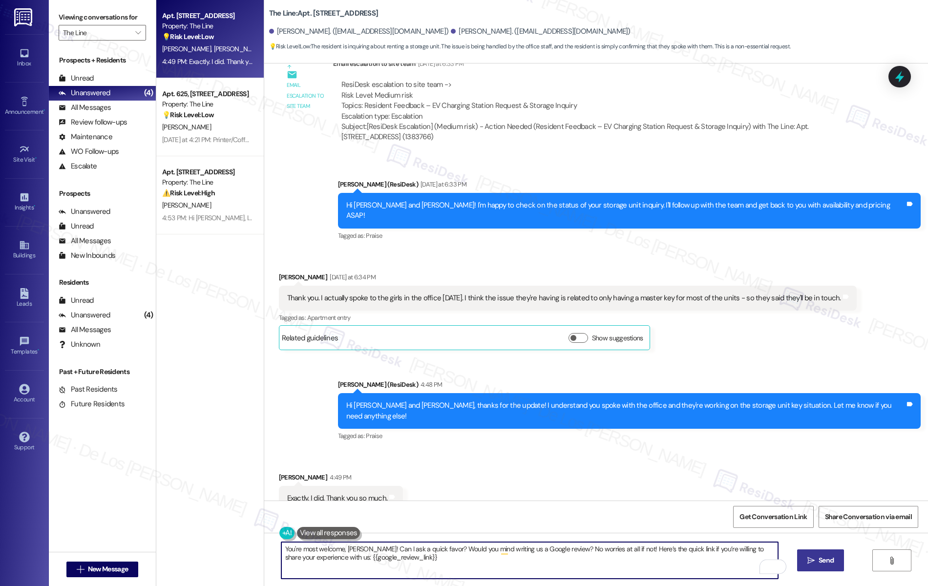
type textarea "You're most welcome, Dana! Can I ask a quick favor? Would you mind writing us a…"
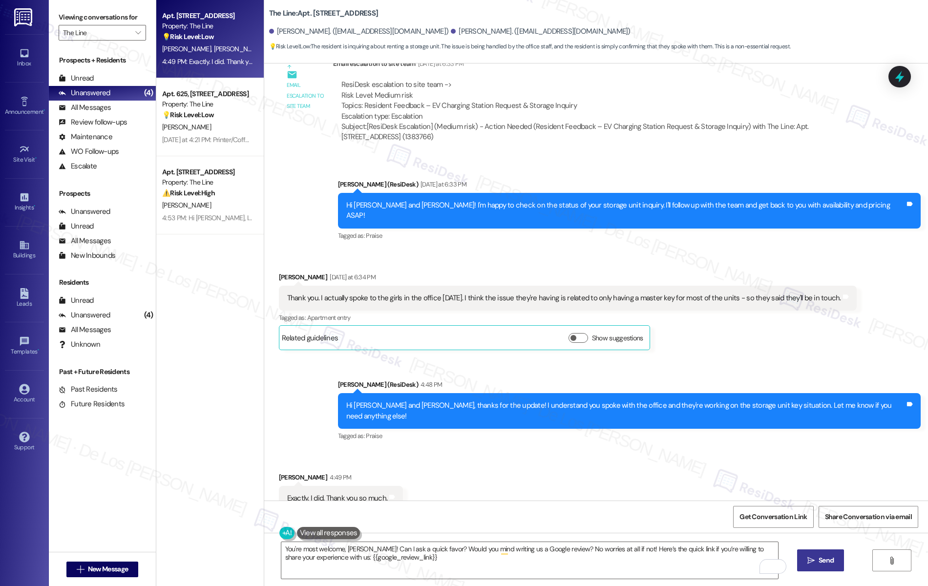
click at [833, 565] on span "Send" at bounding box center [826, 561] width 15 height 10
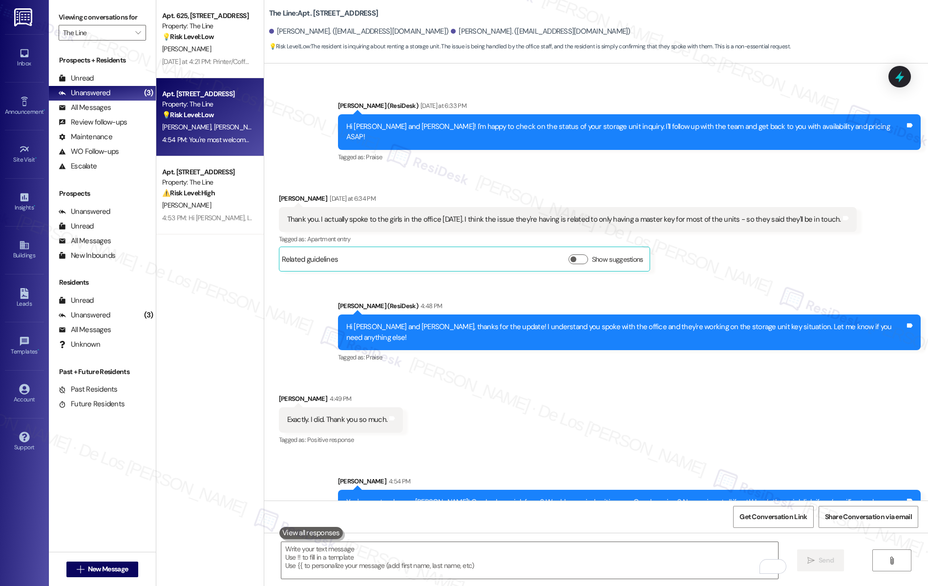
scroll to position [0, 0]
click at [389, 417] on icon at bounding box center [392, 419] width 6 height 4
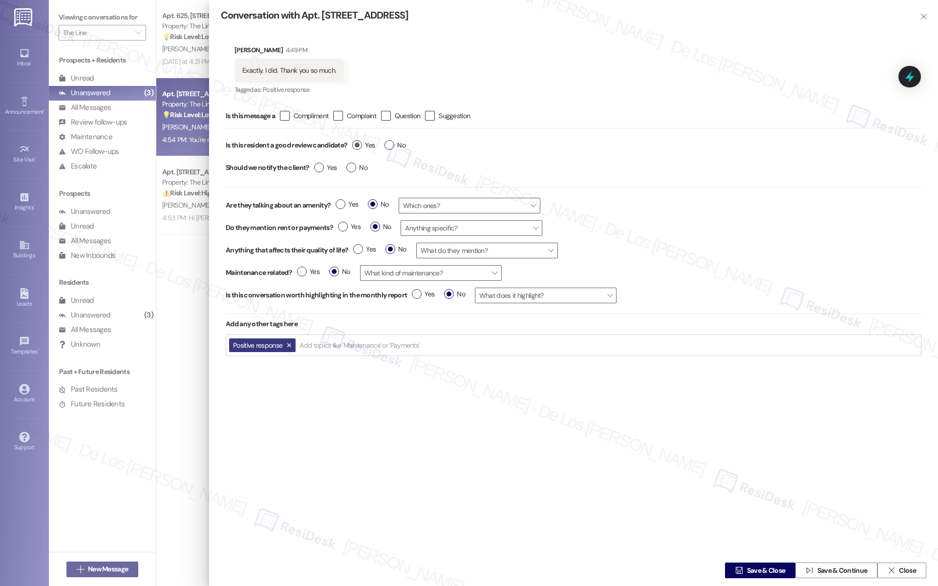
click at [360, 142] on label "Yes" at bounding box center [363, 145] width 22 height 10
click at [360, 142] on input "Yes" at bounding box center [363, 146] width 22 height 13
radio input "true"
click at [753, 571] on span "Save & Close" at bounding box center [766, 571] width 39 height 10
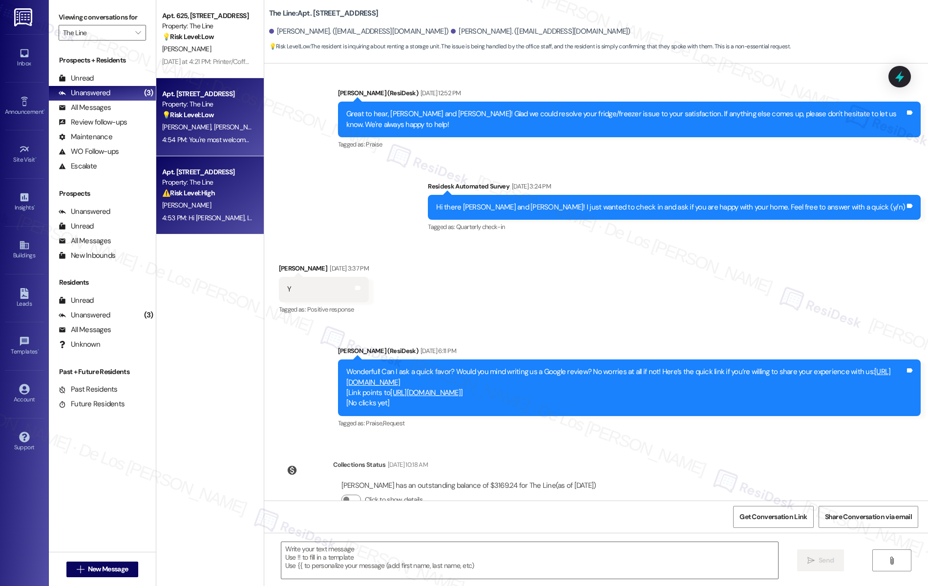
type textarea "Fetching suggested responses. Please feel free to read through the conversation…"
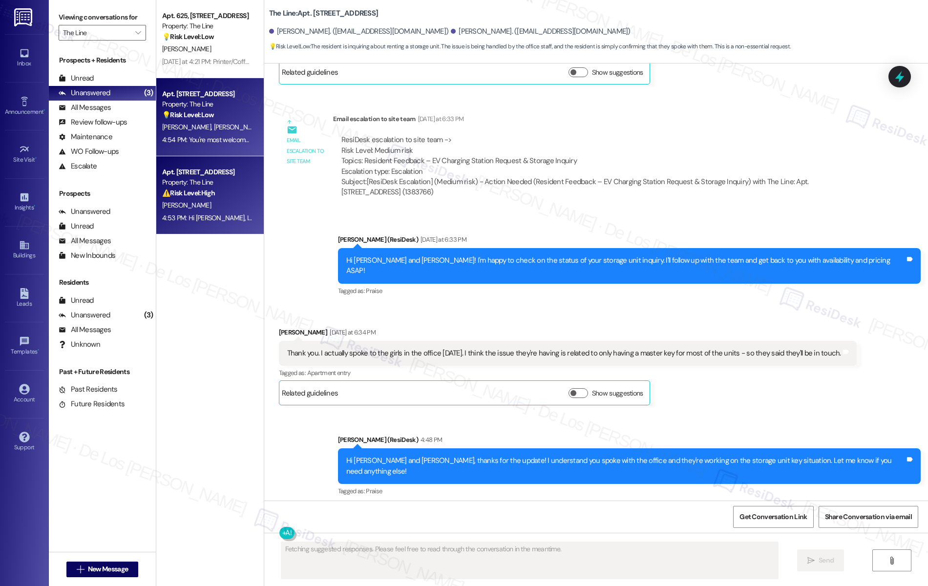
click at [229, 201] on div "J. Lee" at bounding box center [207, 205] width 92 height 12
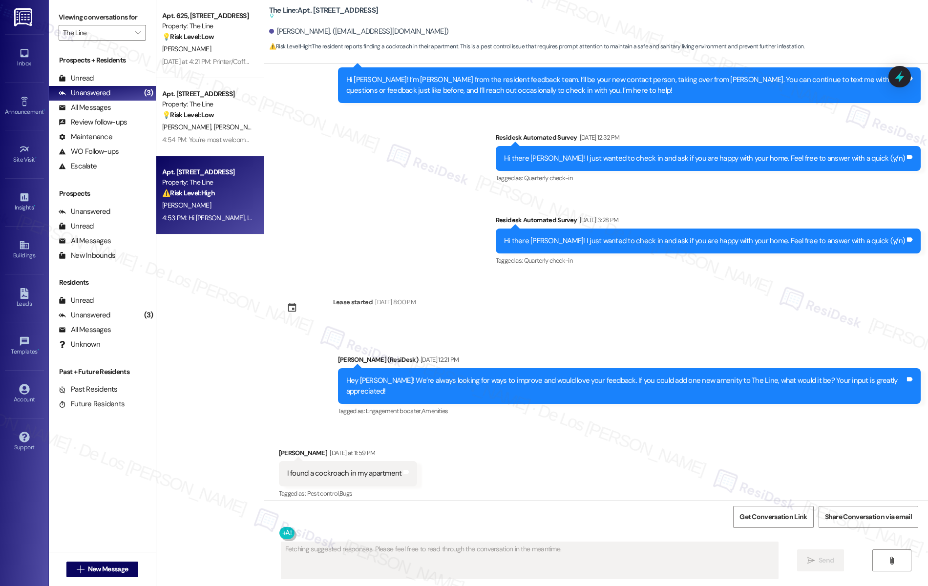
scroll to position [3092, 0]
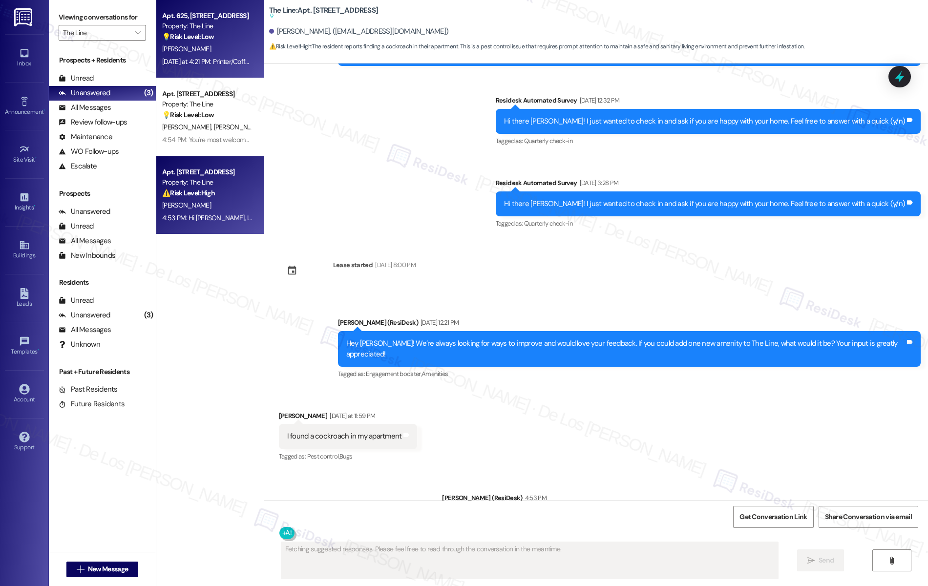
click at [178, 53] on div "C. Curtis" at bounding box center [207, 49] width 92 height 12
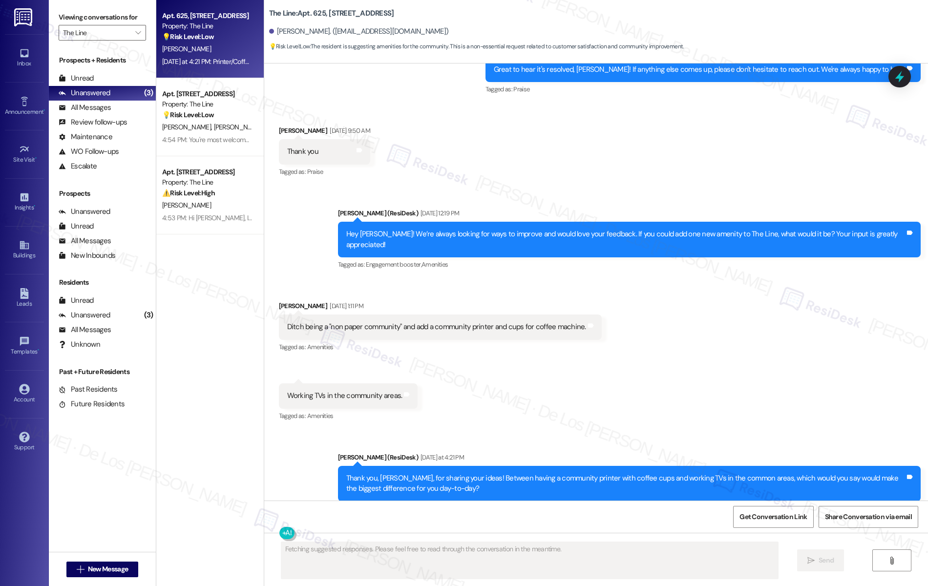
scroll to position [10901, 0]
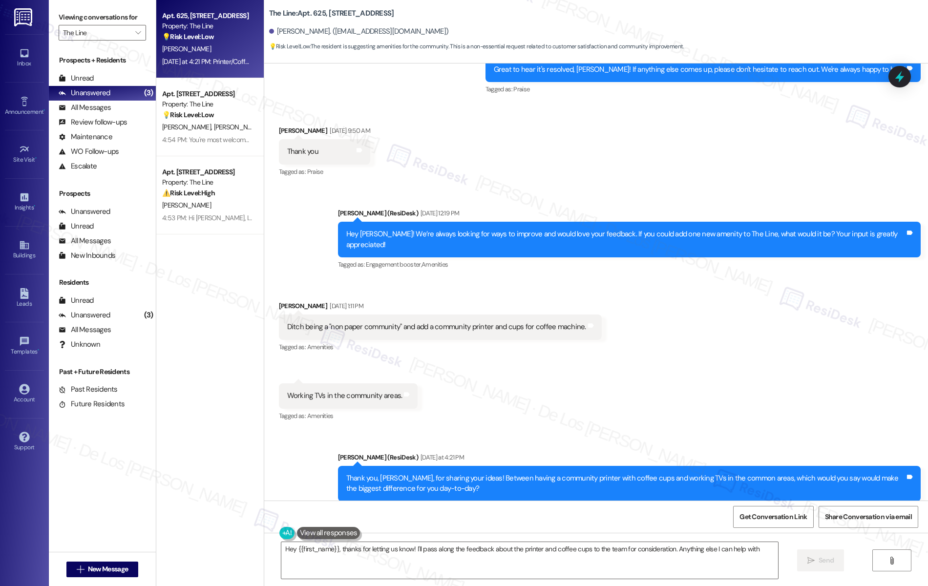
type textarea "Hey {{first_name}}, thanks for letting us know! I'll pass along the feedback ab…"
drag, startPoint x: 305, startPoint y: 220, endPoint x: 422, endPoint y: 231, distance: 117.3
click at [422, 315] on div "Ditch being a "non paper community" and add a community printer and cups for co…" at bounding box center [440, 327] width 323 height 25
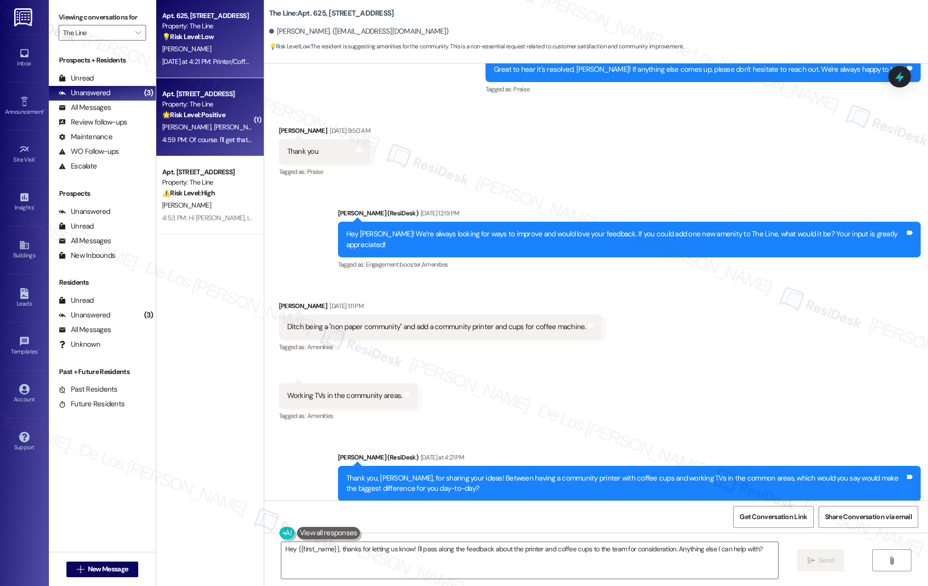
click at [220, 129] on div "S. Shirlen D. Carr" at bounding box center [207, 127] width 92 height 12
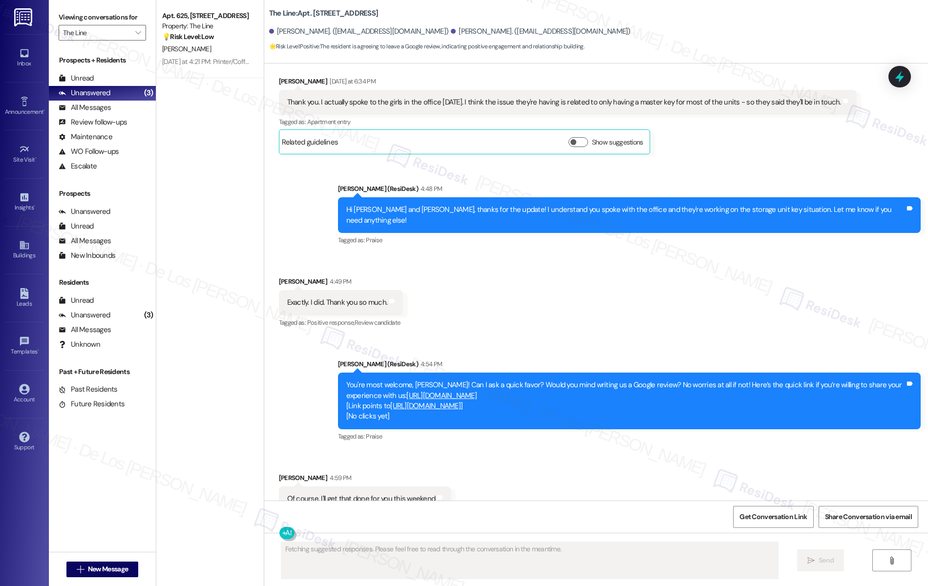
scroll to position [1536, 0]
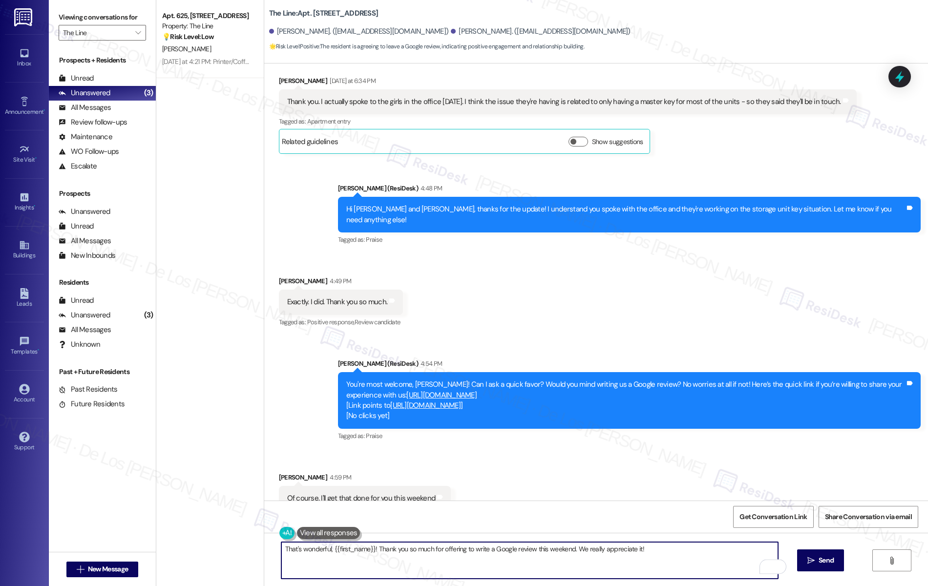
drag, startPoint x: 436, startPoint y: 551, endPoint x: 458, endPoint y: 550, distance: 22.0
click at [457, 551] on textarea "That's wonderful, {{first_name}}! Thank you so much for offering to write a Goo…" at bounding box center [529, 560] width 497 height 37
drag, startPoint x: 669, startPoint y: 548, endPoint x: 674, endPoint y: 548, distance: 4.9
click at [669, 548] on textarea "That's wonderful, {{first_name}}! Thank you so much for your willingness to wri…" at bounding box center [529, 560] width 497 height 37
paste textarea "’s wonderful, {{first_name}}! Thank you so much for taking the time to write a …"
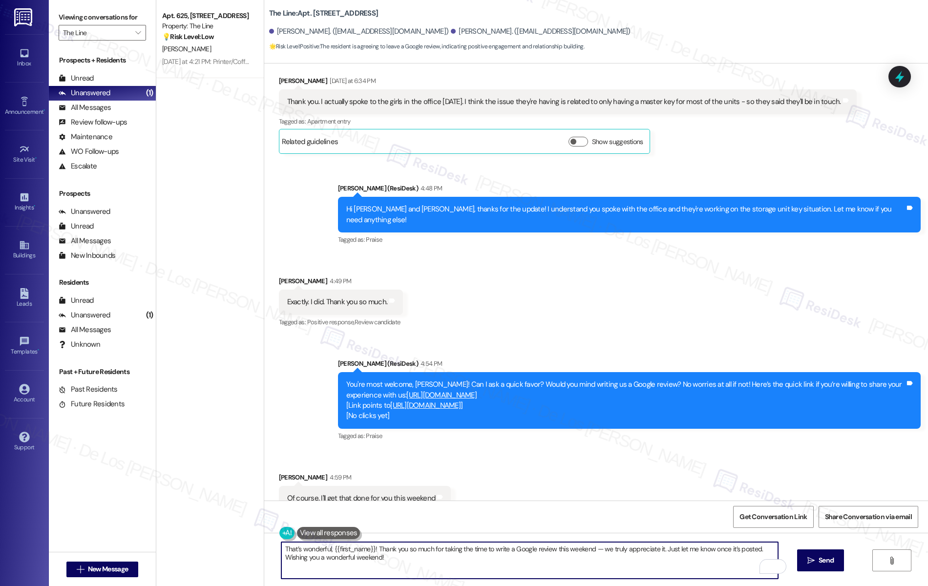
drag, startPoint x: 366, startPoint y: 548, endPoint x: 333, endPoint y: 549, distance: 32.3
click at [327, 549] on textarea "That’s wonderful, {{first_name}}! Thank you so much for taking the time to writ…" at bounding box center [529, 560] width 497 height 37
type textarea "That’s wonderful, }! Thank you so much for taking the time to write a Google re…"
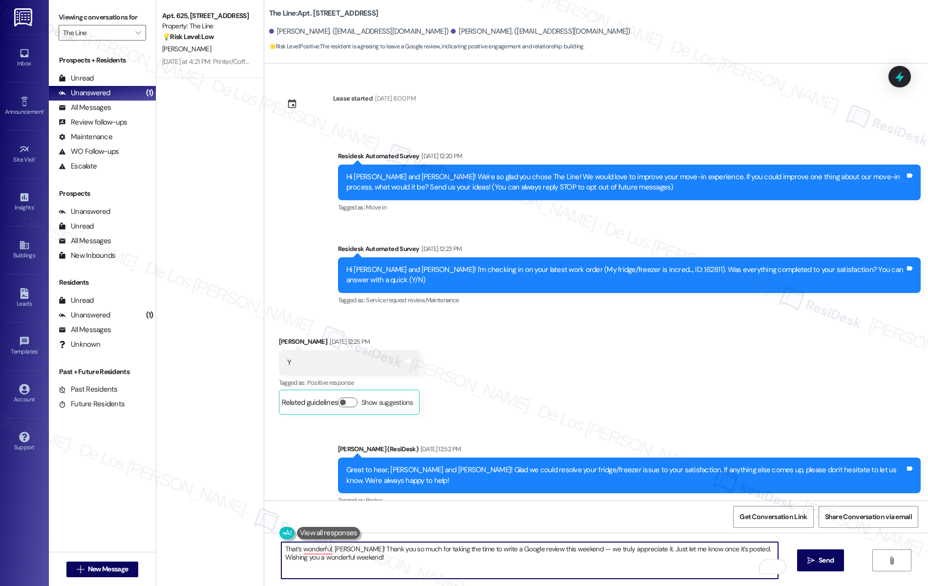
scroll to position [1536, 0]
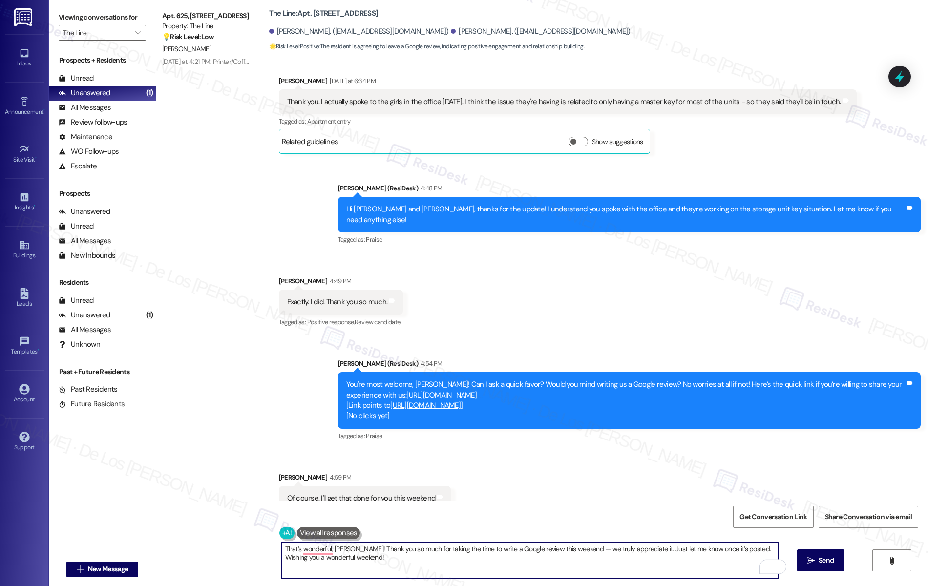
click at [399, 561] on textarea "That’s wonderful, [PERSON_NAME]! Thank you so much for taking the time to write…" at bounding box center [529, 560] width 497 height 37
click at [589, 562] on textarea "That’s wonderful, [PERSON_NAME]! Thank you so much for taking the time to write…" at bounding box center [529, 560] width 497 height 37
type textarea "That’s wonderful, [PERSON_NAME]! Thank you so much for taking the time to write…"
click at [834, 556] on span "Send" at bounding box center [826, 561] width 15 height 10
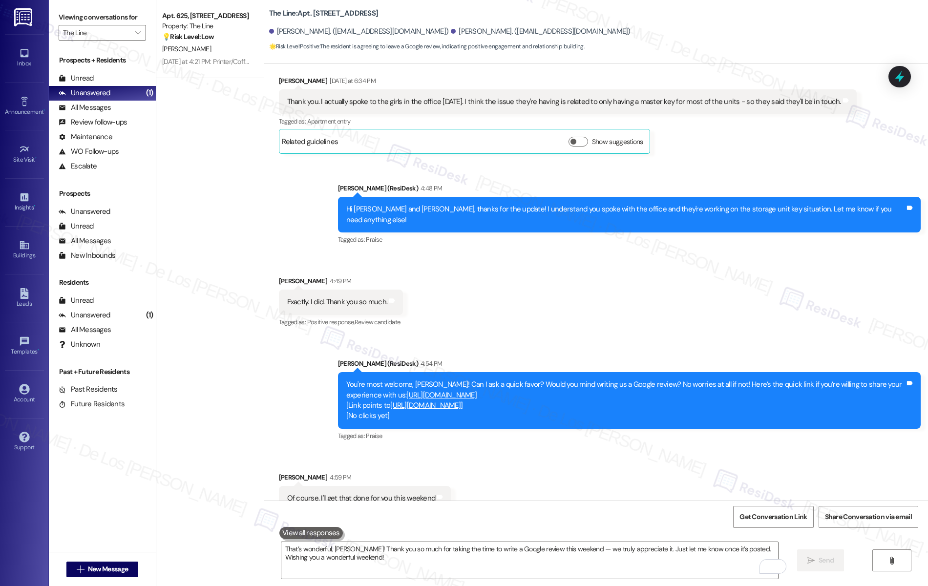
scroll to position [1536, 0]
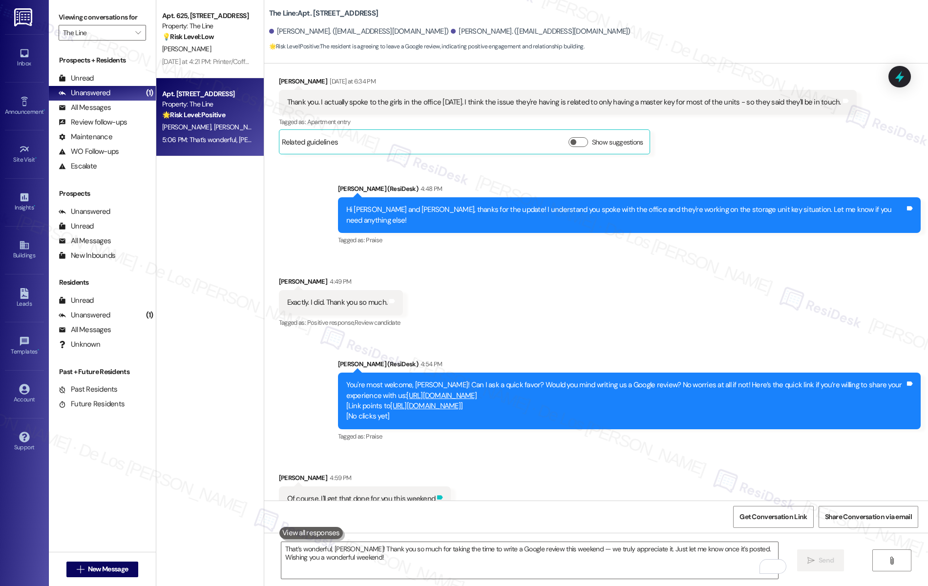
click at [437, 496] on icon at bounding box center [440, 498] width 6 height 4
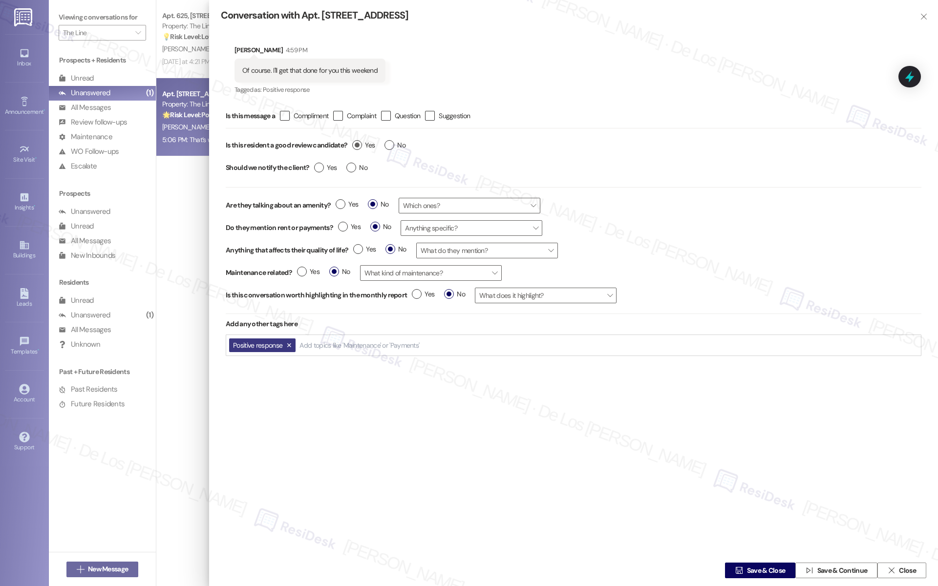
click at [360, 140] on label "Yes" at bounding box center [363, 145] width 22 height 10
click at [360, 140] on input "Yes" at bounding box center [363, 146] width 22 height 13
radio input "true"
click at [757, 568] on span "Save & Close" at bounding box center [766, 571] width 39 height 10
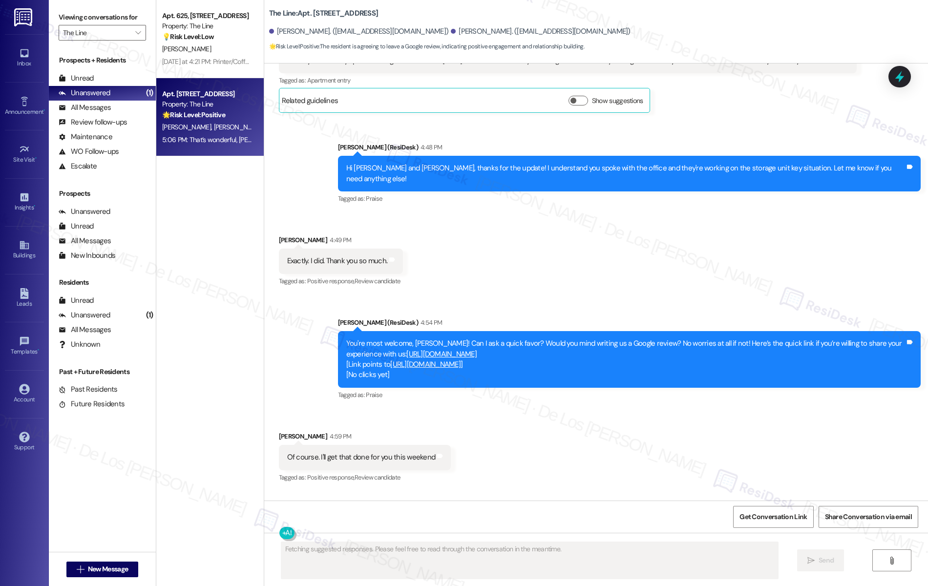
scroll to position [1629, 0]
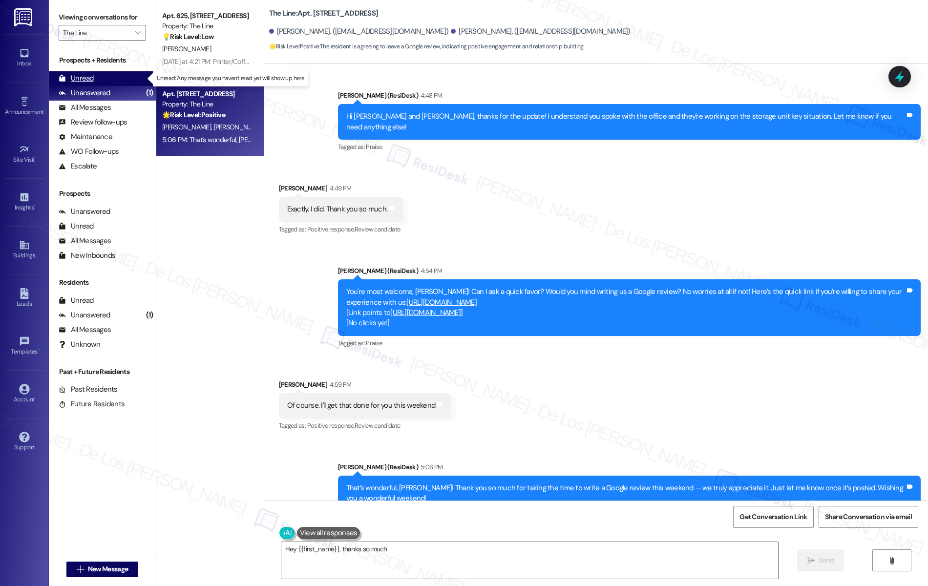
click at [128, 77] on div "Unread (0)" at bounding box center [102, 78] width 107 height 15
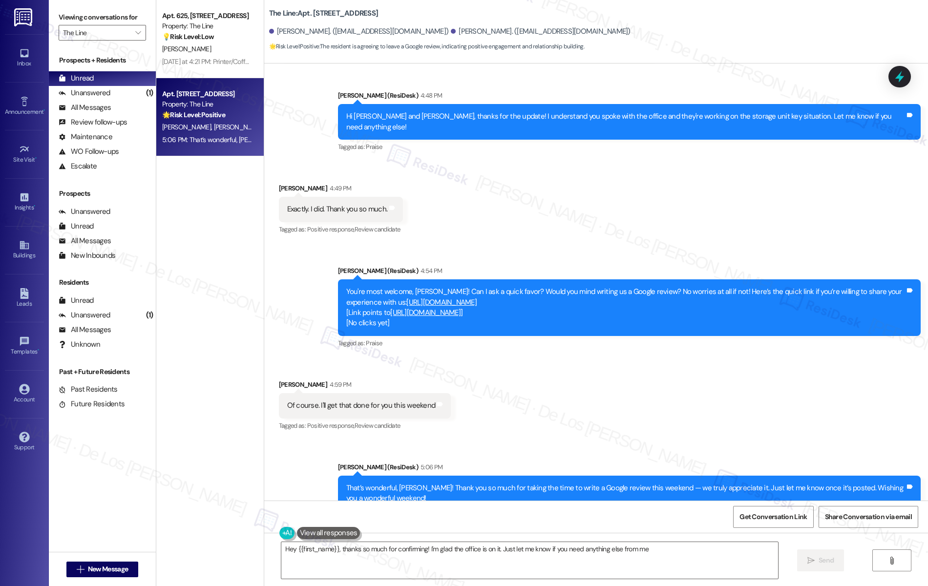
type textarea "Hey {{first_name}}, thanks so much for confirming! I'm glad the office is on it…"
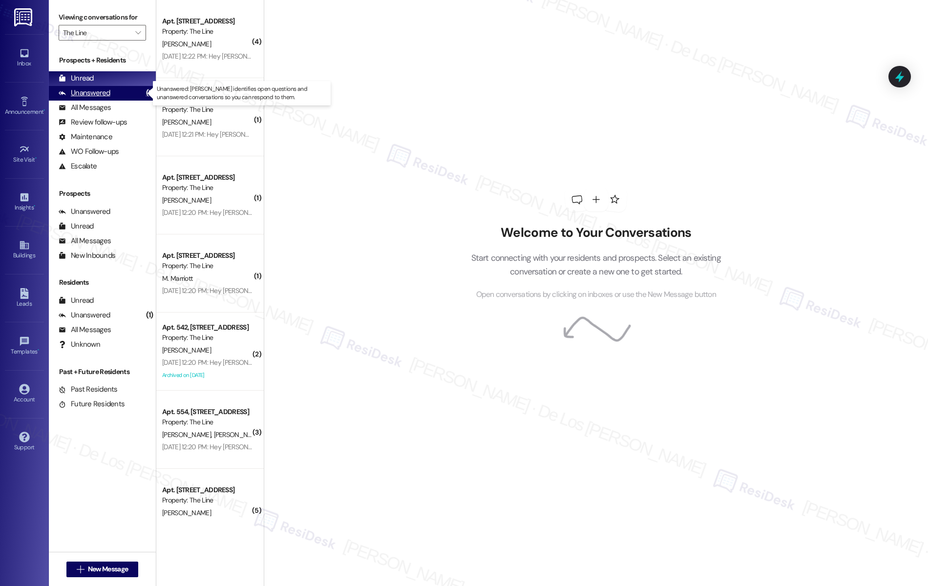
click at [144, 96] on div "(1)" at bounding box center [150, 93] width 12 height 15
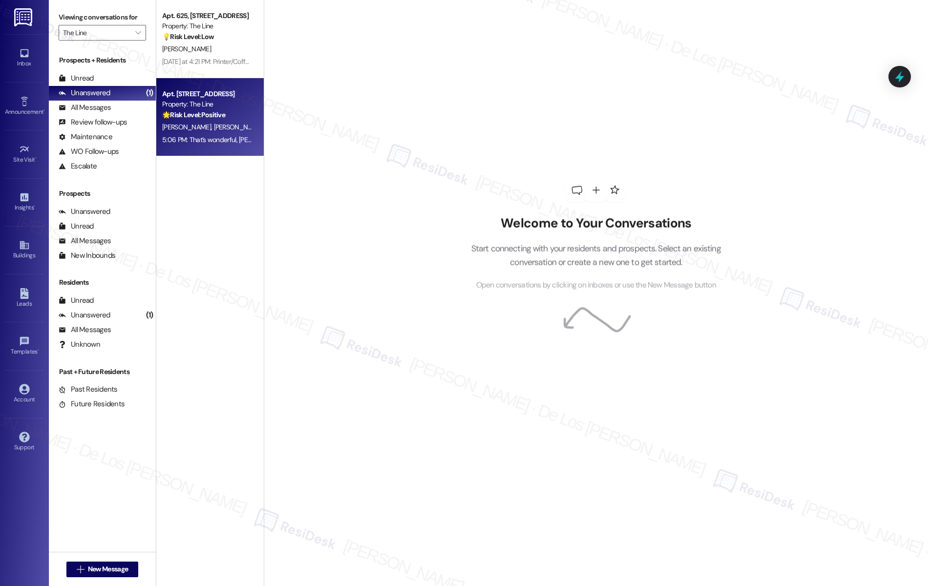
scroll to position [0, 0]
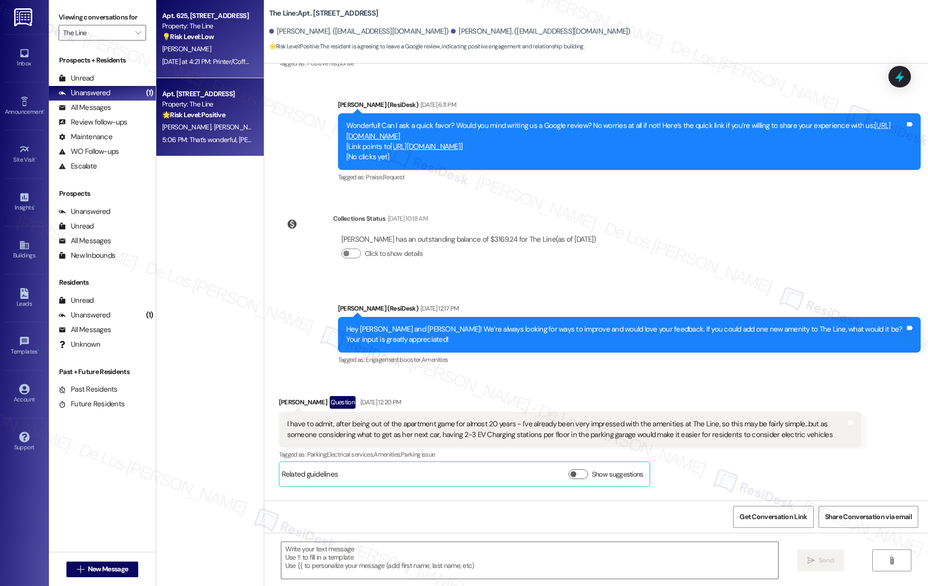
type textarea "Fetching suggested responses. Please feel free to read through the conversation…"
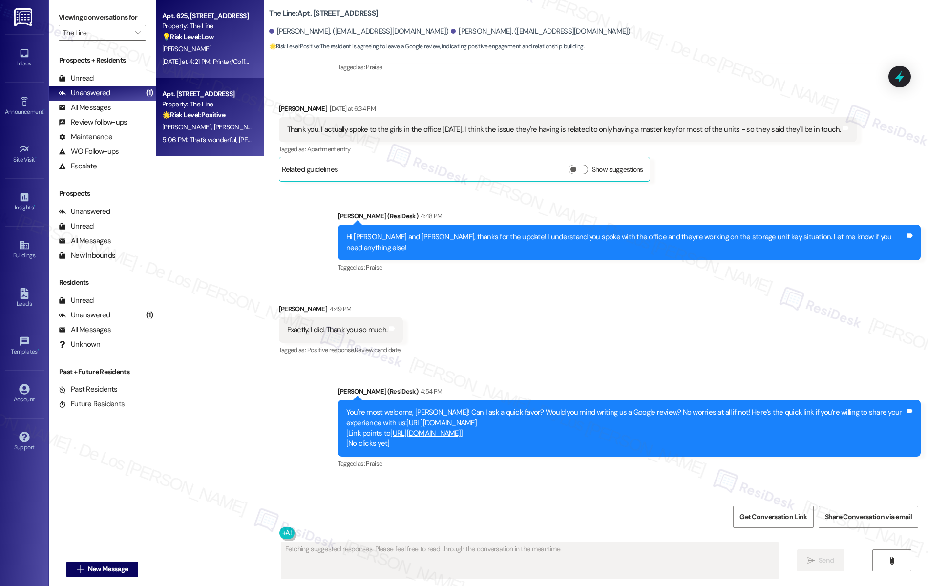
click at [213, 67] on div "[DATE] at 4:21 PM: Printer/Coffee cups [DATE] at 4:21 PM: Printer/Coffee cups" at bounding box center [207, 62] width 92 height 12
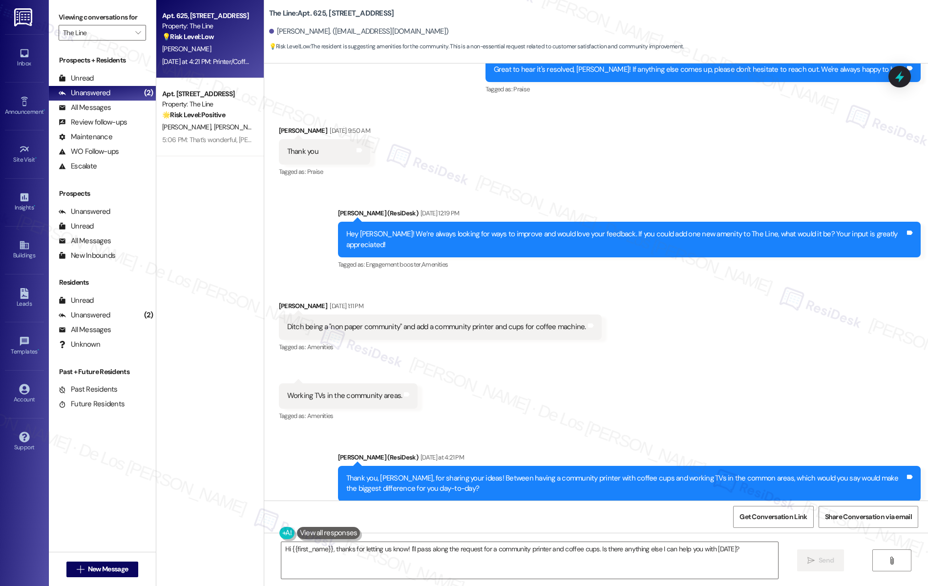
scroll to position [0, 0]
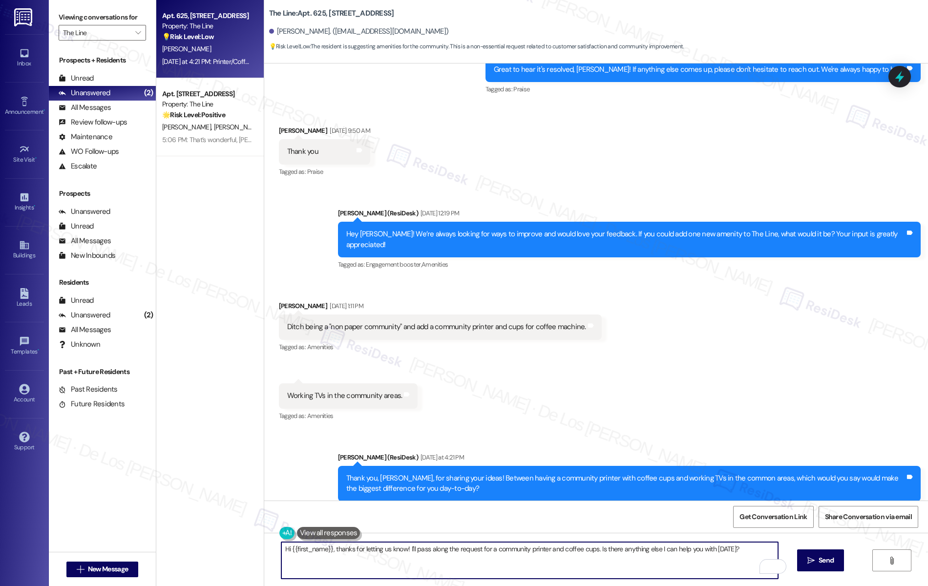
drag, startPoint x: 440, startPoint y: 549, endPoint x: 590, endPoint y: 552, distance: 150.1
click at [590, 552] on textarea "Hi {{first_name}}, thanks for letting us know! I'll pass along the request for …" at bounding box center [529, 560] width 497 height 37
drag, startPoint x: 504, startPoint y: 549, endPoint x: 710, endPoint y: 564, distance: 205.8
click at [710, 564] on textarea "Hi {{first_name}}, thanks for letting us know! I'll add your suggestion to my n…" at bounding box center [529, 560] width 497 height 37
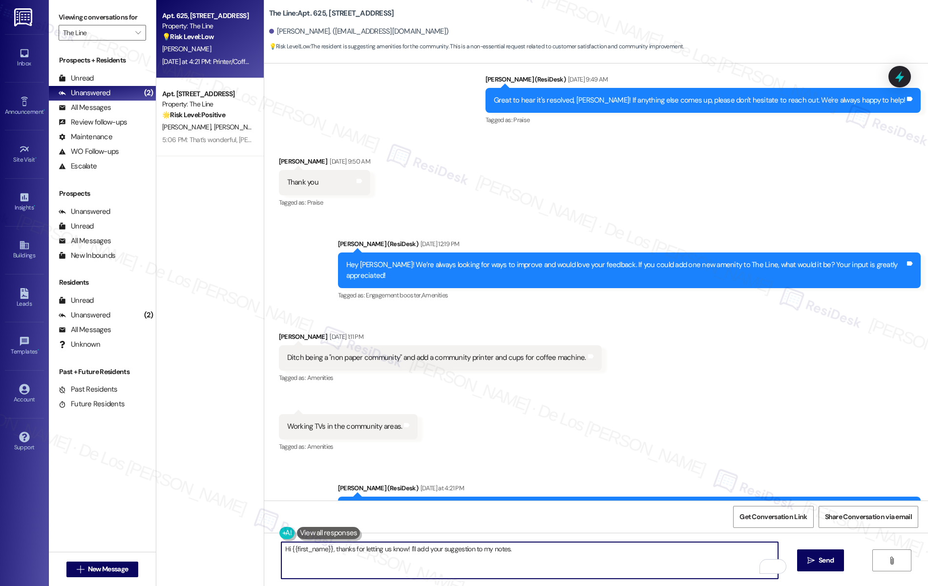
scroll to position [10901, 0]
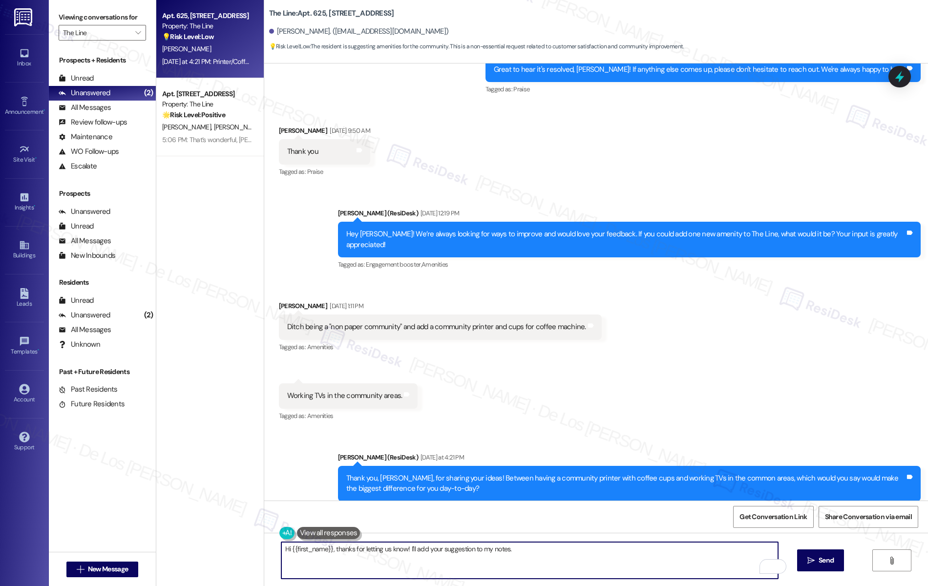
paste textarea "if I may ask..overall, has {{property}} lived up to your expectations?"
click at [505, 548] on textarea "Hi {{first_name}}, thanks for letting us know! I'll add your suggestion to my n…" at bounding box center [529, 560] width 497 height 37
type textarea "Hi {{first_name}}, thanks for letting us know! I'll add your suggestion to my n…"
click at [815, 558] on icon "" at bounding box center [811, 561] width 7 height 8
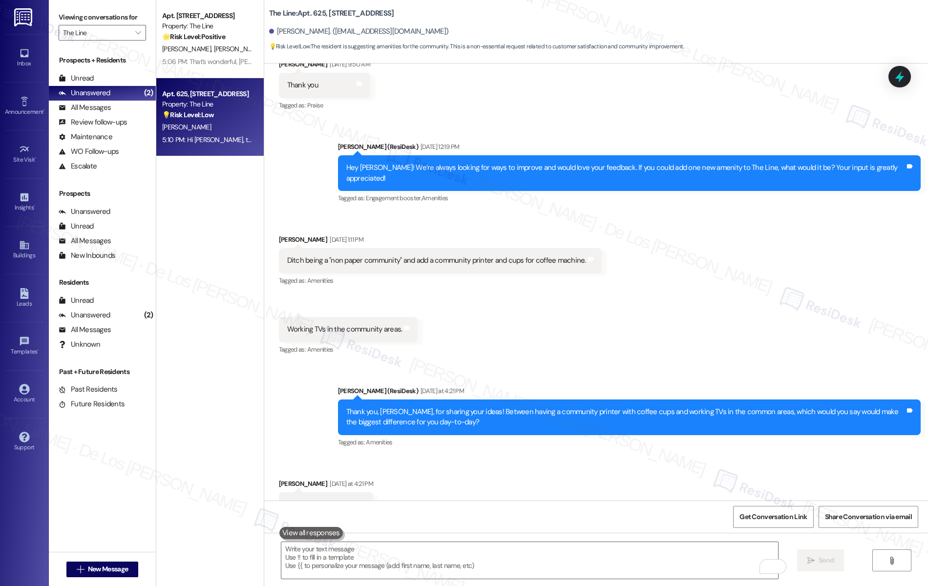
scroll to position [10970, 0]
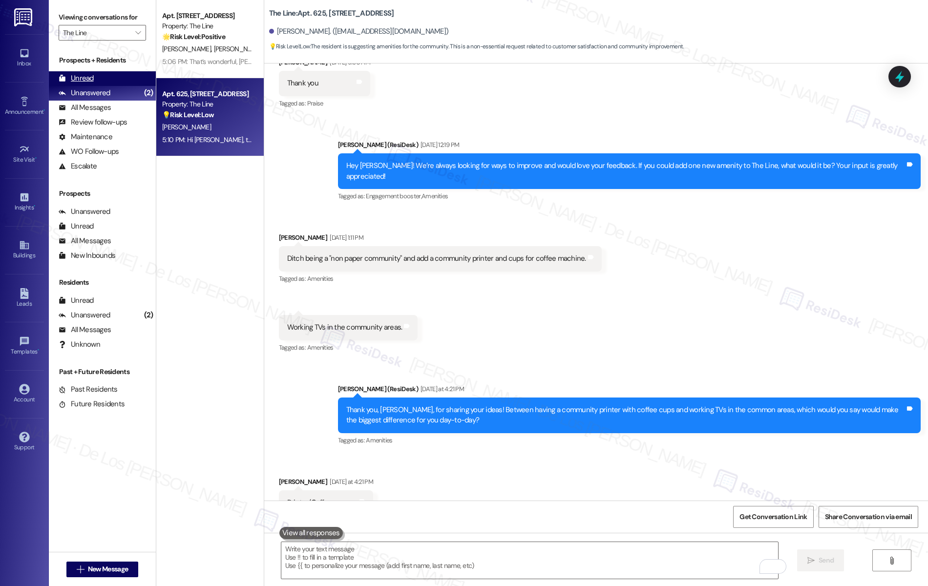
click at [113, 79] on div "Unread (0)" at bounding box center [102, 78] width 107 height 15
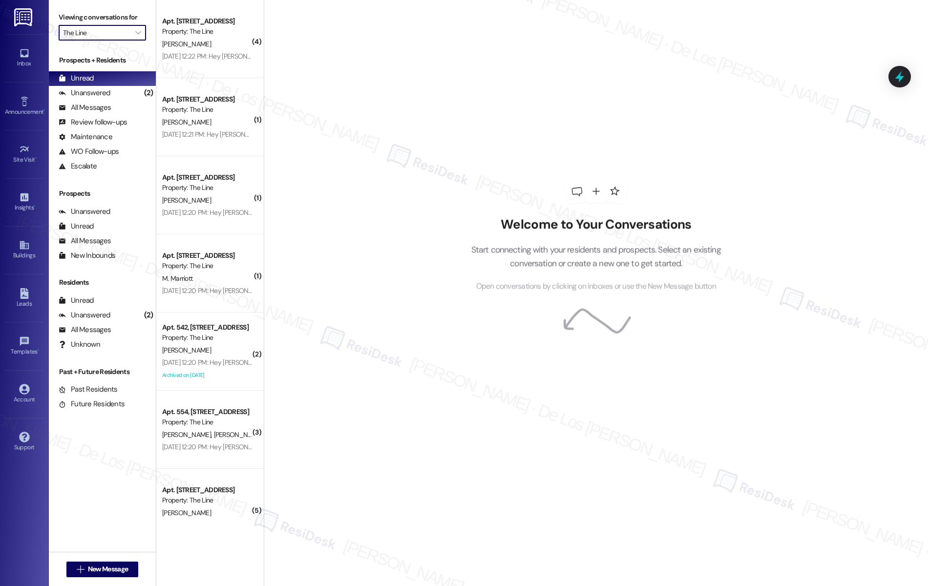
click at [115, 36] on input "The Line" at bounding box center [96, 33] width 67 height 16
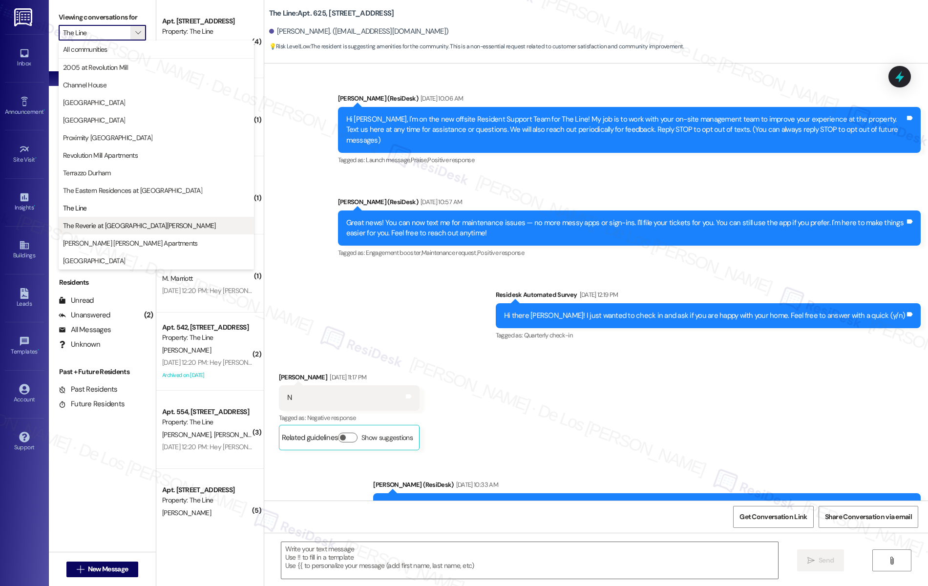
type textarea "Fetching suggested responses. Please feel free to read through the conversation…"
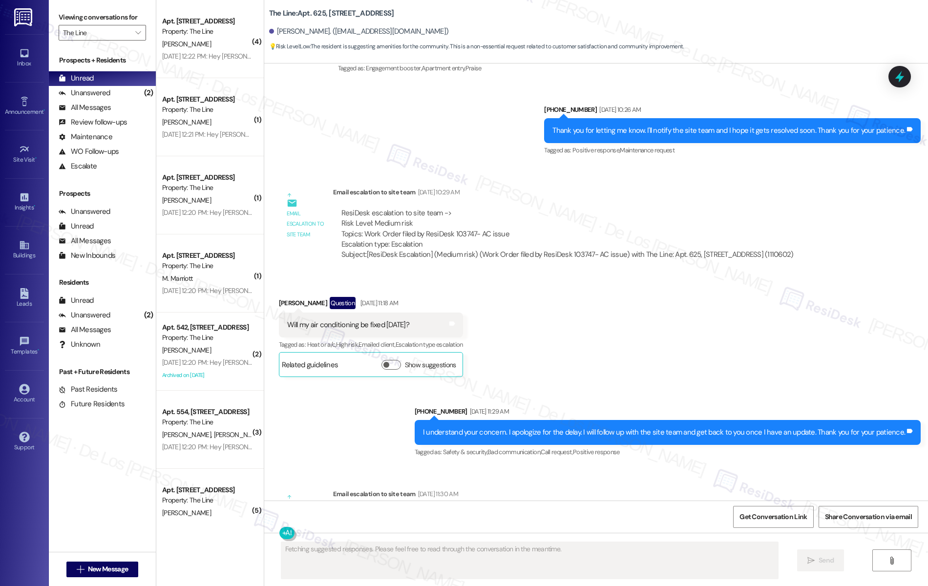
scroll to position [5004, 0]
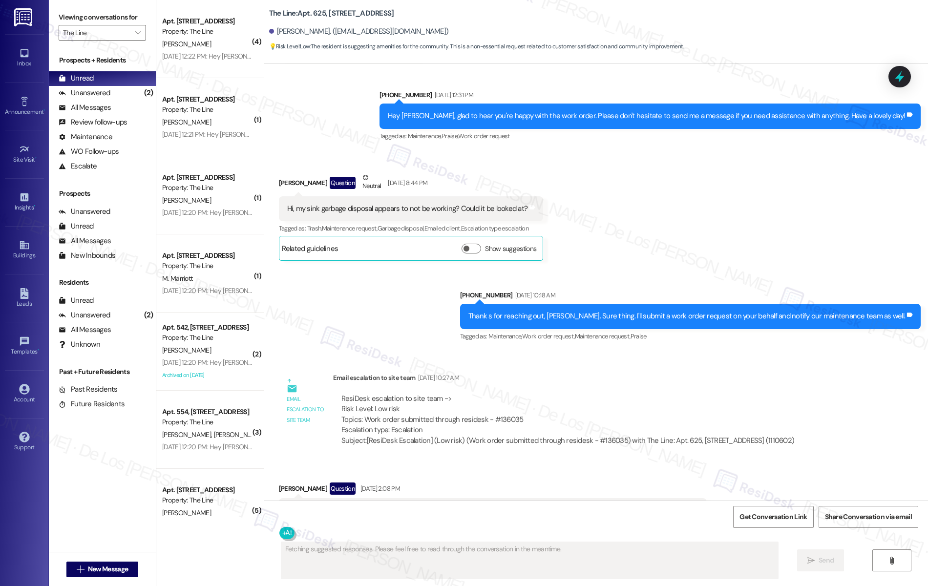
click at [124, 231] on div "Unread (0)" at bounding box center [102, 226] width 107 height 15
click at [117, 29] on input "The Line" at bounding box center [96, 33] width 67 height 16
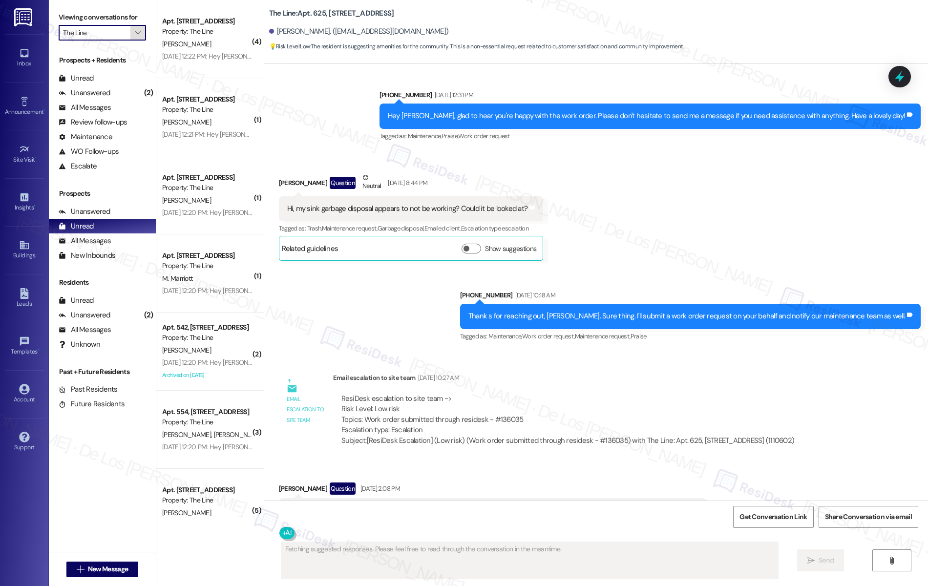
click at [135, 34] on icon "" at bounding box center [137, 33] width 5 height 8
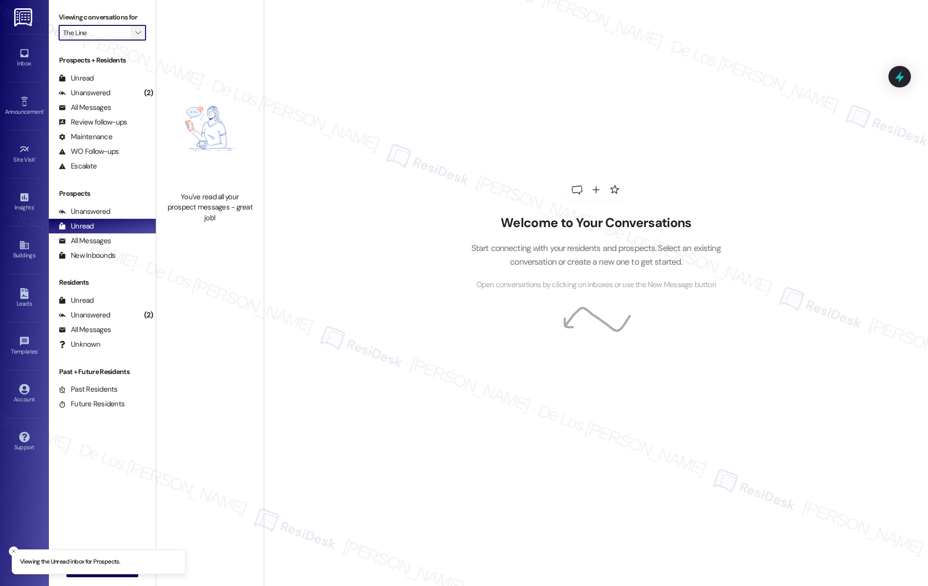
click at [135, 33] on icon "" at bounding box center [137, 33] width 5 height 8
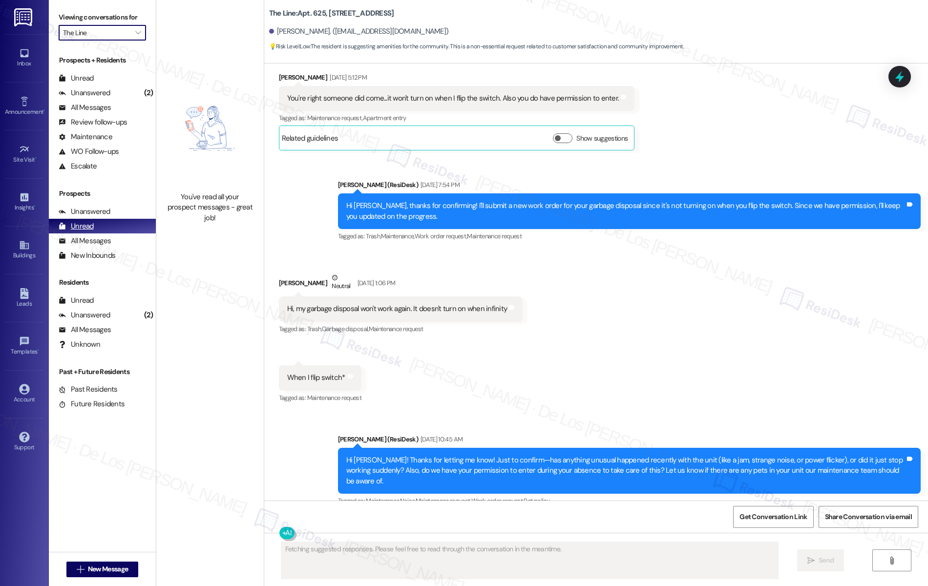
scroll to position [10901, 0]
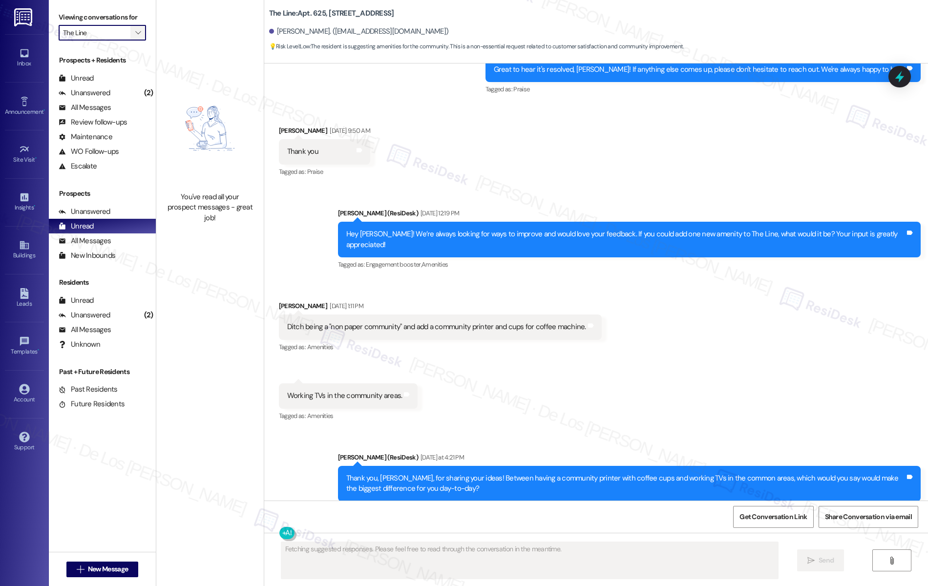
click at [133, 37] on span "" at bounding box center [137, 33] width 9 height 16
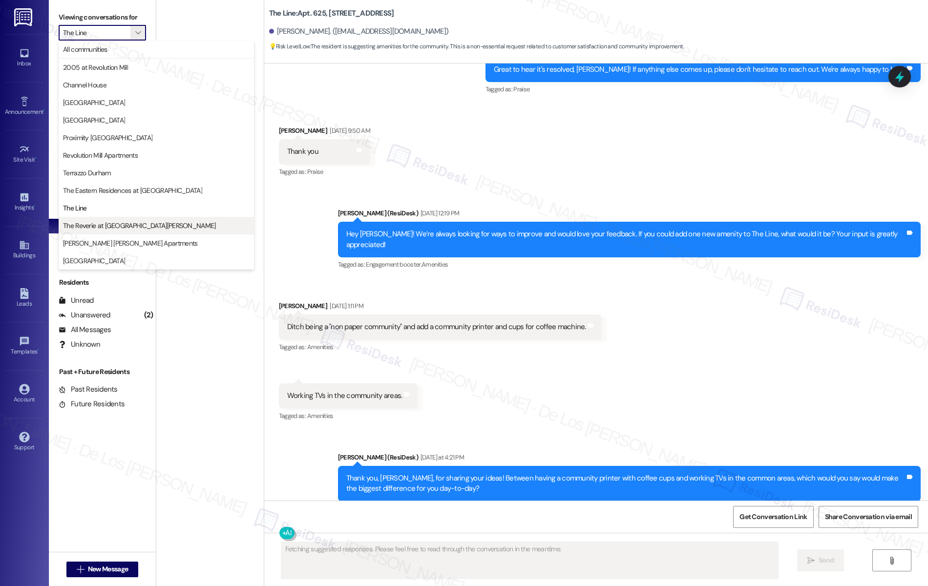
click at [104, 225] on span "The Reverie at [GEOGRAPHIC_DATA][PERSON_NAME]" at bounding box center [139, 226] width 153 height 10
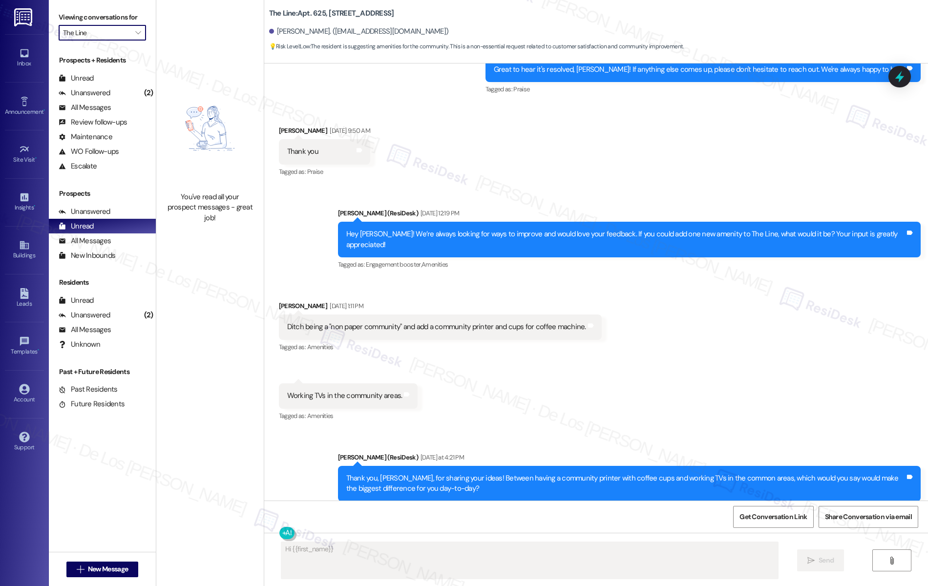
type textarea "Hi {{first_name}},"
type input "The Reverie at [GEOGRAPHIC_DATA][PERSON_NAME]"
type textarea "Hi {{first_name}}, thanks"
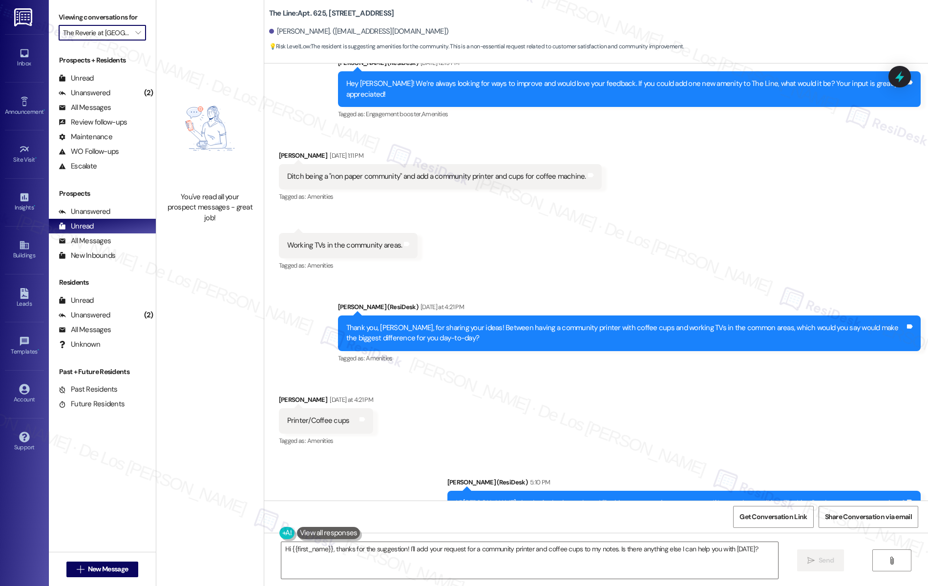
scroll to position [11052, 0]
click at [415, 556] on textarea "Hi {{first_name}}, thanks for the suggestion! I'll add your request for a commu…" at bounding box center [529, 560] width 497 height 37
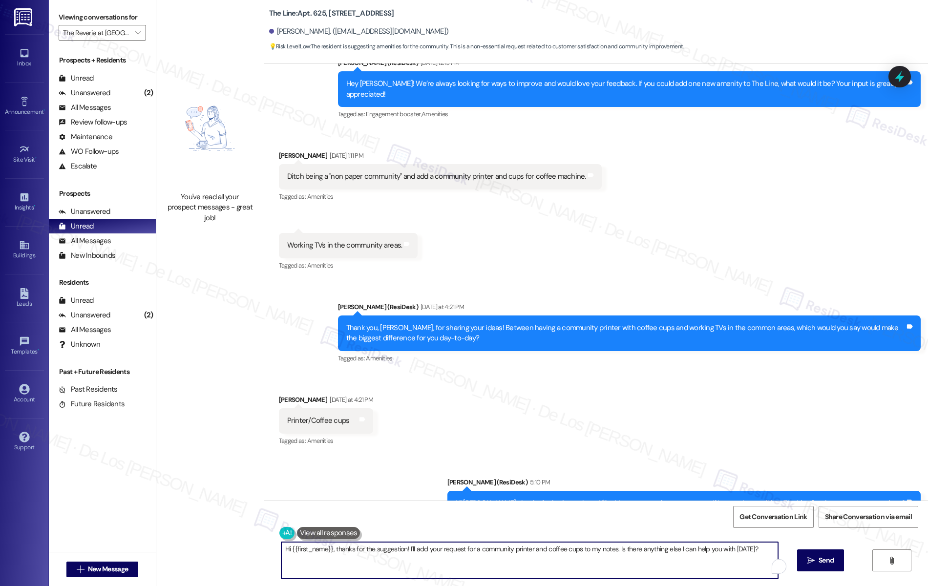
click at [415, 556] on textarea "Hi {{first_name}}, thanks for the suggestion! I'll add your request for a commu…" at bounding box center [529, 560] width 497 height 37
paste textarea "Wonderful! Can I ask a quick favor? Would you mind writing us a Google review? …"
type textarea "Wonderful! Can I ask a quick favor? Would you mind writing us a Google review? …"
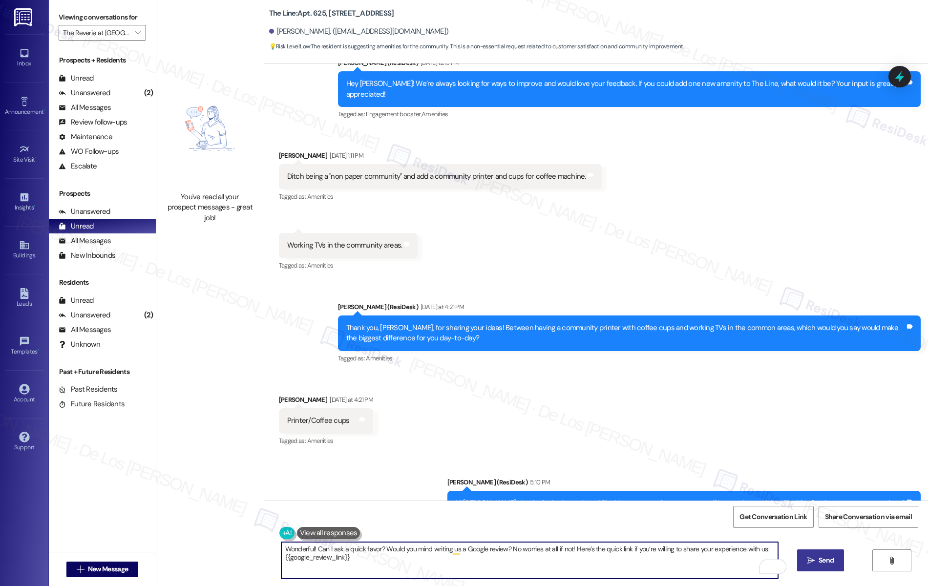
click at [829, 563] on span "Send" at bounding box center [826, 561] width 15 height 10
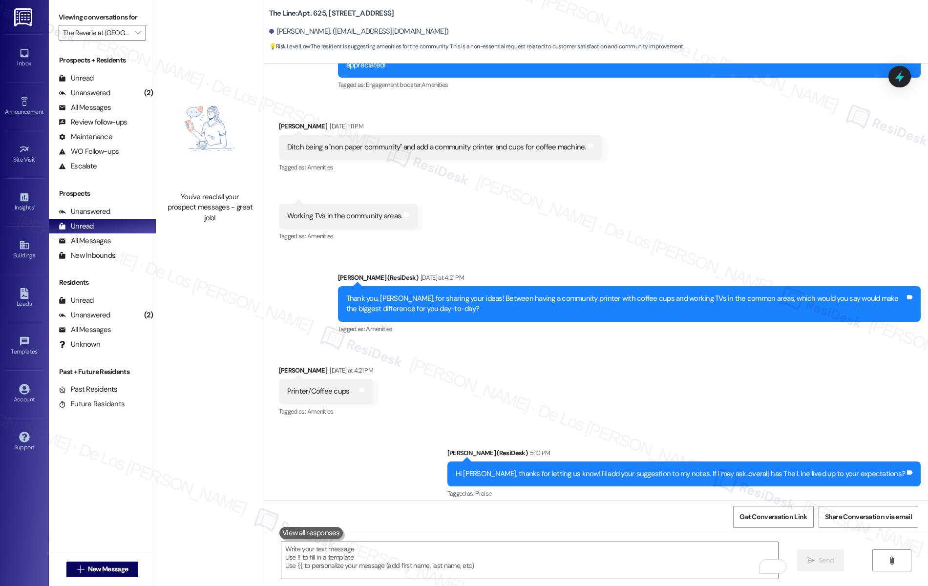
scroll to position [11131, 0]
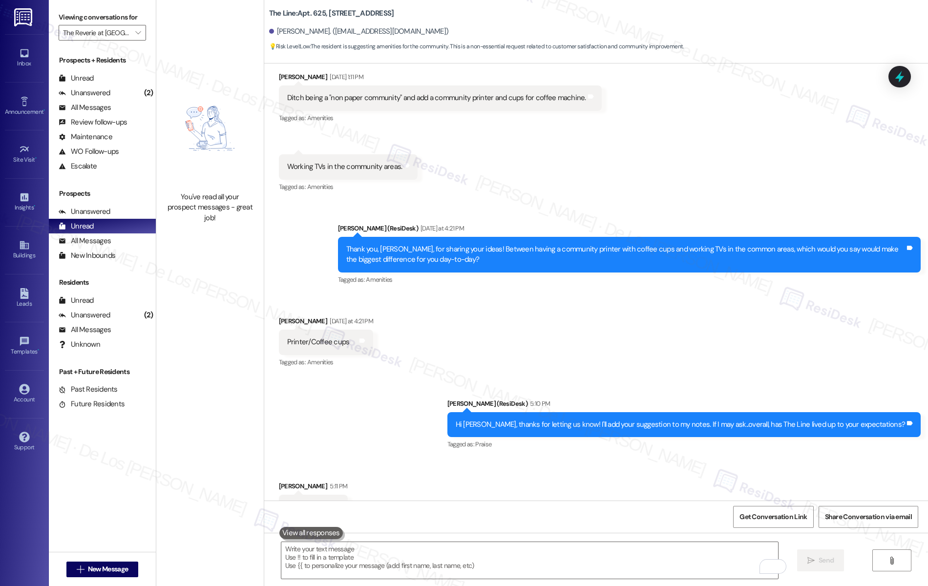
click at [334, 504] on icon at bounding box center [337, 506] width 6 height 4
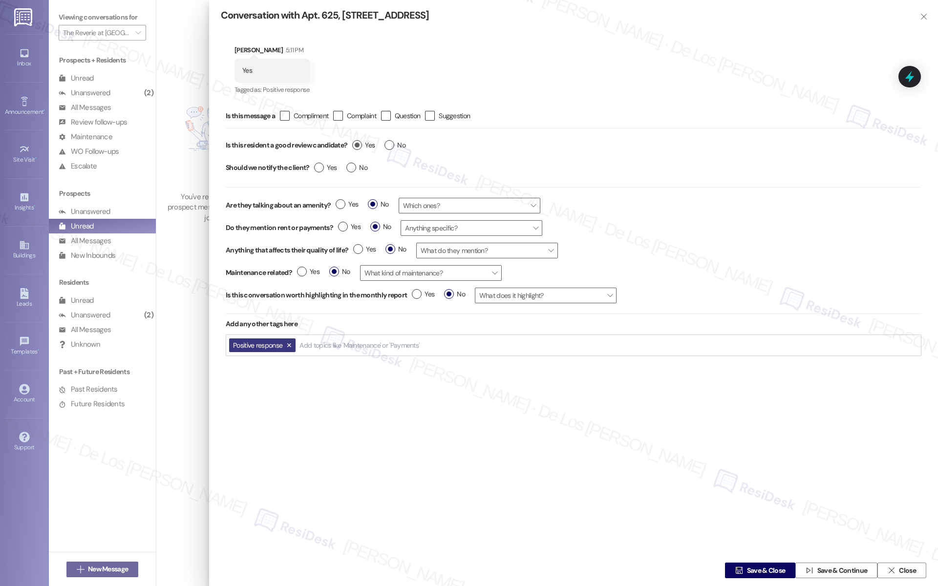
click at [366, 147] on span "Yes" at bounding box center [363, 145] width 22 height 10
click at [366, 147] on input "Yes" at bounding box center [363, 146] width 22 height 13
radio input "true"
click at [750, 570] on span "Save & Close" at bounding box center [766, 571] width 39 height 10
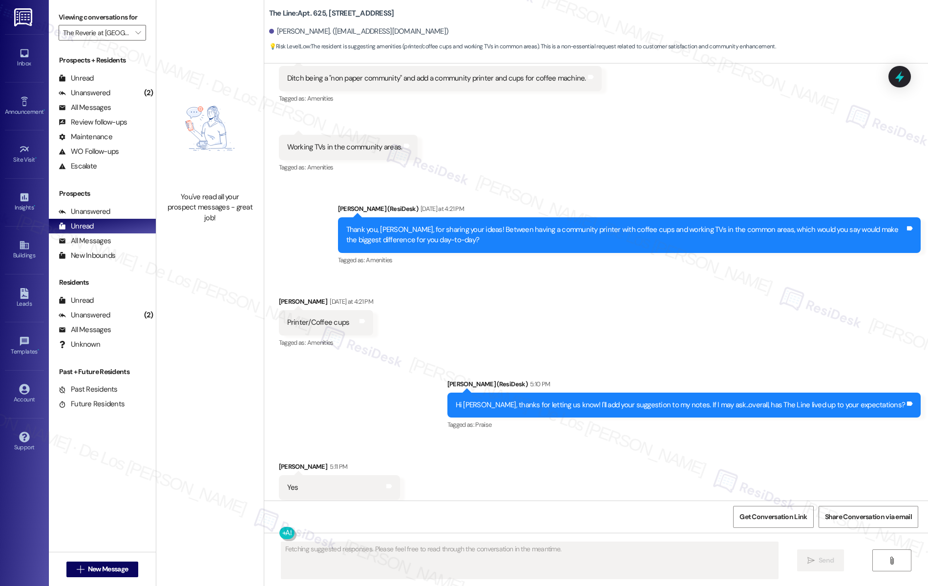
scroll to position [11159, 0]
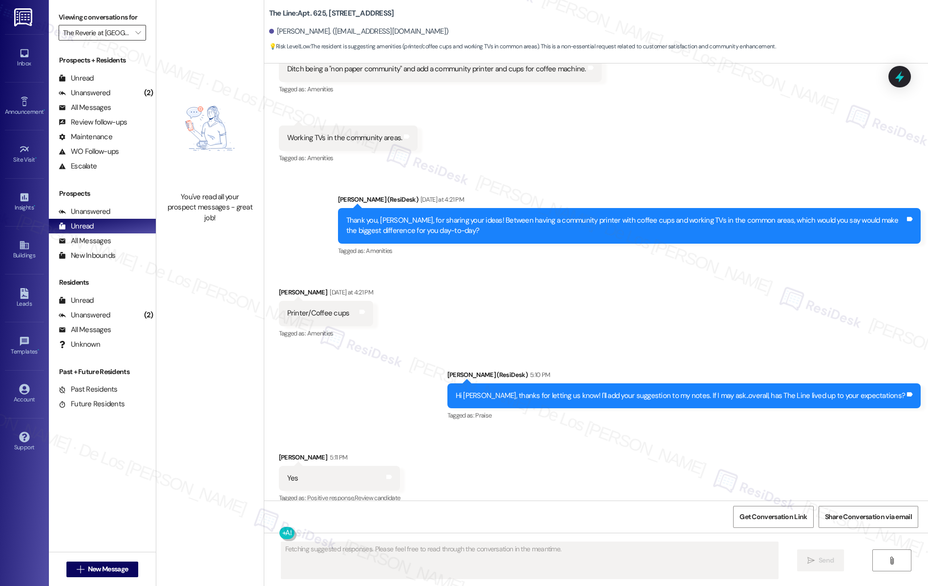
click at [116, 37] on input "The Reverie at [GEOGRAPHIC_DATA][PERSON_NAME]" at bounding box center [96, 33] width 67 height 16
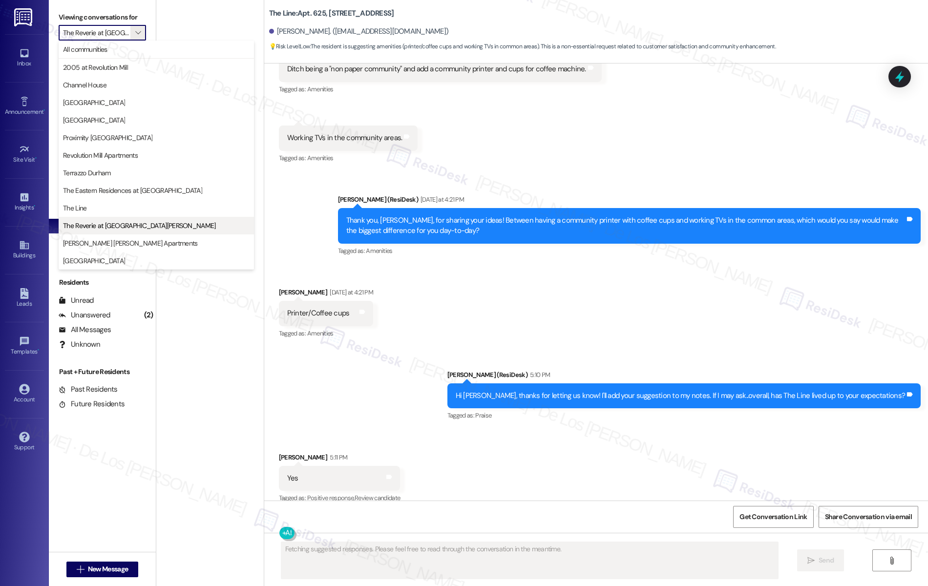
click at [102, 222] on span "The Reverie at [GEOGRAPHIC_DATA][PERSON_NAME]" at bounding box center [139, 226] width 153 height 10
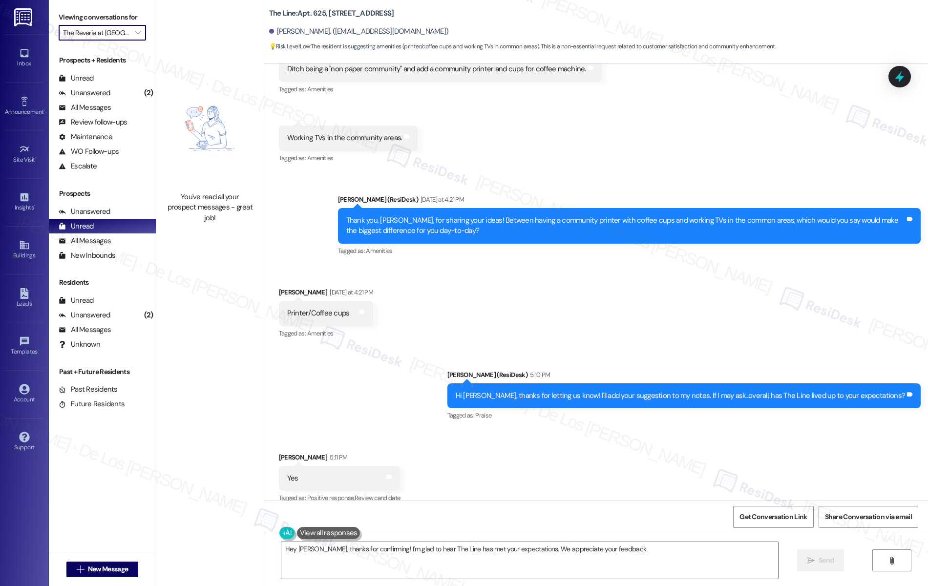
type textarea "Hey [PERSON_NAME], thanks for confirming! I'm glad to hear The Line has met you…"
click at [142, 93] on div "(2)" at bounding box center [149, 93] width 14 height 15
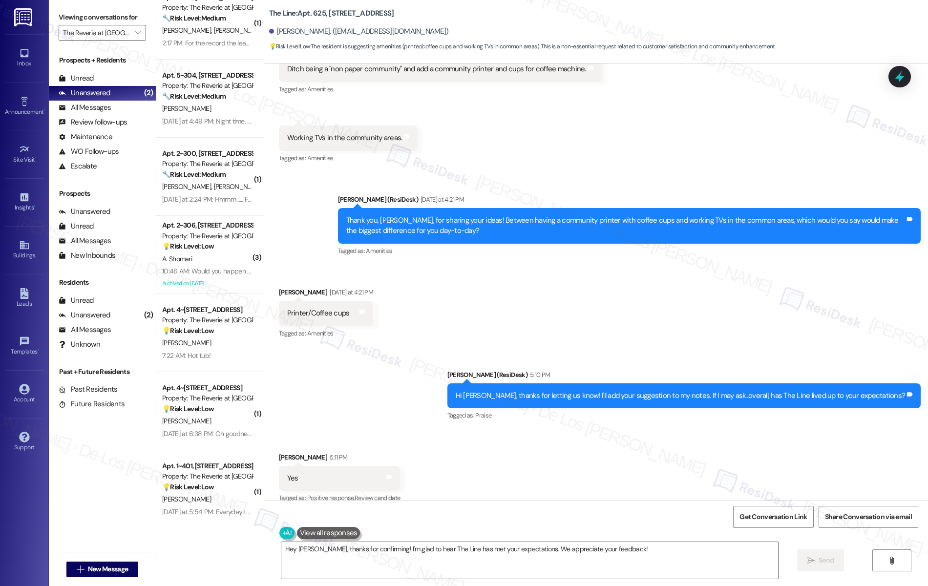
scroll to position [0, 0]
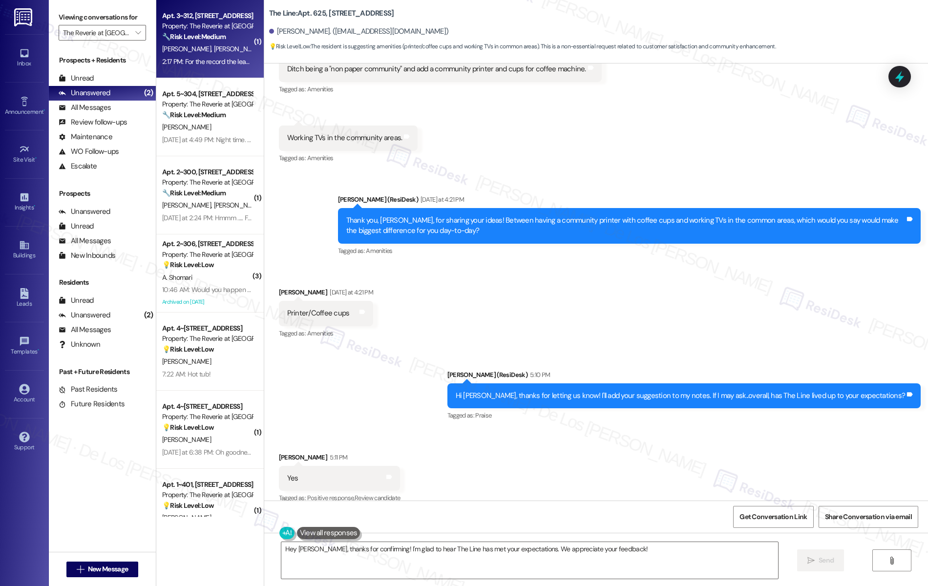
click at [210, 43] on div "[PERSON_NAME] [PERSON_NAME]" at bounding box center [207, 49] width 92 height 12
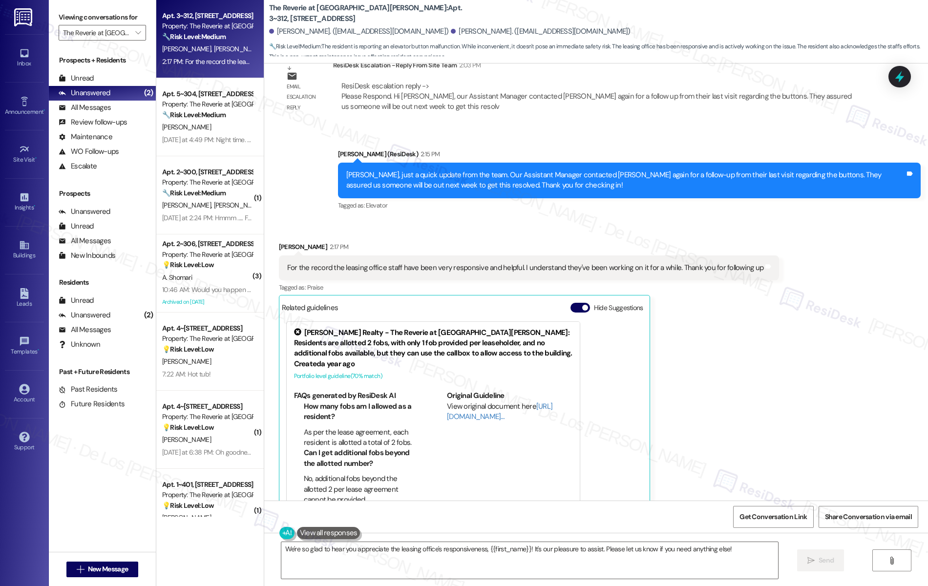
scroll to position [2553, 0]
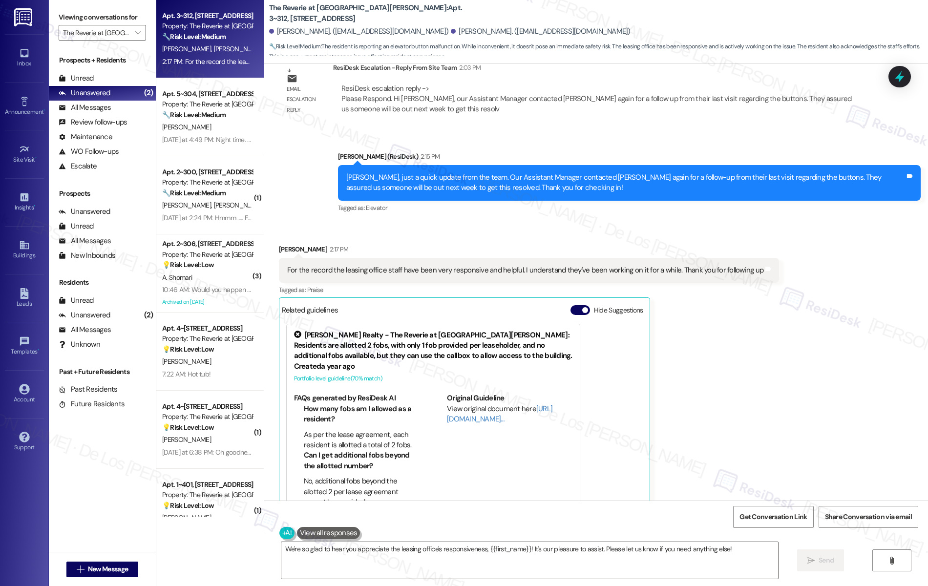
click at [577, 305] on button "Hide Suggestions" at bounding box center [581, 310] width 20 height 10
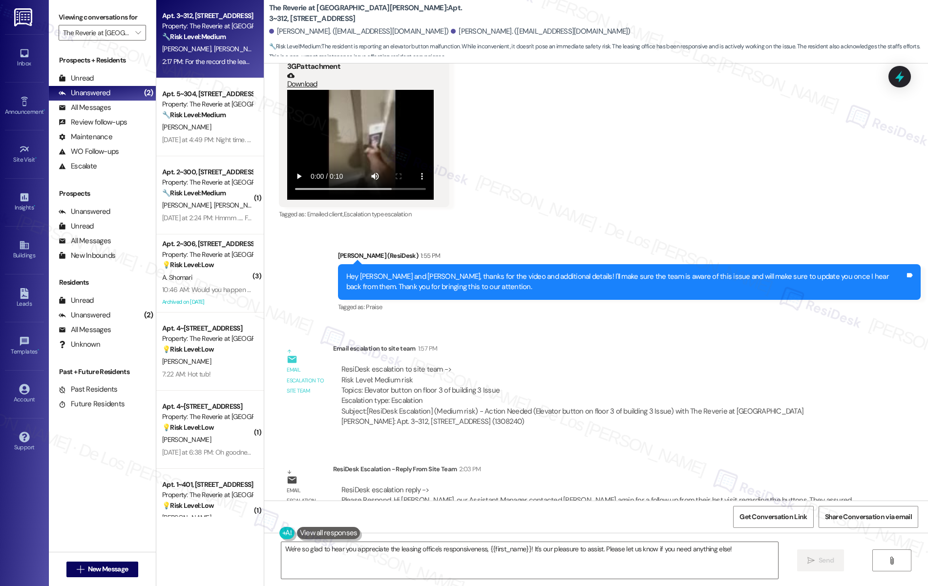
scroll to position [2360, 0]
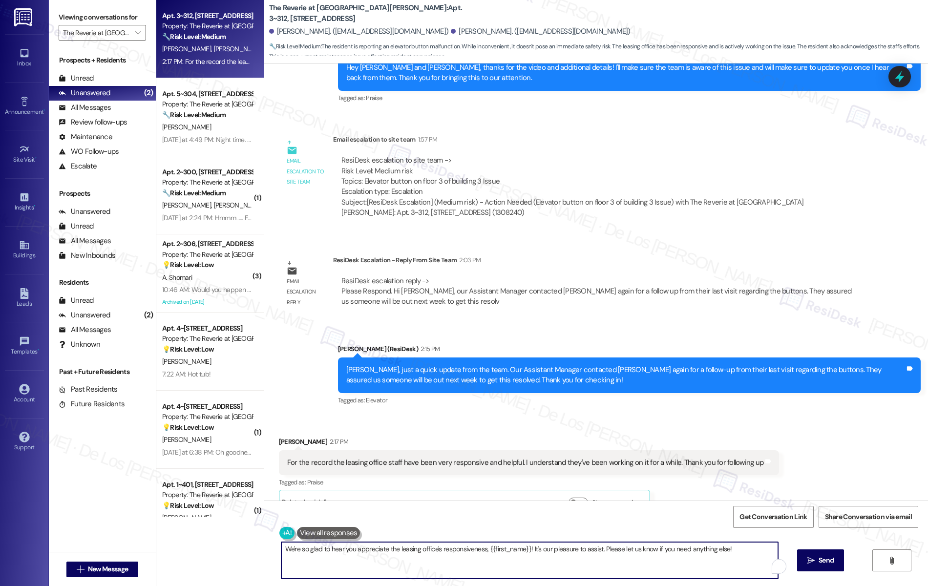
drag, startPoint x: 611, startPoint y: 551, endPoint x: 734, endPoint y: 556, distance: 122.8
click at [732, 570] on textarea "We're so glad to hear you appreciate the leasing office's responsiveness, {{fir…" at bounding box center [529, 560] width 497 height 37
paste textarea "Wonderful! Can I ask a quick favor? Would you mind writing us a Google review? …"
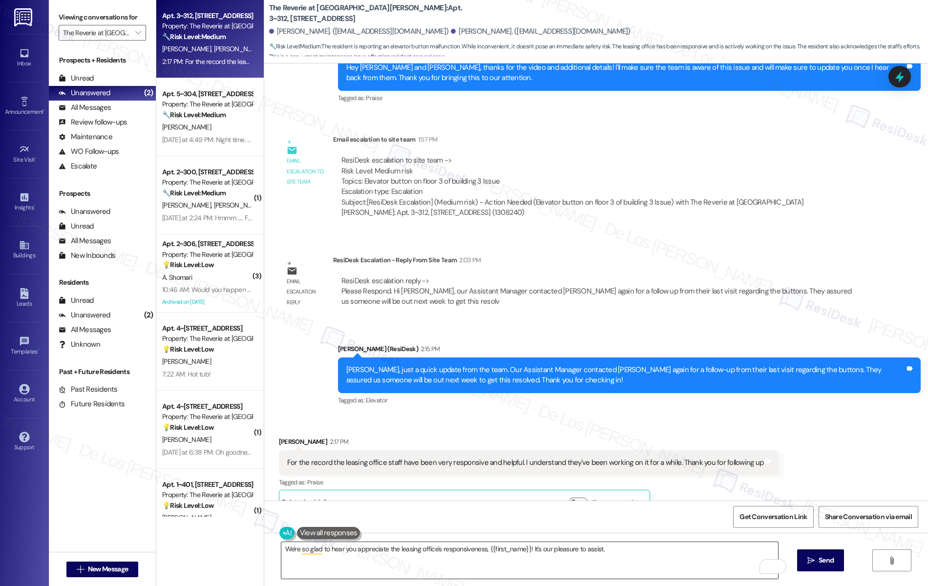
click at [614, 548] on textarea "We're so glad to hear you appreciate the leasing office's responsiveness, {{fir…" at bounding box center [529, 560] width 497 height 37
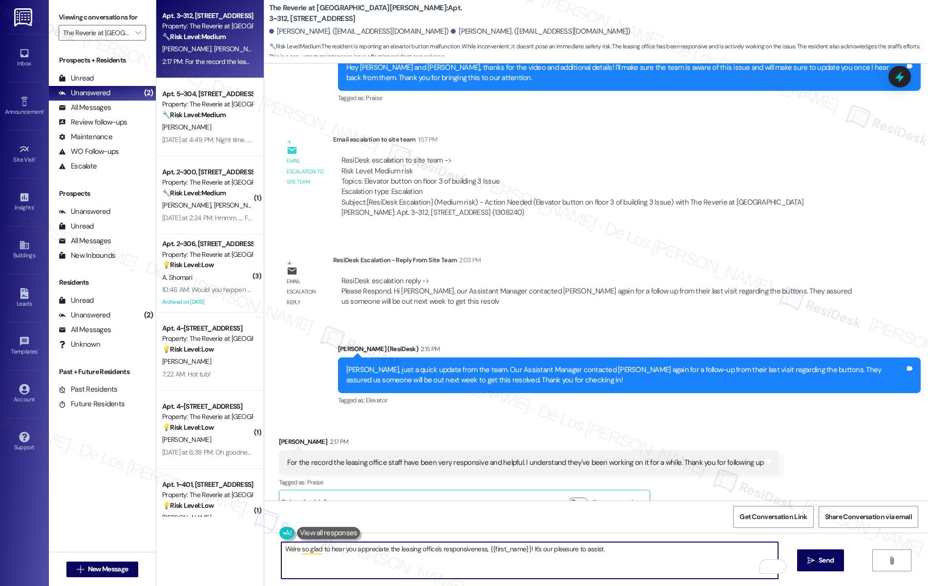
click at [620, 552] on textarea "We're so glad to hear you appreciate the leasing office's responsiveness, {{fir…" at bounding box center [529, 560] width 497 height 37
paste textarea "if I may ask..overall, has {{property}} lived up to your expectations?"
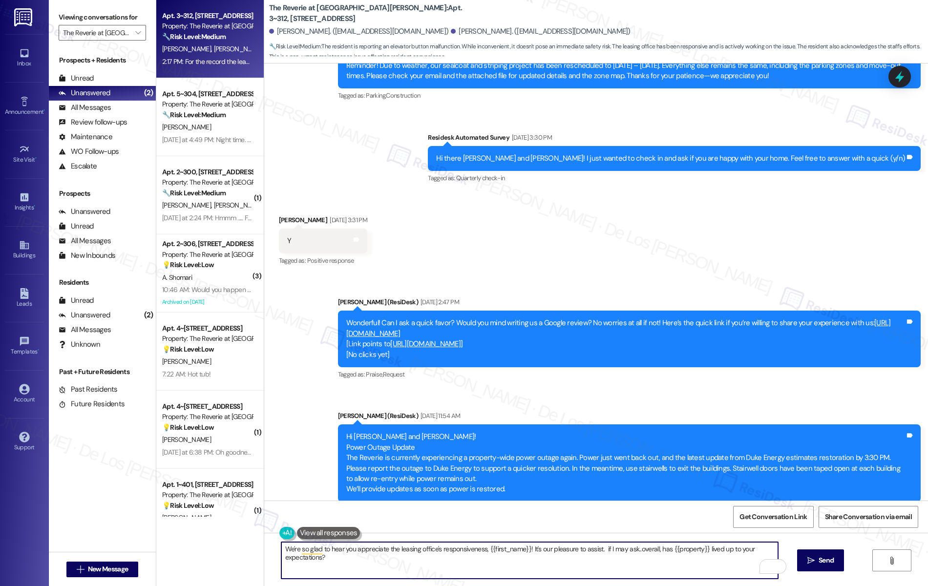
scroll to position [1254, 0]
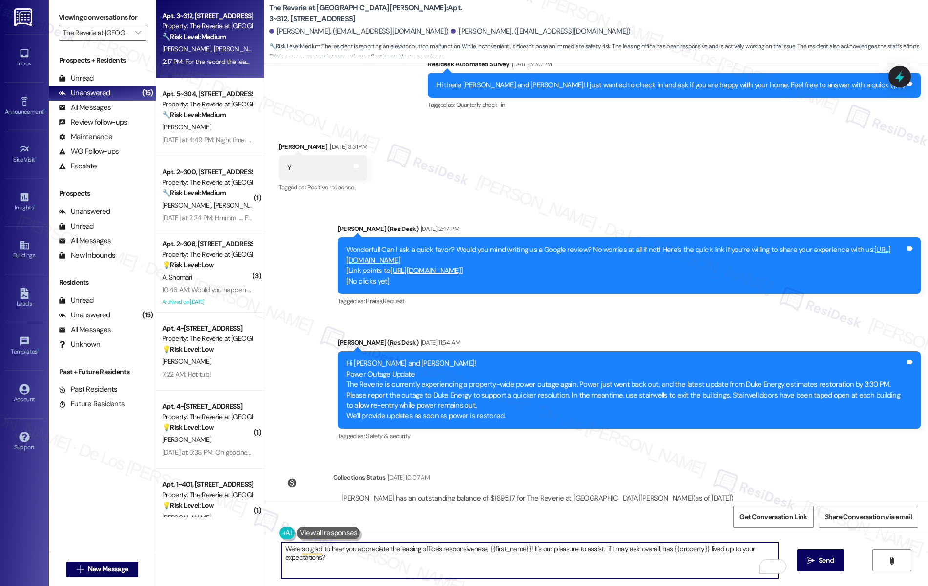
click at [600, 551] on textarea "We're so glad to hear you appreciate the leasing office's responsiveness, {{fir…" at bounding box center [529, 560] width 497 height 37
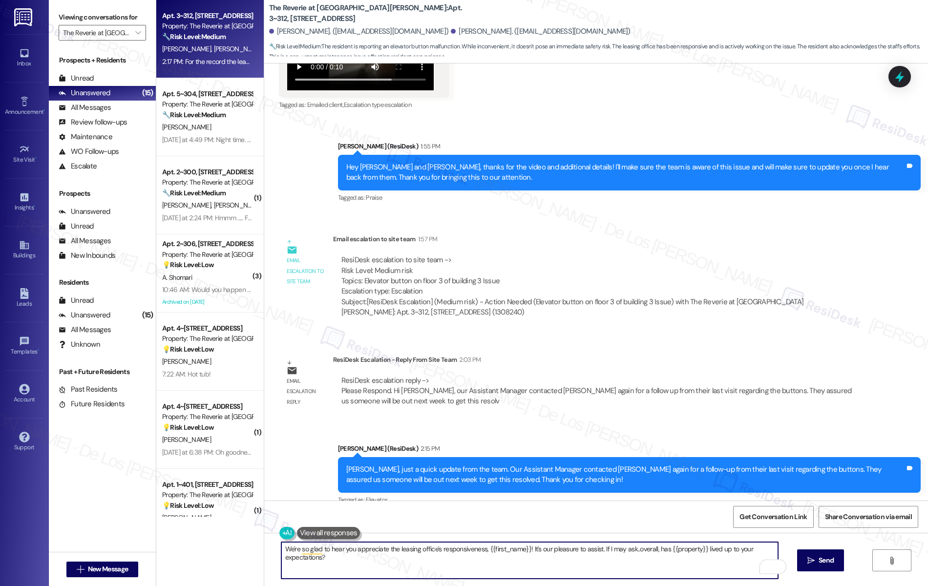
scroll to position [2360, 0]
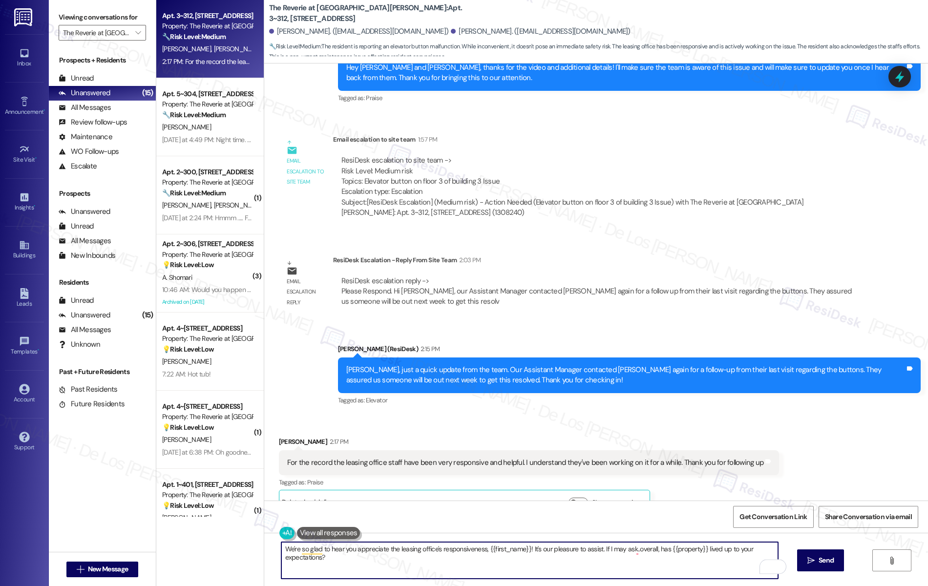
click at [496, 569] on textarea "We're so glad to hear you appreciate the leasing office's responsiveness, {{fir…" at bounding box center [529, 560] width 497 height 37
type textarea "We're so glad to hear you appreciate the leasing office's responsiveness, {{fir…"
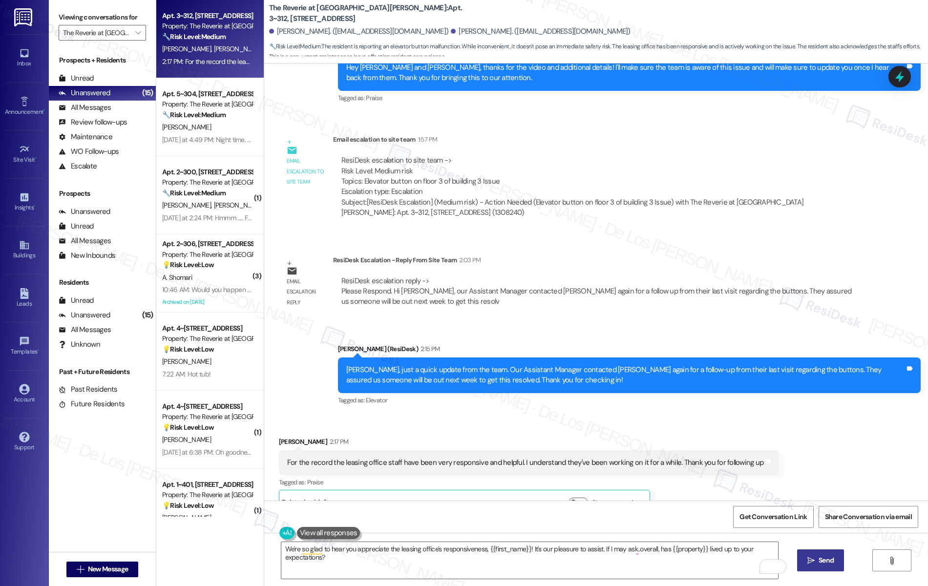
click at [824, 563] on span "Send" at bounding box center [826, 561] width 19 height 10
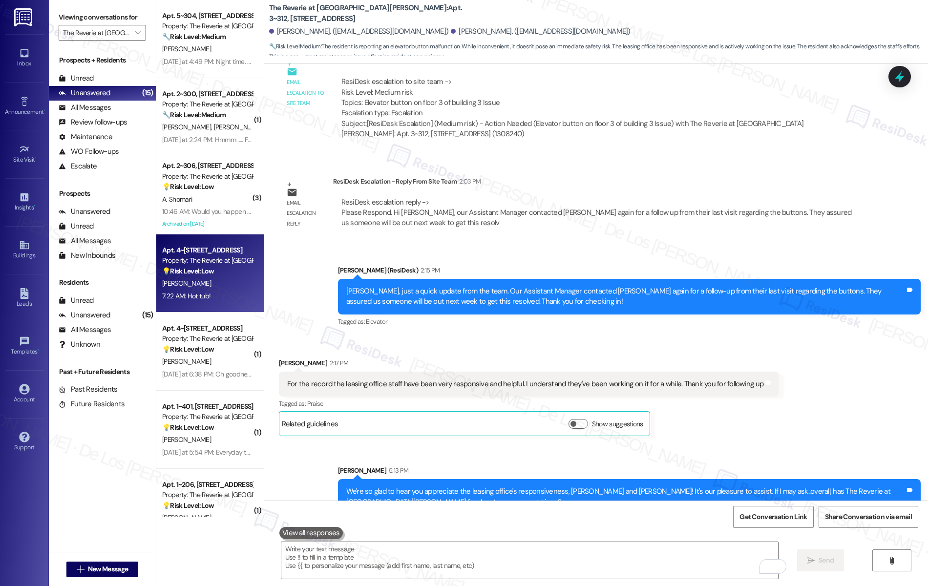
scroll to position [0, 0]
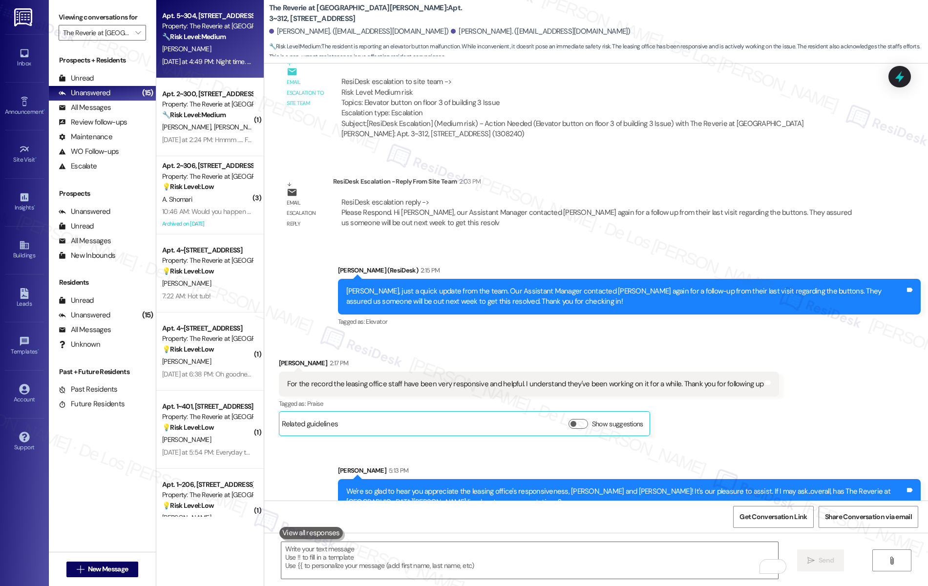
click at [186, 57] on div "[DATE] at 4:49 PM: Night time. The visitor parking spaces are across the comple…" at bounding box center [207, 62] width 92 height 12
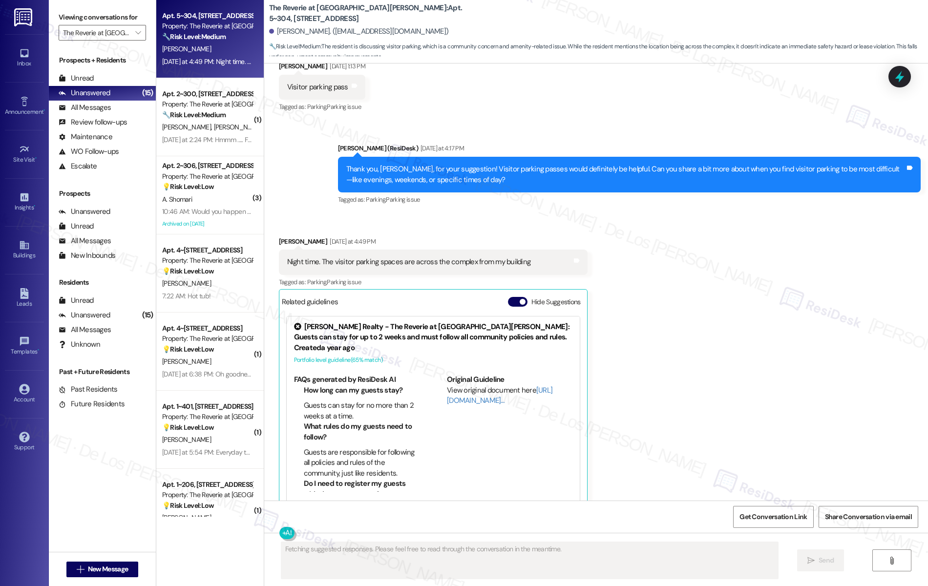
scroll to position [4646, 0]
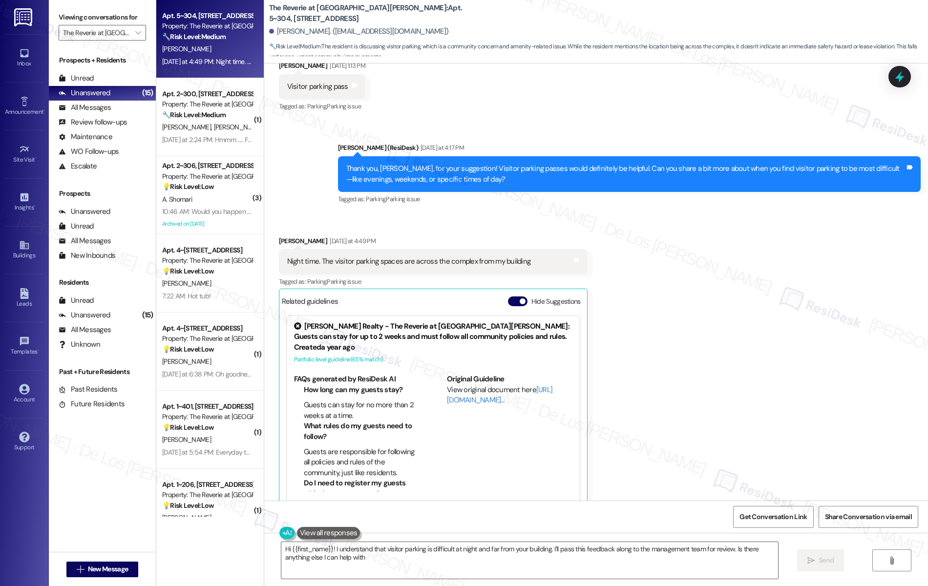
type textarea "Hi {{first_name}}! I understand that visitor parking is difficult at night and …"
click at [520, 299] on span "button" at bounding box center [523, 302] width 6 height 6
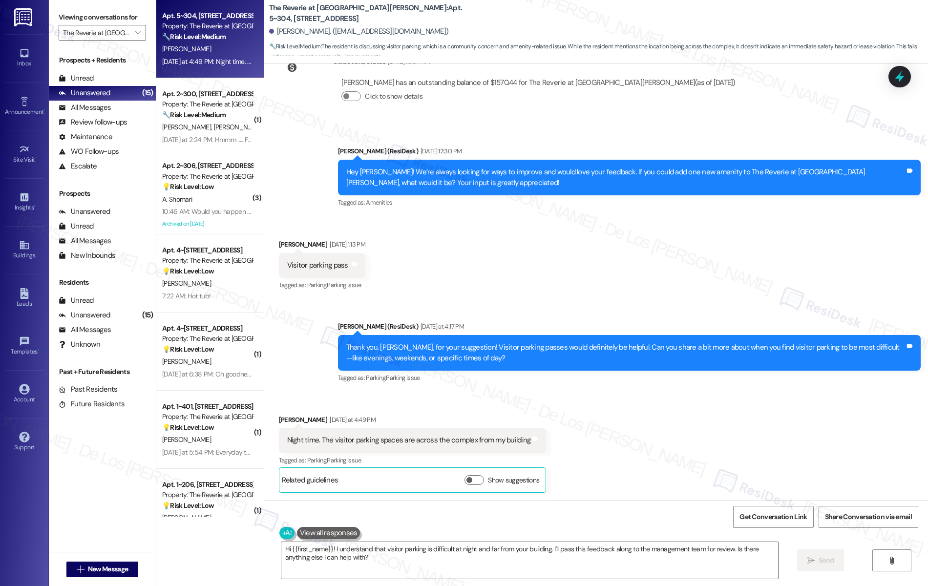
scroll to position [4411, 0]
